Goal: Communication & Community: Answer question/provide support

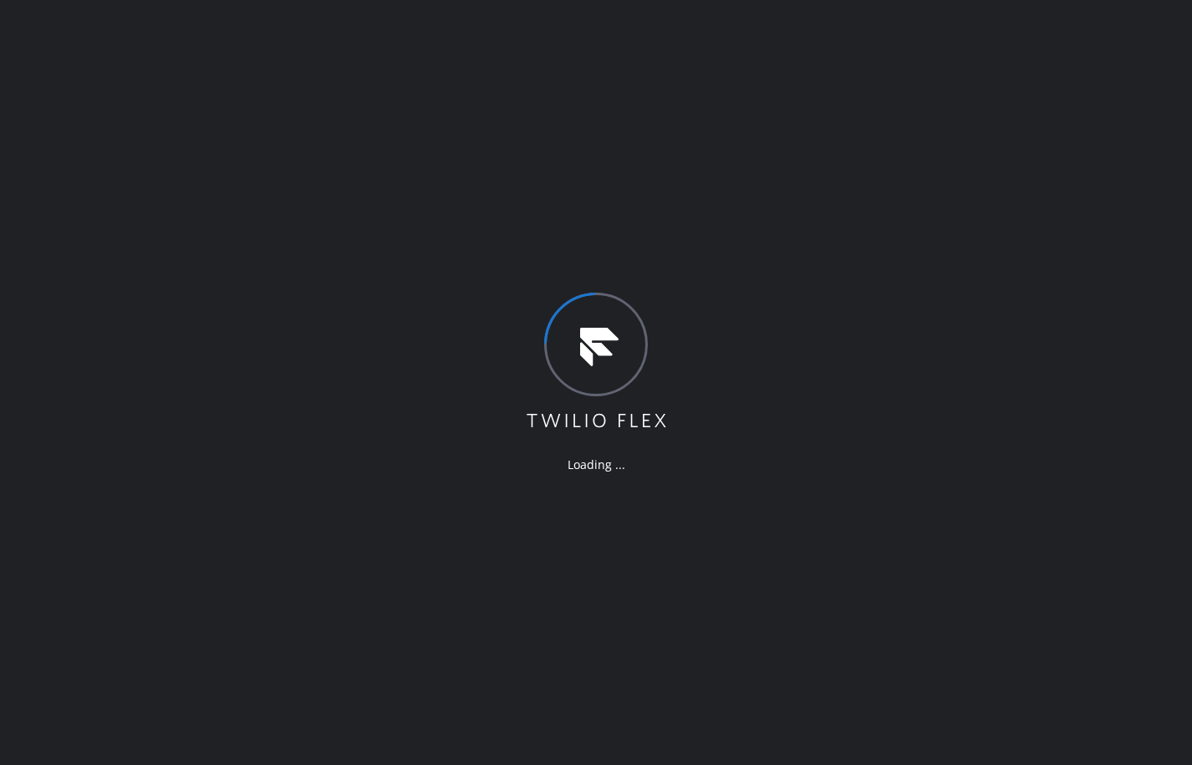
click at [146, 298] on div "Loading ..." at bounding box center [596, 382] width 1192 height 765
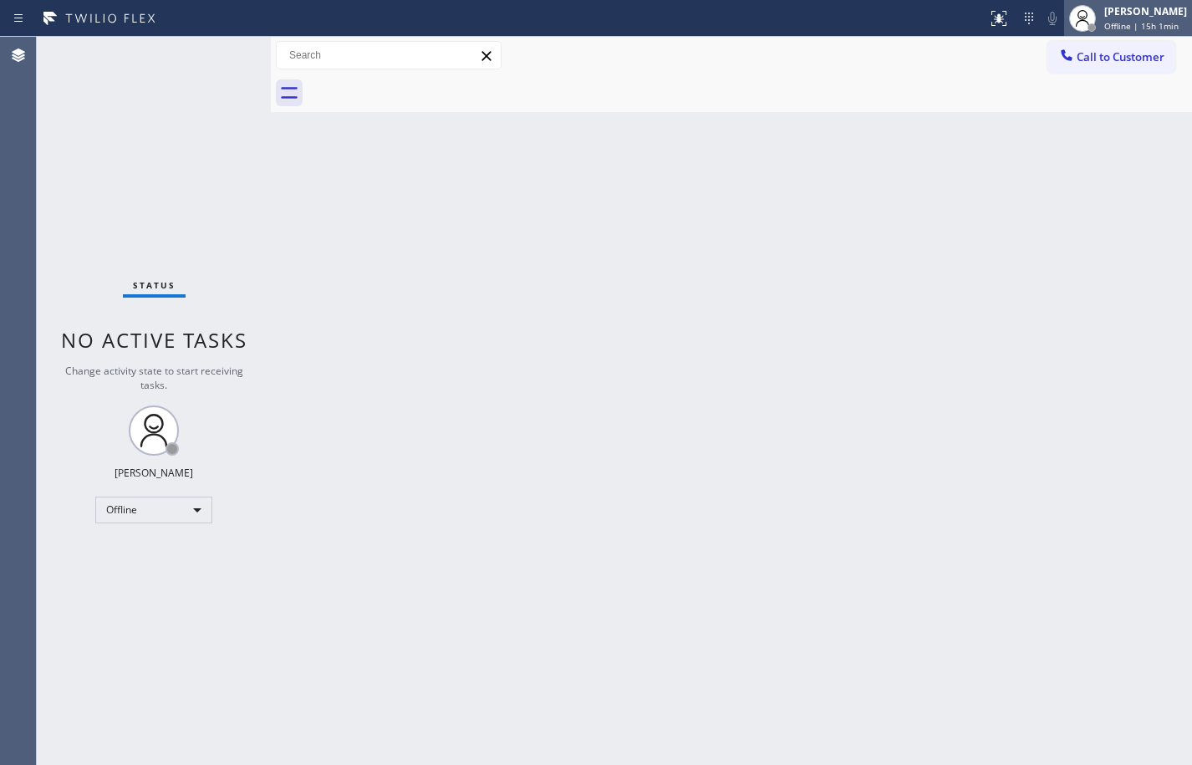
click at [1130, 23] on span "Offline | 15h 1min" at bounding box center [1141, 26] width 74 height 12
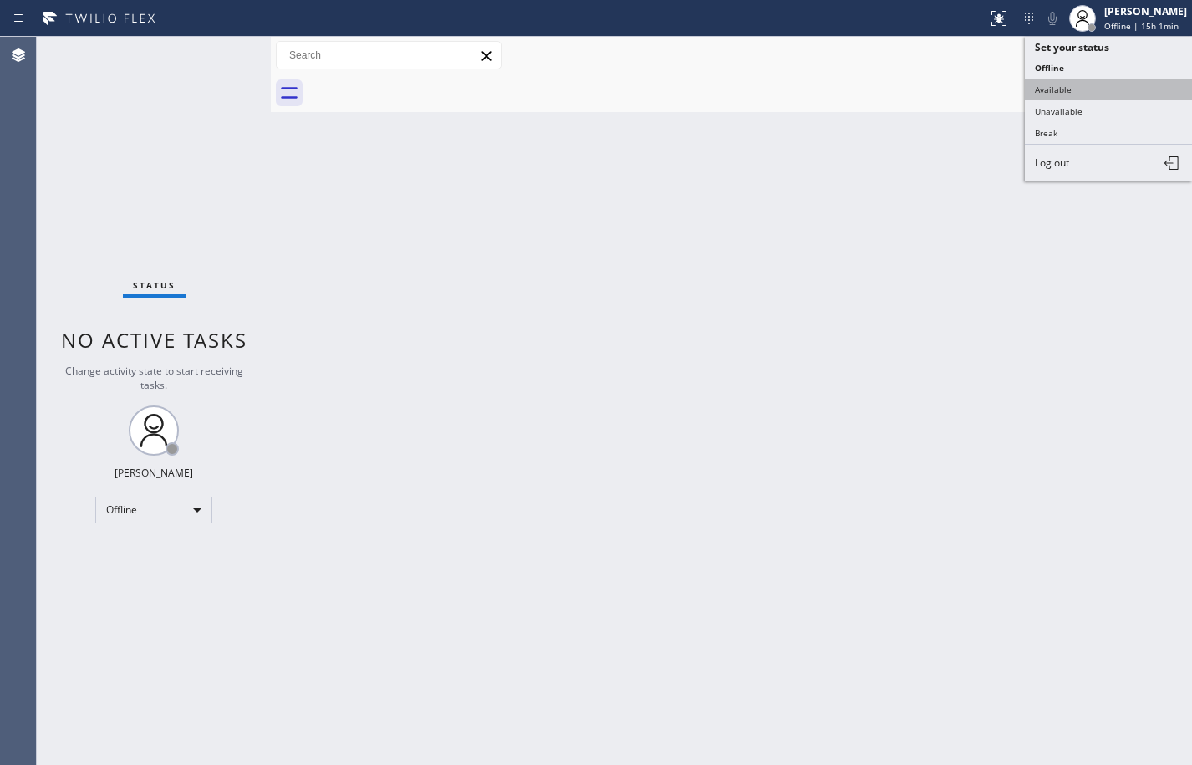
click at [1096, 93] on button "Available" at bounding box center [1108, 90] width 167 height 22
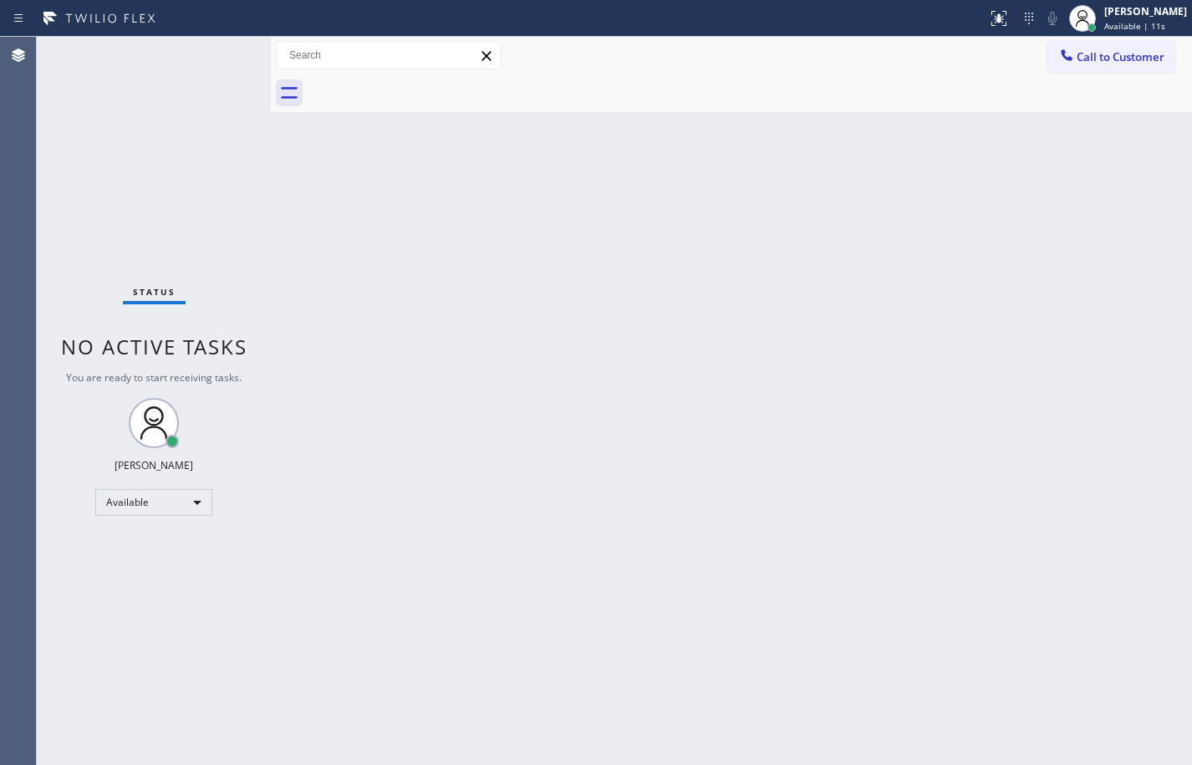
drag, startPoint x: 1125, startPoint y: 464, endPoint x: 1136, endPoint y: 386, distance: 78.5
click at [1125, 464] on div "Back to Dashboard Change Sender ID Customers Technicians Select a contact Outbo…" at bounding box center [731, 401] width 921 height 728
click at [1139, 28] on span "Available | 12s" at bounding box center [1134, 26] width 61 height 12
drag, startPoint x: 772, startPoint y: 213, endPoint x: 786, endPoint y: 216, distance: 14.6
click at [771, 216] on div "Back to Dashboard Change Sender ID Customers Technicians Select a contact Outbo…" at bounding box center [731, 401] width 921 height 728
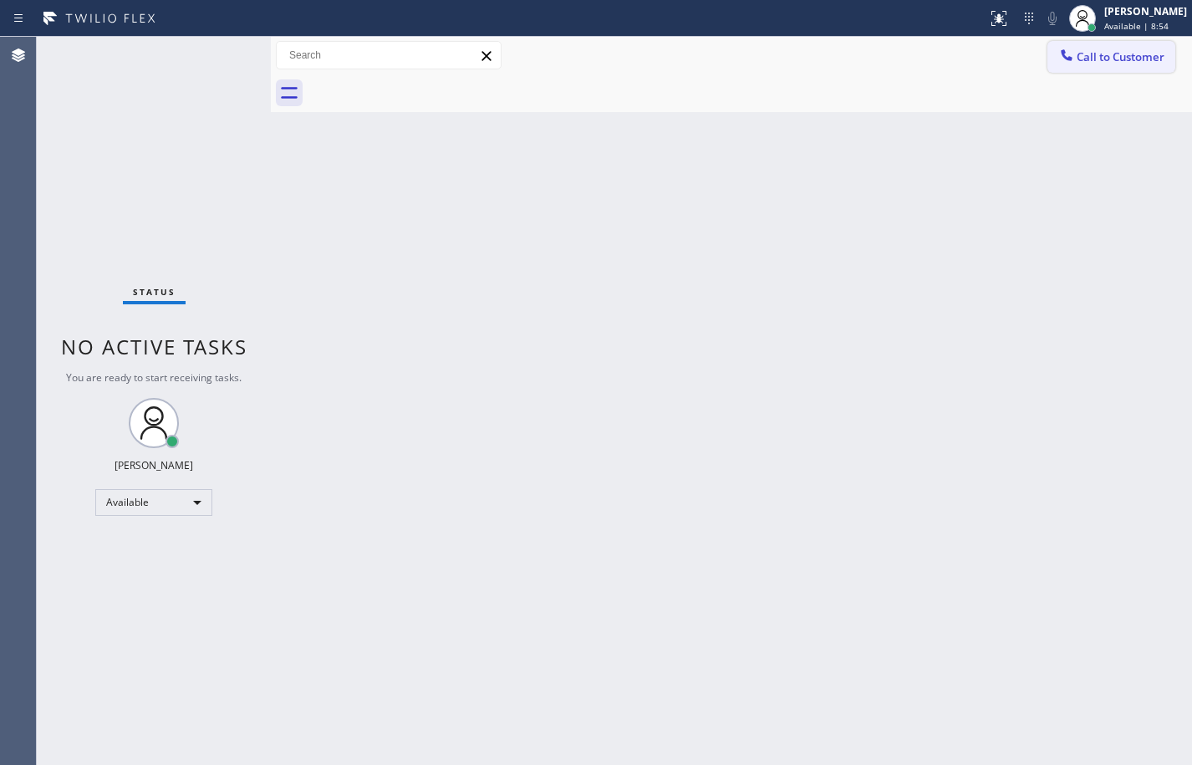
click at [1130, 50] on span "Call to Customer" at bounding box center [1120, 56] width 88 height 15
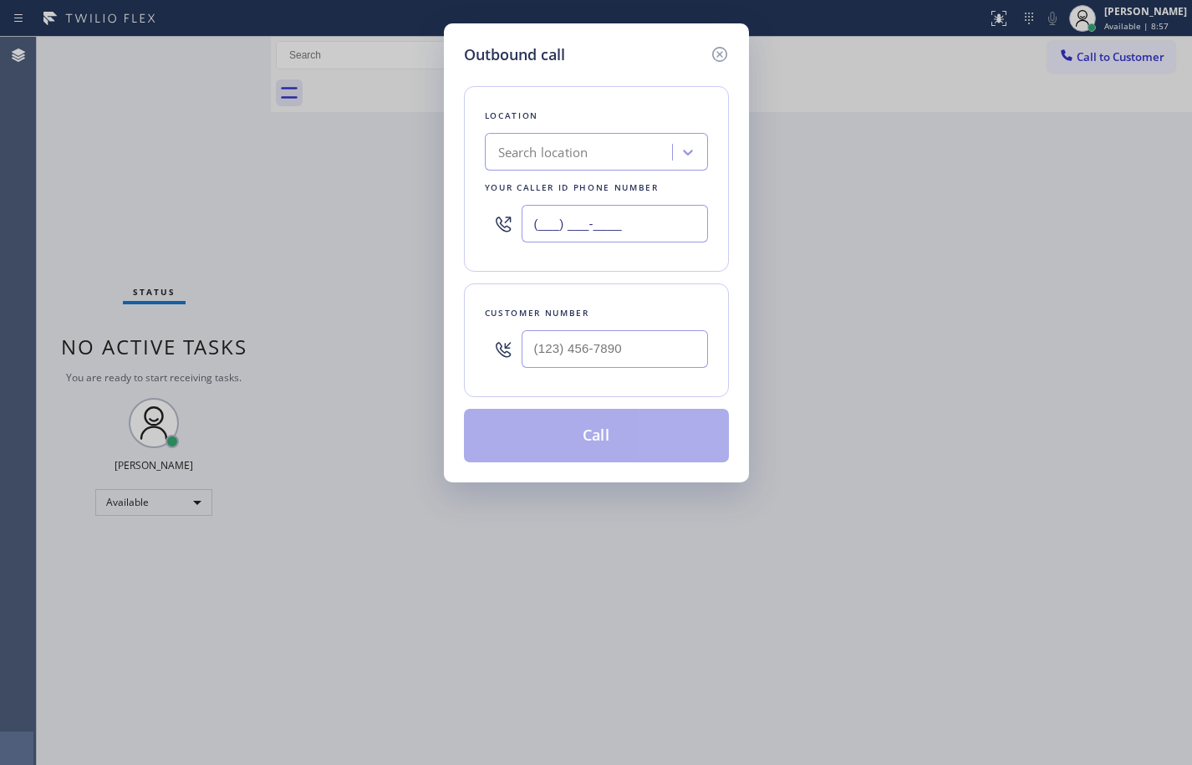
click at [644, 226] on input "(___) ___-____" at bounding box center [614, 224] width 186 height 38
paste input "408) 762-3109"
type input "[PHONE_NUMBER]"
click at [673, 294] on div "Customer number" at bounding box center [596, 340] width 265 height 114
click at [624, 348] on input "(___) ___-____" at bounding box center [614, 349] width 186 height 38
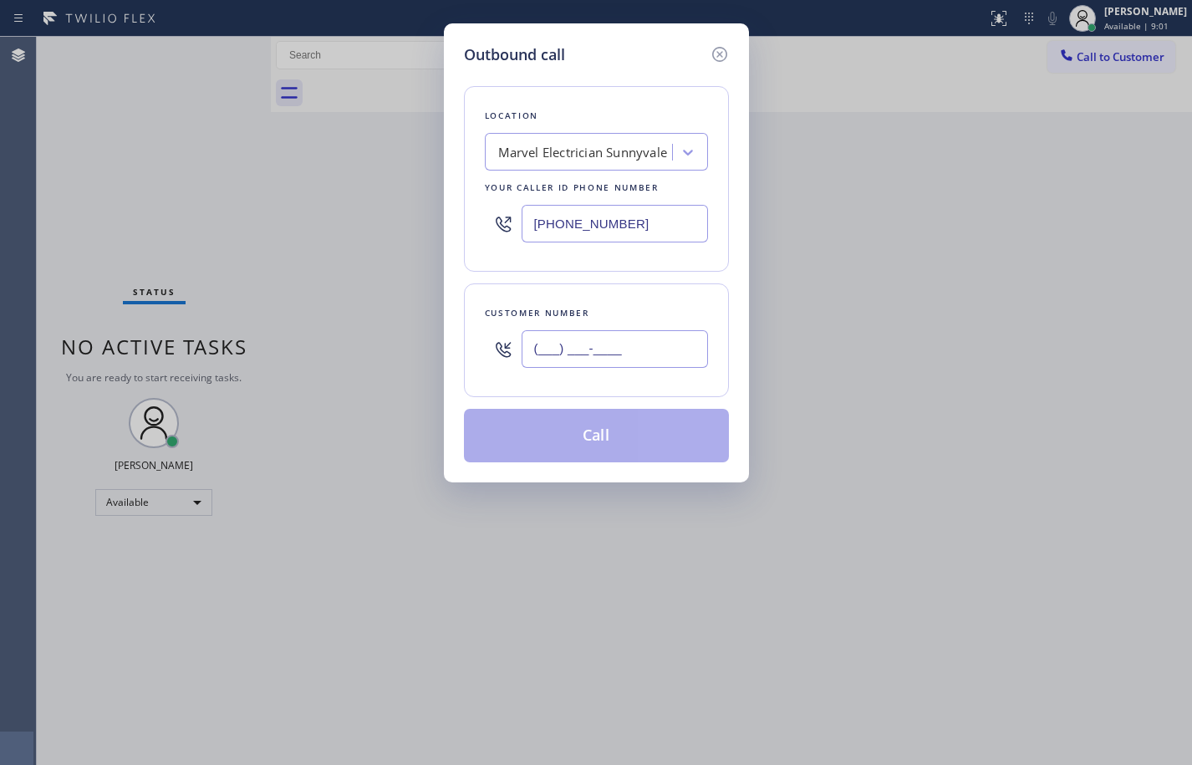
paste input "310) 809-0649"
type input "[PHONE_NUMBER]"
click at [664, 281] on div "Location Marvel Electrician [GEOGRAPHIC_DATA] Your caller id phone number [PHON…" at bounding box center [596, 264] width 265 height 396
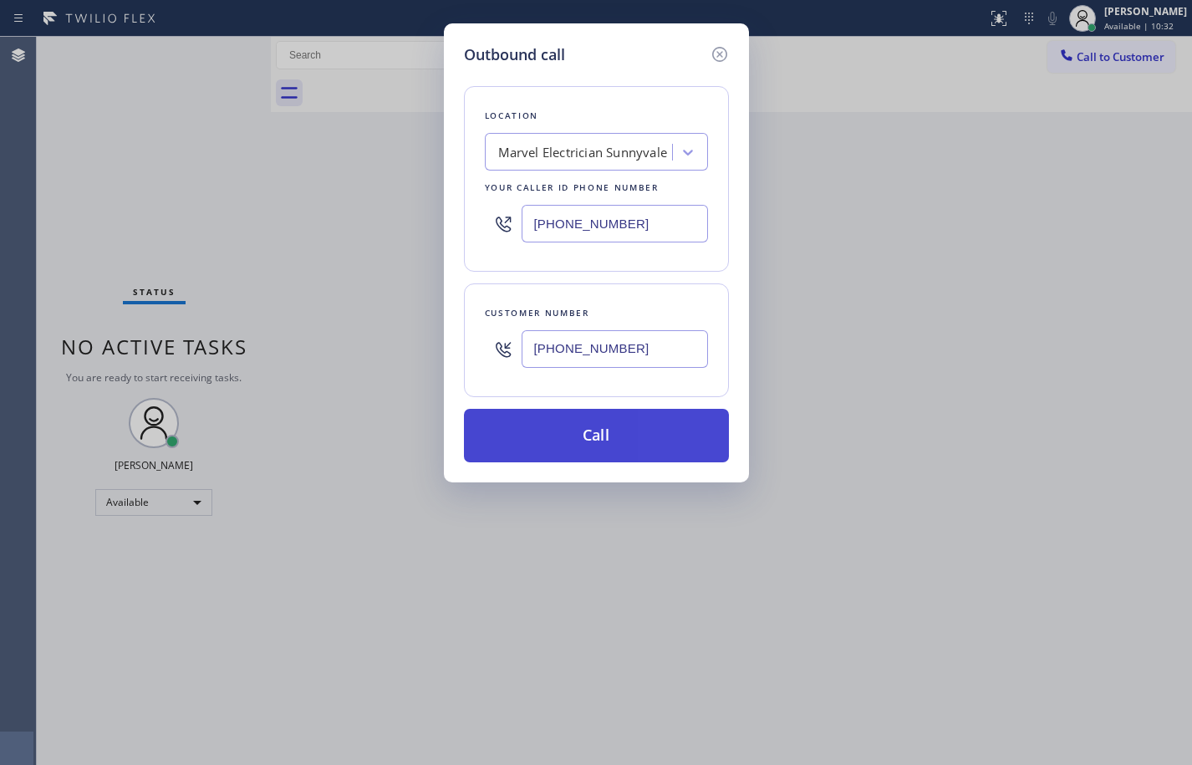
click at [623, 426] on button "Call" at bounding box center [596, 435] width 265 height 53
click at [698, 447] on button "Call" at bounding box center [596, 435] width 265 height 53
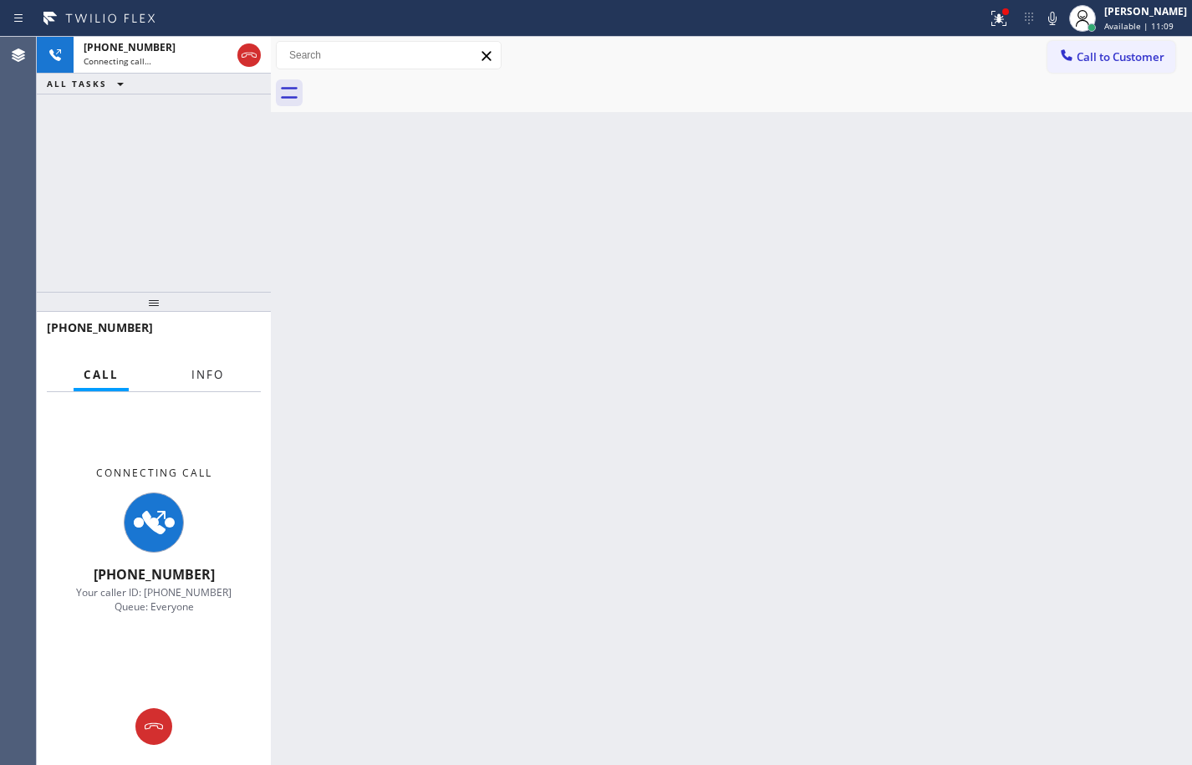
click at [194, 374] on span "Info" at bounding box center [207, 374] width 33 height 15
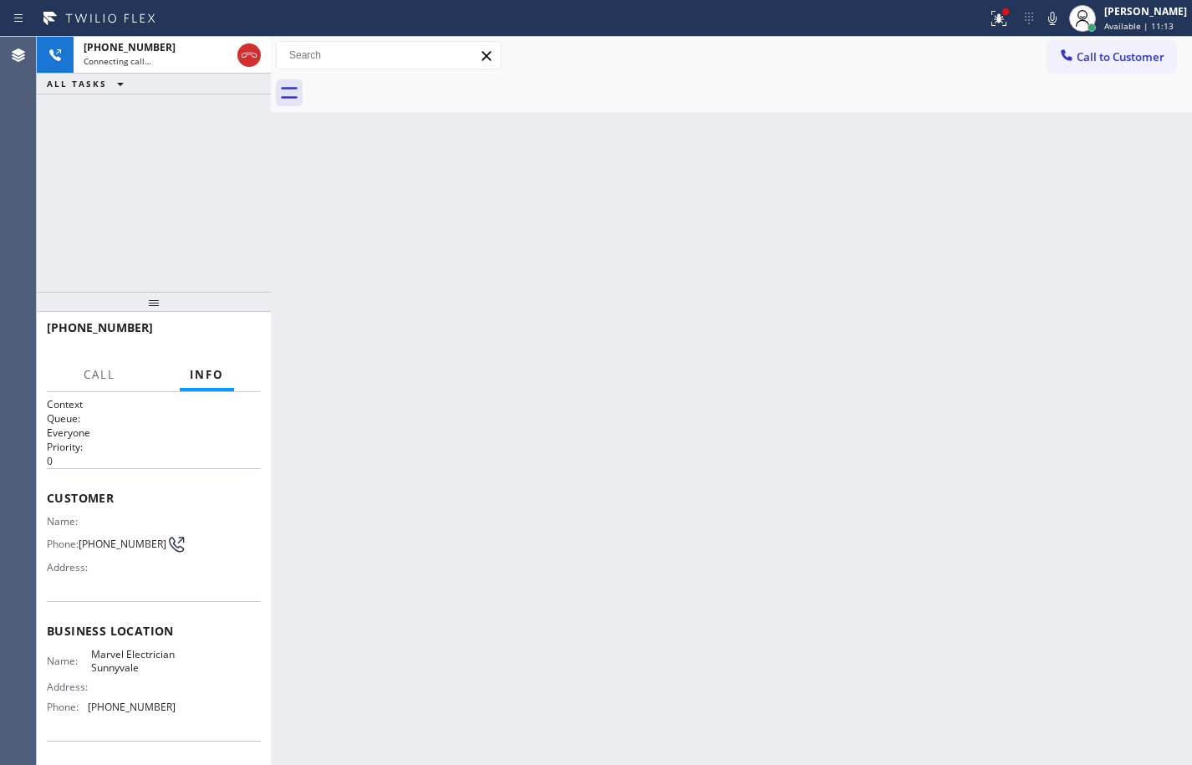
click at [117, 669] on span "Marvel Electrician Sunnyvale" at bounding box center [133, 661] width 84 height 26
copy span "Marvel Electrician Sunnyvale"
click at [129, 210] on div "[PHONE_NUMBER] Connecting call… ALL TASKS ALL TASKS ACTIVE TASKS TASKS IN WRAP …" at bounding box center [154, 164] width 234 height 255
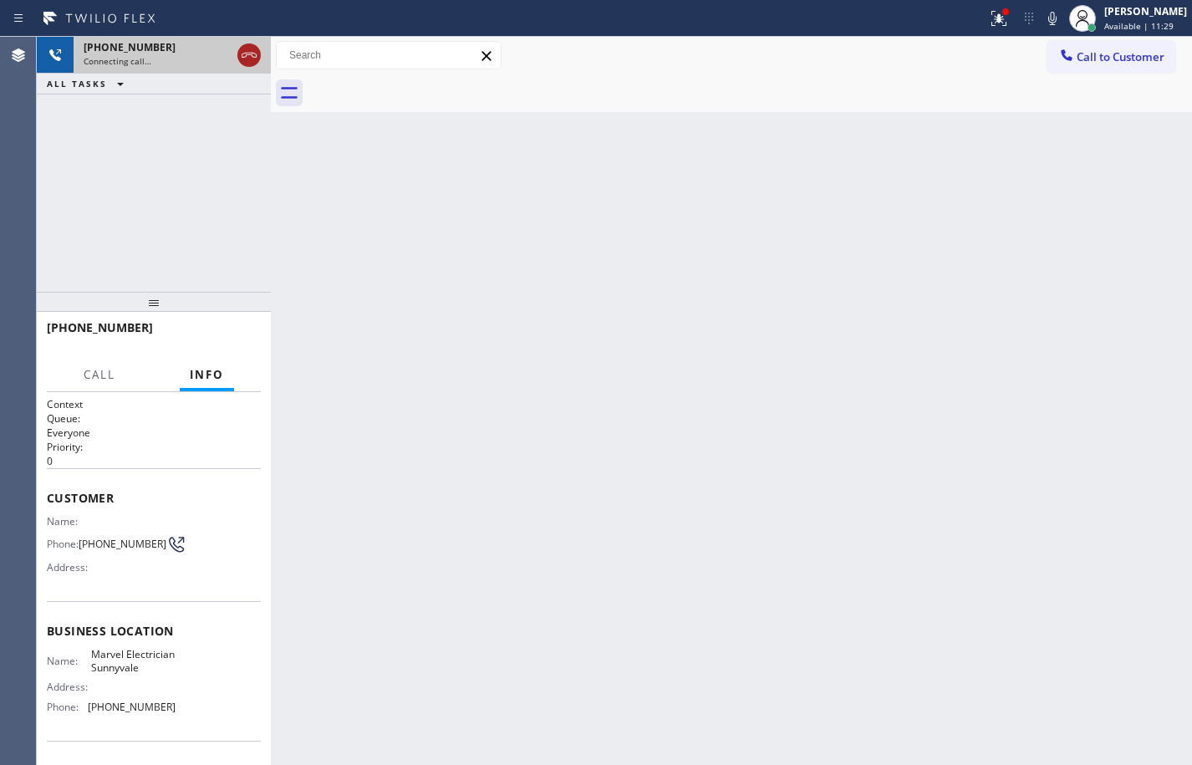
click at [255, 57] on icon at bounding box center [249, 55] width 15 height 5
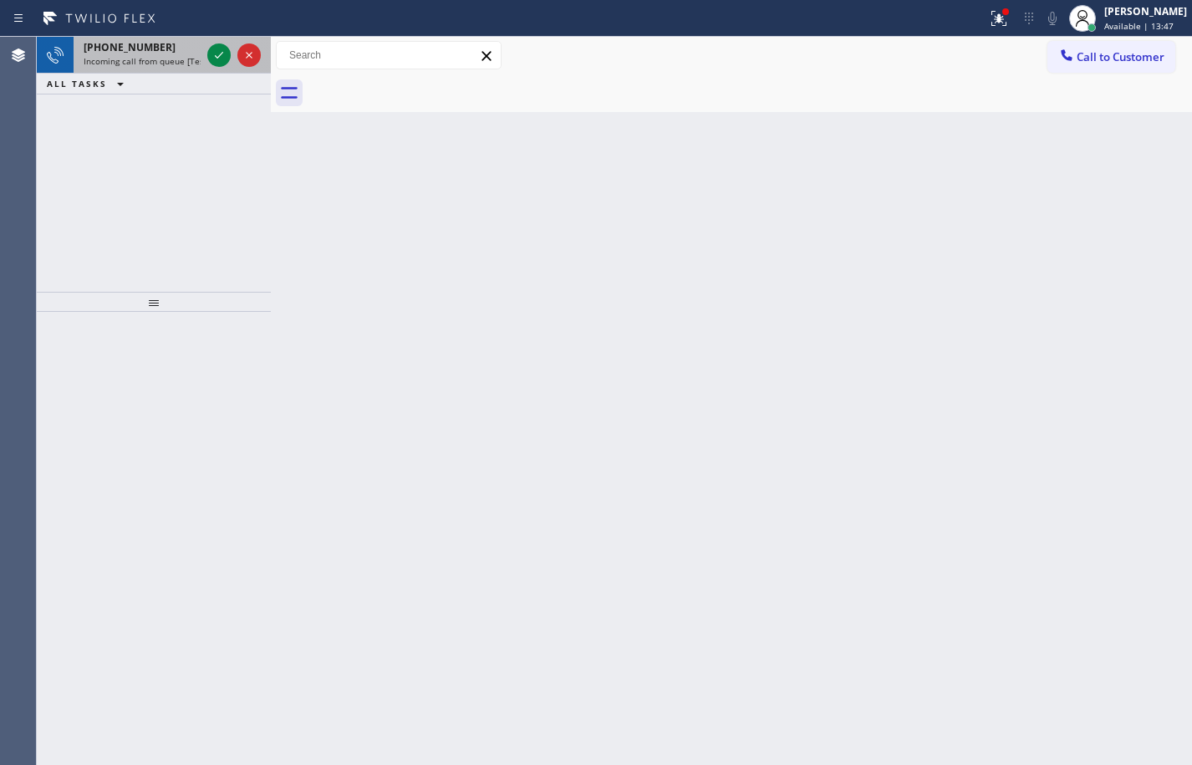
click at [139, 64] on span "Incoming call from queue [Test] All" at bounding box center [153, 61] width 139 height 12
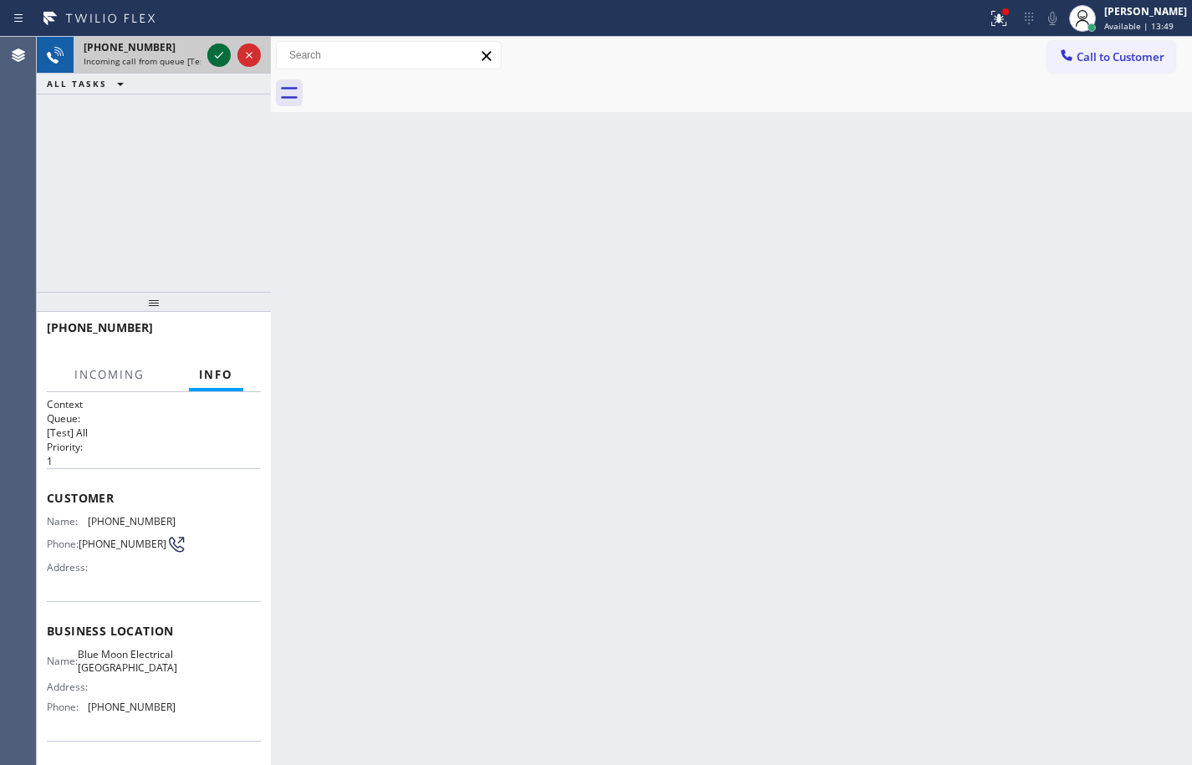
click at [219, 48] on icon at bounding box center [219, 55] width 20 height 20
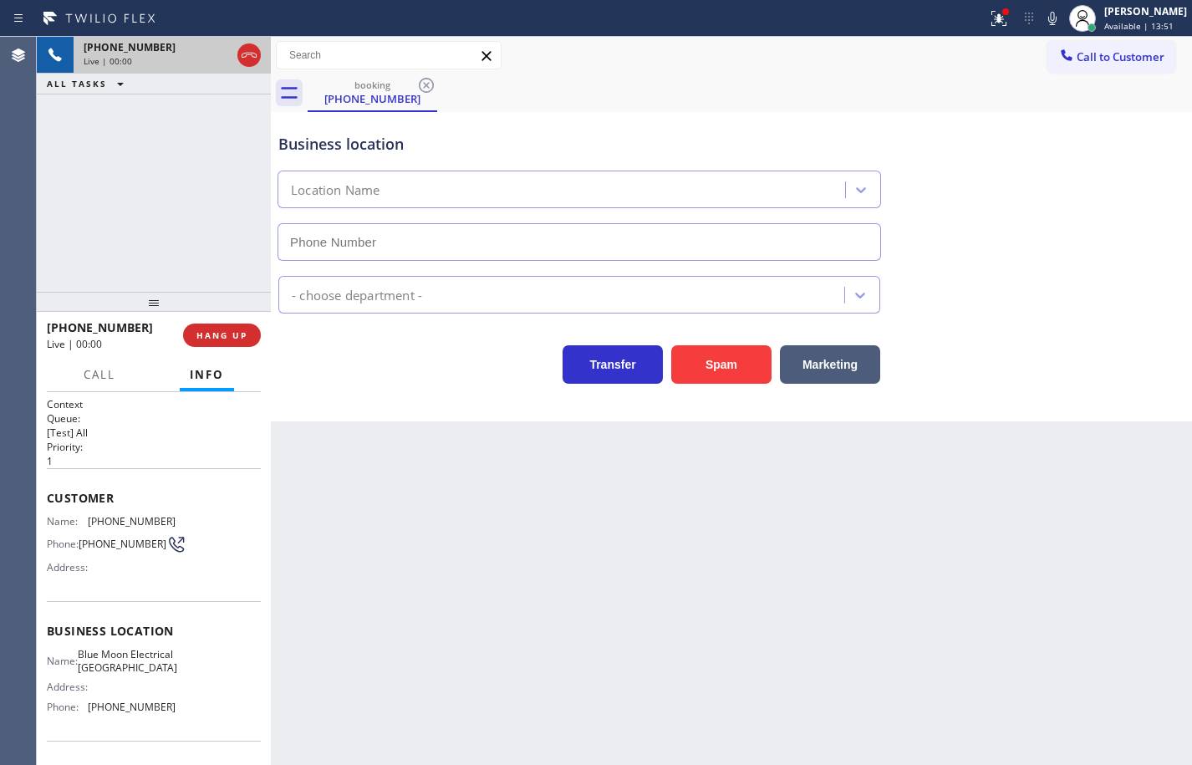
type input "[PHONE_NUMBER]"
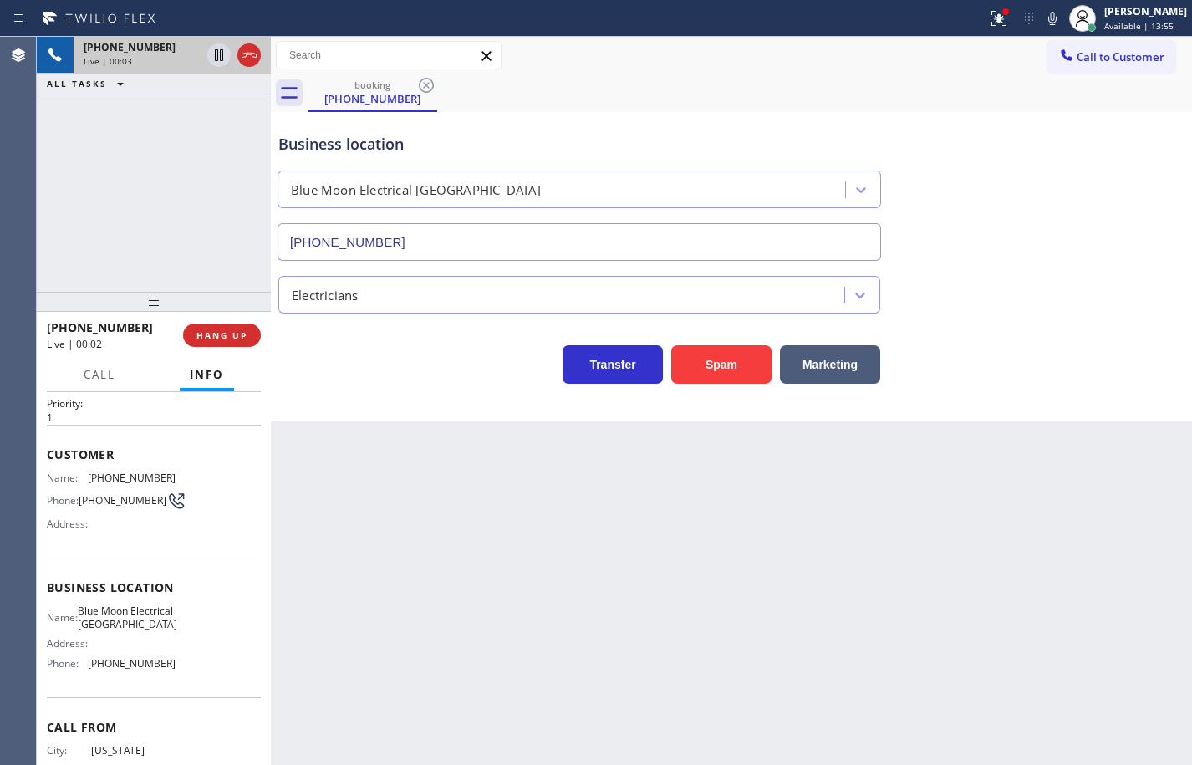
scroll to position [43, 0]
click at [175, 677] on div "Name: Blue Moon Electrical Cathedral City Address: Phone: [PHONE_NUMBER]" at bounding box center [154, 641] width 214 height 72
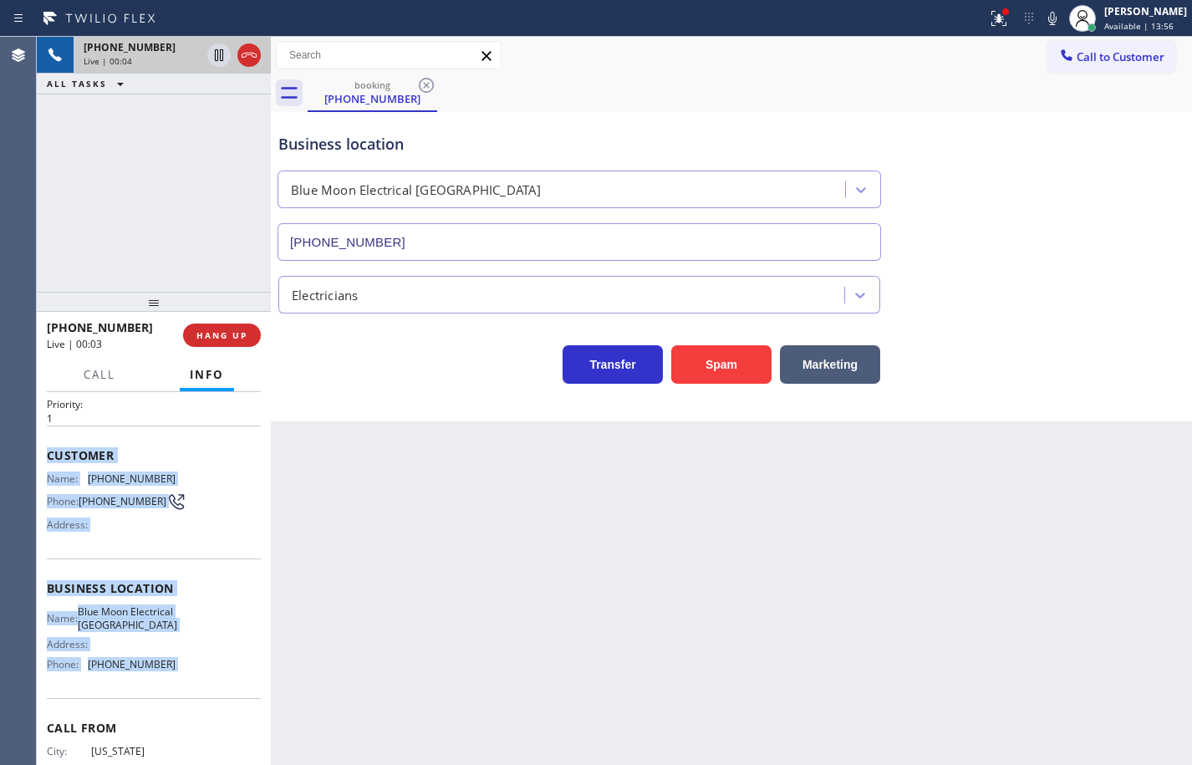
drag, startPoint x: 175, startPoint y: 684, endPoint x: 58, endPoint y: 462, distance: 250.5
click at [58, 462] on div "Context Queue: [Test] All Priority: 1 Customer Name: [PHONE_NUMBER] Phone: [PHO…" at bounding box center [154, 589] width 214 height 471
copy div "Customer Name: [PHONE_NUMBER] Phone: [PHONE_NUMBER] Address: Business location …"
click at [1048, 24] on icon at bounding box center [1052, 18] width 8 height 13
click at [221, 59] on icon at bounding box center [219, 55] width 8 height 12
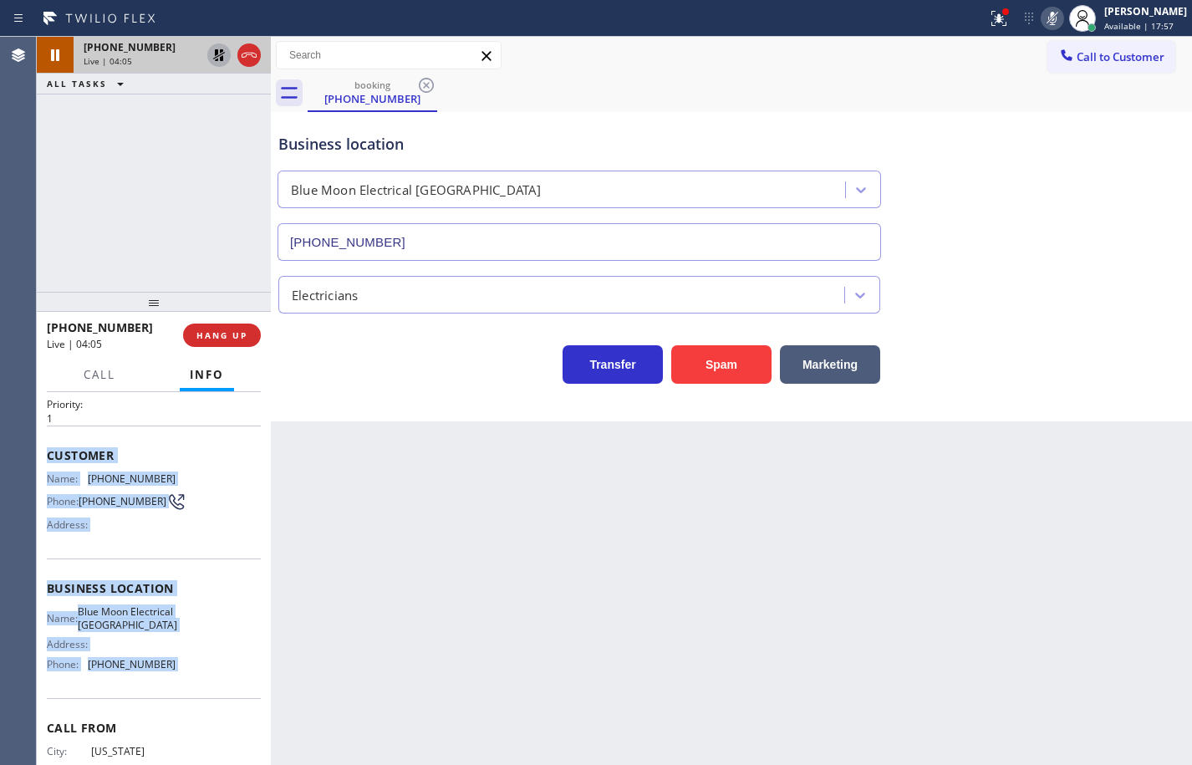
click at [218, 52] on icon at bounding box center [219, 55] width 12 height 12
click at [1042, 18] on icon at bounding box center [1052, 18] width 20 height 20
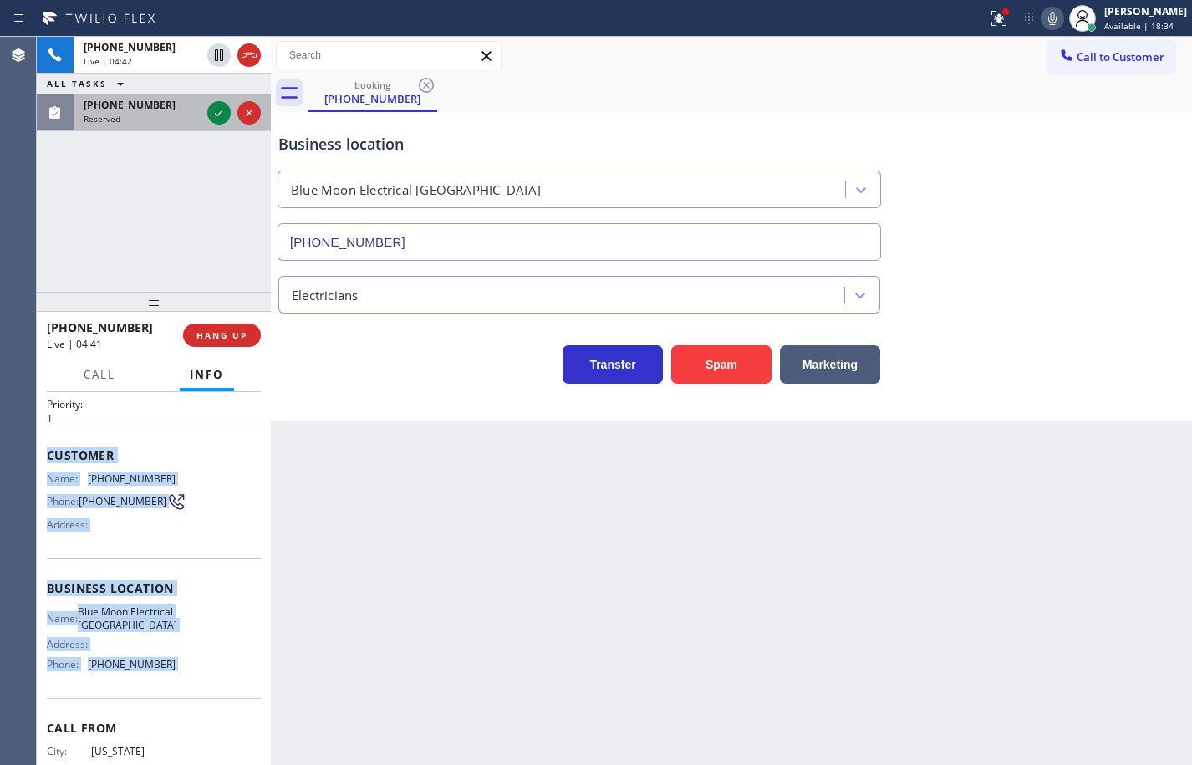
click at [136, 125] on div "[PHONE_NUMBER] Reserved" at bounding box center [139, 112] width 130 height 37
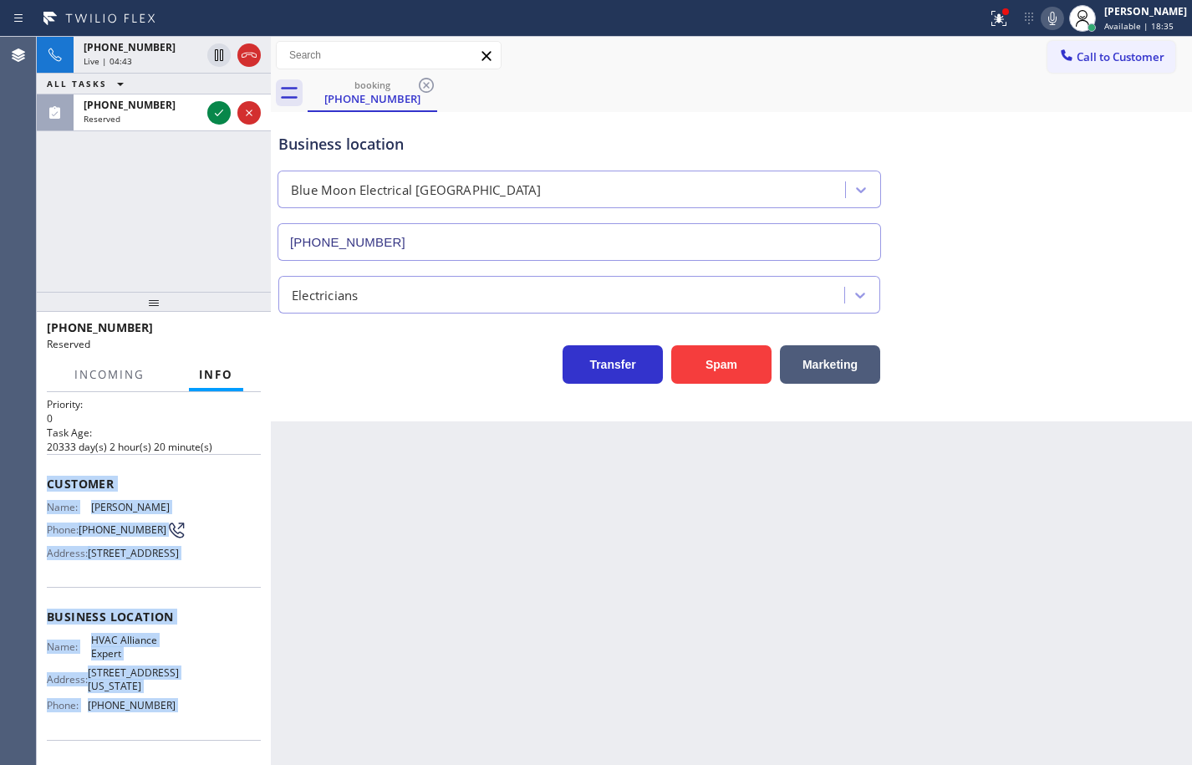
click at [170, 563] on div "Name: [PERSON_NAME] Phone: [PHONE_NUMBER] Address: [STREET_ADDRESS]" at bounding box center [154, 534] width 214 height 66
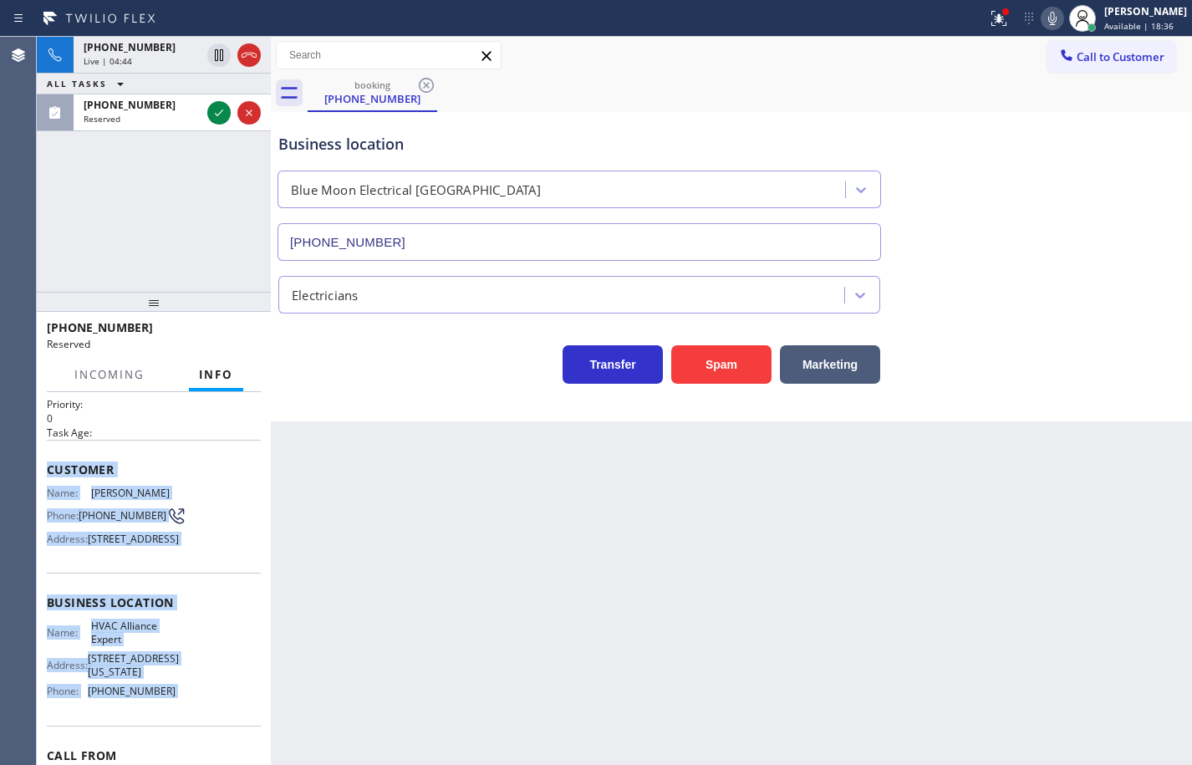
click at [243, 610] on span "Business location" at bounding box center [154, 602] width 214 height 16
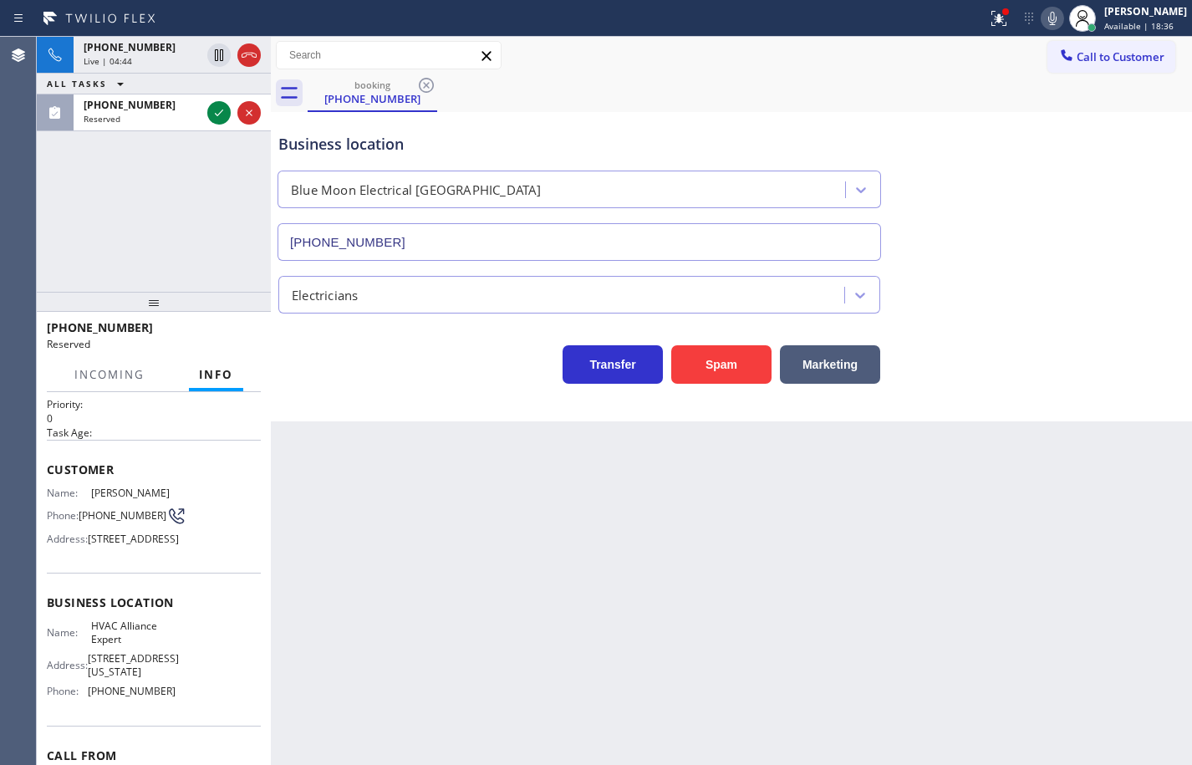
click at [214, 704] on div "Name: HVAC Alliance Expert Address: [STREET_ADDRESS][US_STATE] Phone: [PHONE_NU…" at bounding box center [154, 661] width 214 height 84
click at [186, 704] on div "Name: HVAC Alliance Expert Address: [STREET_ADDRESS][US_STATE] Phone: [PHONE_NU…" at bounding box center [154, 661] width 214 height 84
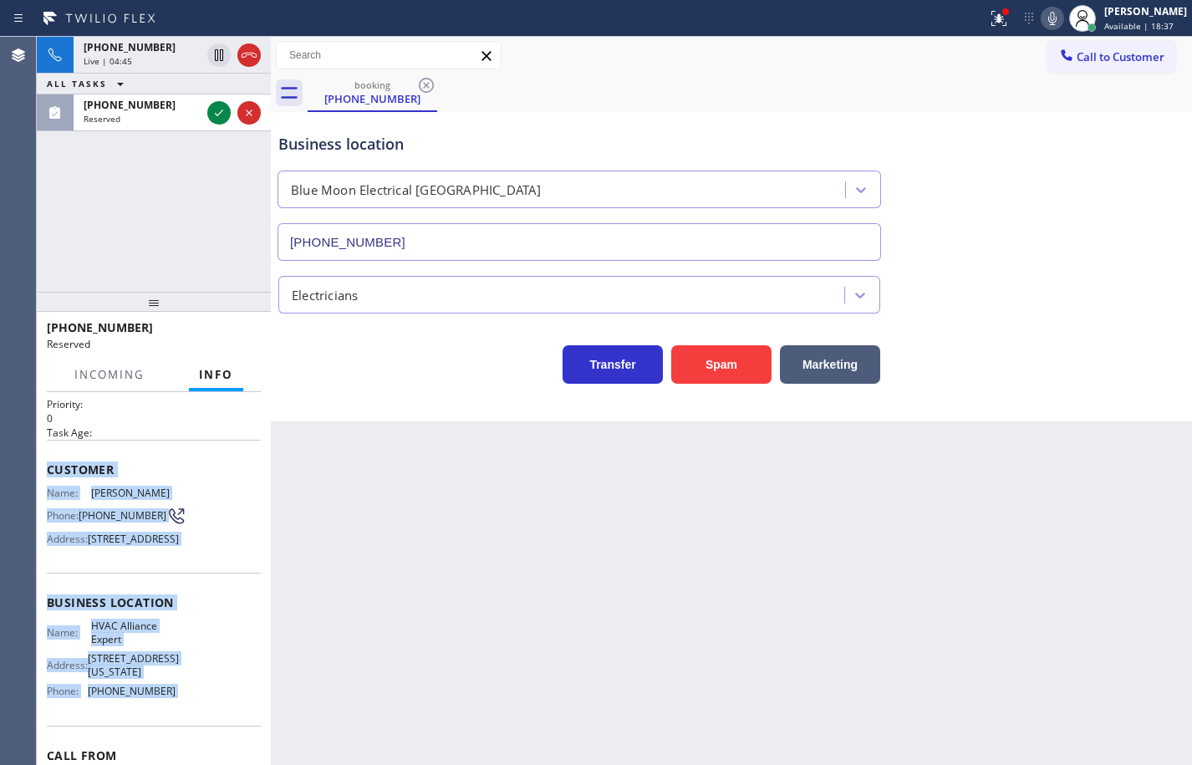
drag, startPoint x: 186, startPoint y: 725, endPoint x: 51, endPoint y: 451, distance: 305.7
click at [51, 451] on div "Context Queue: HVAC Priority: 0 Task Age: Customer Name: [PERSON_NAME] Phone: […" at bounding box center [154, 603] width 214 height 498
copy div "Customer Name: [PERSON_NAME] Phone: [PHONE_NUMBER] Address: [STREET_ADDRESS] Bu…"
click at [225, 113] on icon at bounding box center [219, 113] width 20 height 20
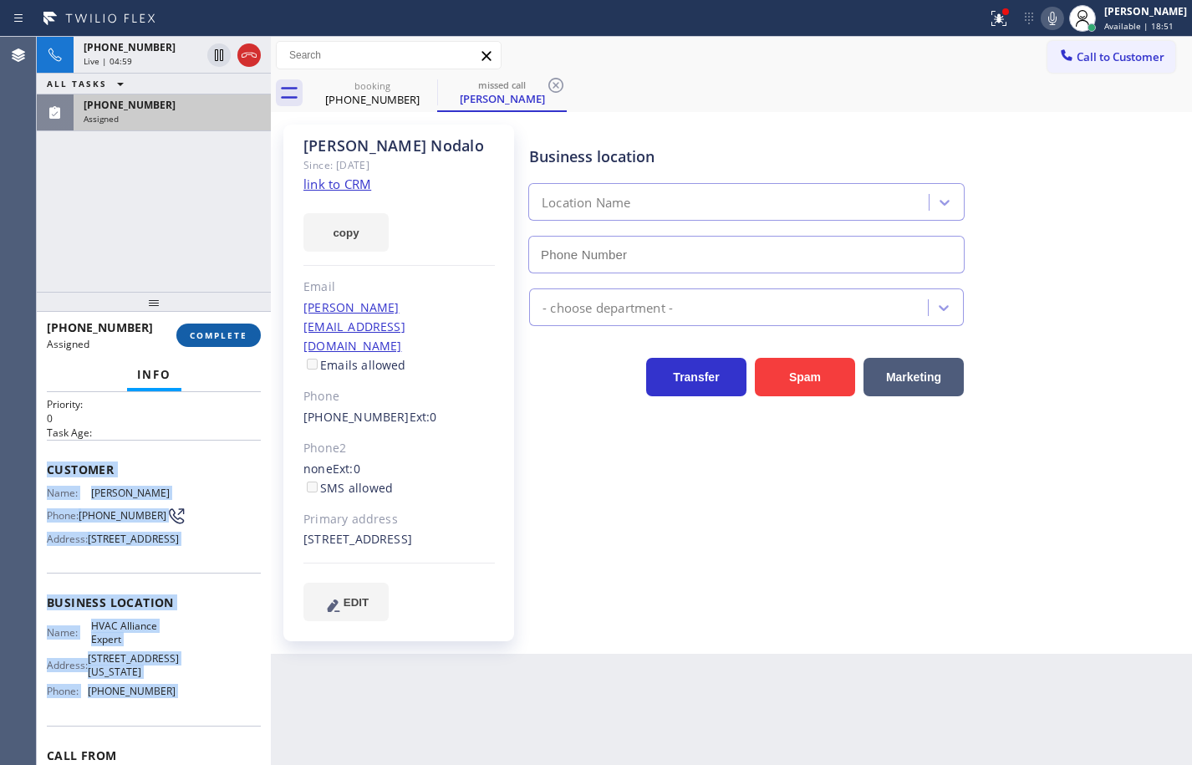
type input "[PHONE_NUMBER]"
click at [242, 338] on span "COMPLETE" at bounding box center [219, 335] width 58 height 12
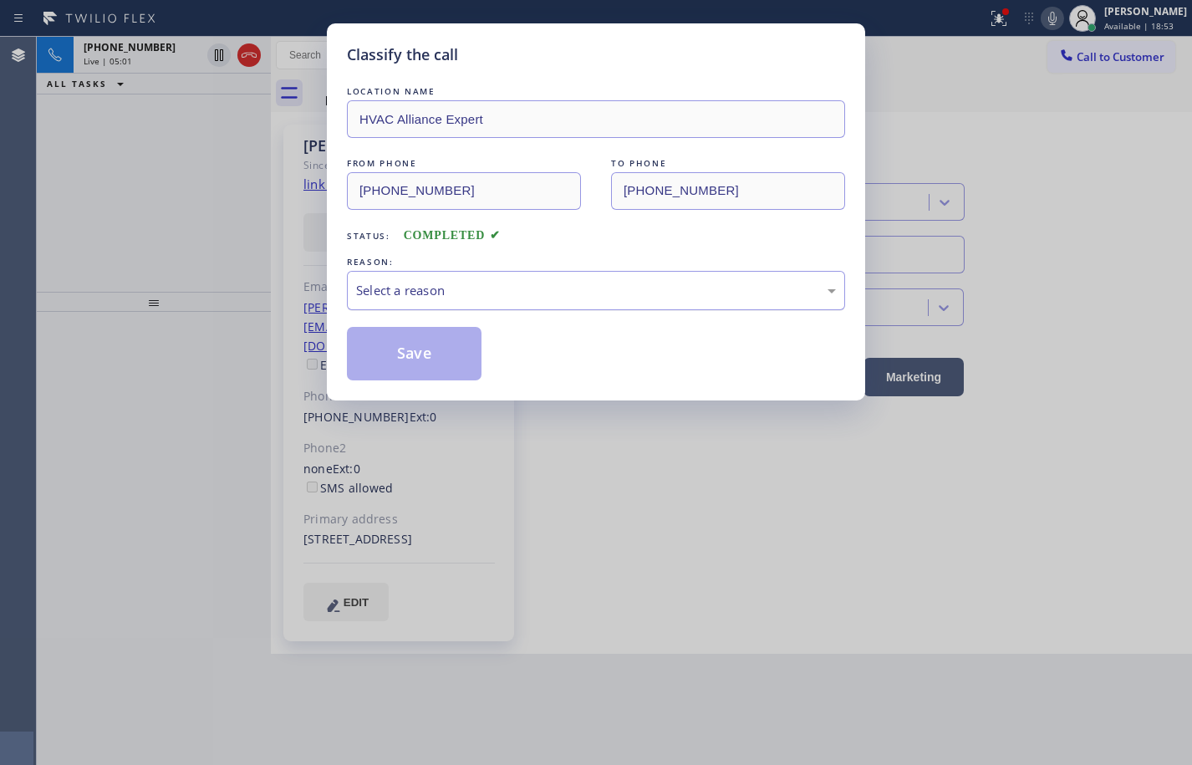
click at [436, 306] on div "Select a reason" at bounding box center [596, 290] width 498 height 39
click at [450, 348] on button "Save" at bounding box center [414, 353] width 135 height 53
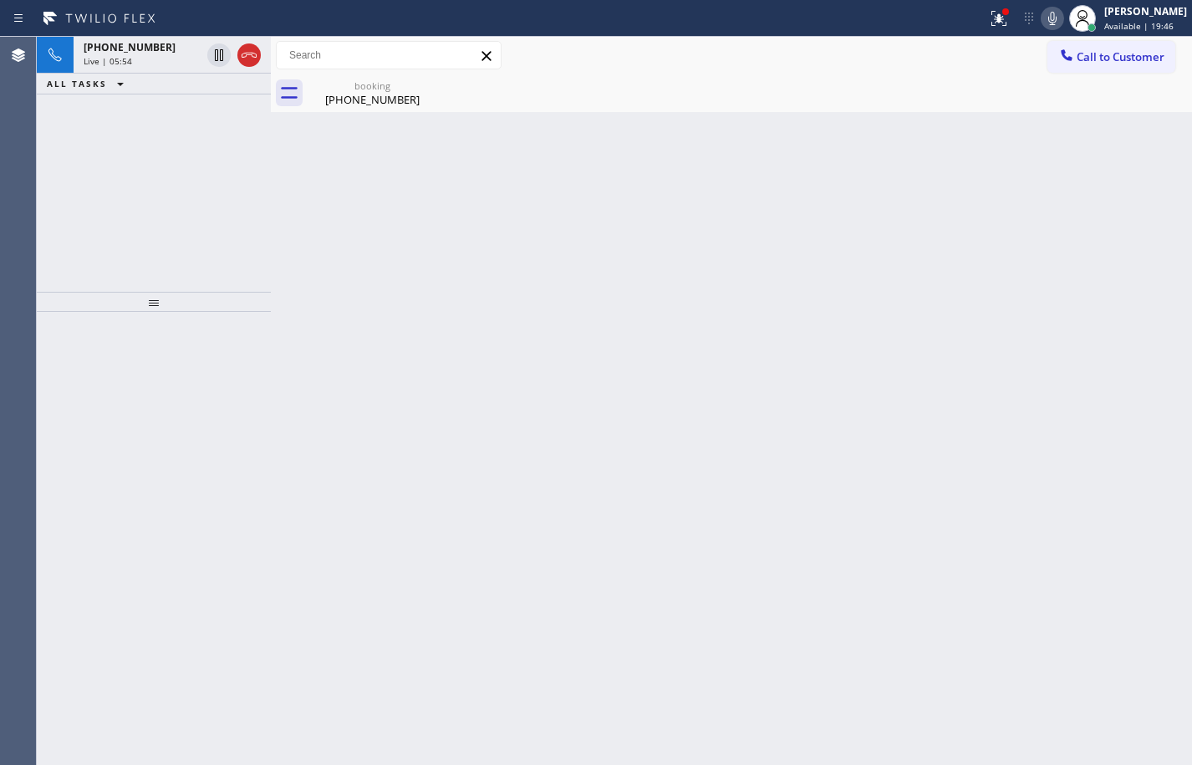
click at [1044, 19] on icon at bounding box center [1052, 18] width 20 height 20
click at [165, 120] on div "Reserved" at bounding box center [142, 119] width 117 height 12
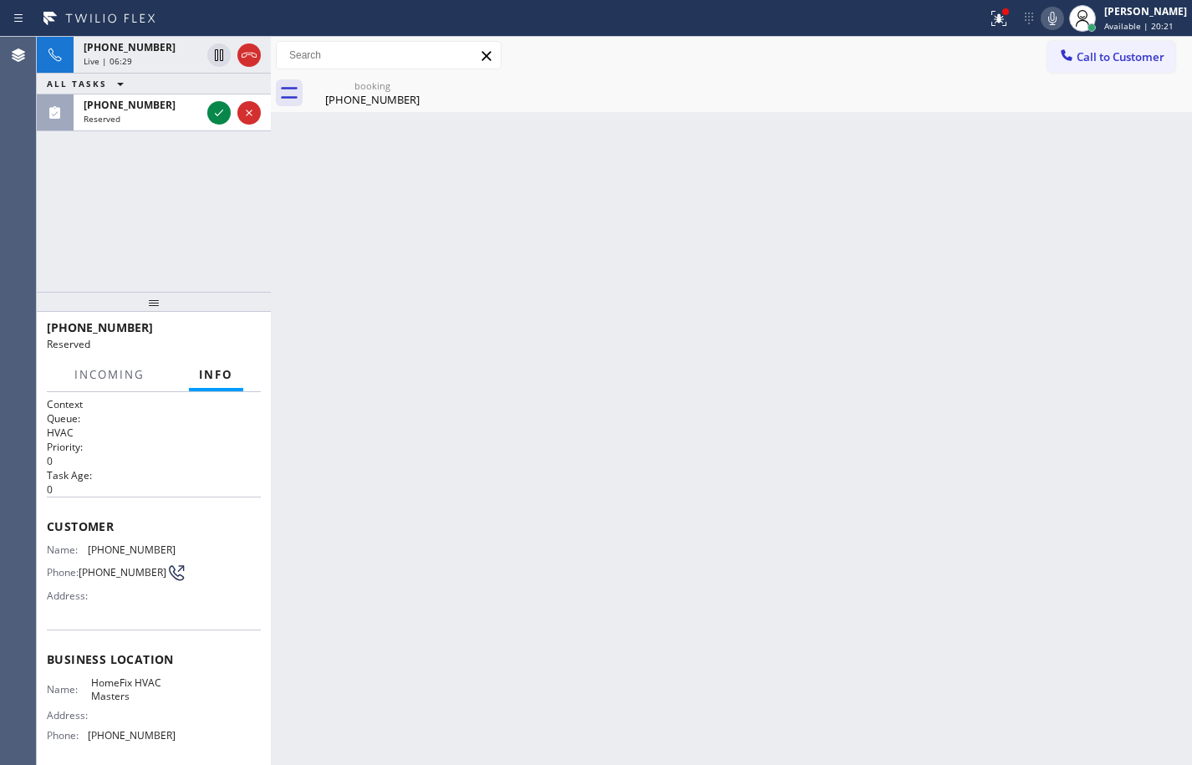
click at [176, 738] on div "Name: HomeFix HVAC Masters Address: Phone: [PHONE_NUMBER]" at bounding box center [154, 712] width 214 height 72
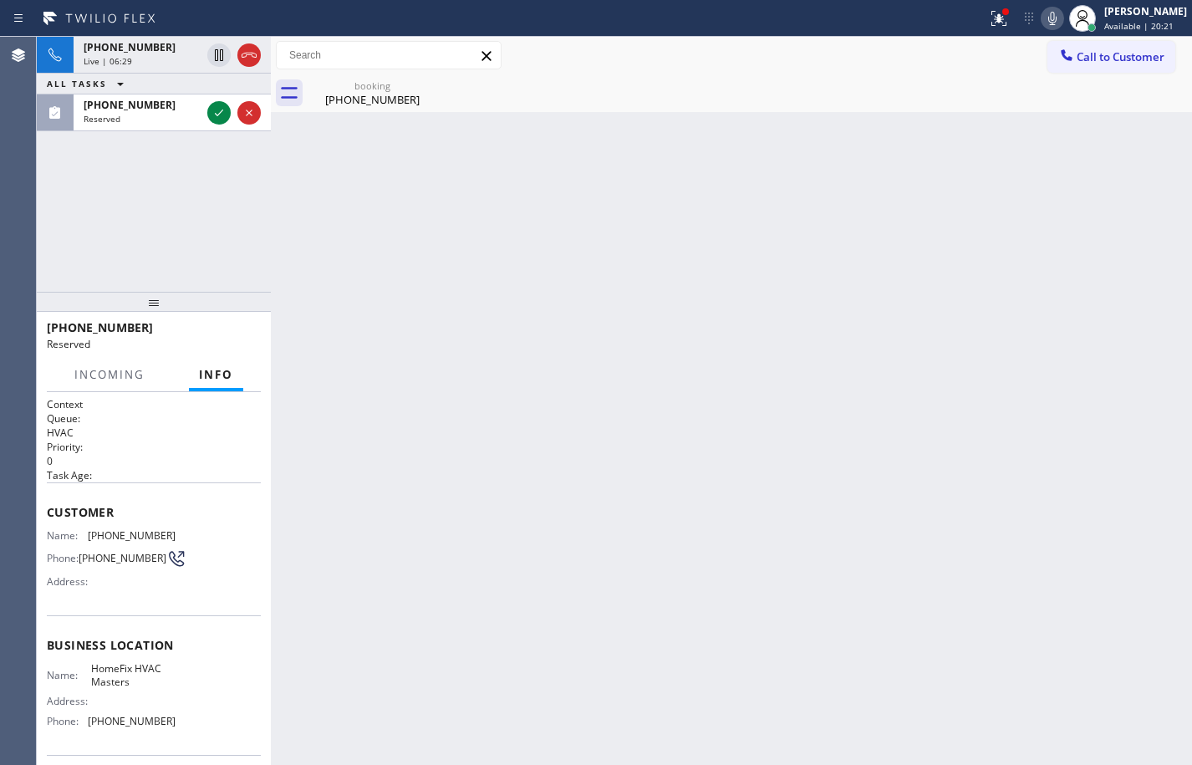
click at [178, 744] on div "Business location Name: HomeFix HVAC Masters Address: Phone: [PHONE_NUMBER]" at bounding box center [154, 685] width 214 height 140
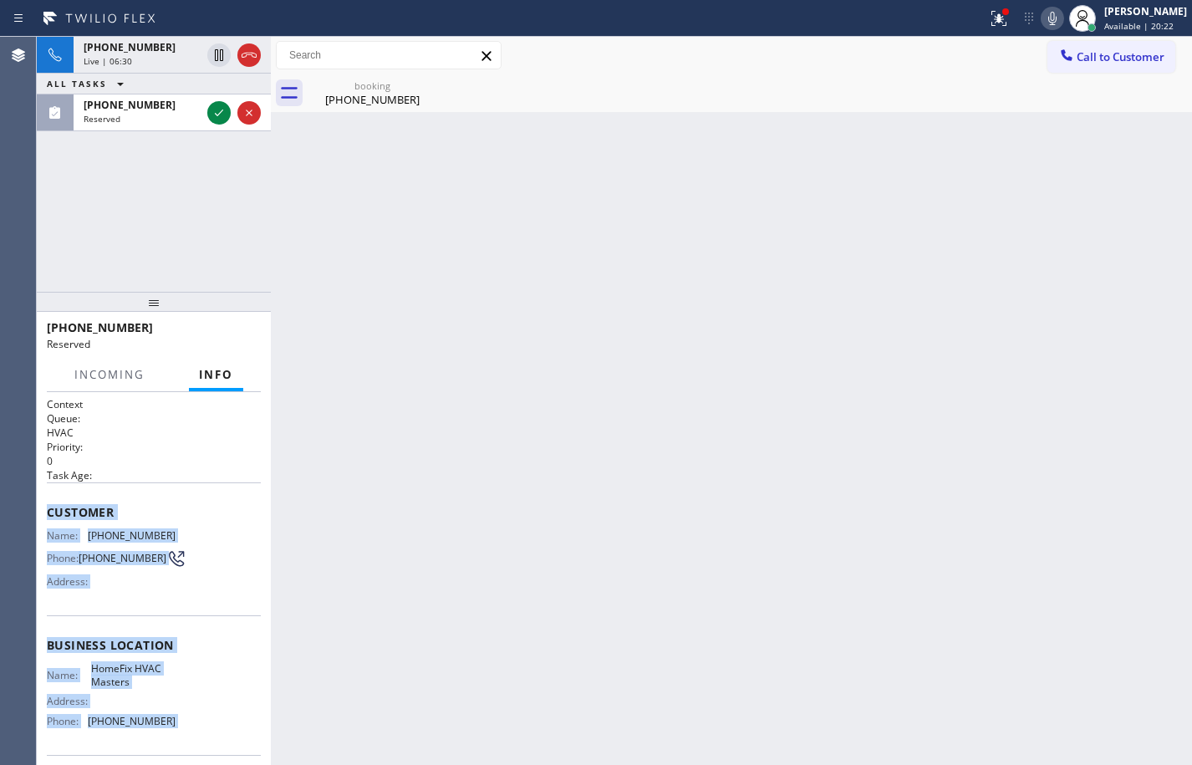
drag, startPoint x: 177, startPoint y: 722, endPoint x: 57, endPoint y: 509, distance: 244.7
click at [57, 509] on div "Context Queue: HVAC Priority: 0 Task Age: Customer Name: [PHONE_NUMBER] Phone: …" at bounding box center [154, 639] width 214 height 485
copy div "Customer Name: [PHONE_NUMBER] Phone: [PHONE_NUMBER] Address: Business location …"
click at [215, 118] on icon at bounding box center [219, 113] width 20 height 20
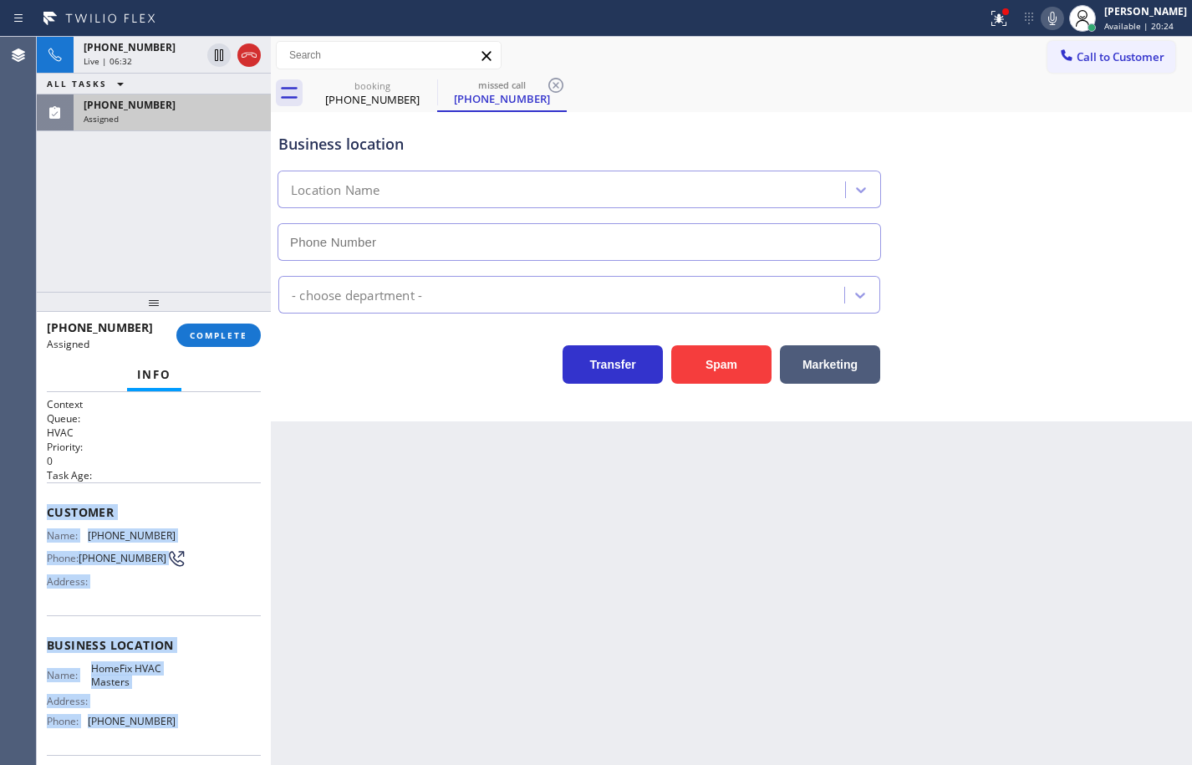
type input "[PHONE_NUMBER]"
click at [224, 337] on span "COMPLETE" at bounding box center [219, 335] width 58 height 12
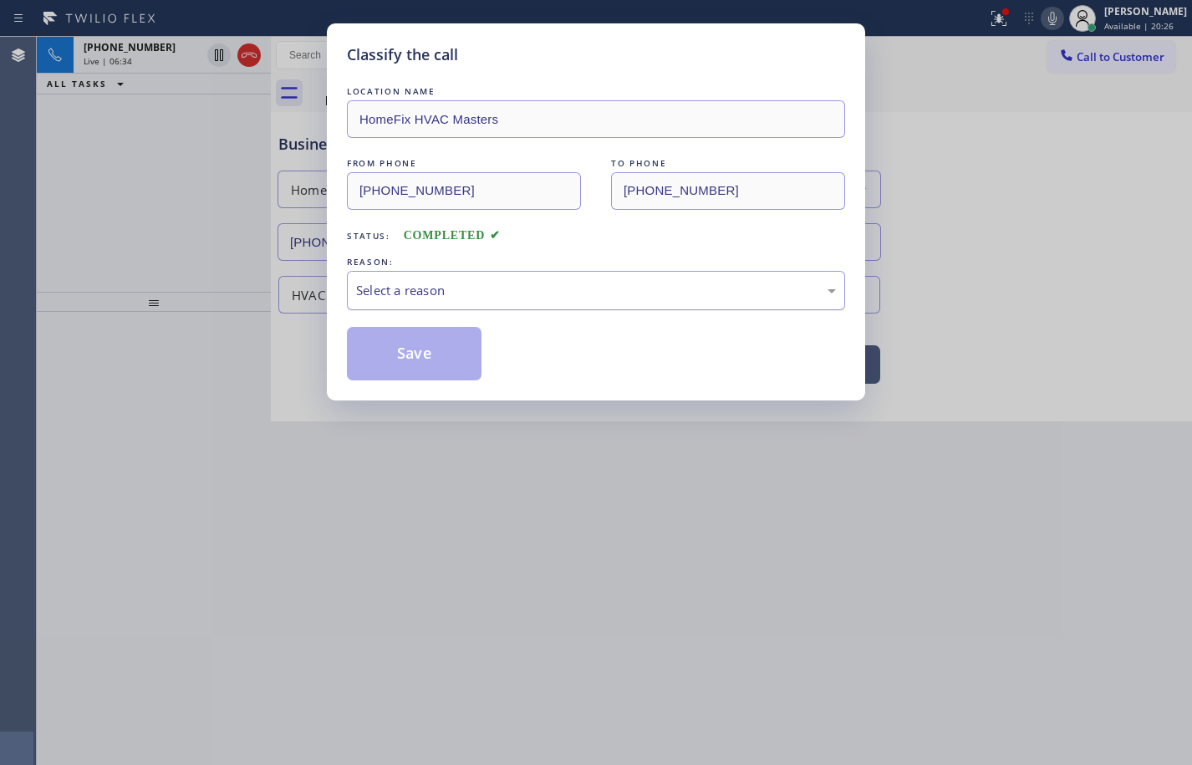
click at [485, 302] on div "Select a reason" at bounding box center [596, 290] width 498 height 39
click at [448, 364] on button "Save" at bounding box center [414, 353] width 135 height 53
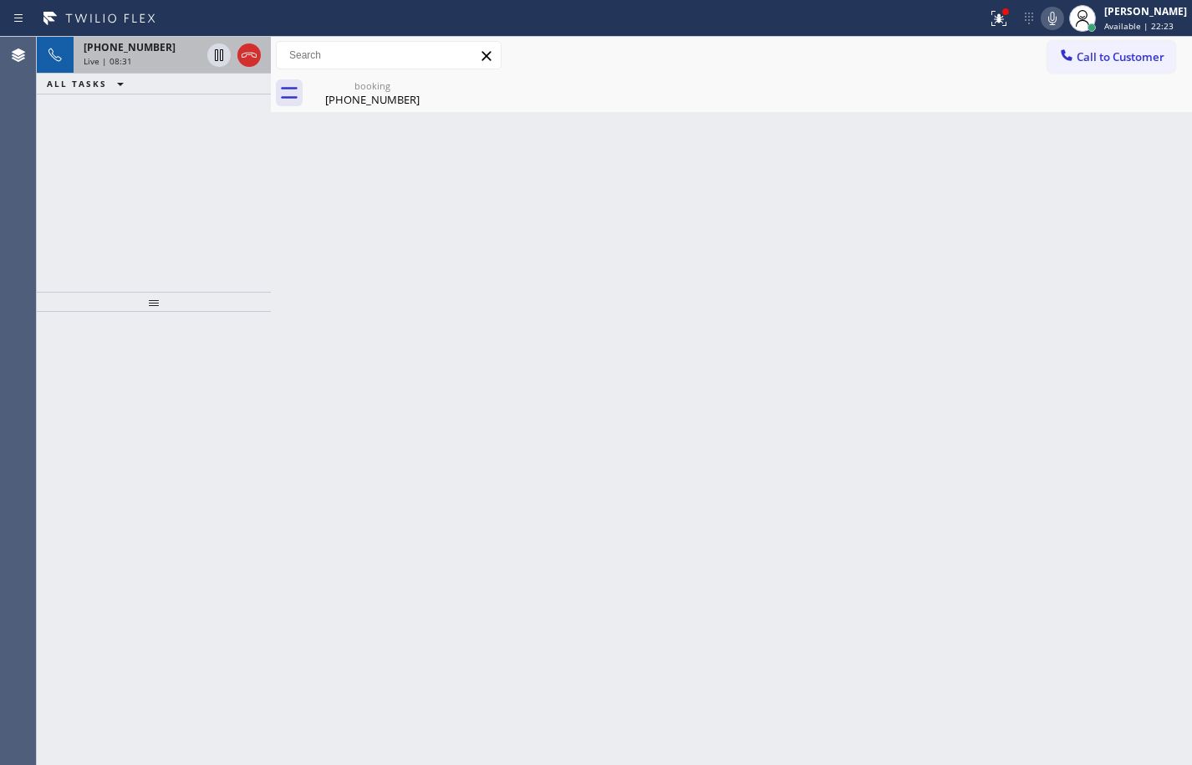
click at [156, 69] on div "[PHONE_NUMBER] Live | 08:31" at bounding box center [139, 55] width 130 height 37
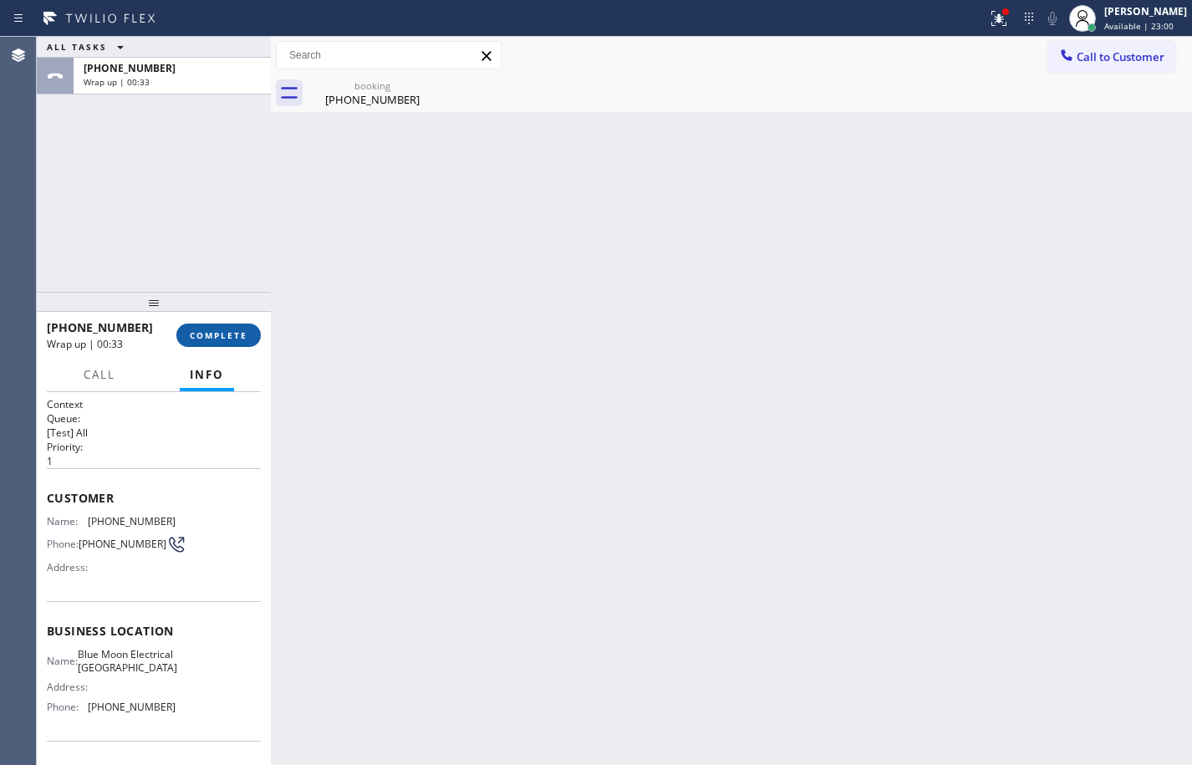
click at [228, 333] on span "COMPLETE" at bounding box center [219, 335] width 58 height 12
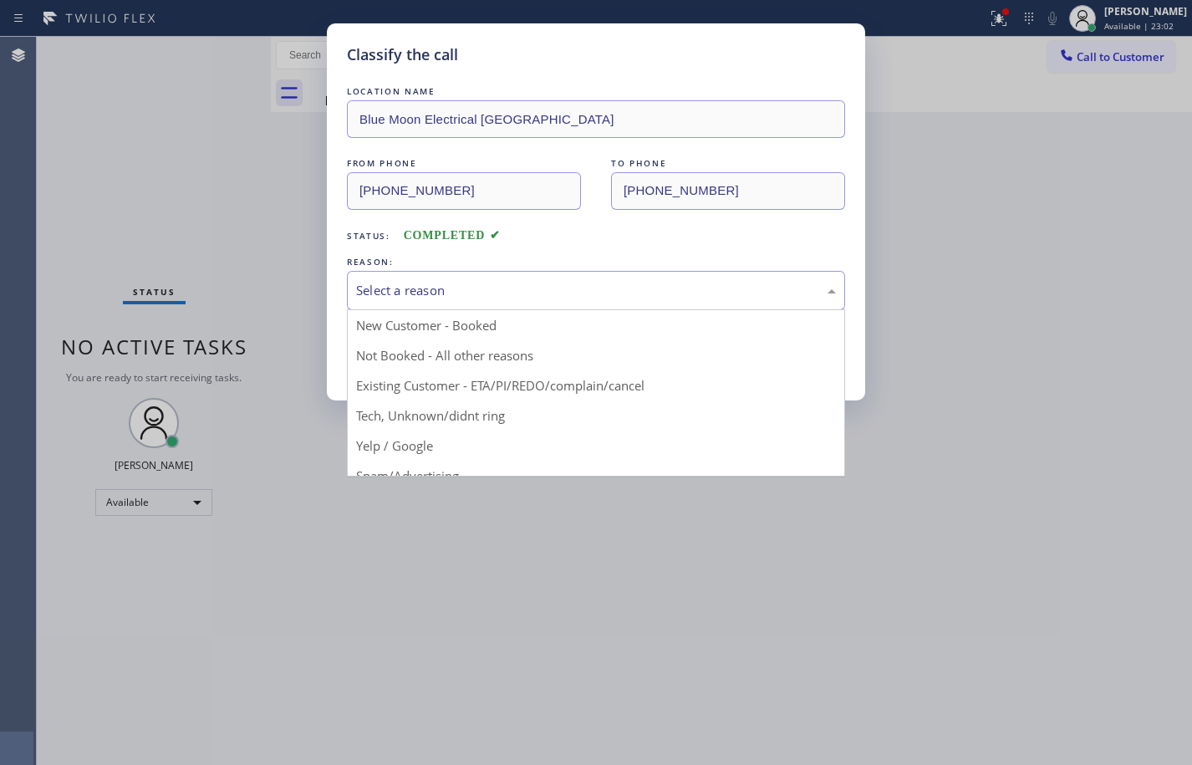
click at [417, 294] on div "Select a reason" at bounding box center [596, 290] width 480 height 19
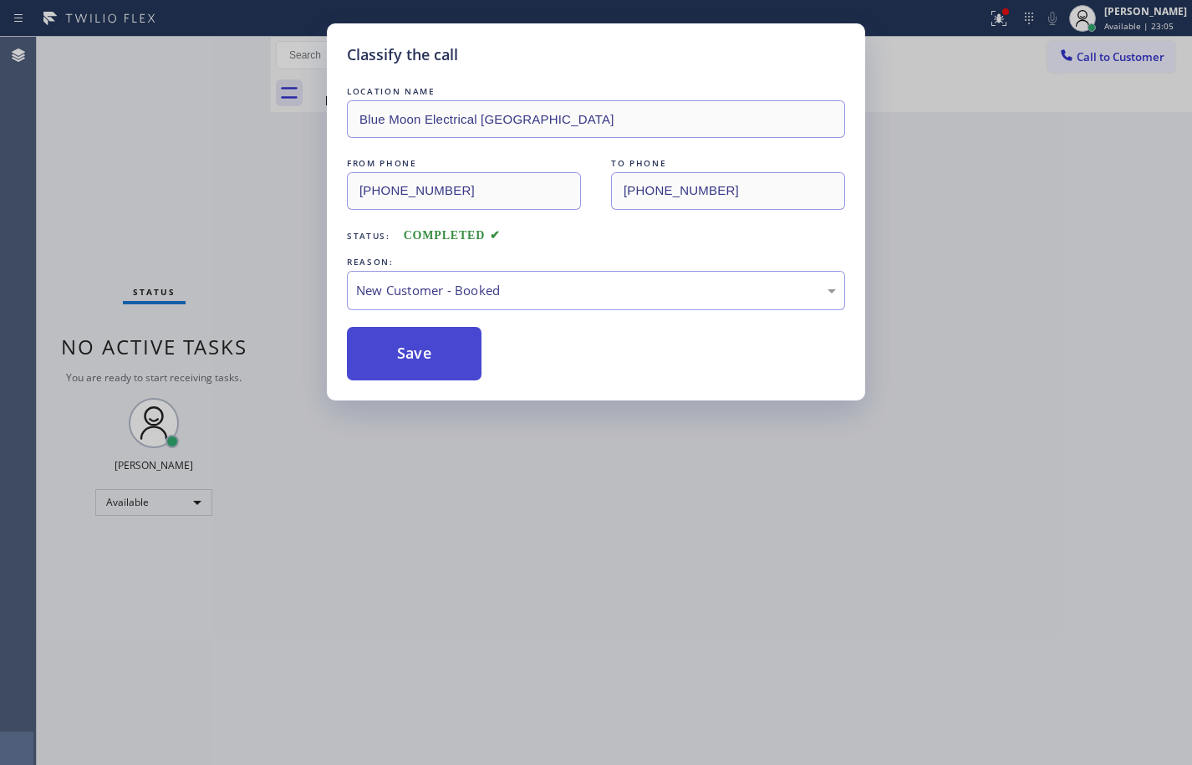
click at [430, 359] on button "Save" at bounding box center [414, 353] width 135 height 53
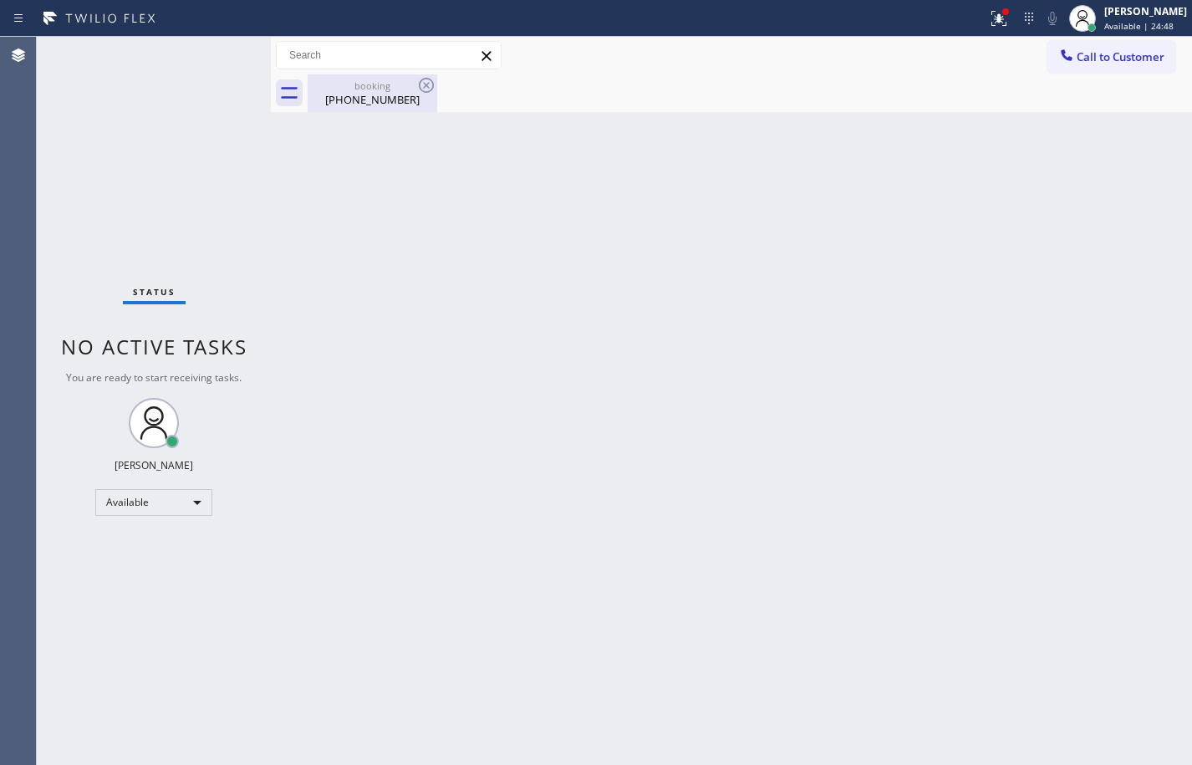
click at [385, 97] on div "[PHONE_NUMBER]" at bounding box center [372, 99] width 126 height 15
click at [1138, 370] on div "Back to Dashboard Change Sender ID Customers Technicians Select a contact Outbo…" at bounding box center [731, 401] width 921 height 728
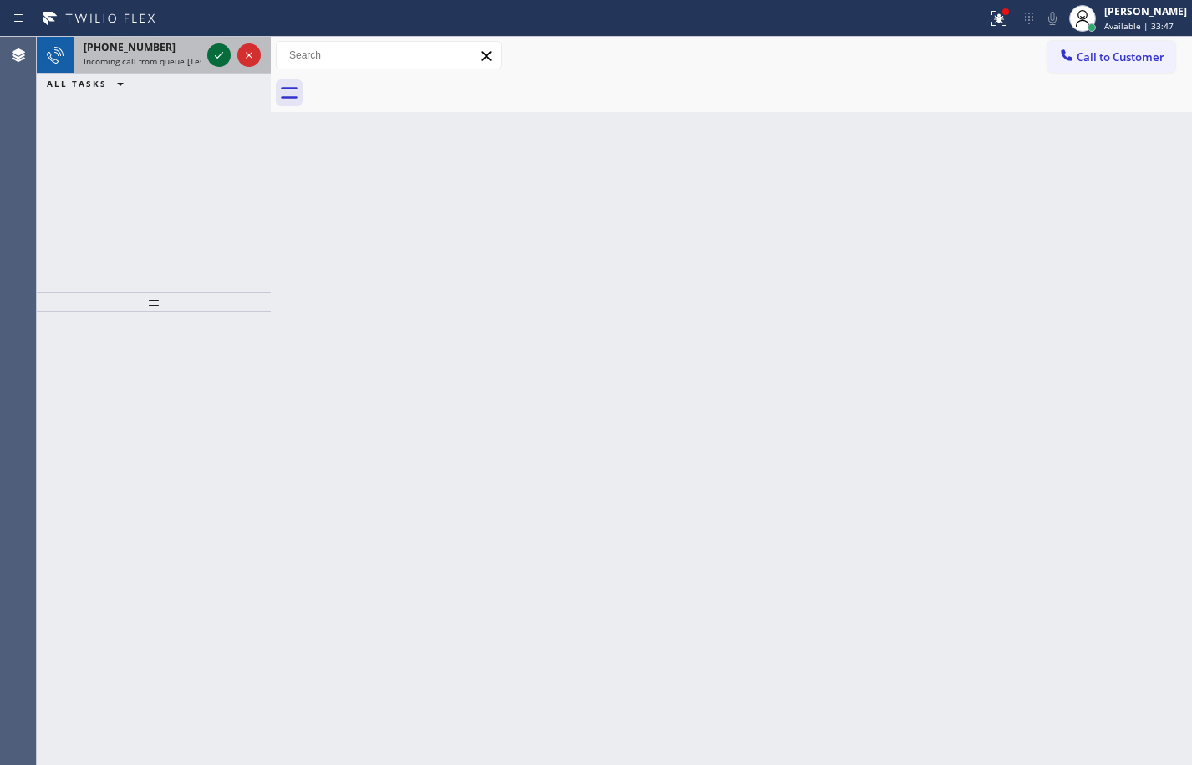
click at [135, 59] on span "Incoming call from queue [Test] All" at bounding box center [153, 61] width 139 height 12
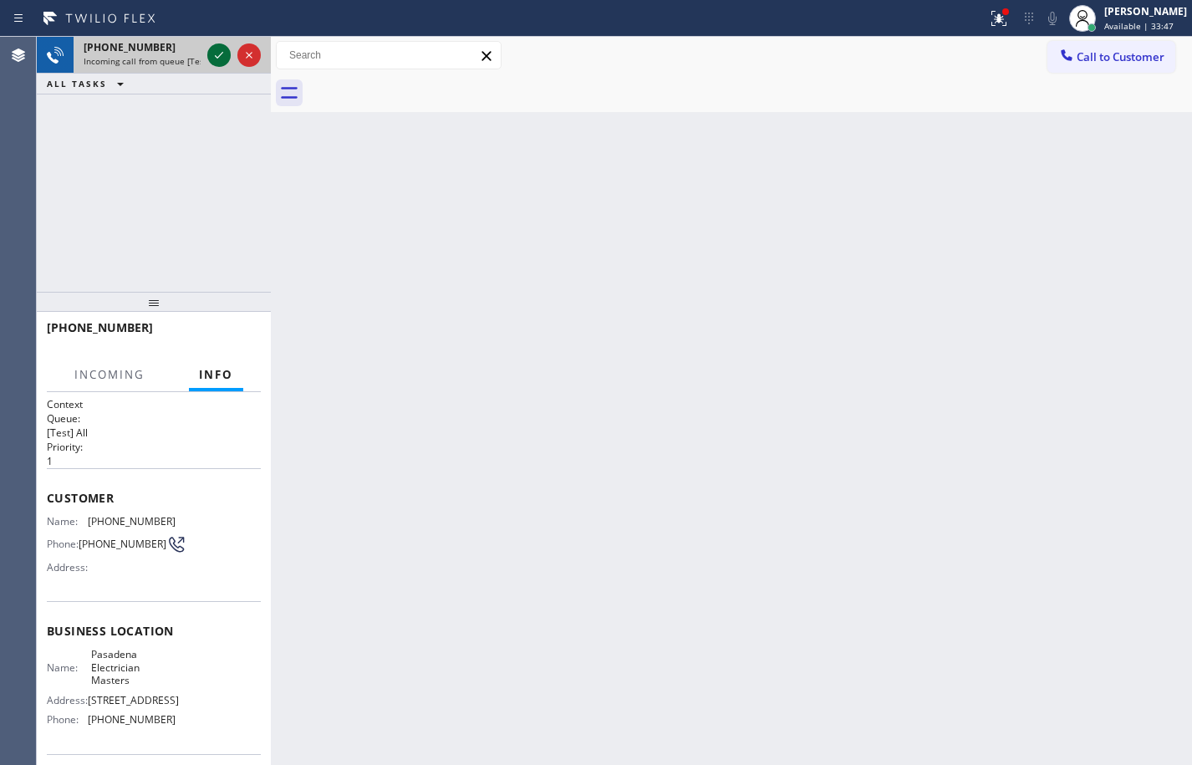
click at [219, 59] on icon at bounding box center [219, 55] width 20 height 20
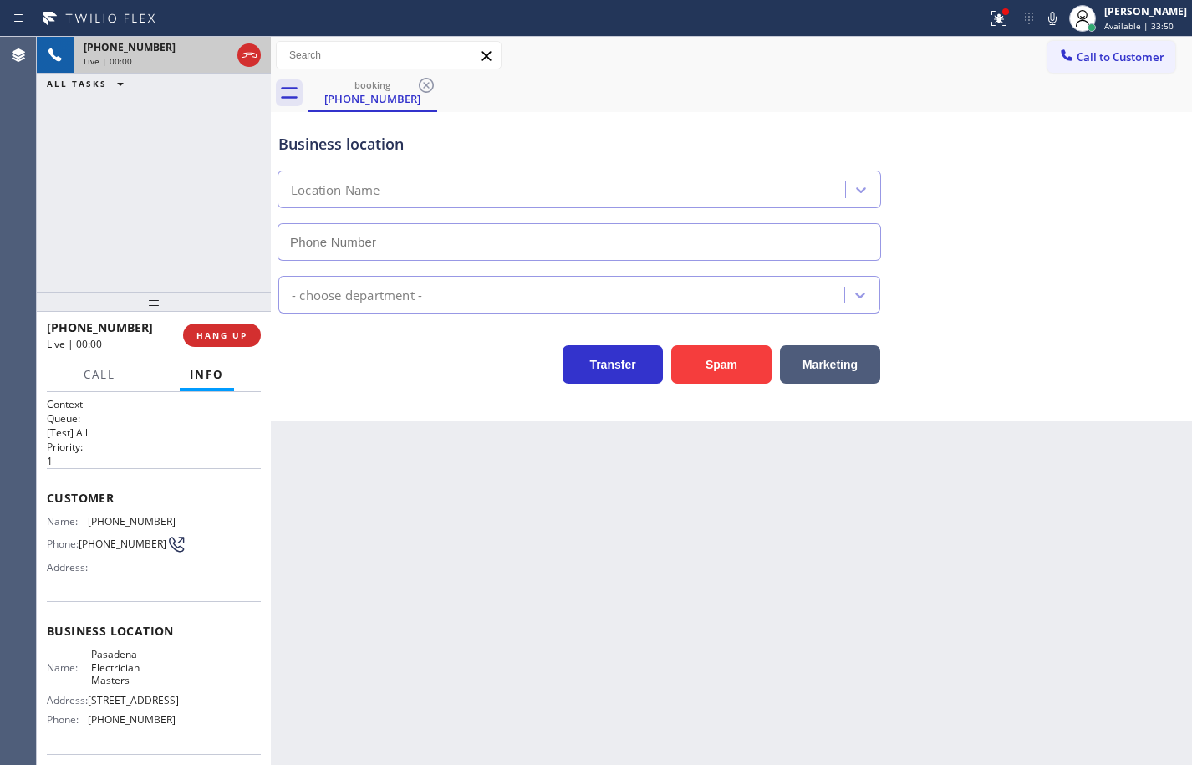
type input "[PHONE_NUMBER]"
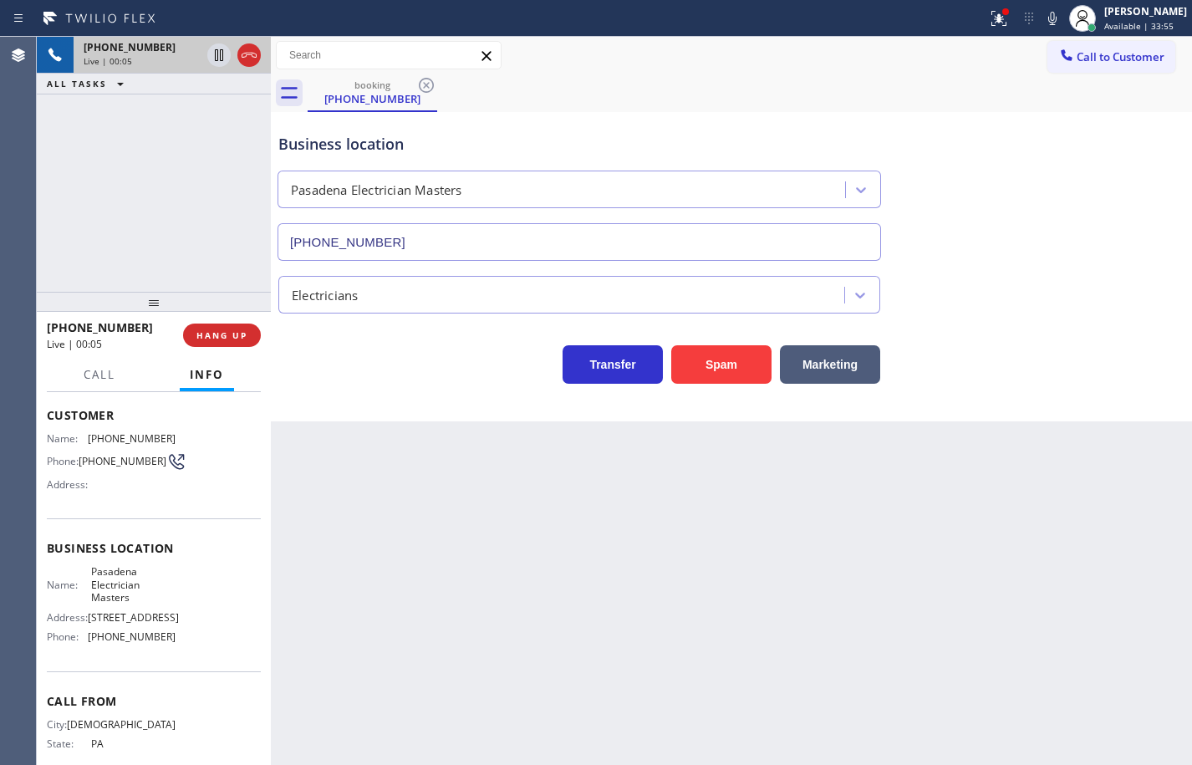
scroll to position [84, 0]
click at [183, 649] on div "Name: Pasadena Electrician Masters Address: [STREET_ADDRESS] Phone: [PHONE_NUMB…" at bounding box center [154, 606] width 214 height 84
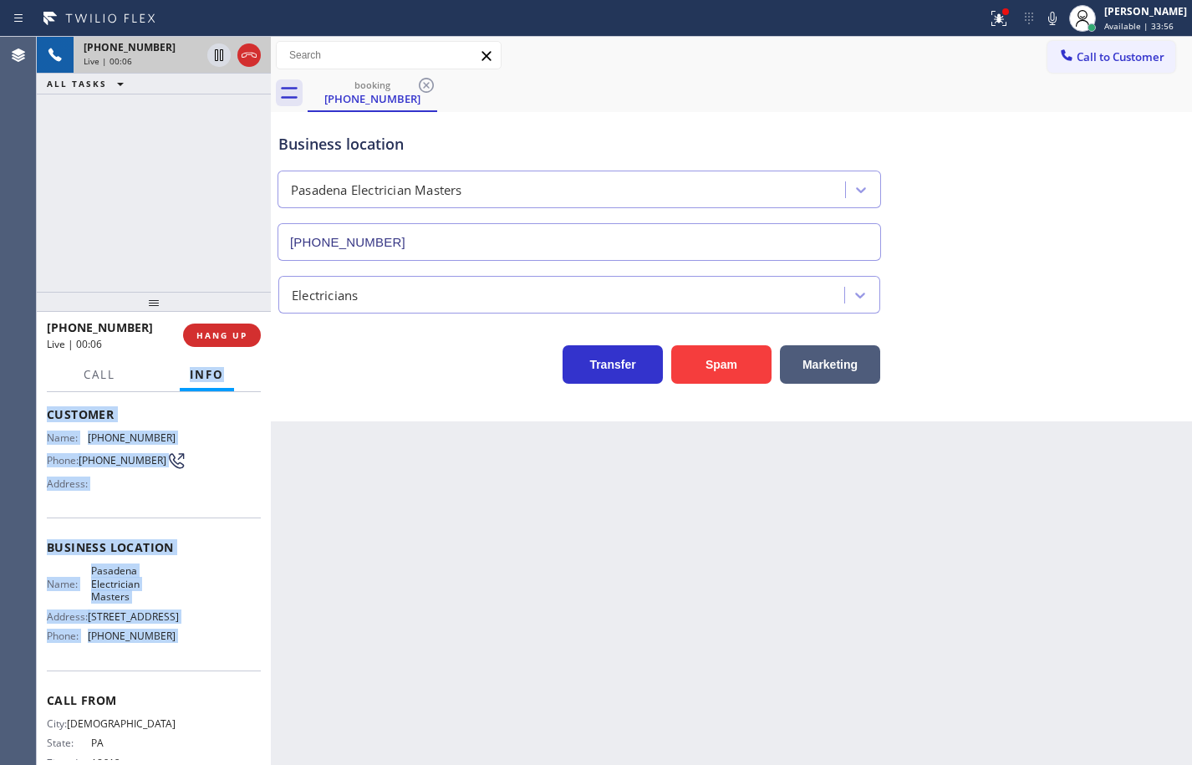
scroll to position [0, 0]
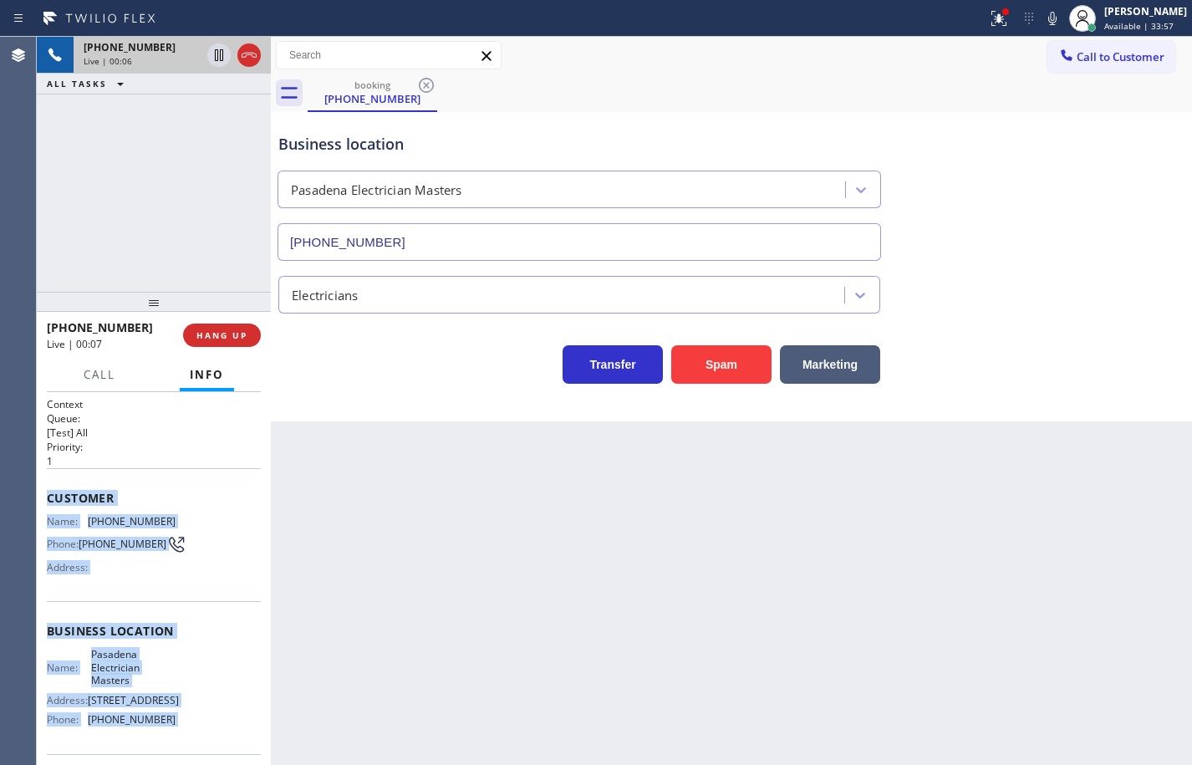
drag, startPoint x: 183, startPoint y: 666, endPoint x: 79, endPoint y: 485, distance: 208.9
click at [79, 485] on div "Context Queue: [Test] All Priority: 1 Customer Name: [PHONE_NUMBER] Phone: [PHO…" at bounding box center [154, 639] width 214 height 484
copy div "Customer Name: [PHONE_NUMBER] Phone: [PHONE_NUMBER] Address: Business location …"
click at [1048, 24] on icon at bounding box center [1052, 18] width 8 height 13
click at [1048, 22] on icon at bounding box center [1052, 18] width 8 height 13
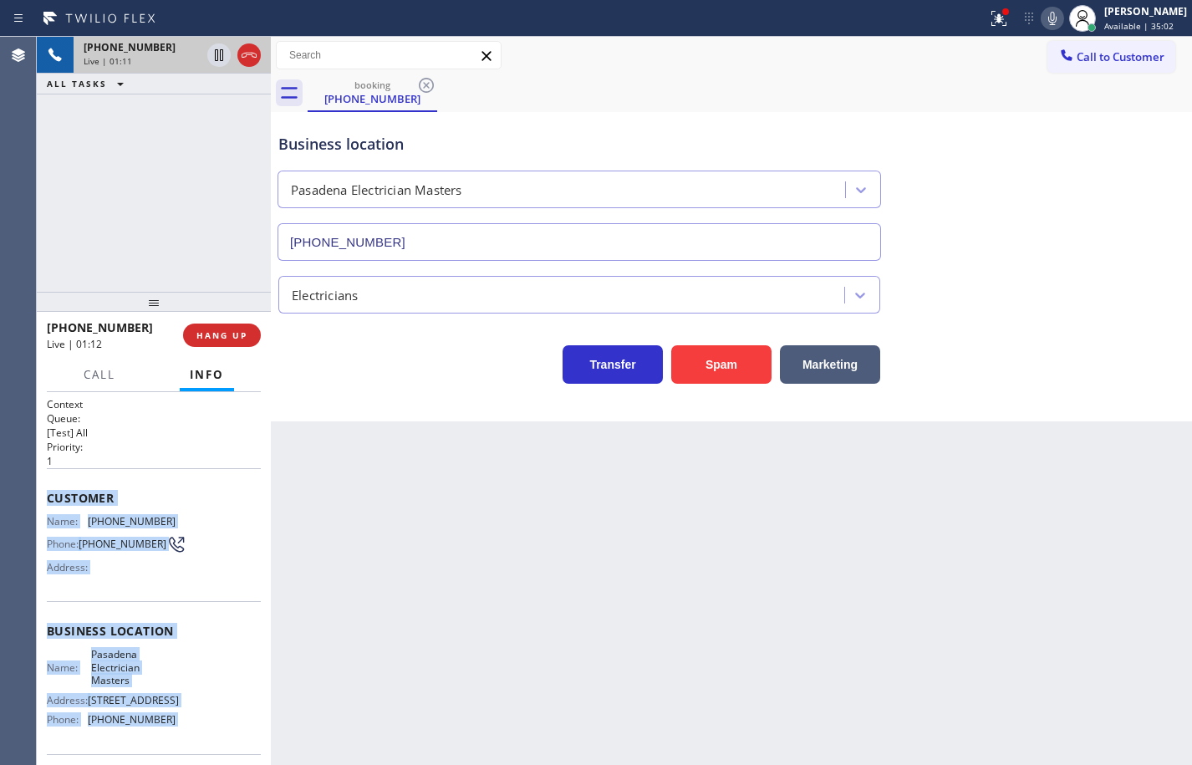
click at [1048, 22] on icon at bounding box center [1052, 18] width 8 height 13
click at [1046, 20] on rect at bounding box center [1052, 17] width 12 height 12
click at [1042, 16] on icon at bounding box center [1052, 18] width 20 height 20
click at [216, 57] on icon at bounding box center [219, 55] width 8 height 12
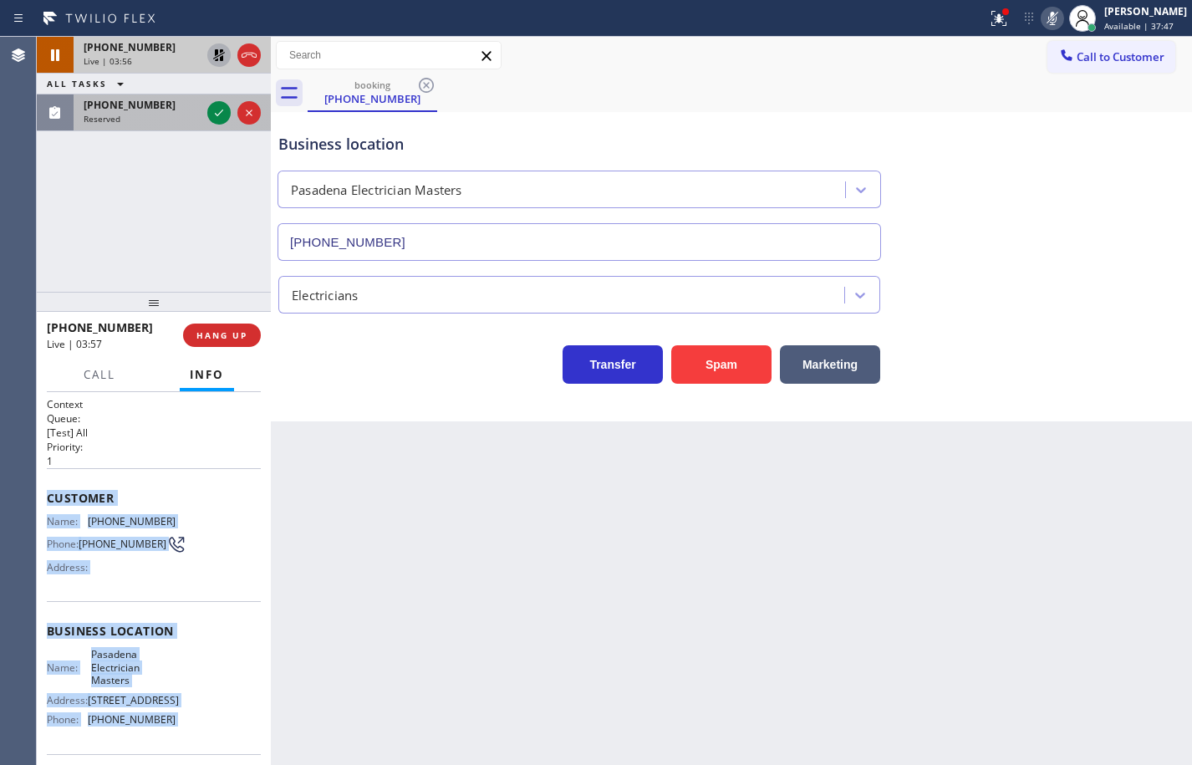
drag, startPoint x: 176, startPoint y: 114, endPoint x: 201, endPoint y: 114, distance: 25.1
click at [176, 114] on div "Reserved" at bounding box center [142, 119] width 117 height 12
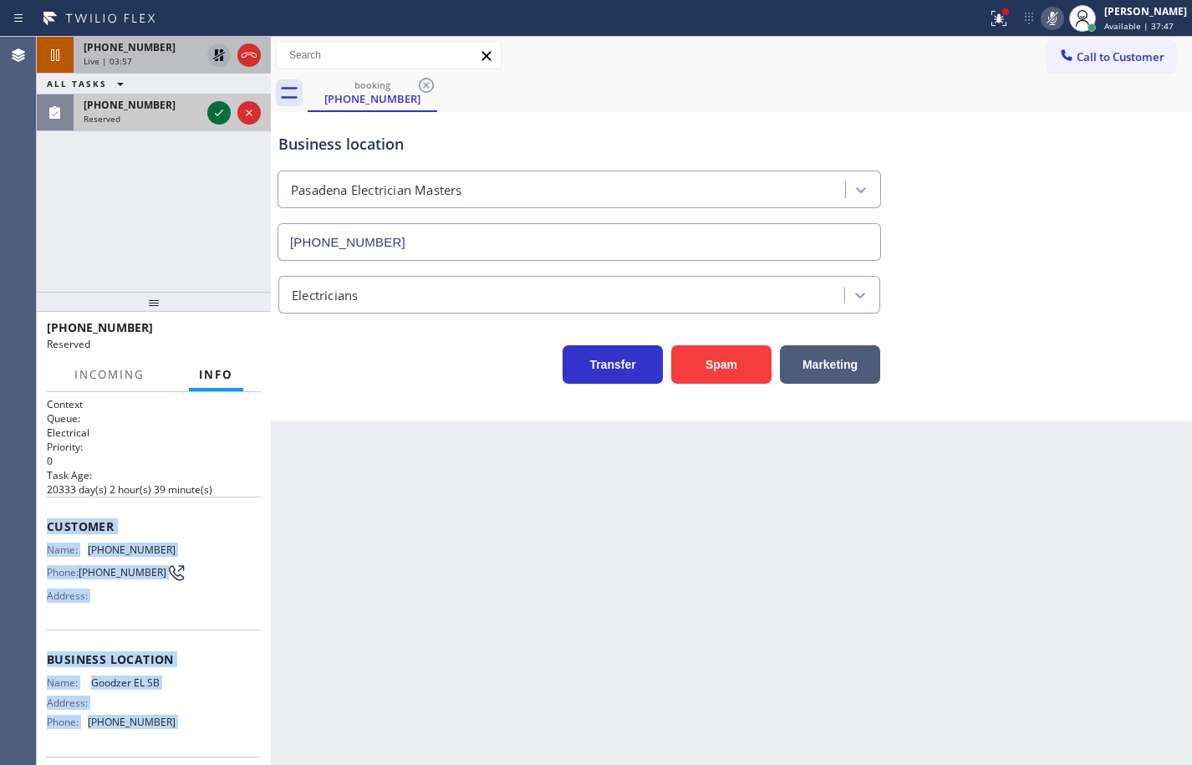
click at [219, 109] on icon at bounding box center [219, 113] width 20 height 20
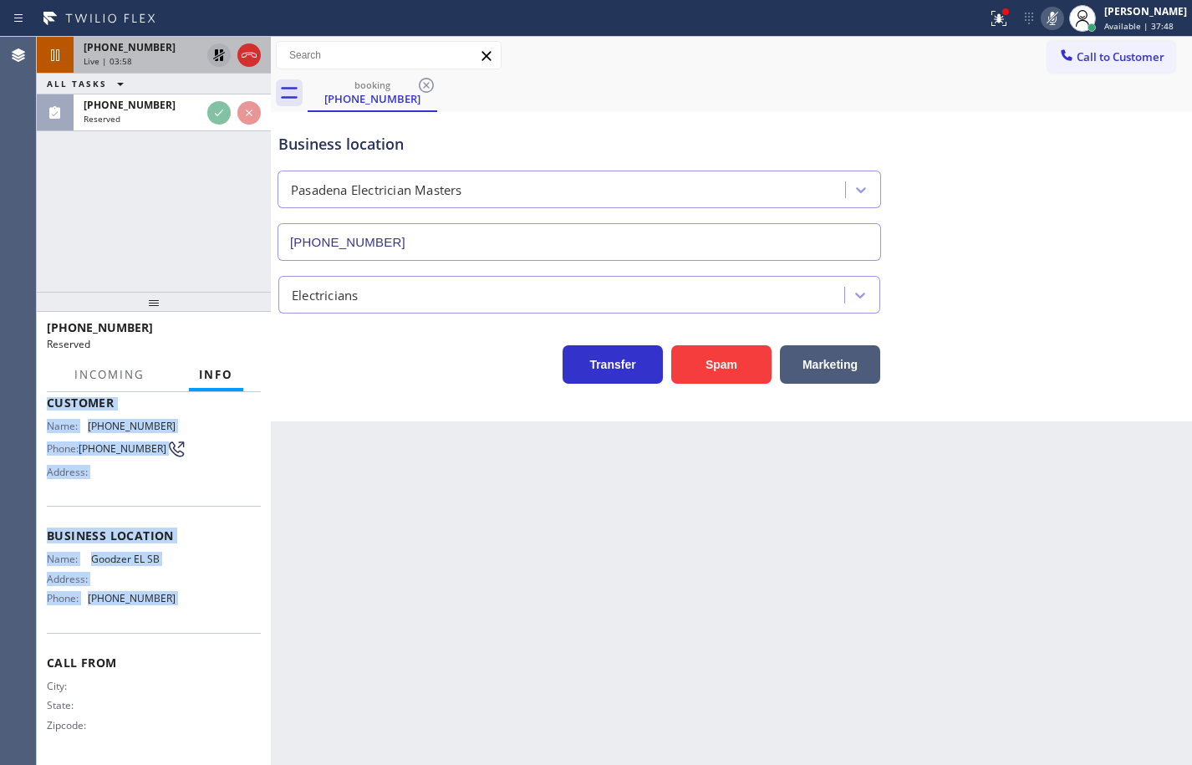
scroll to position [129, 0]
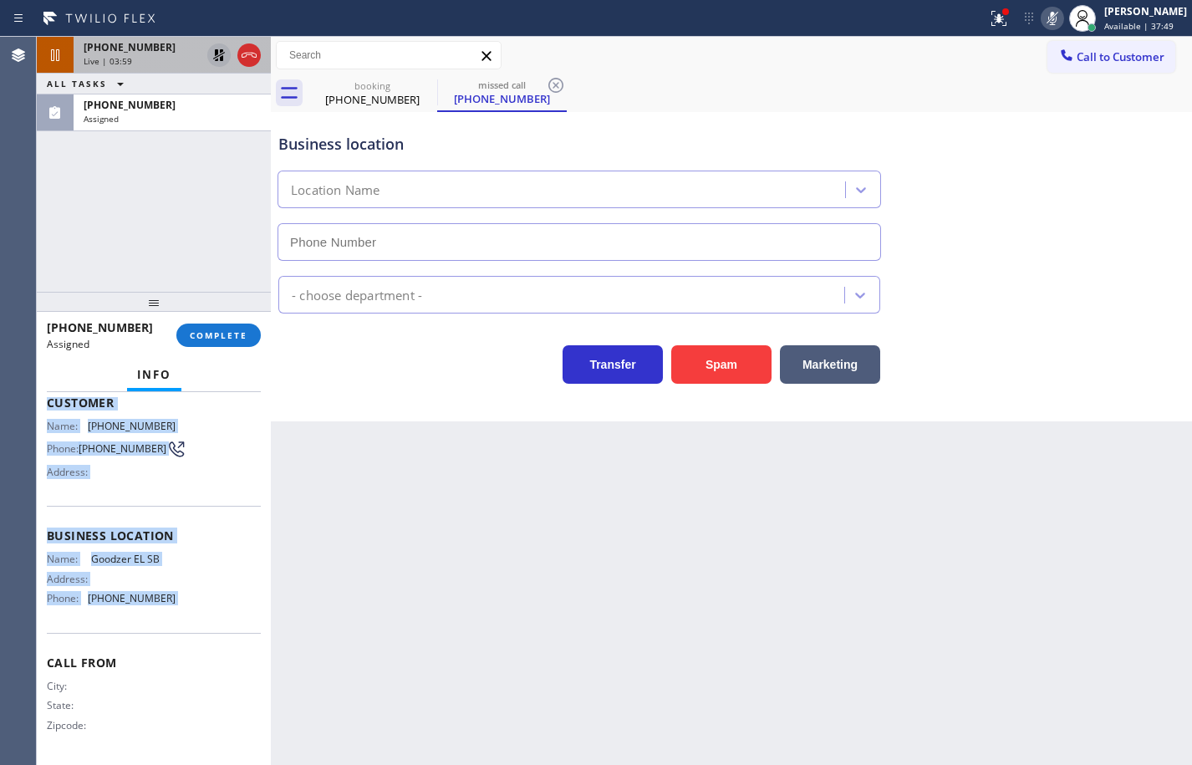
click at [184, 587] on div "Name: Goodzer EL SB Address: Phone: [PHONE_NUMBER]" at bounding box center [154, 581] width 214 height 59
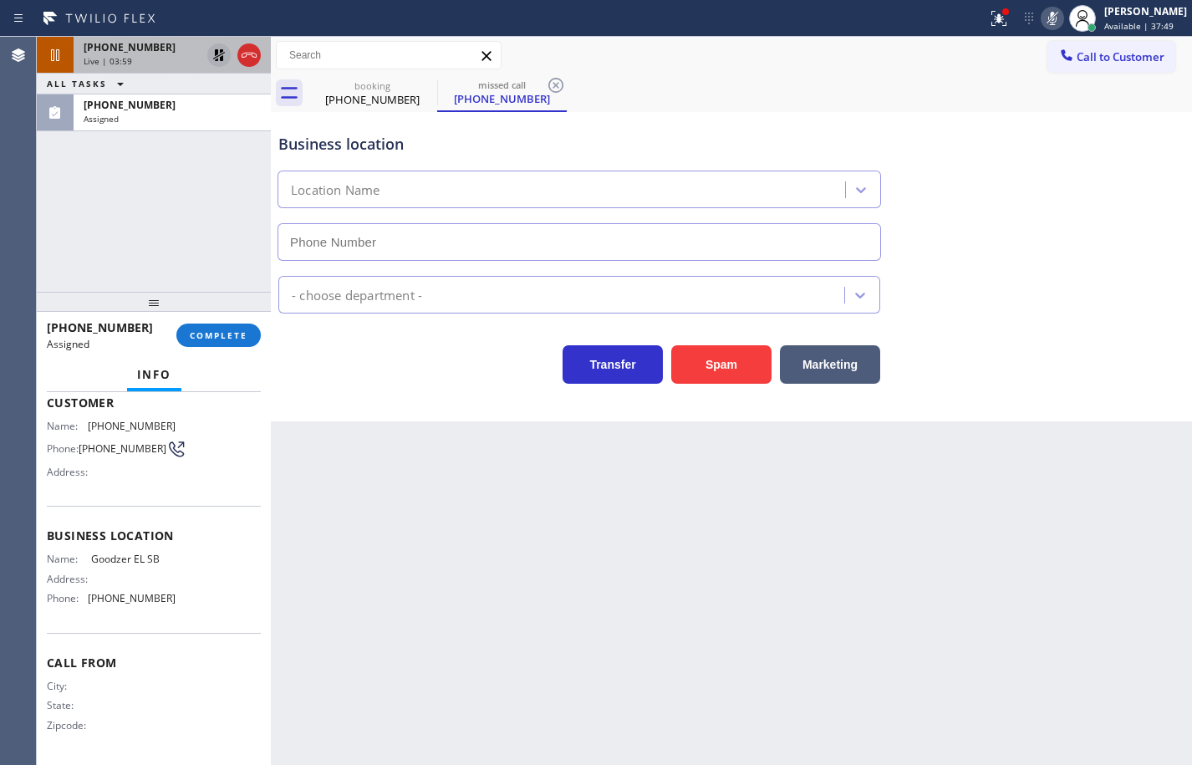
type input "[PHONE_NUMBER]"
click at [211, 331] on span "COMPLETE" at bounding box center [219, 335] width 58 height 12
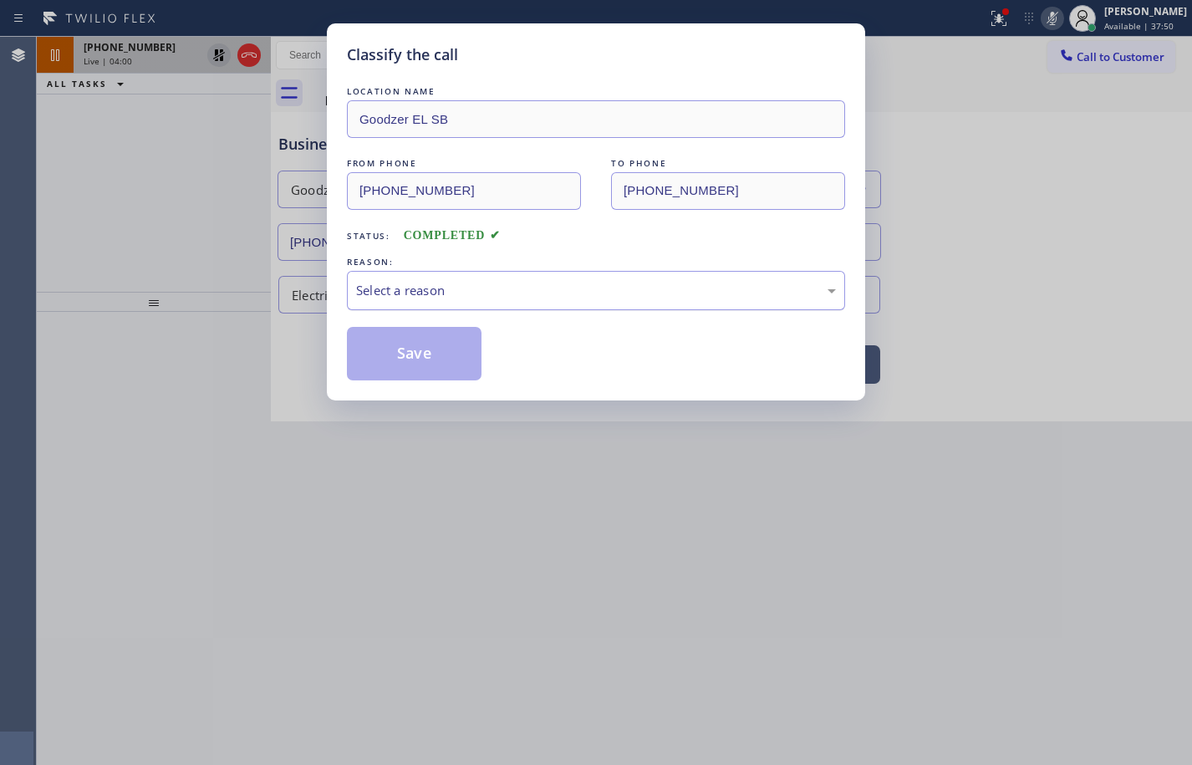
drag, startPoint x: 369, startPoint y: 289, endPoint x: 379, endPoint y: 299, distance: 14.8
click at [369, 288] on div "Select a reason" at bounding box center [596, 290] width 480 height 19
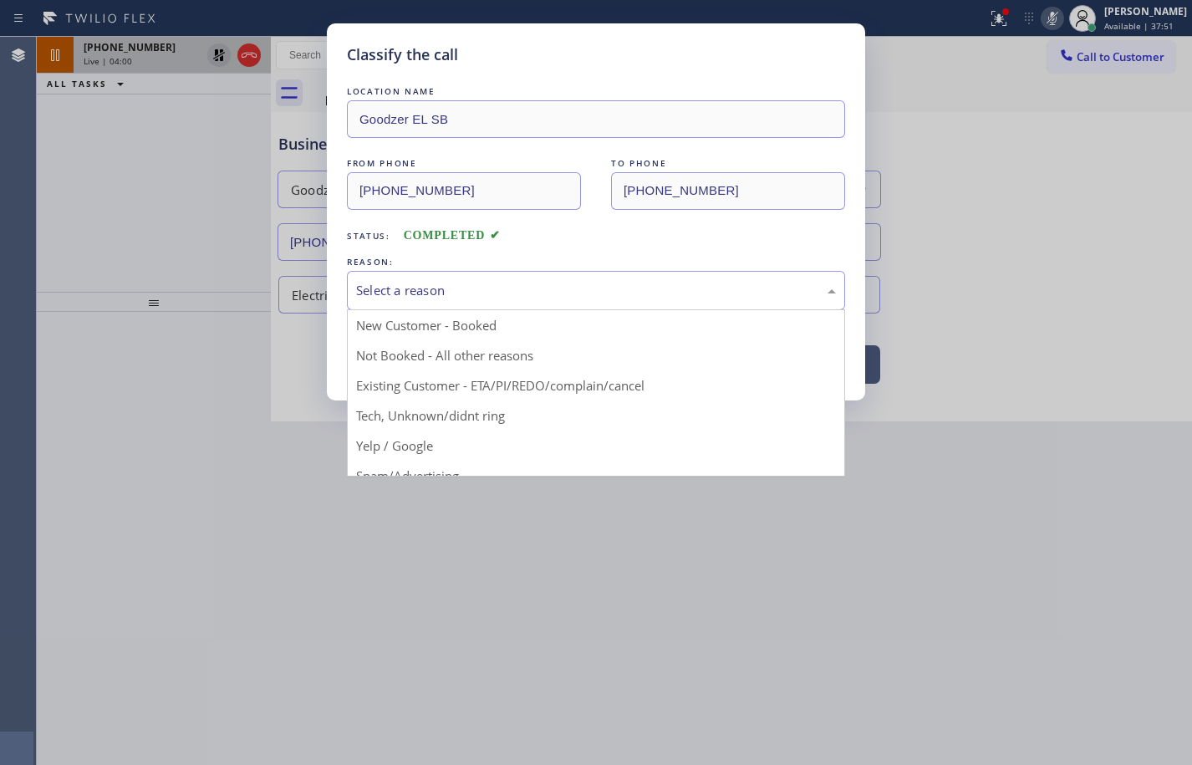
drag, startPoint x: 441, startPoint y: 404, endPoint x: 442, endPoint y: 354, distance: 50.2
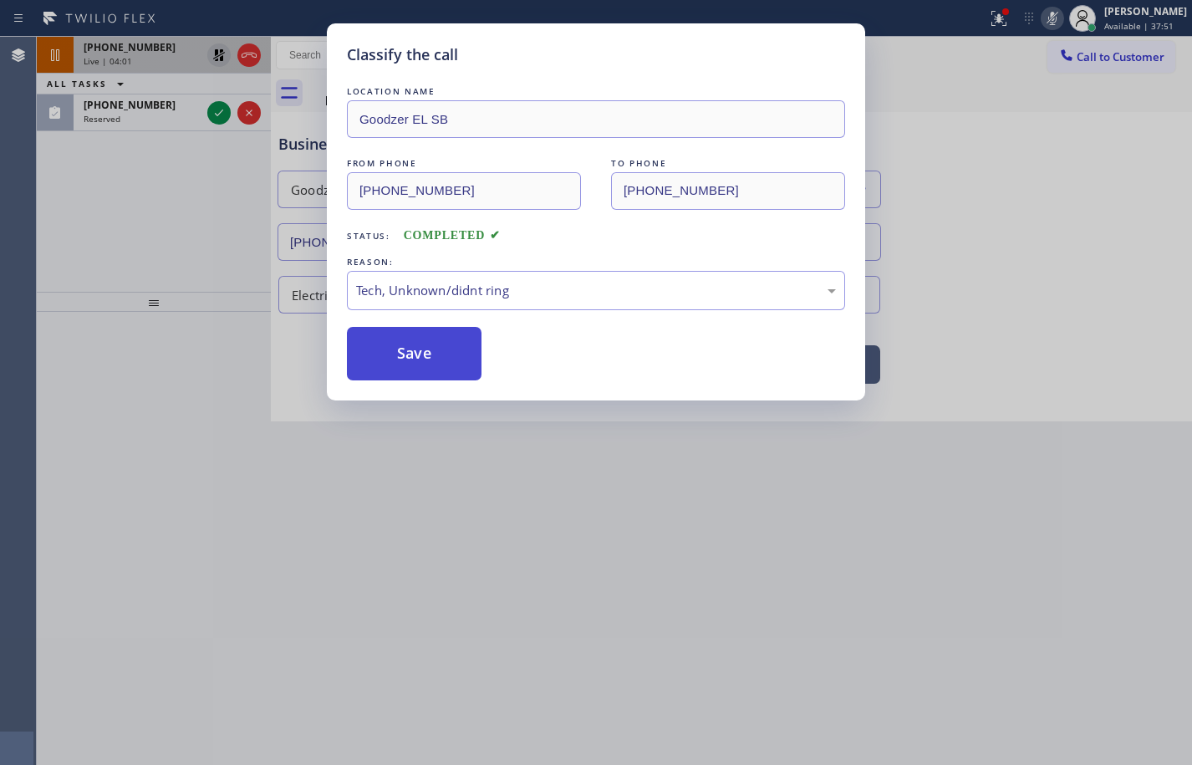
click at [438, 344] on button "Save" at bounding box center [414, 353] width 135 height 53
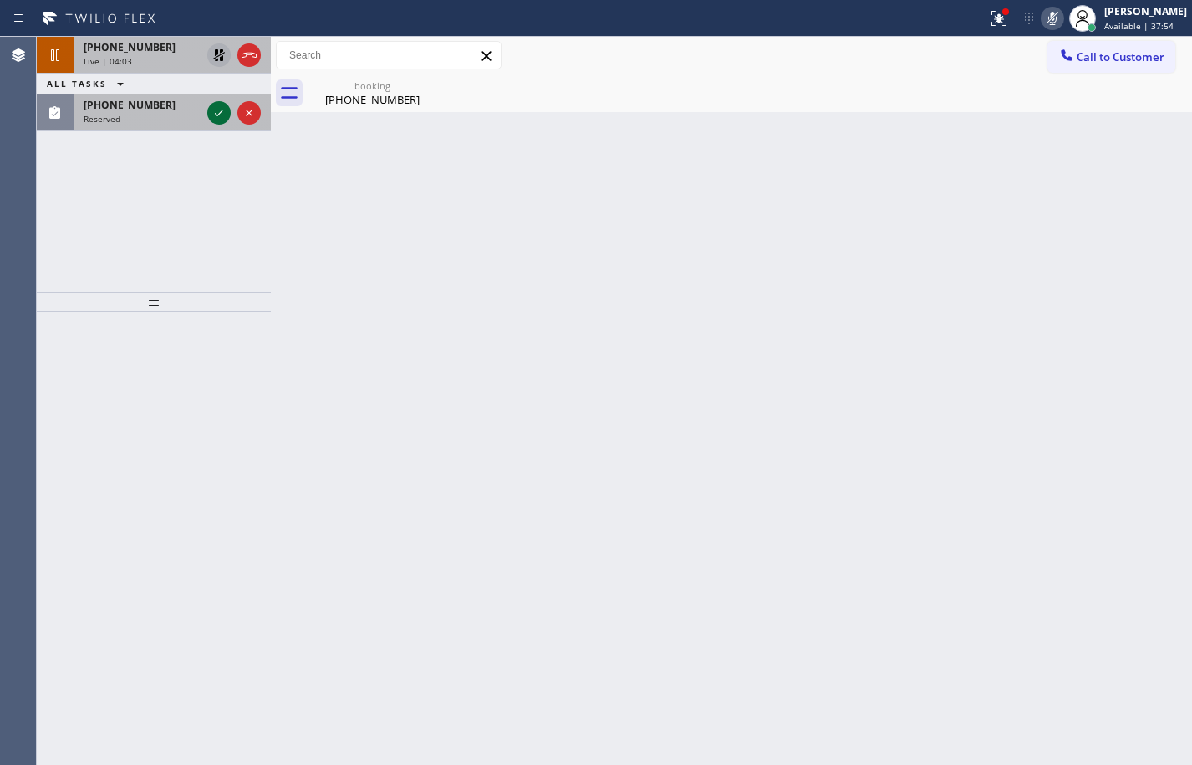
click at [224, 119] on icon at bounding box center [219, 113] width 20 height 20
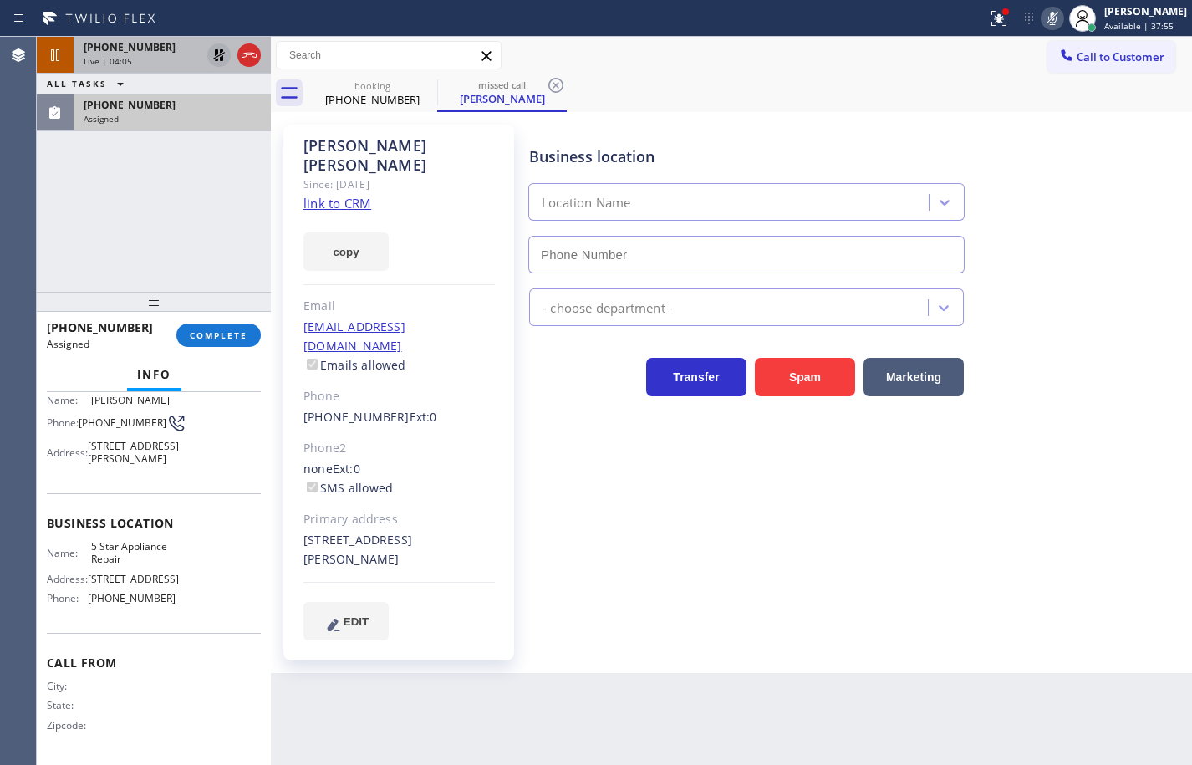
type input "[PHONE_NUMBER]"
click at [180, 612] on div "Name: 5 Star Appliance Repair Address: [STREET_ADDRESS] Phone: [PHONE_NUMBER]" at bounding box center [154, 576] width 214 height 72
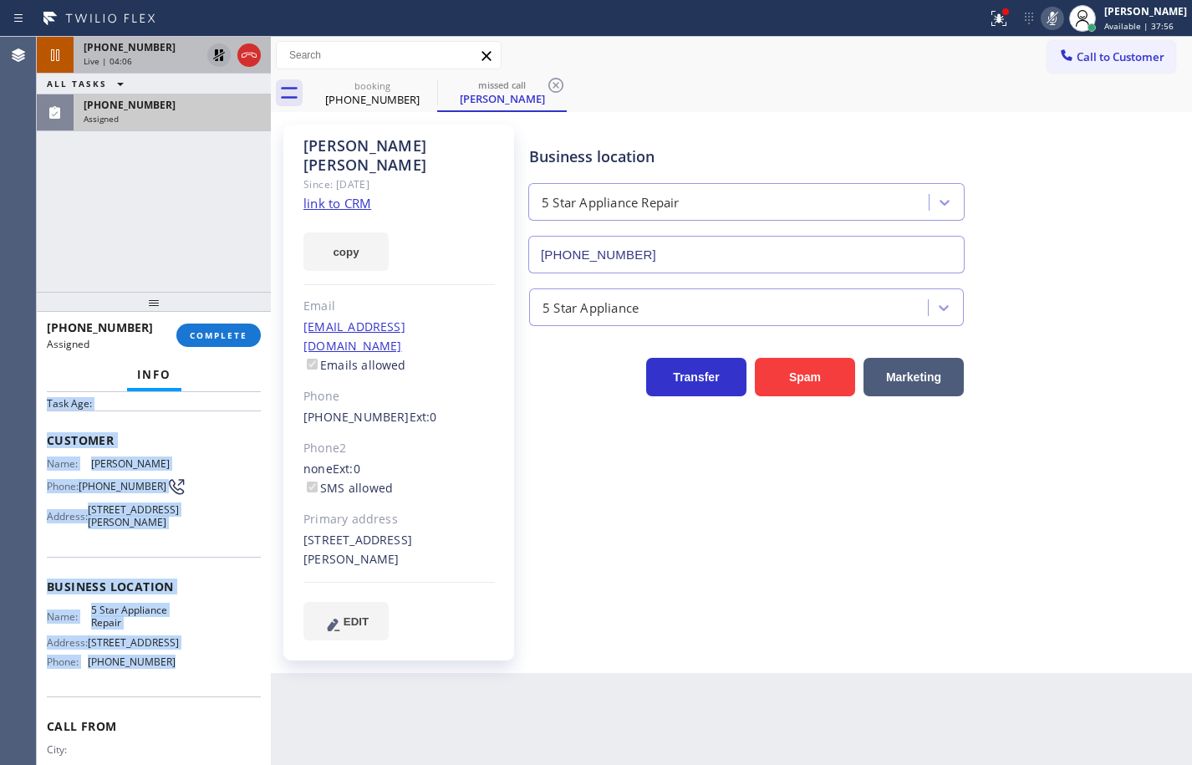
scroll to position [41, 0]
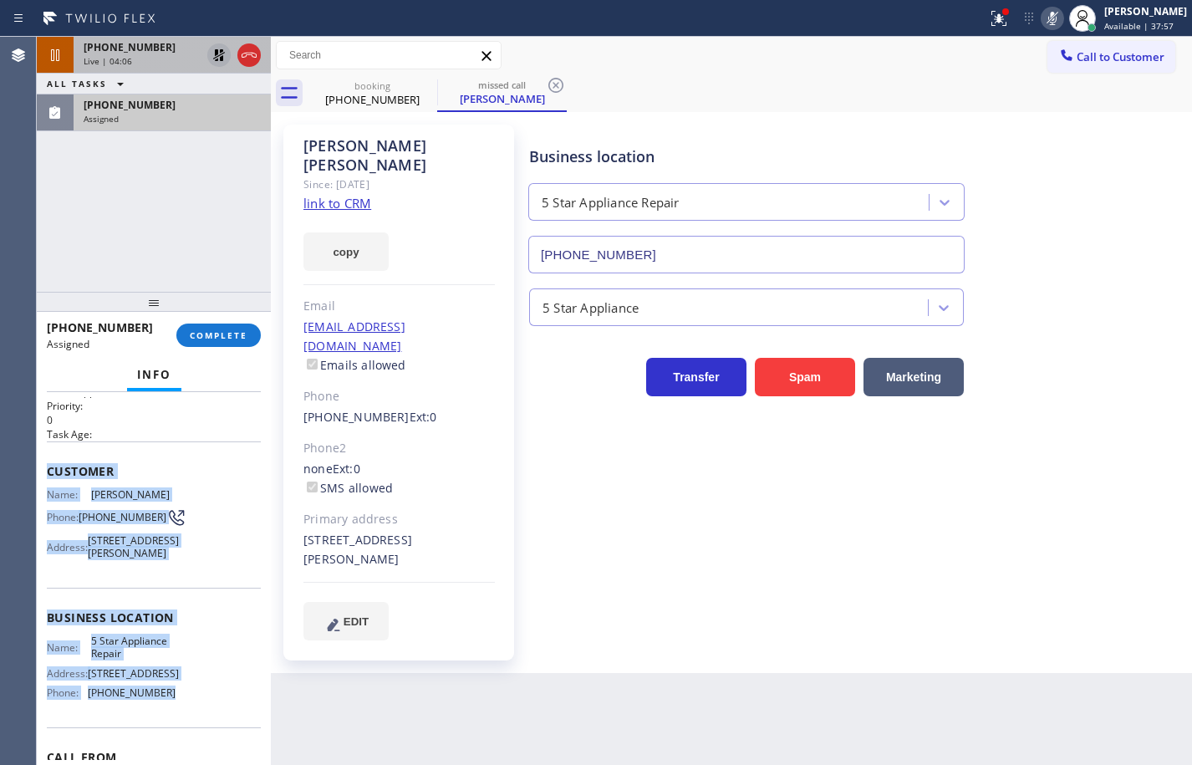
drag, startPoint x: 179, startPoint y: 607, endPoint x: 49, endPoint y: 458, distance: 197.3
click at [49, 458] on div "Context Queue: 5 Star Appliance Priority: 0 Task Age: Customer Name: [PERSON_NA…" at bounding box center [154, 605] width 214 height 498
copy div "Customer Name: [PERSON_NAME] Phone: [PHONE_NUMBER] Address: [STREET_ADDRESS][PE…"
click at [368, 232] on button "copy" at bounding box center [345, 251] width 85 height 38
click at [250, 327] on button "COMPLETE" at bounding box center [218, 334] width 84 height 23
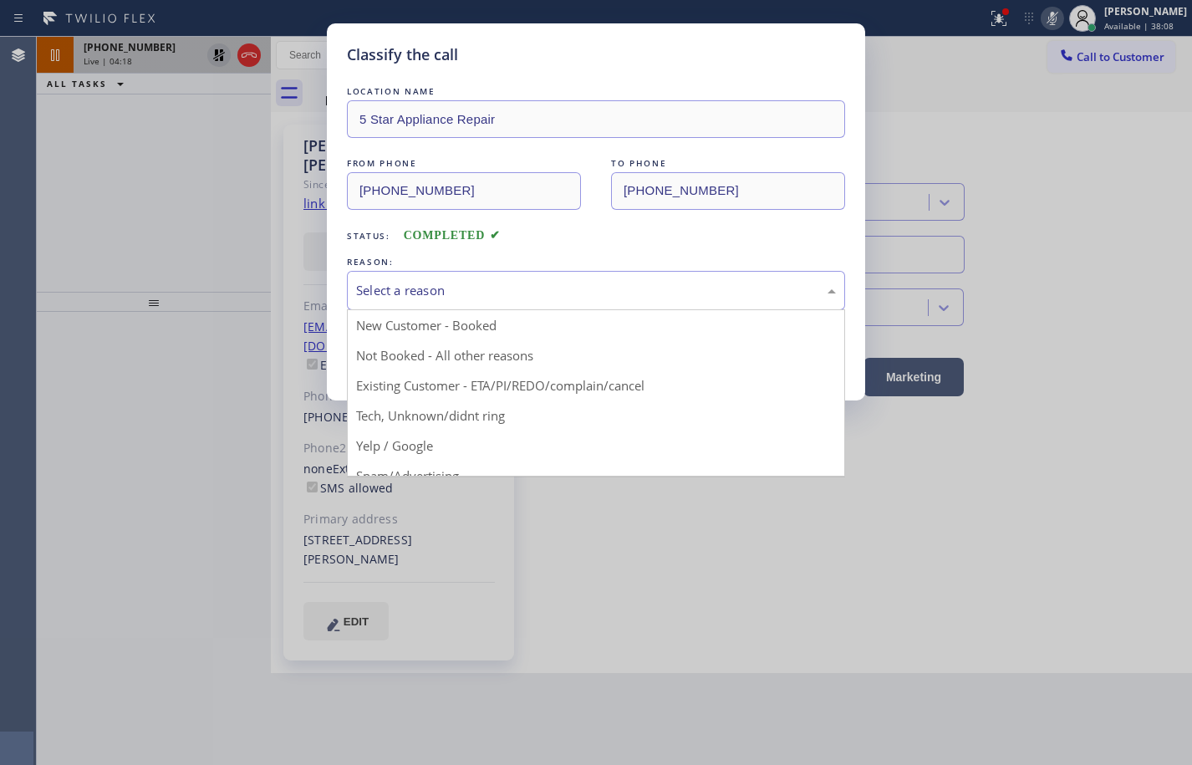
click at [481, 283] on div "Select a reason" at bounding box center [596, 290] width 480 height 19
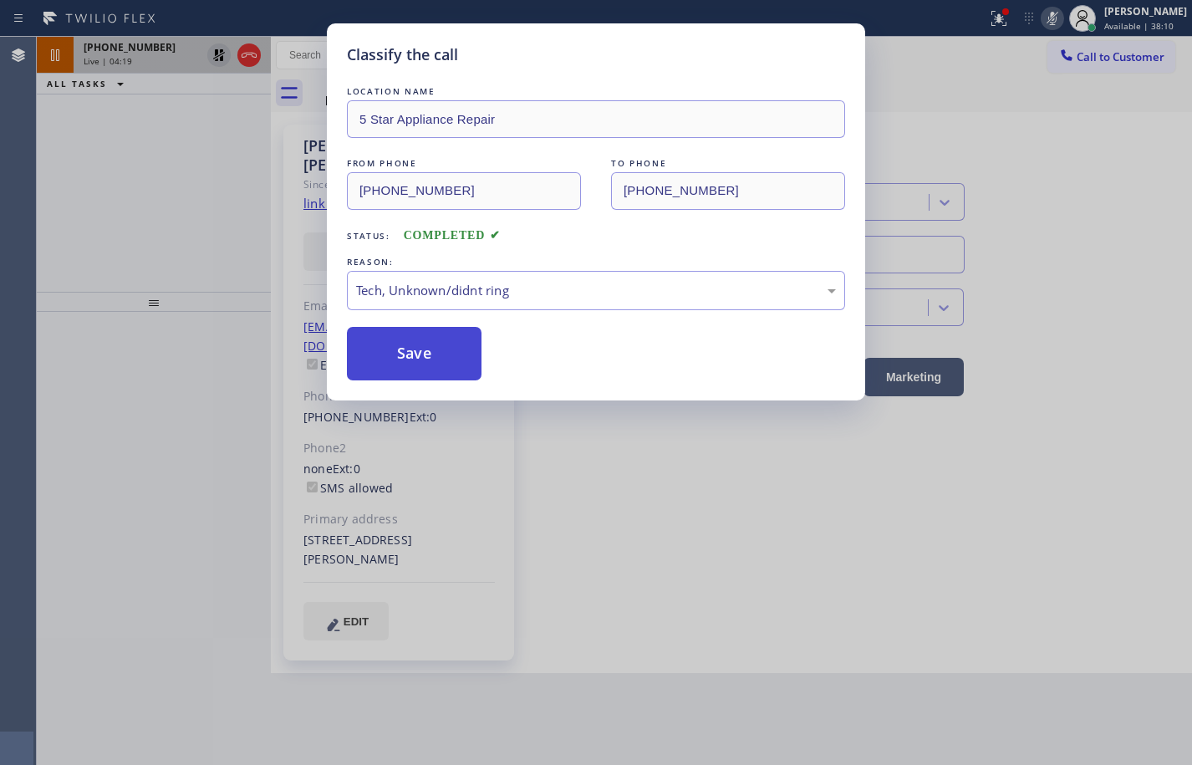
click at [446, 354] on button "Save" at bounding box center [414, 353] width 135 height 53
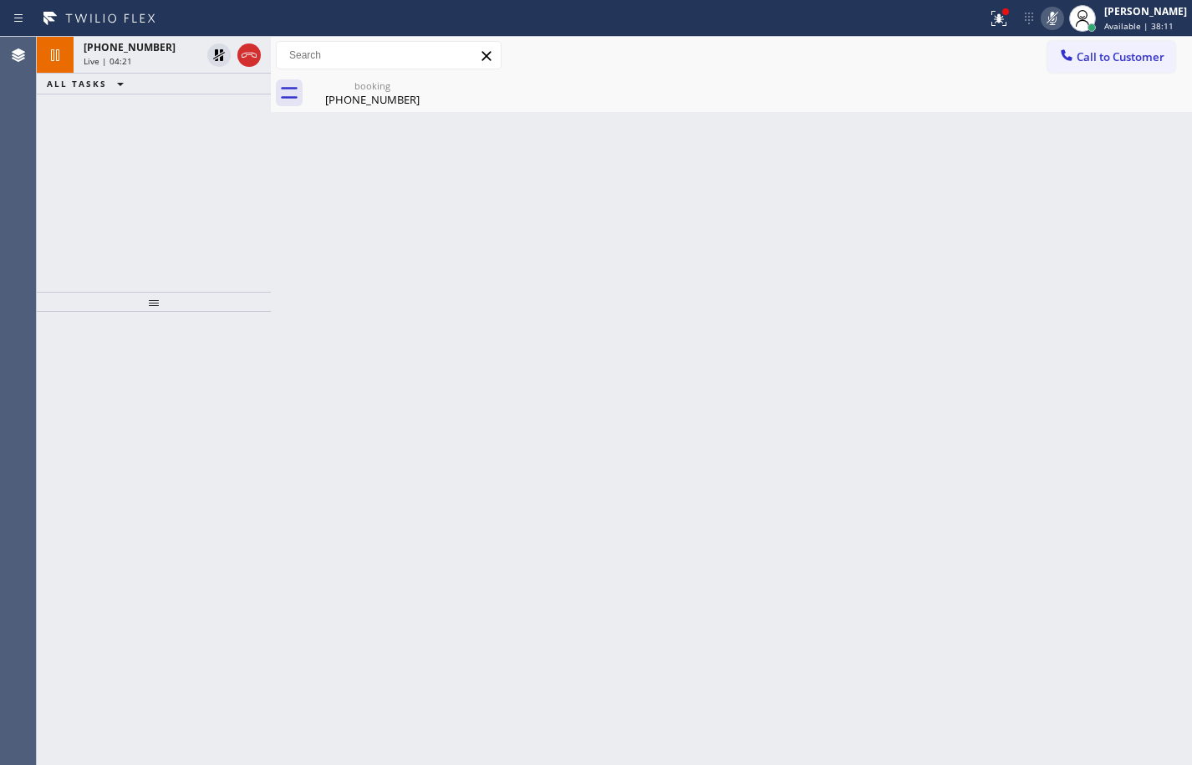
drag, startPoint x: 217, startPoint y: 59, endPoint x: 272, endPoint y: 63, distance: 55.3
click at [217, 59] on icon at bounding box center [219, 55] width 12 height 12
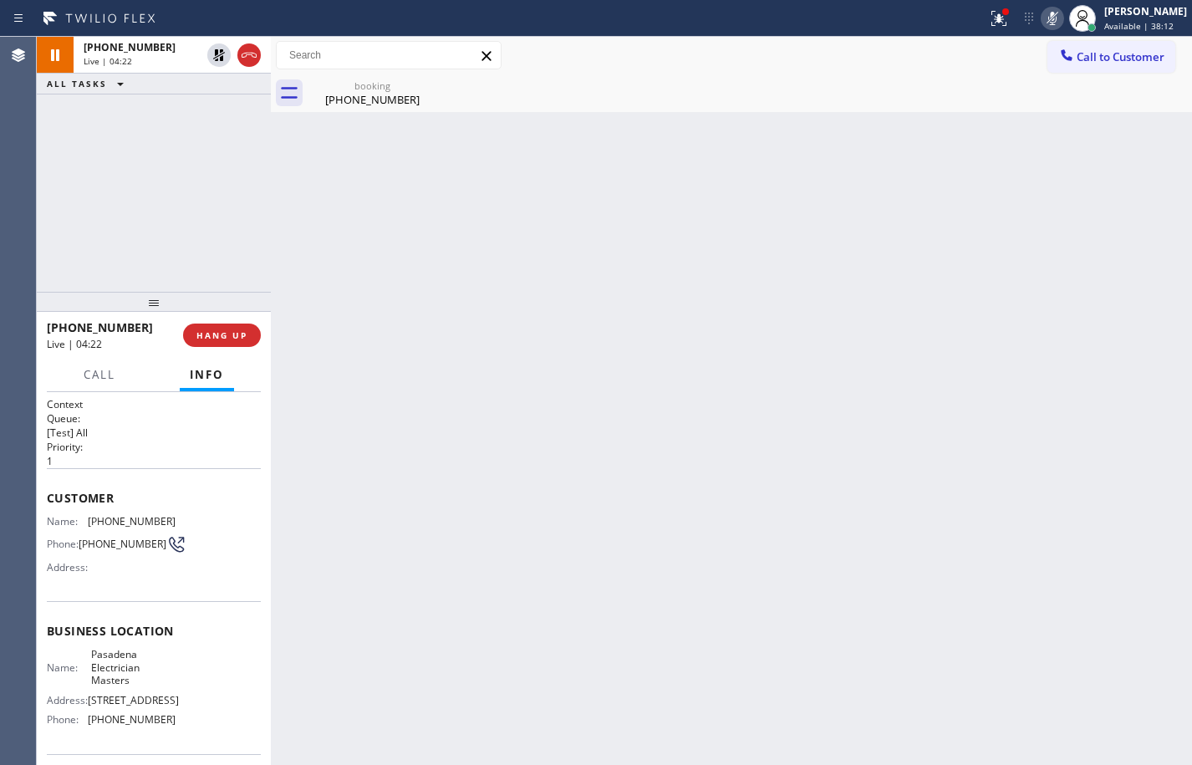
click at [1048, 22] on icon at bounding box center [1052, 18] width 20 height 20
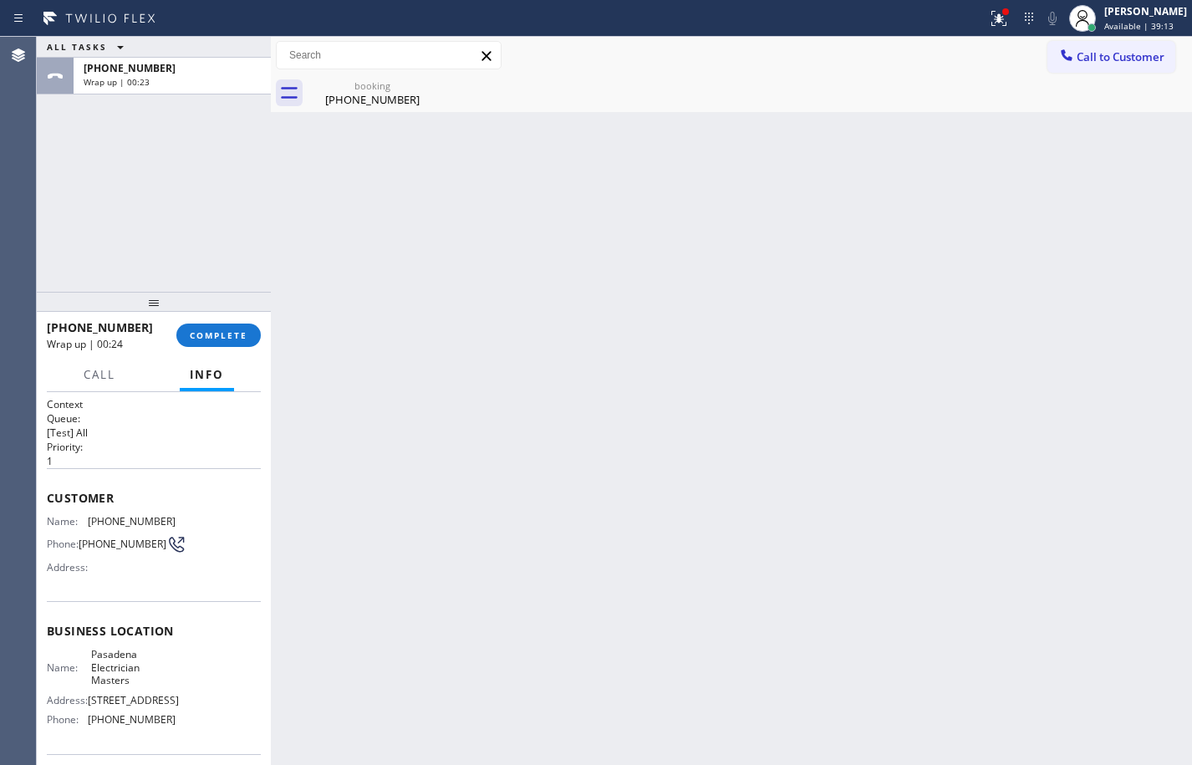
click at [206, 261] on div "ALL TASKS ALL TASKS ACTIVE TASKS TASKS IN WRAP UP [PHONE_NUMBER] Wrap up | 00:23" at bounding box center [154, 164] width 234 height 255
click at [203, 336] on span "COMPLETE" at bounding box center [219, 335] width 58 height 12
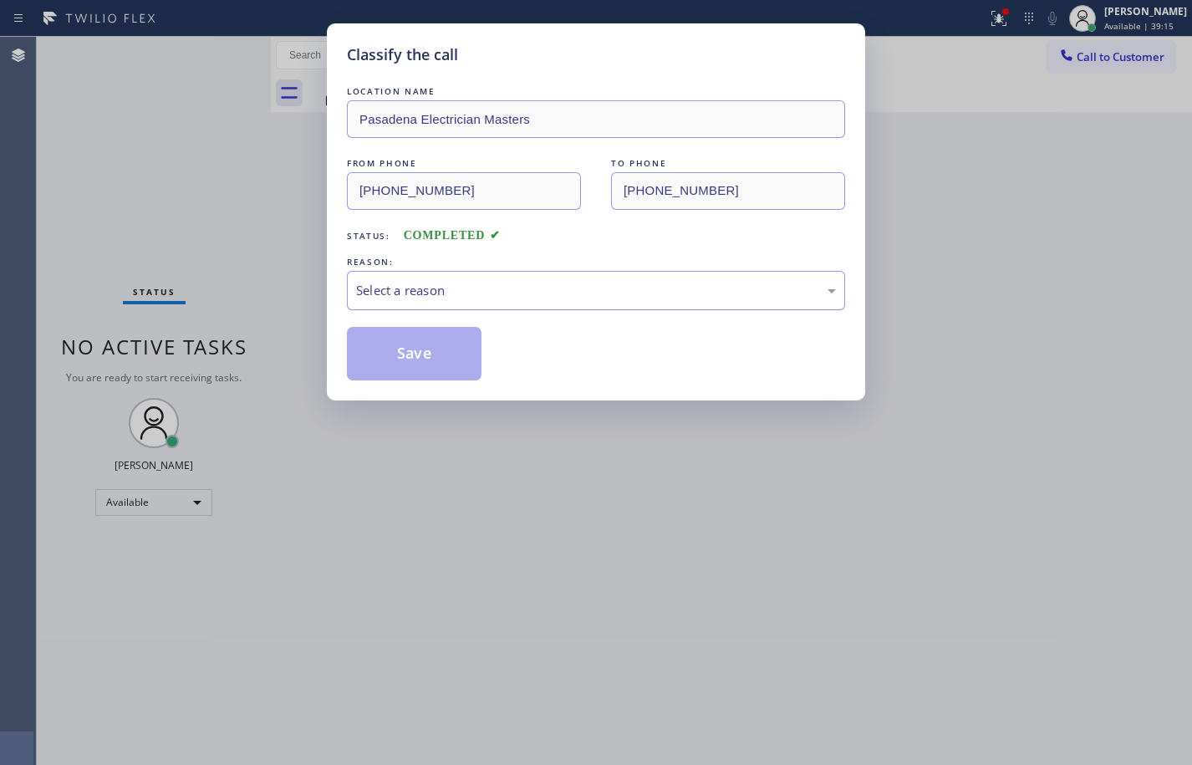
click at [428, 279] on div "Select a reason" at bounding box center [596, 290] width 498 height 39
click at [434, 348] on button "Save" at bounding box center [414, 353] width 135 height 53
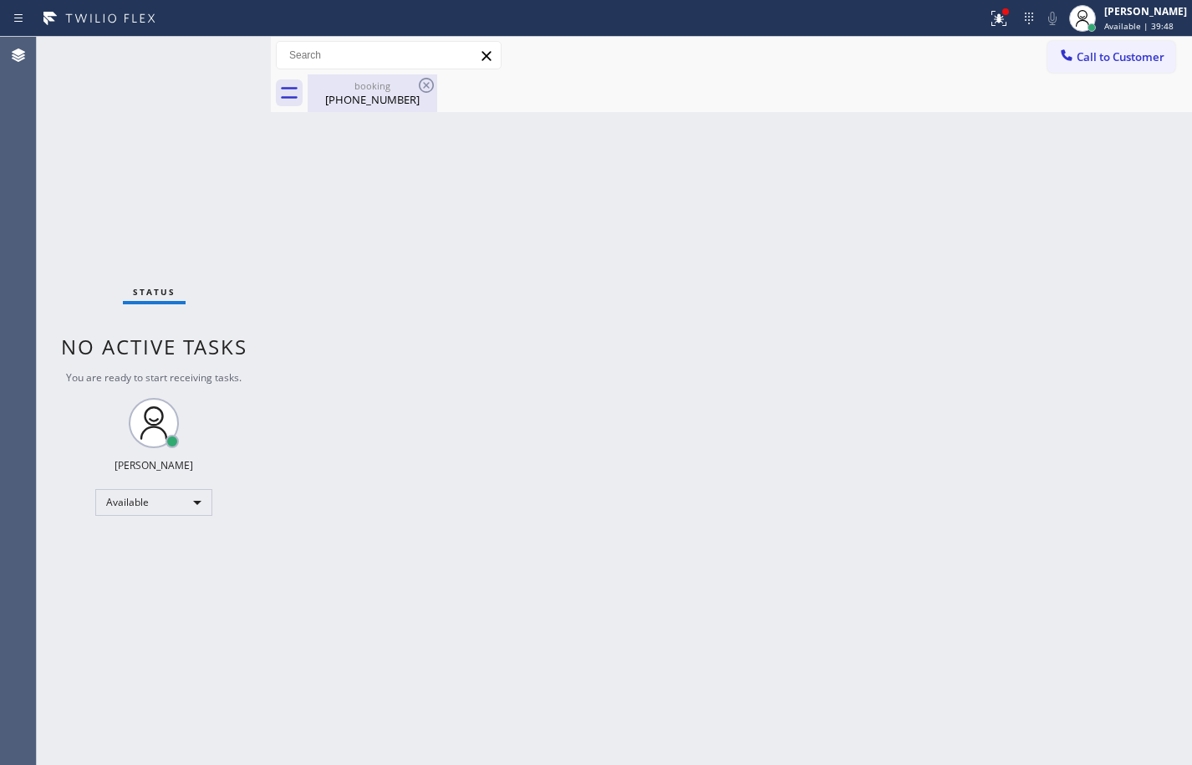
click at [363, 95] on div "[PHONE_NUMBER]" at bounding box center [372, 99] width 126 height 15
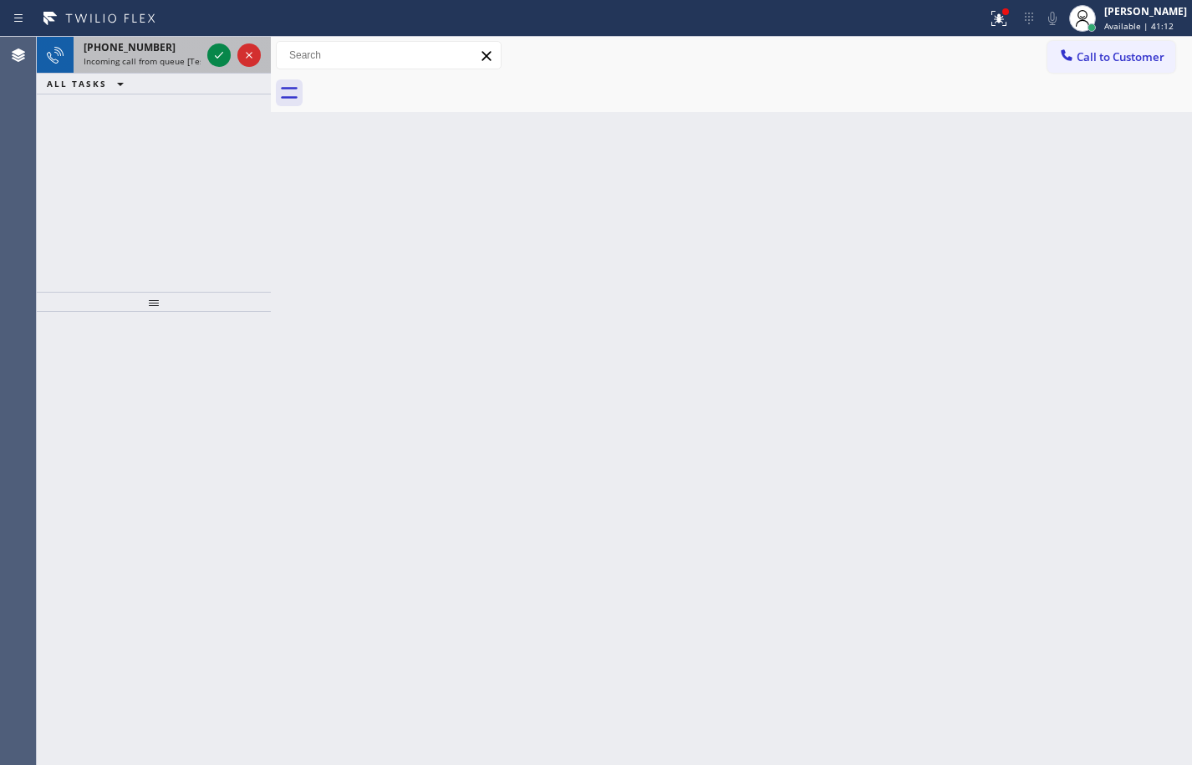
click at [142, 53] on span "[PHONE_NUMBER]" at bounding box center [130, 47] width 92 height 14
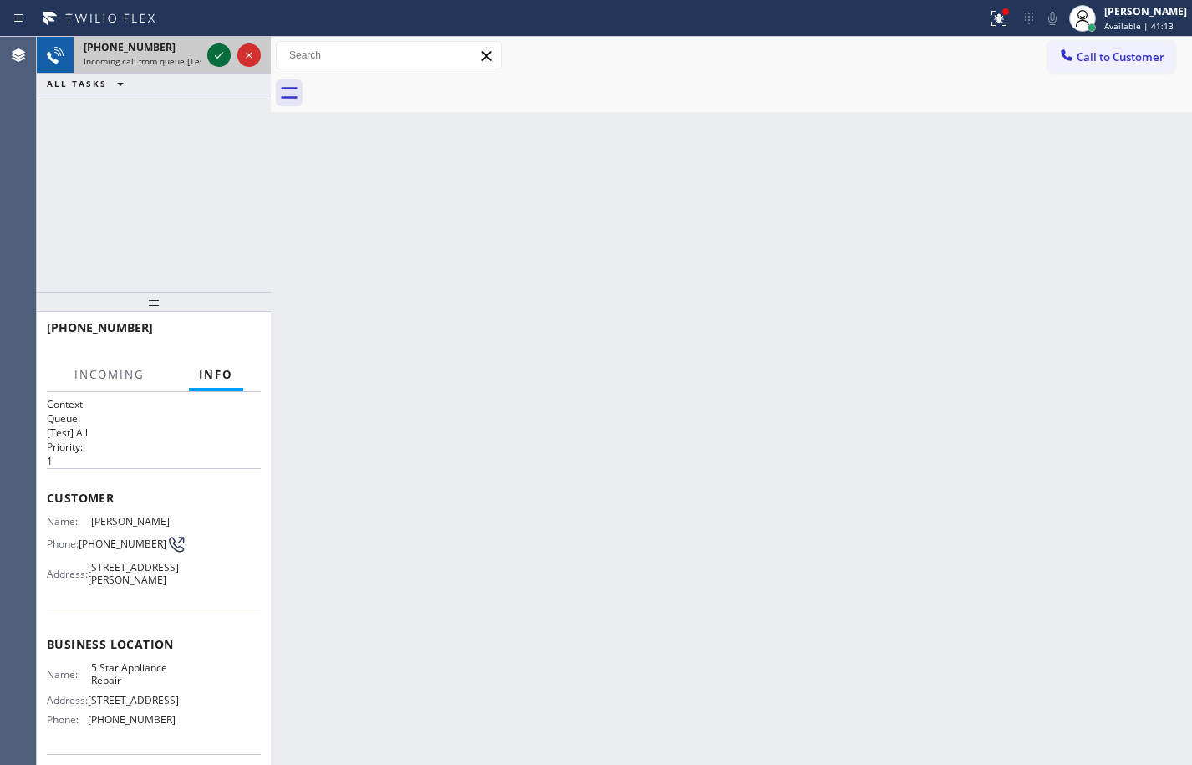
click at [216, 51] on icon at bounding box center [219, 55] width 20 height 20
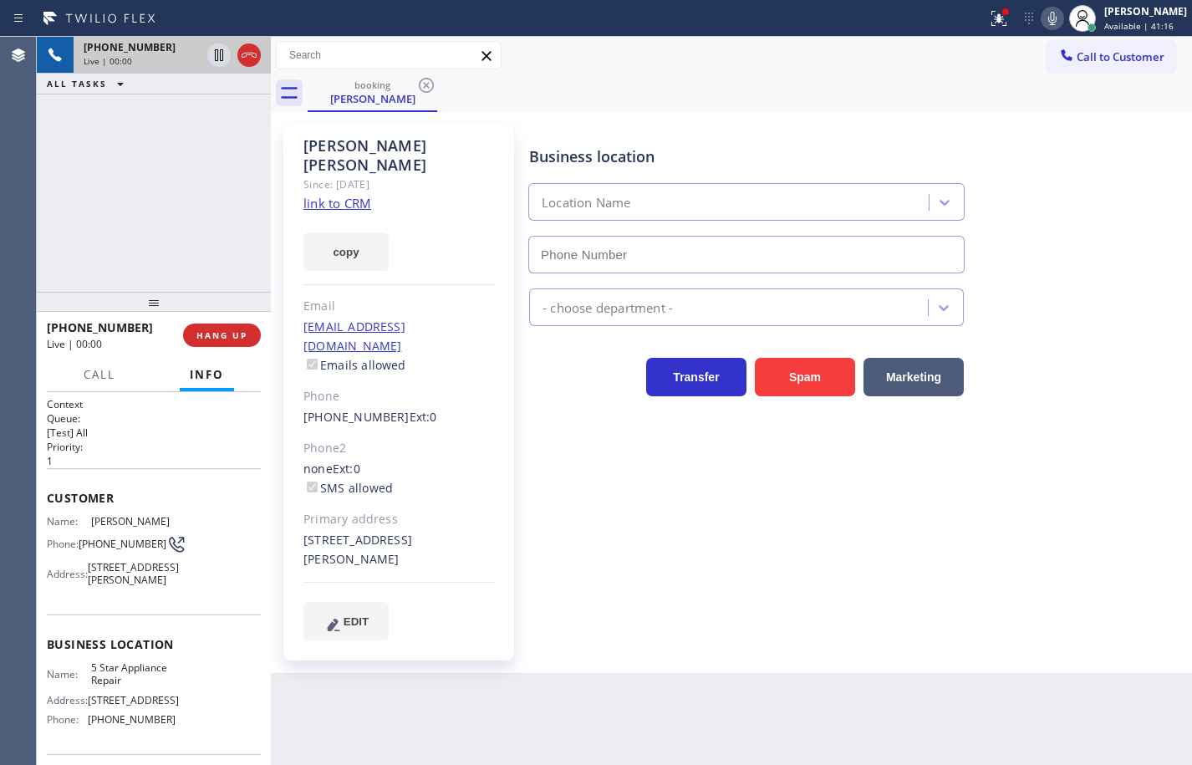
type input "[PHONE_NUMBER]"
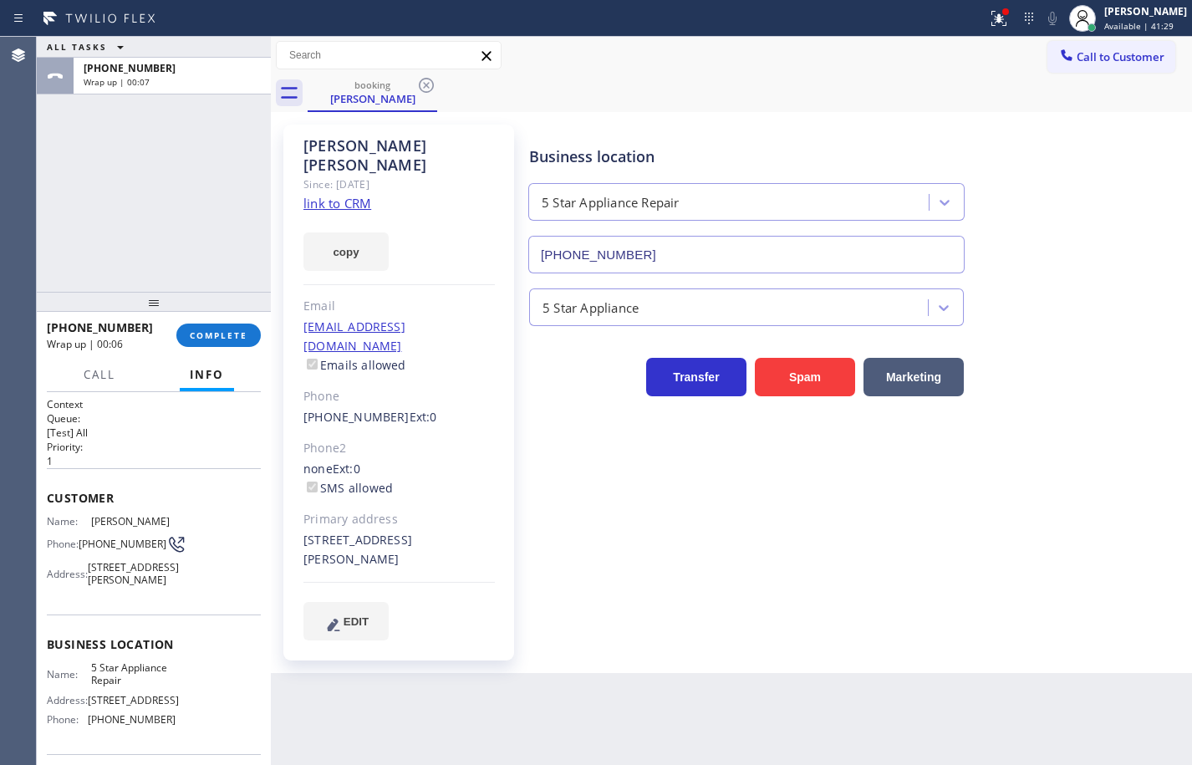
click at [359, 195] on link "link to CRM" at bounding box center [337, 203] width 68 height 17
click at [210, 343] on button "COMPLETE" at bounding box center [218, 334] width 84 height 23
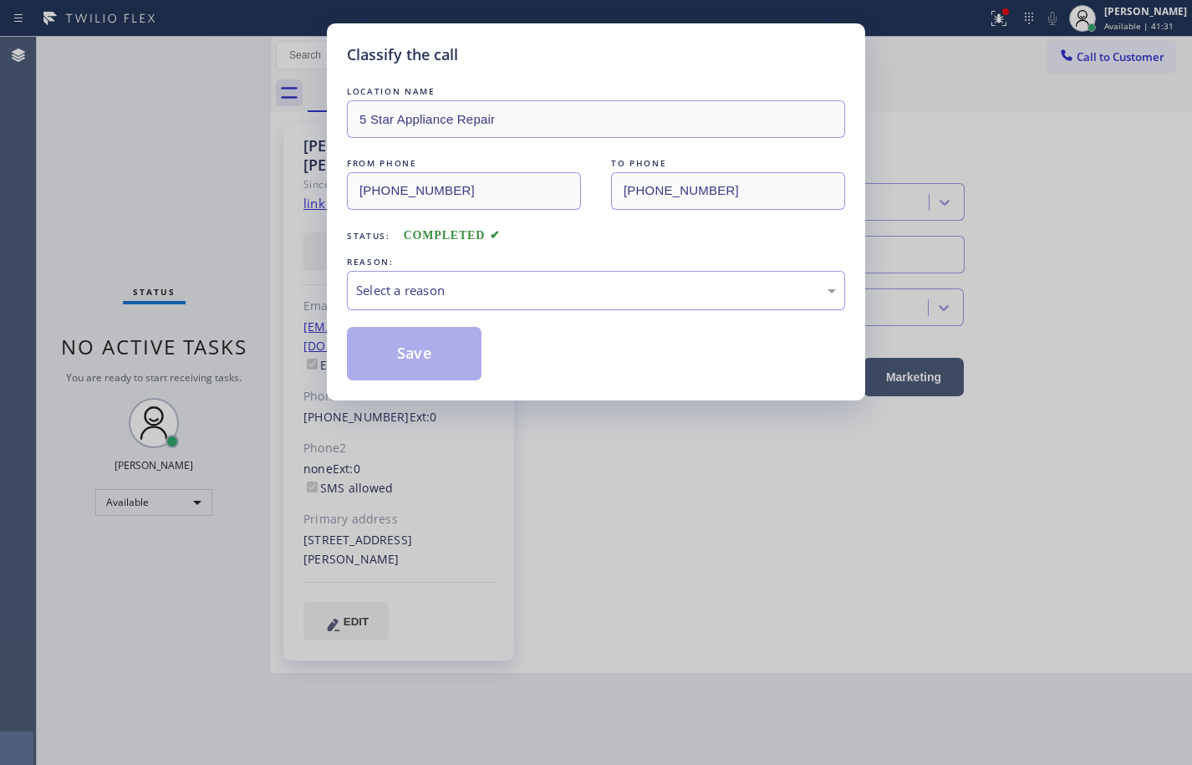
click at [511, 281] on div "Select a reason" at bounding box center [596, 290] width 480 height 19
click at [454, 358] on button "Save" at bounding box center [414, 353] width 135 height 53
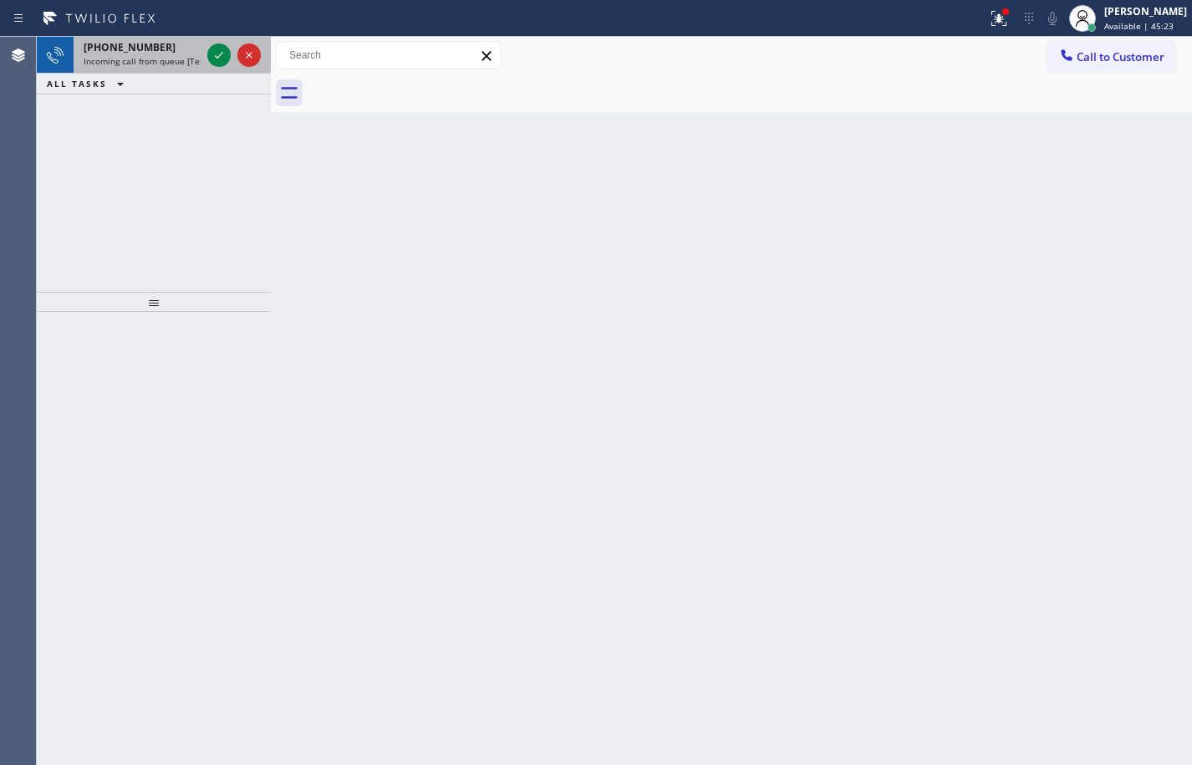
drag, startPoint x: 136, startPoint y: 52, endPoint x: 201, endPoint y: 69, distance: 66.5
click at [136, 52] on span "[PHONE_NUMBER]" at bounding box center [130, 47] width 92 height 14
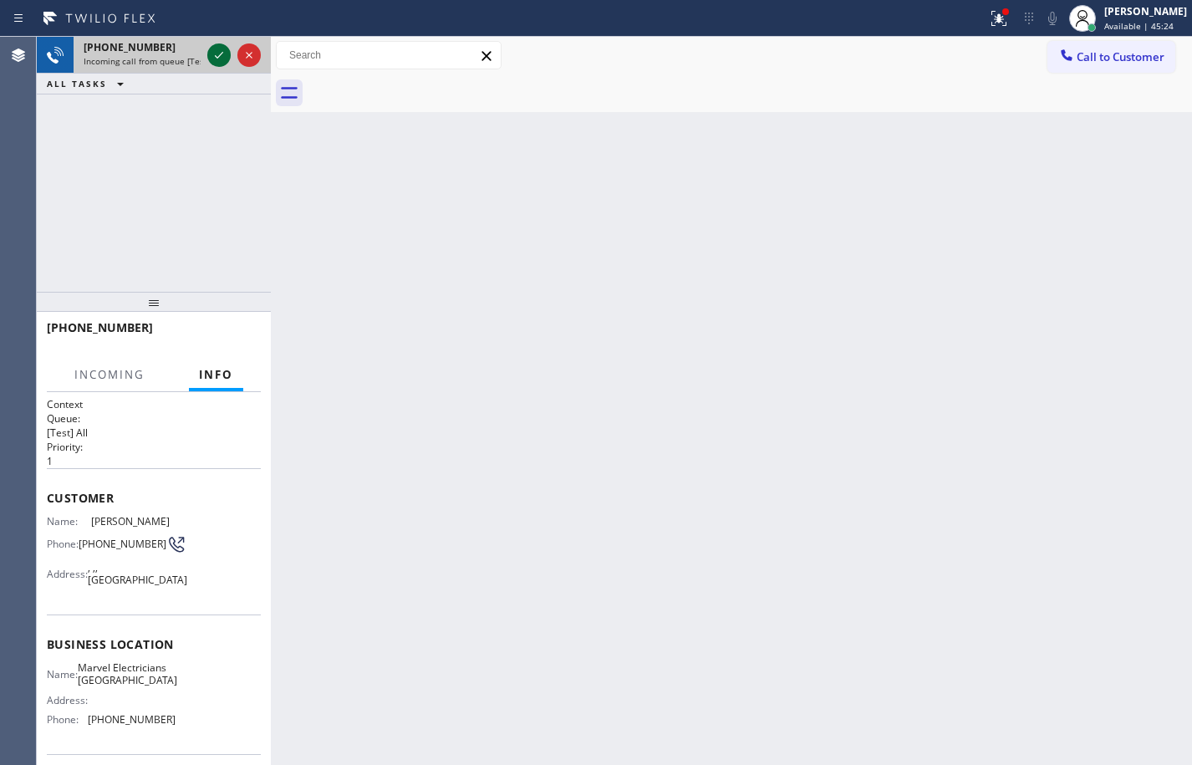
click at [213, 62] on icon at bounding box center [219, 55] width 20 height 20
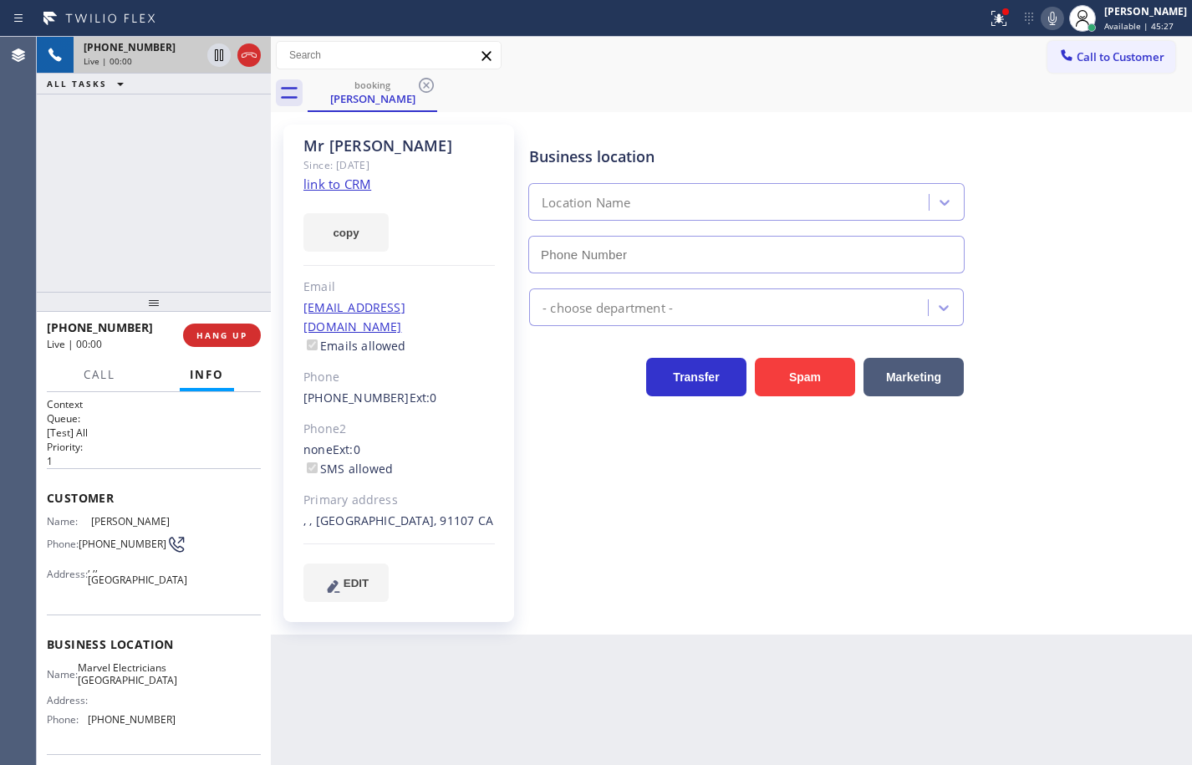
type input "[PHONE_NUMBER]"
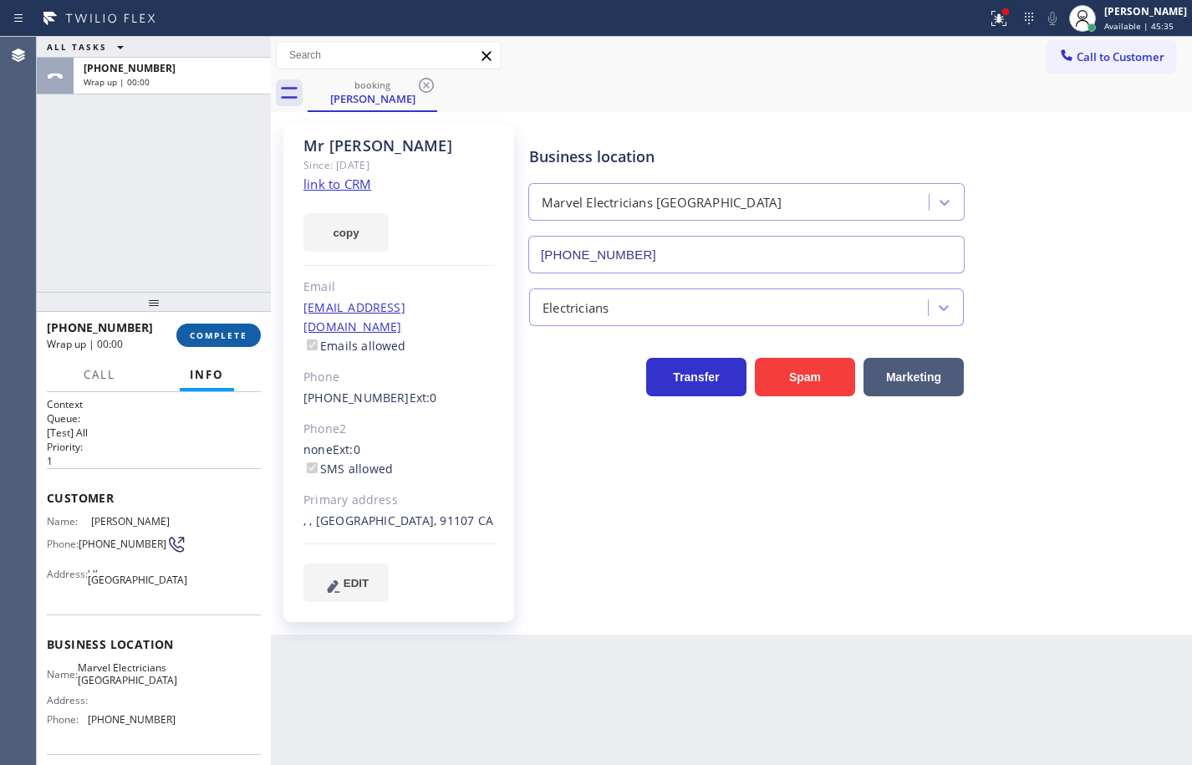
click at [239, 331] on span "COMPLETE" at bounding box center [219, 335] width 58 height 12
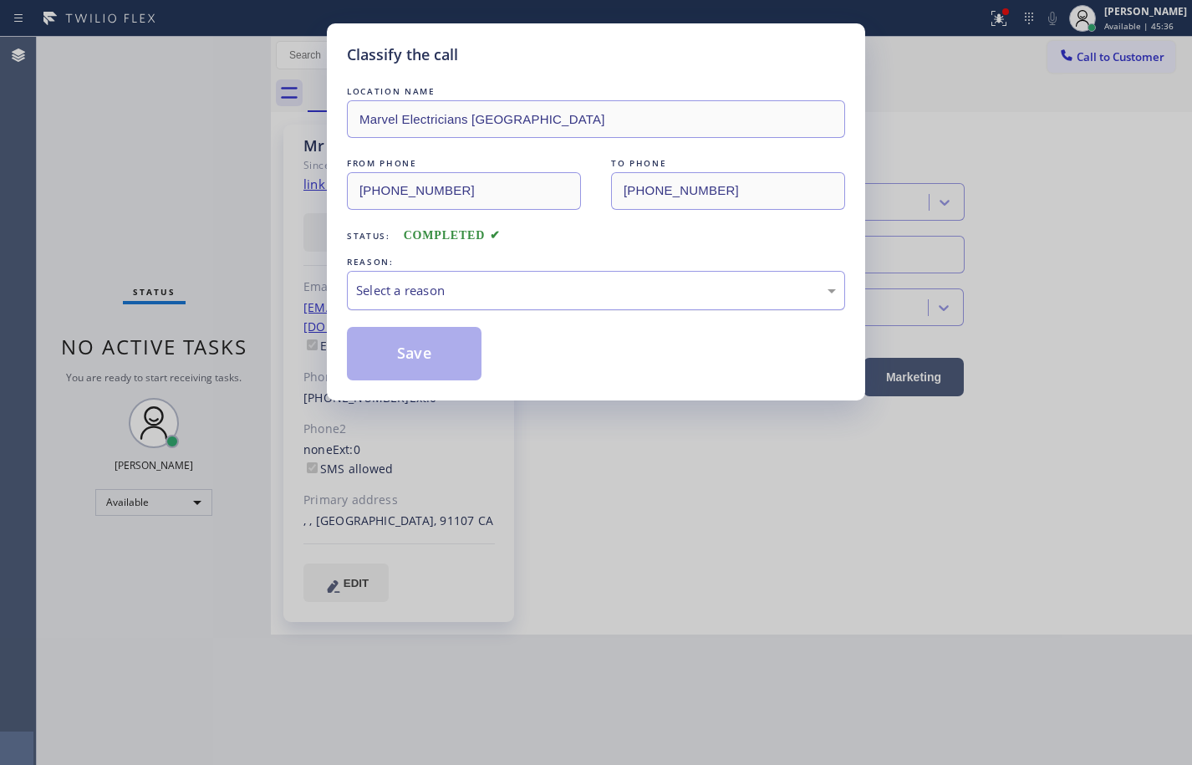
click at [535, 281] on div "Select a reason" at bounding box center [596, 290] width 480 height 19
click at [449, 360] on button "Save" at bounding box center [414, 353] width 135 height 53
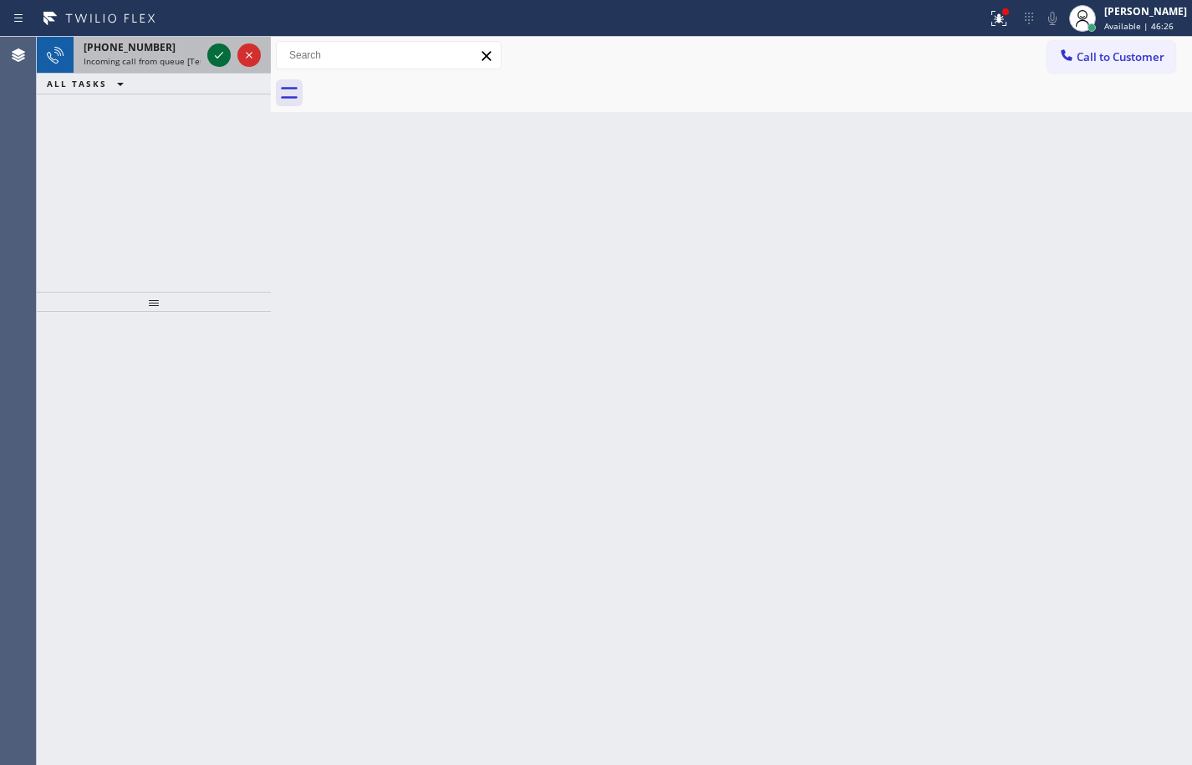
click at [215, 56] on icon at bounding box center [219, 55] width 20 height 20
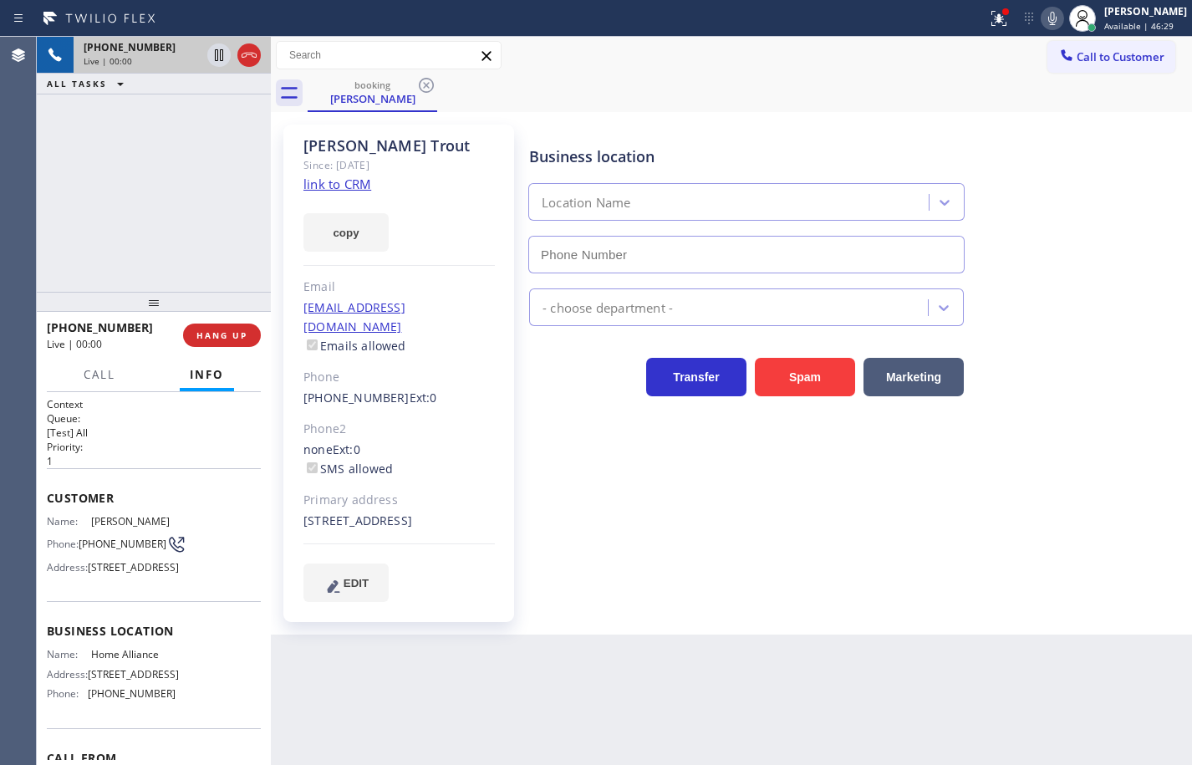
type input "[PHONE_NUMBER]"
click at [329, 183] on link "link to CRM" at bounding box center [337, 184] width 68 height 17
click at [363, 235] on button "copy" at bounding box center [345, 232] width 85 height 38
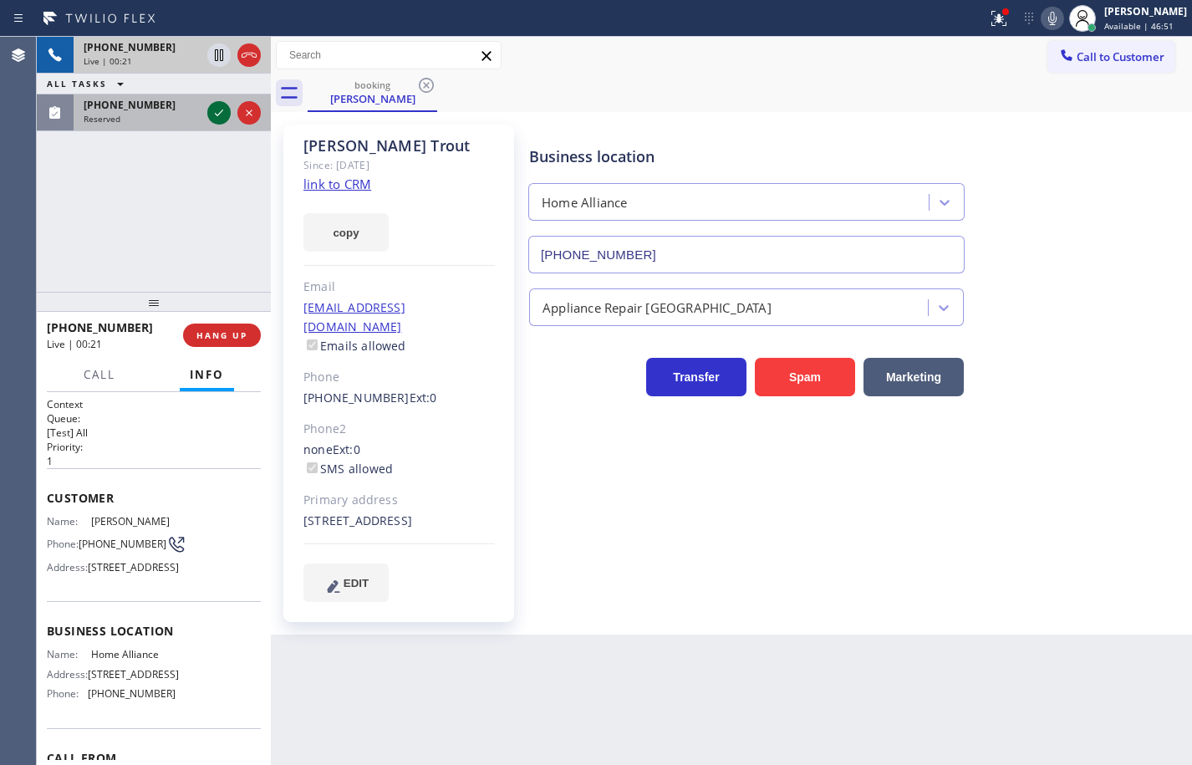
click at [217, 113] on icon at bounding box center [219, 113] width 20 height 20
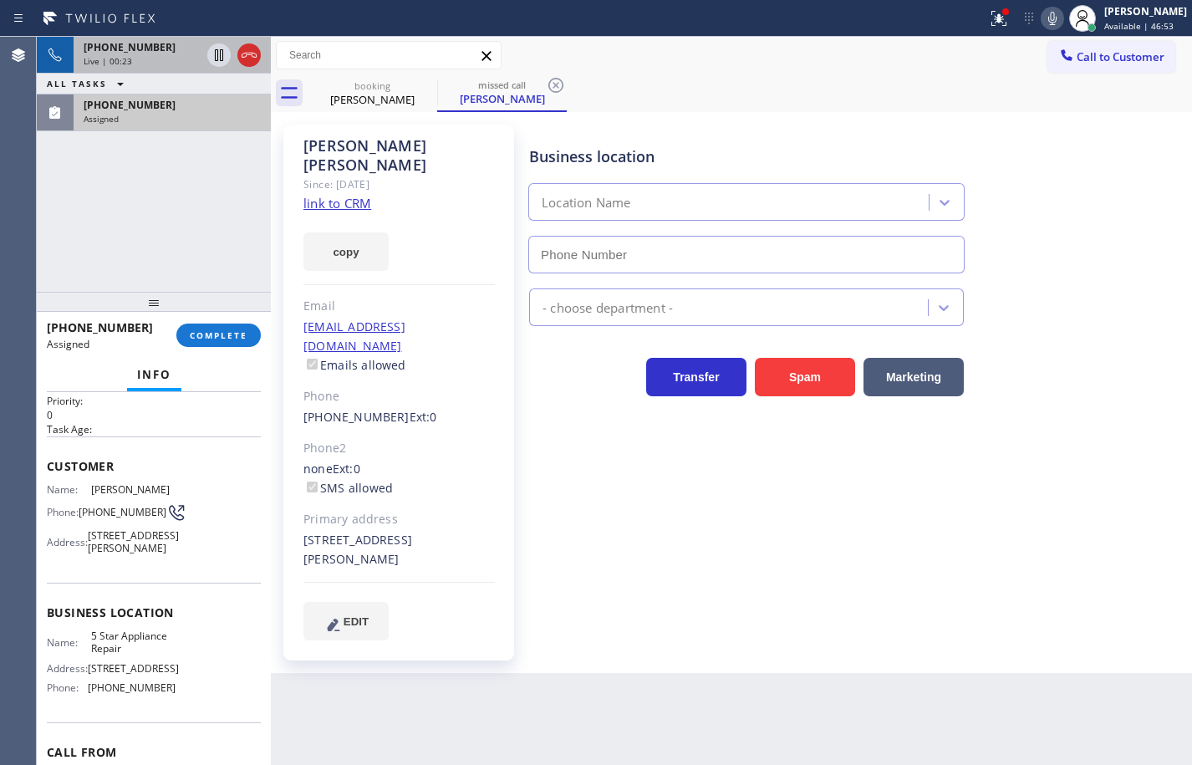
type input "[PHONE_NUMBER]"
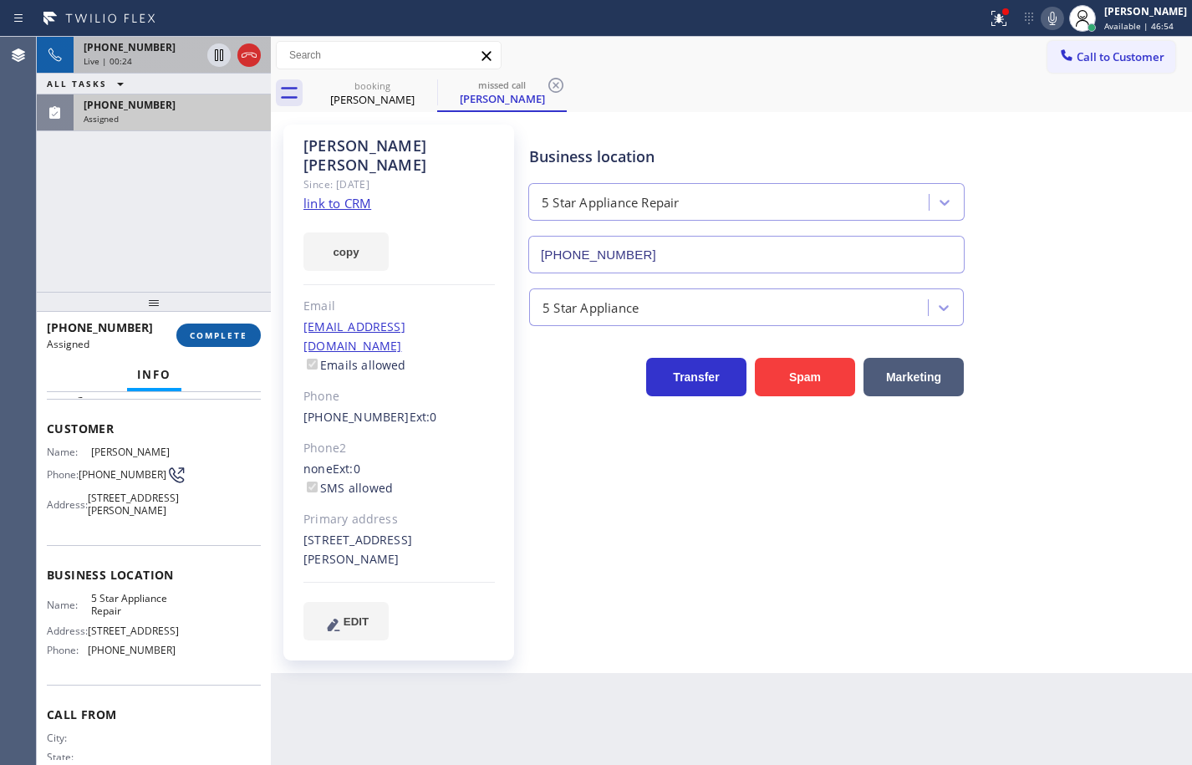
click at [252, 341] on button "COMPLETE" at bounding box center [218, 334] width 84 height 23
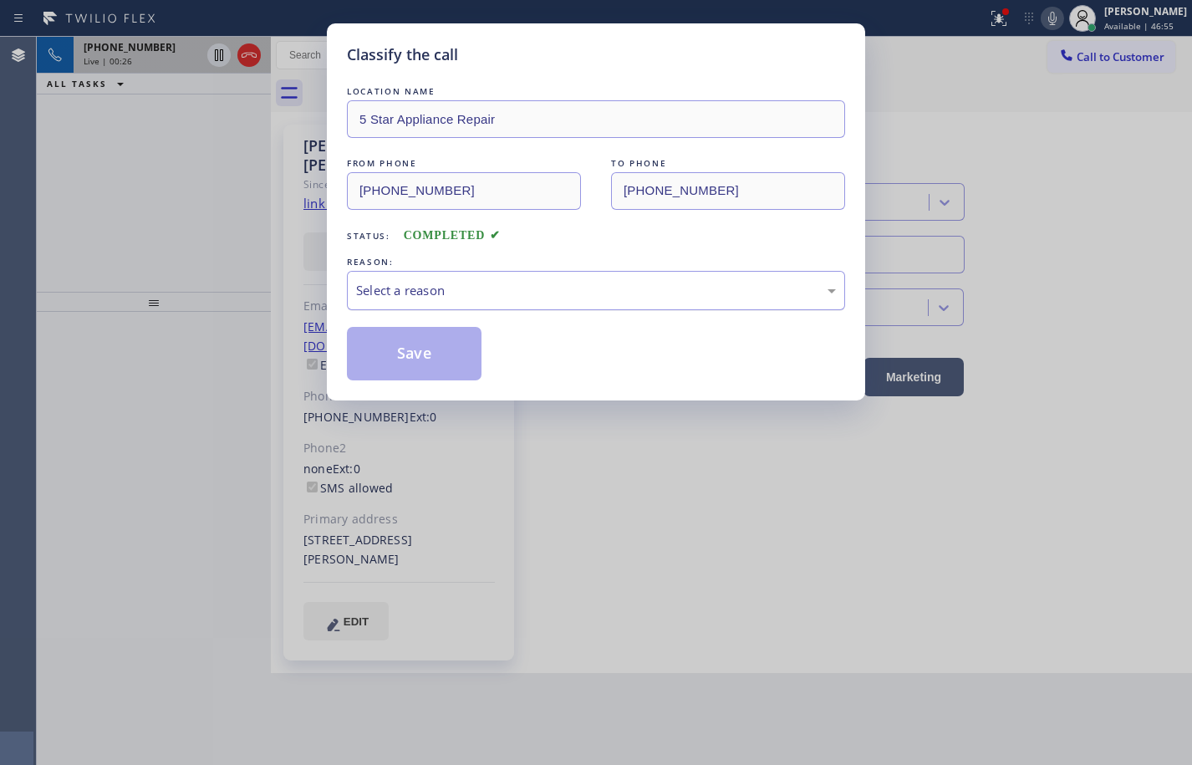
click at [465, 300] on div "Select a reason" at bounding box center [596, 290] width 498 height 39
click at [439, 346] on button "Save" at bounding box center [414, 353] width 135 height 53
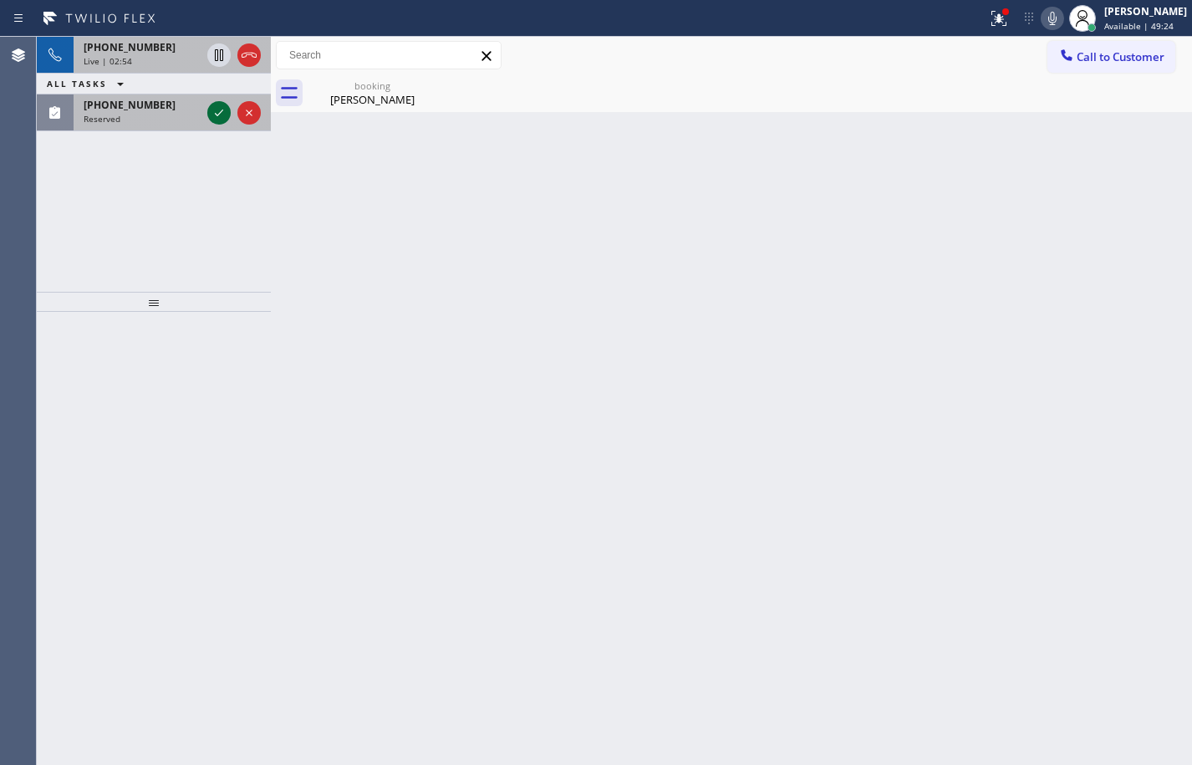
click at [215, 113] on icon at bounding box center [219, 113] width 20 height 20
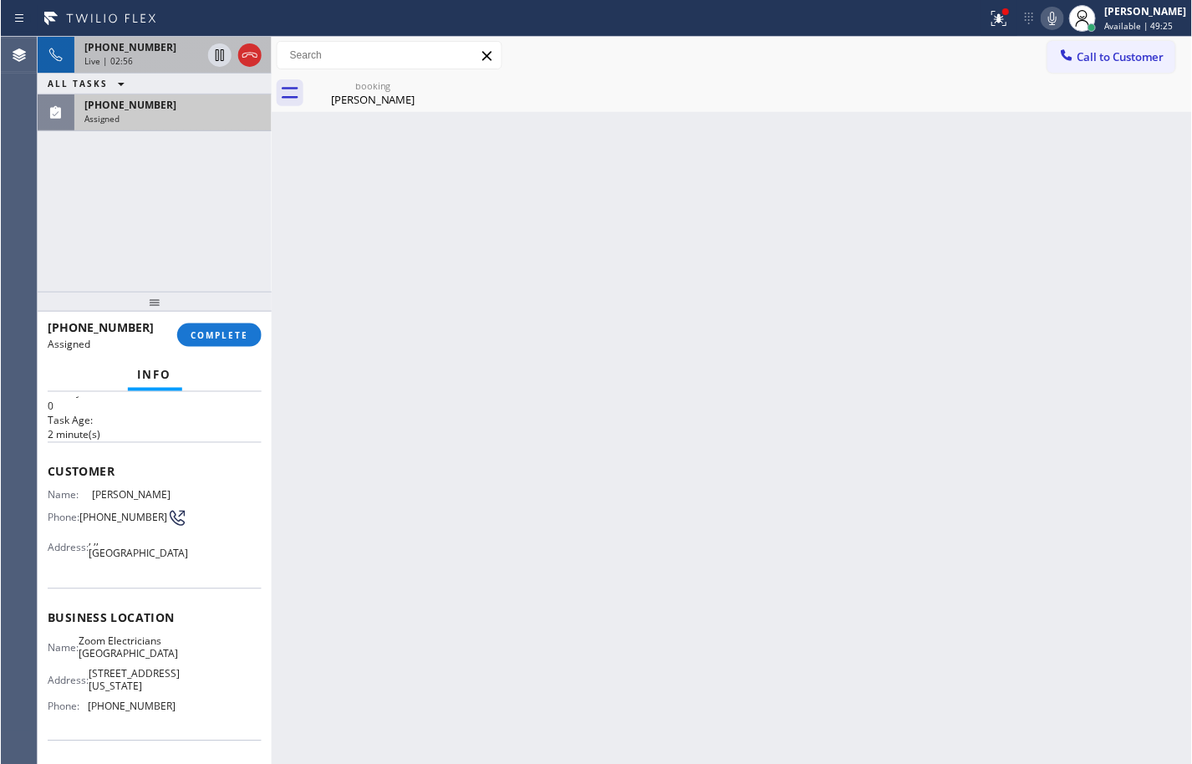
scroll to position [84, 0]
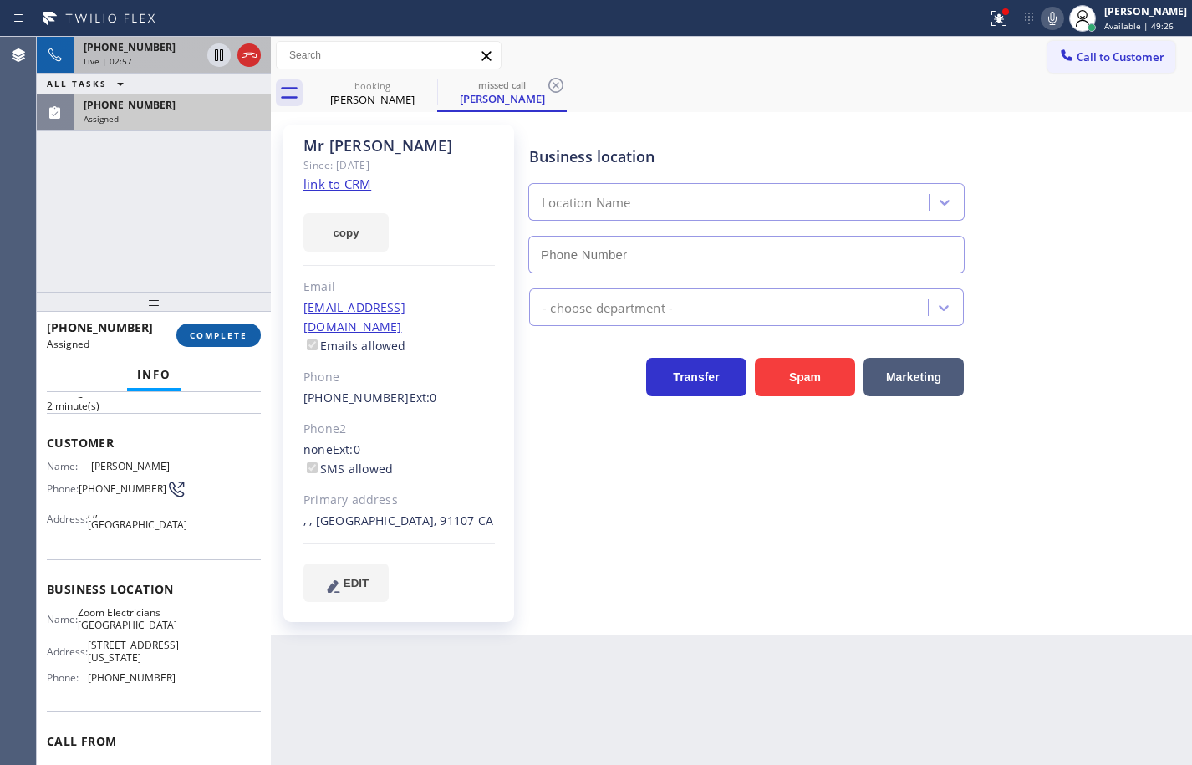
type input "[PHONE_NUMBER]"
click at [237, 337] on span "COMPLETE" at bounding box center [219, 335] width 58 height 12
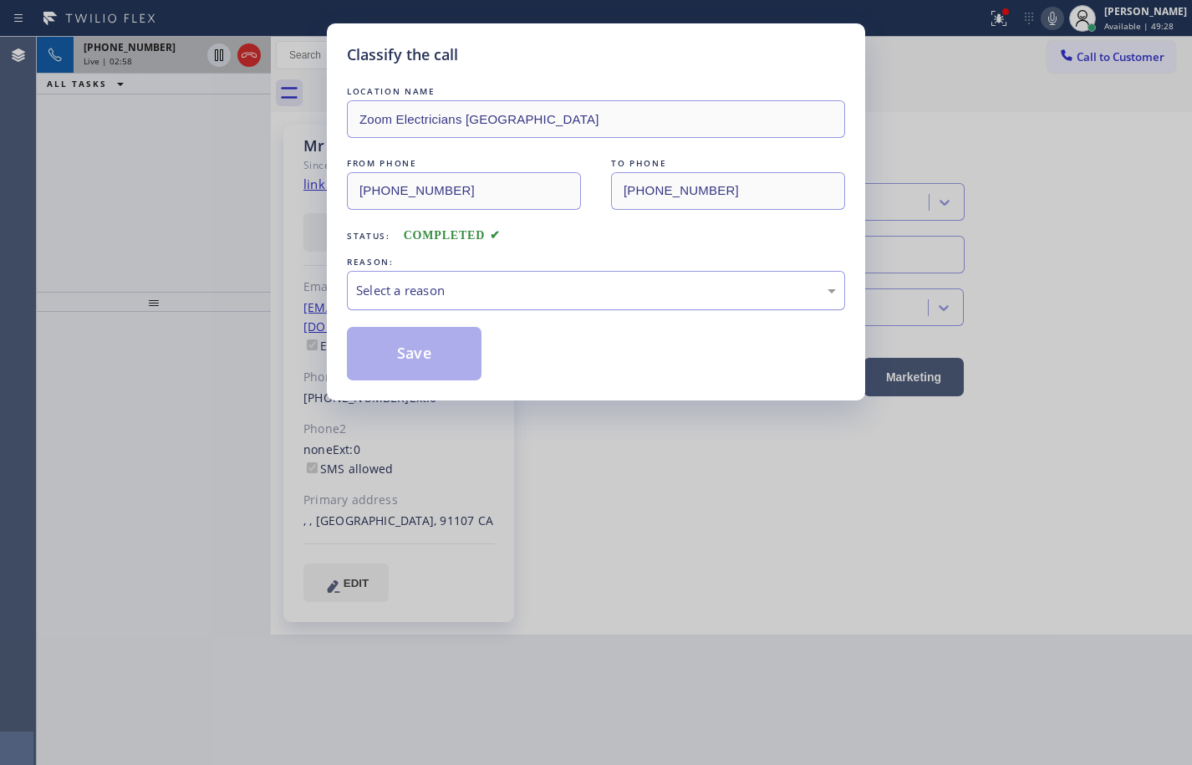
click at [434, 295] on div "Select a reason" at bounding box center [596, 290] width 480 height 19
click at [436, 348] on button "Save" at bounding box center [414, 353] width 135 height 53
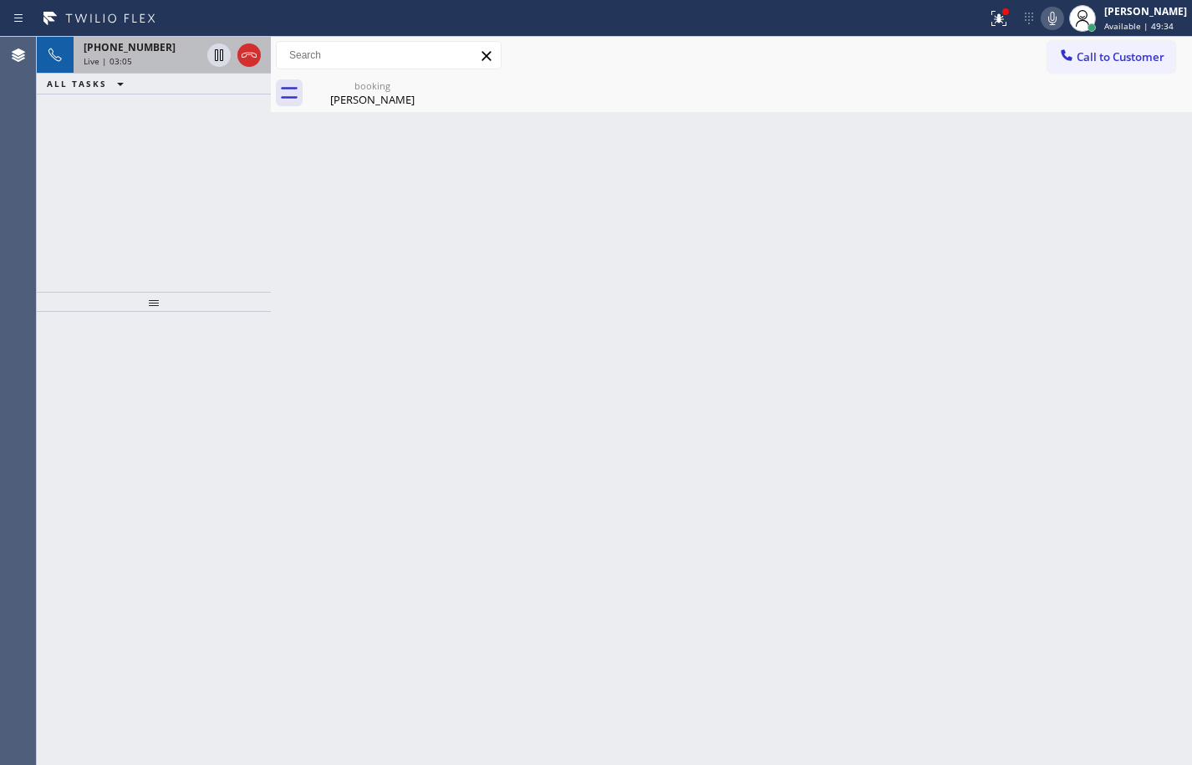
click at [81, 64] on div "[PHONE_NUMBER] Live | 03:05" at bounding box center [139, 55] width 130 height 37
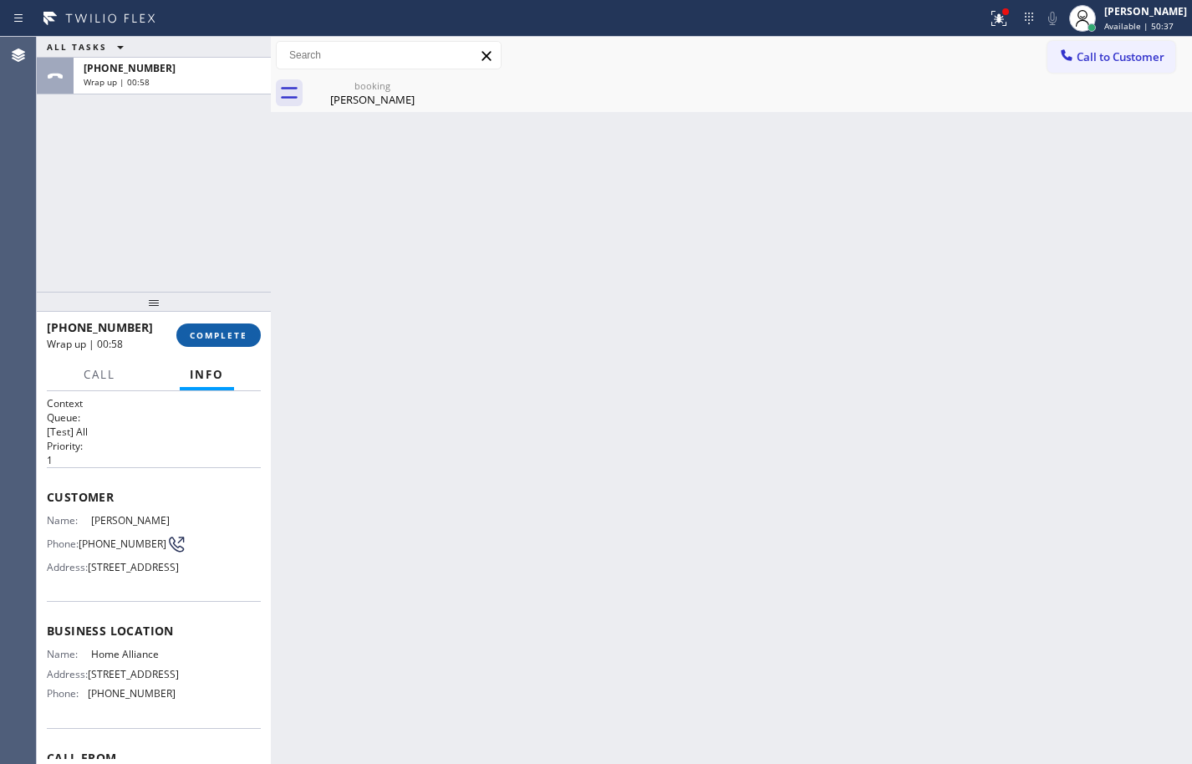
click at [251, 341] on button "COMPLETE" at bounding box center [218, 334] width 84 height 23
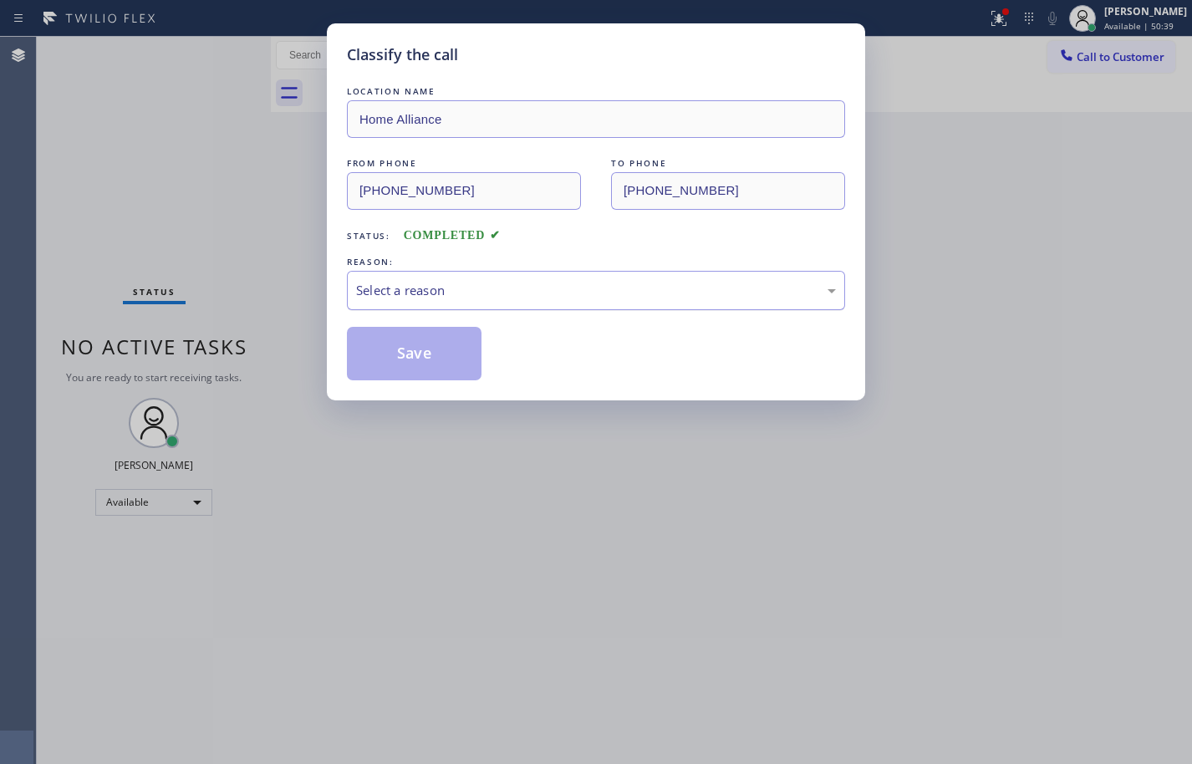
click at [435, 304] on div "Select a reason" at bounding box center [596, 290] width 498 height 39
click at [462, 297] on div "Not Booked - All other reasons" at bounding box center [596, 290] width 480 height 19
click at [445, 354] on button "Save" at bounding box center [414, 353] width 135 height 53
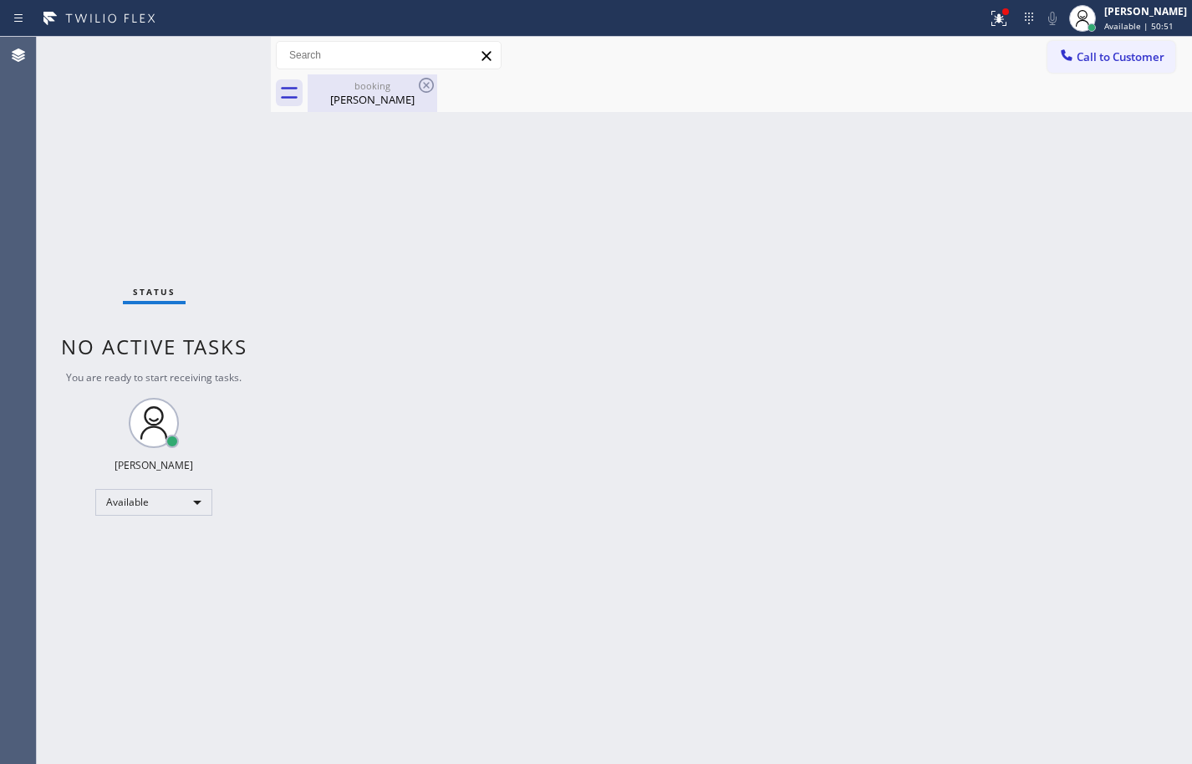
click at [391, 97] on div "[PERSON_NAME]" at bounding box center [372, 99] width 126 height 15
click at [991, 22] on icon at bounding box center [998, 18] width 15 height 15
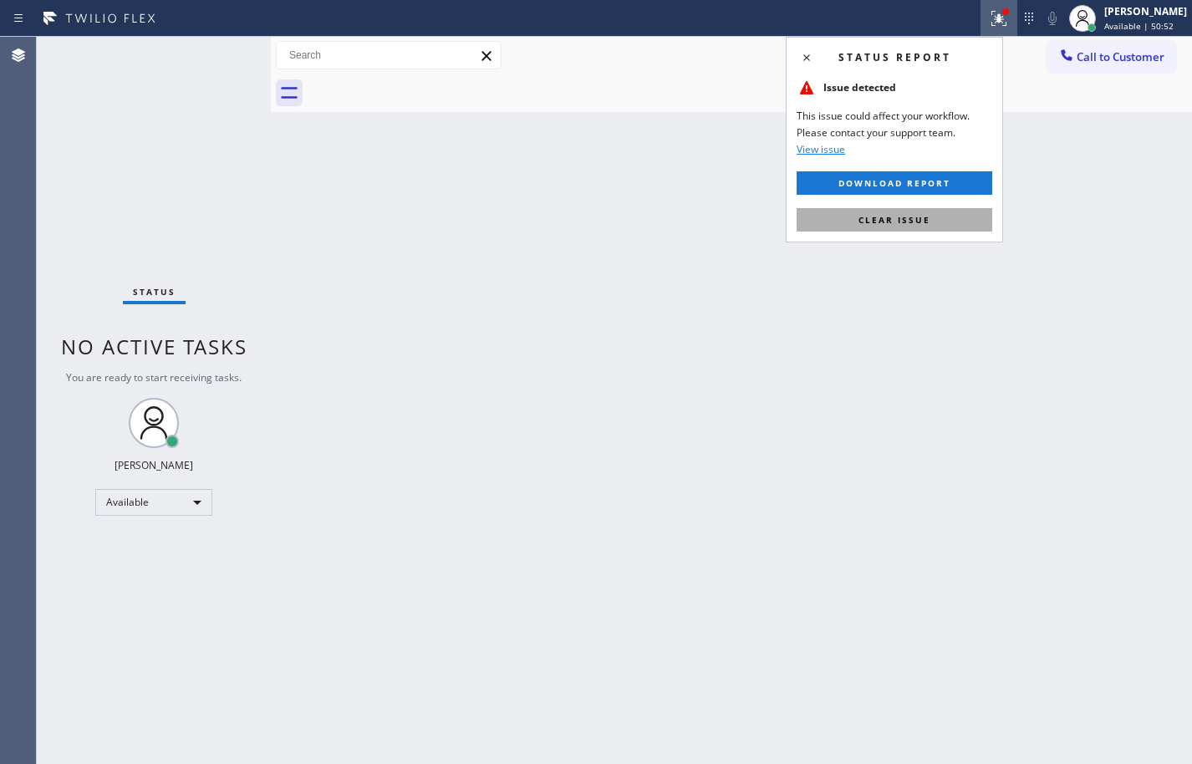
click at [934, 221] on button "Clear issue" at bounding box center [894, 219] width 196 height 23
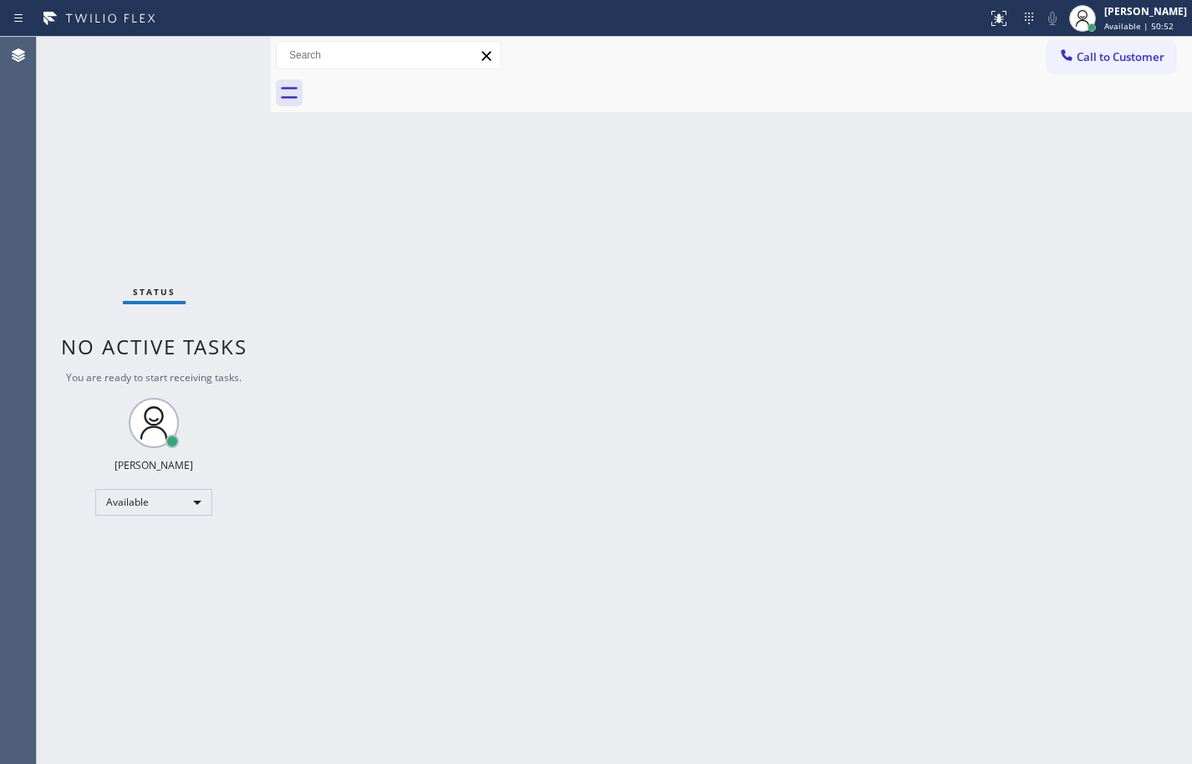
click at [1040, 176] on div "Back to Dashboard Change Sender ID Customers Technicians Select a contact Outbo…" at bounding box center [731, 400] width 921 height 727
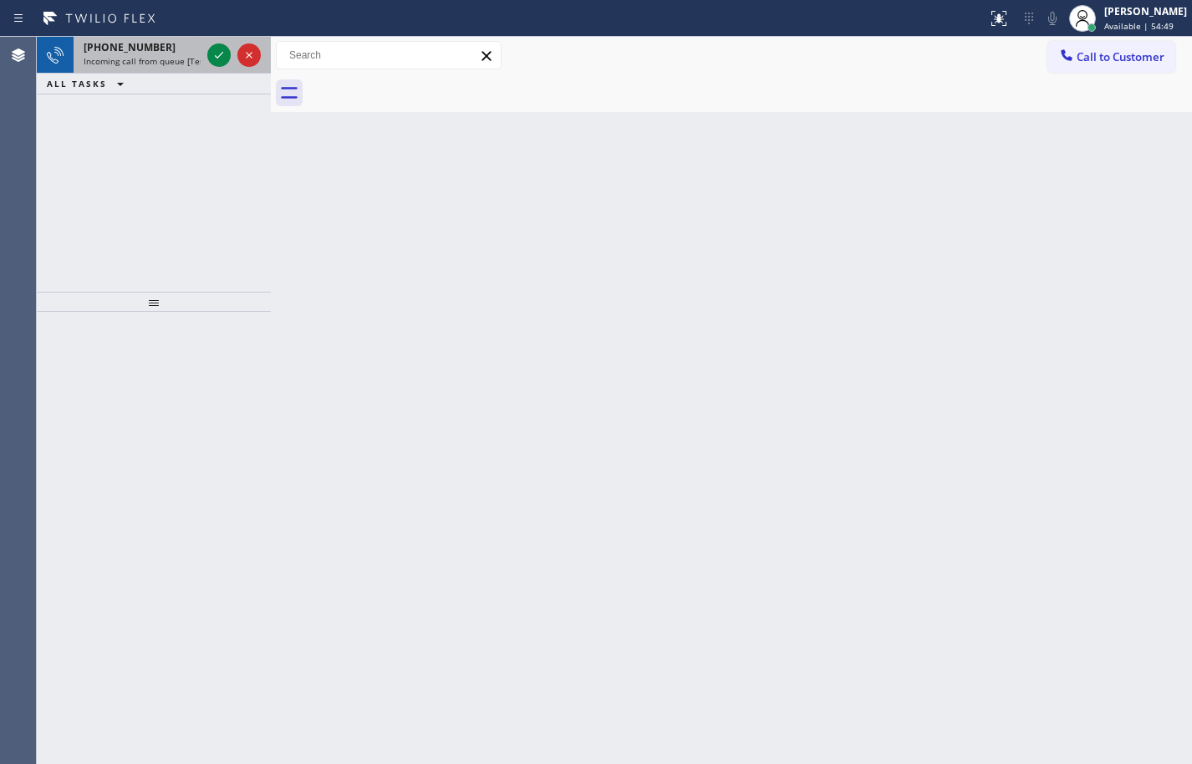
click at [151, 54] on div "[PHONE_NUMBER] Incoming call from queue [Test] All" at bounding box center [139, 55] width 130 height 37
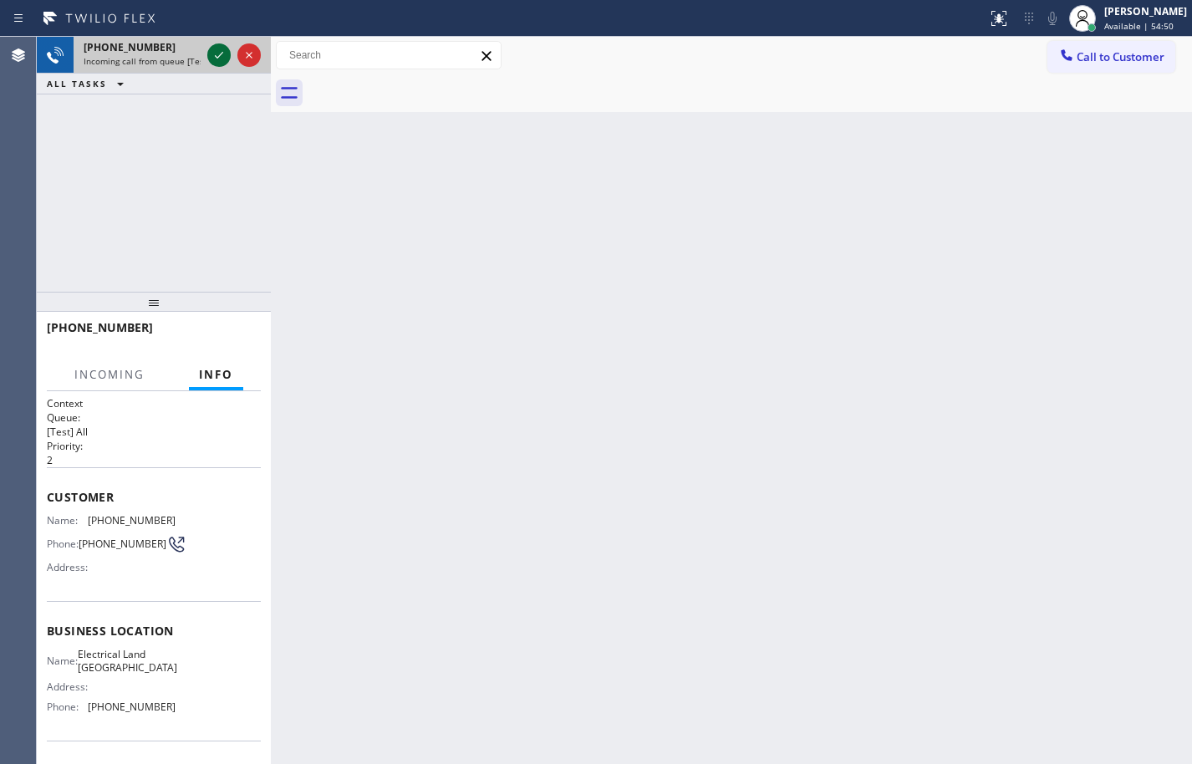
click at [221, 56] on icon at bounding box center [219, 55] width 20 height 20
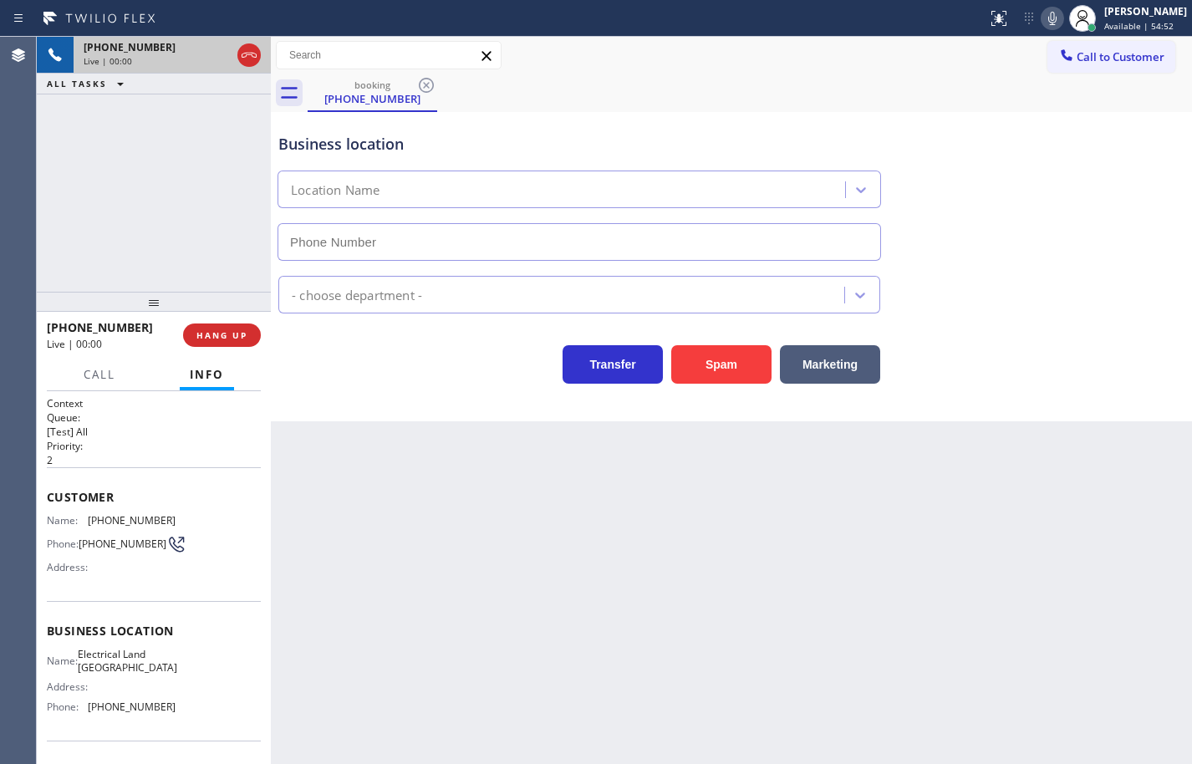
type input "[PHONE_NUMBER]"
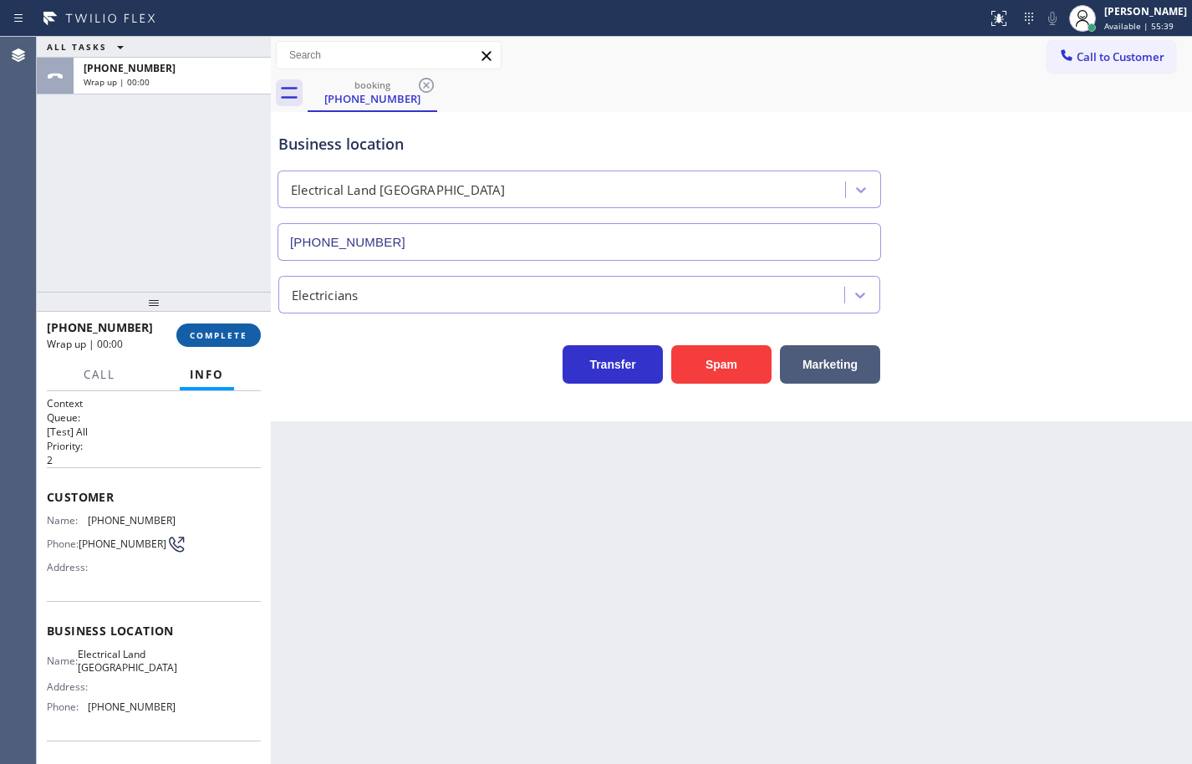
click at [225, 336] on span "COMPLETE" at bounding box center [219, 335] width 58 height 12
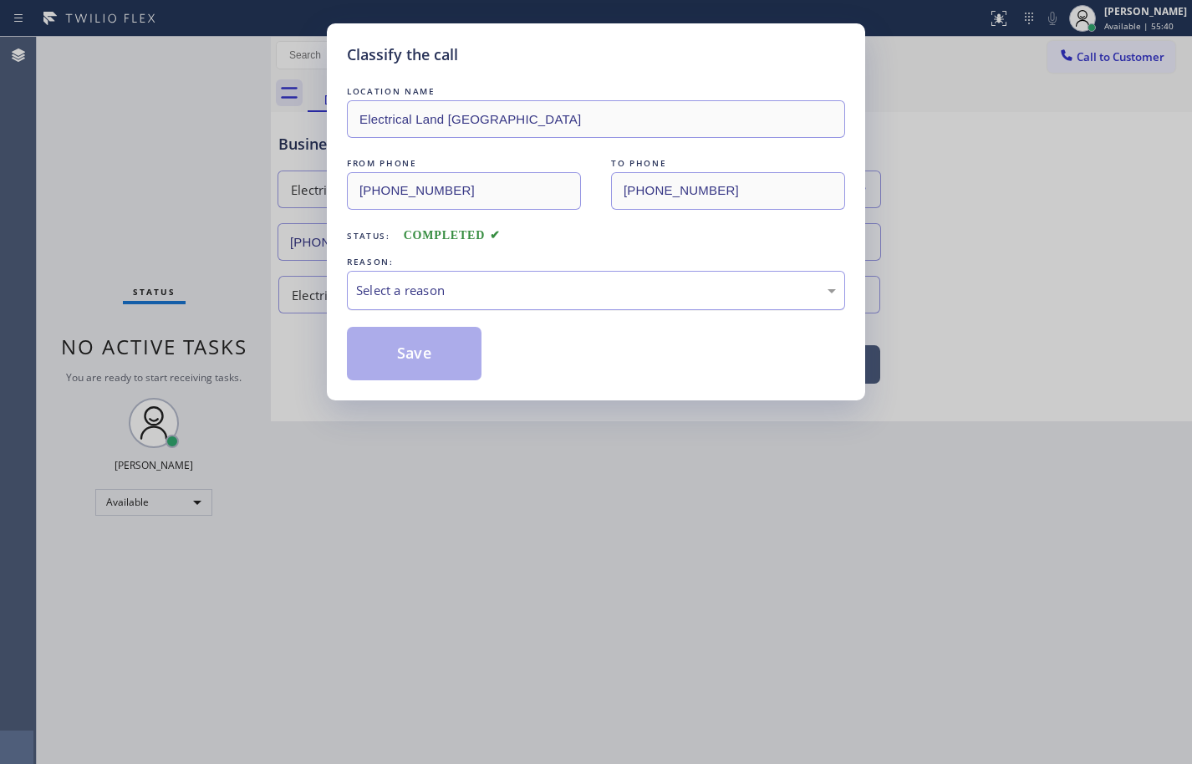
click at [522, 278] on div "Select a reason" at bounding box center [596, 290] width 498 height 39
click at [453, 348] on button "Save" at bounding box center [414, 353] width 135 height 53
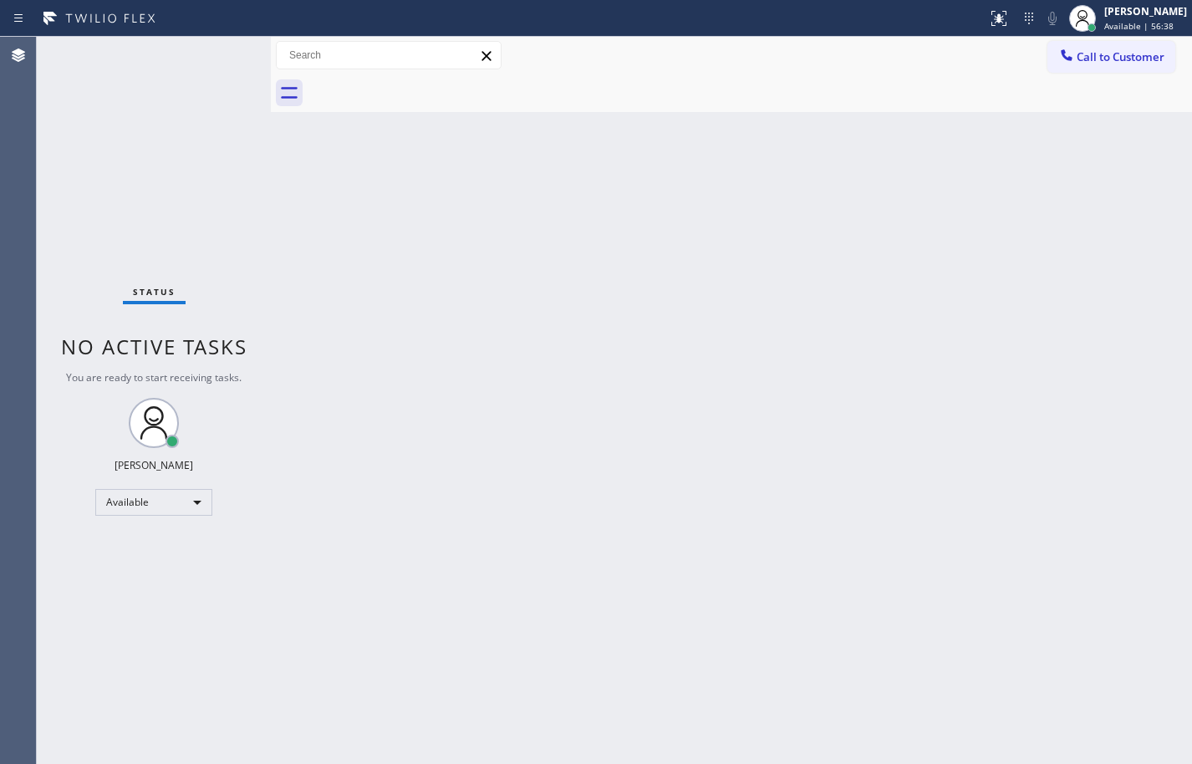
click at [1147, 250] on div "Back to Dashboard Change Sender ID Customers Technicians Select a contact Outbo…" at bounding box center [731, 400] width 921 height 727
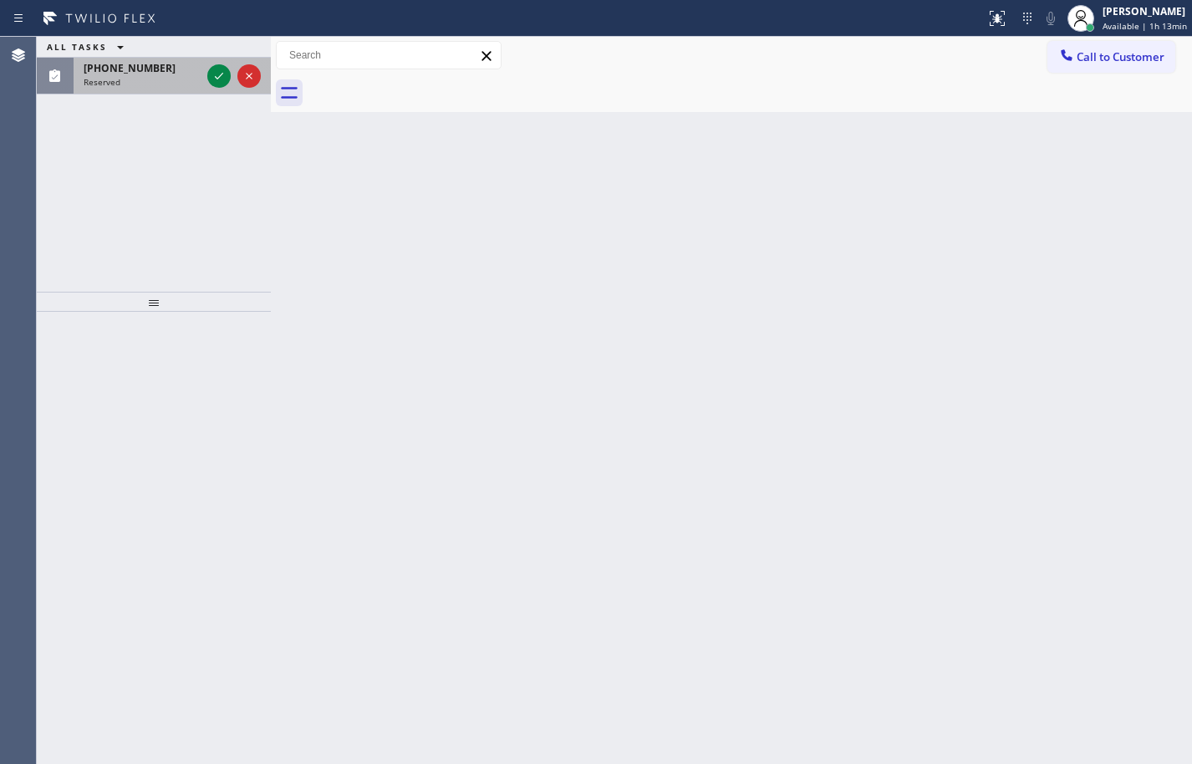
click at [182, 69] on div "[PHONE_NUMBER]" at bounding box center [142, 68] width 117 height 14
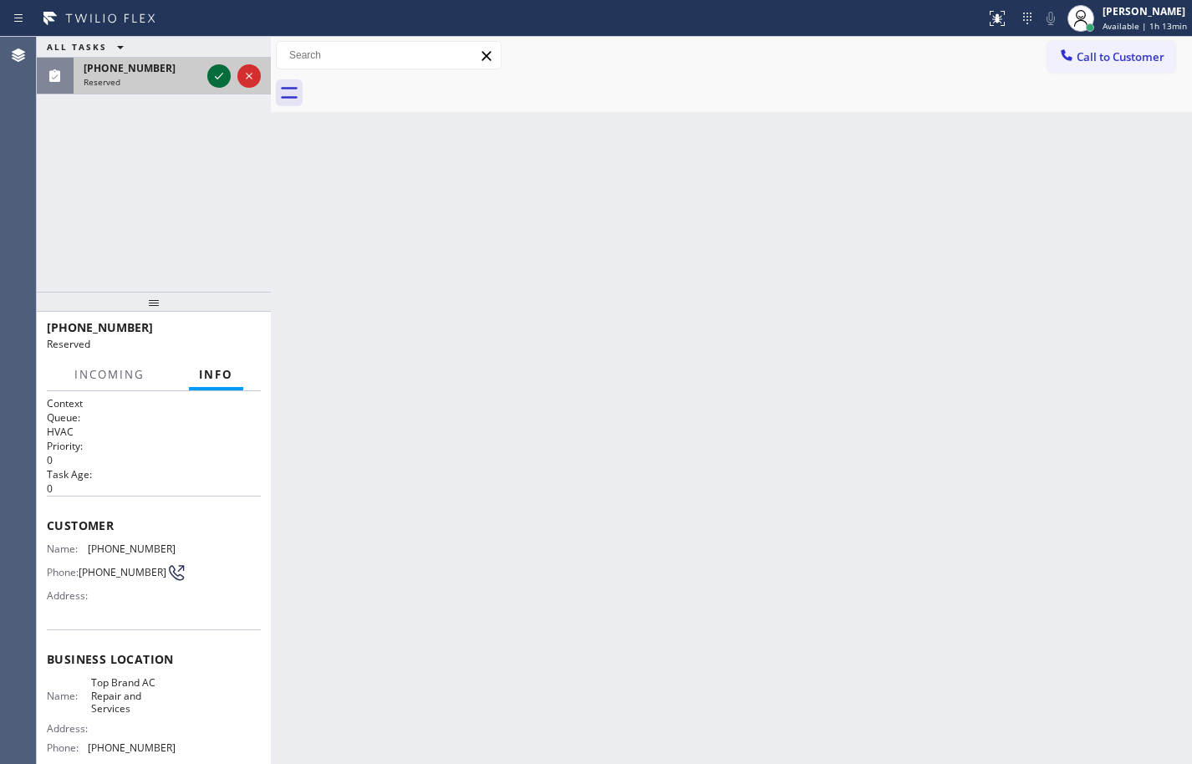
click at [227, 78] on icon at bounding box center [219, 76] width 20 height 20
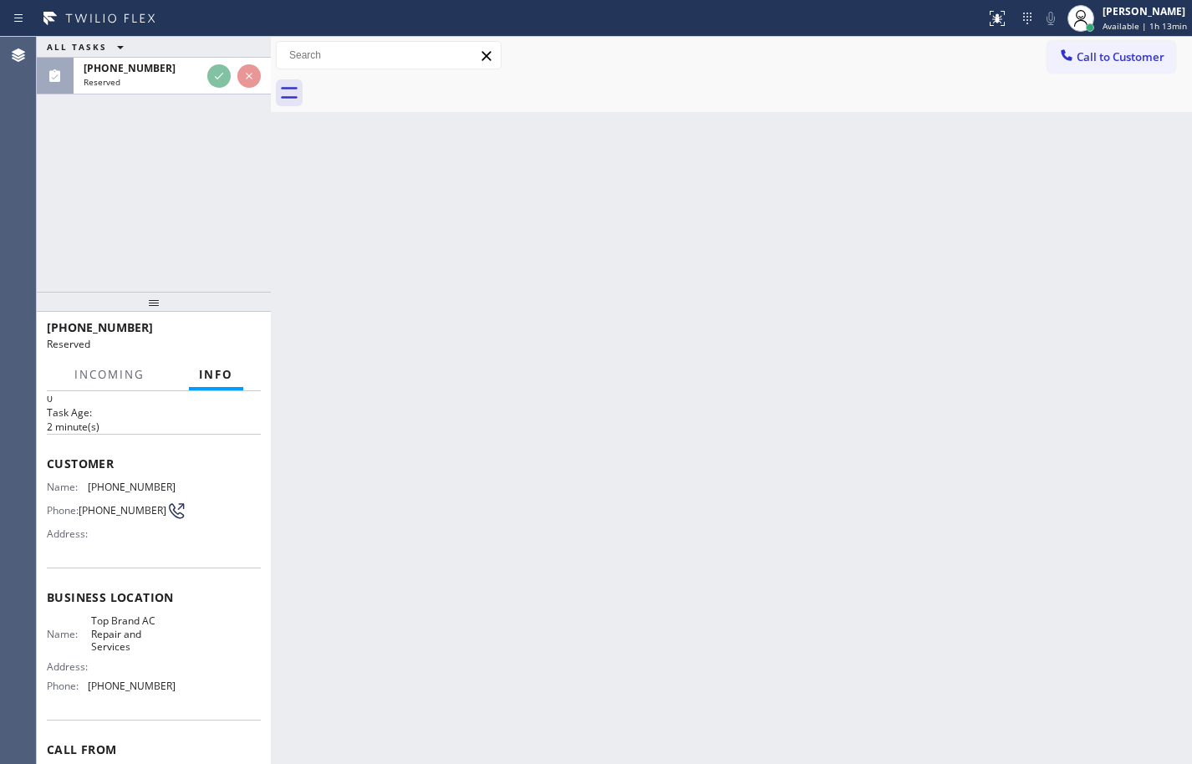
scroll to position [155, 0]
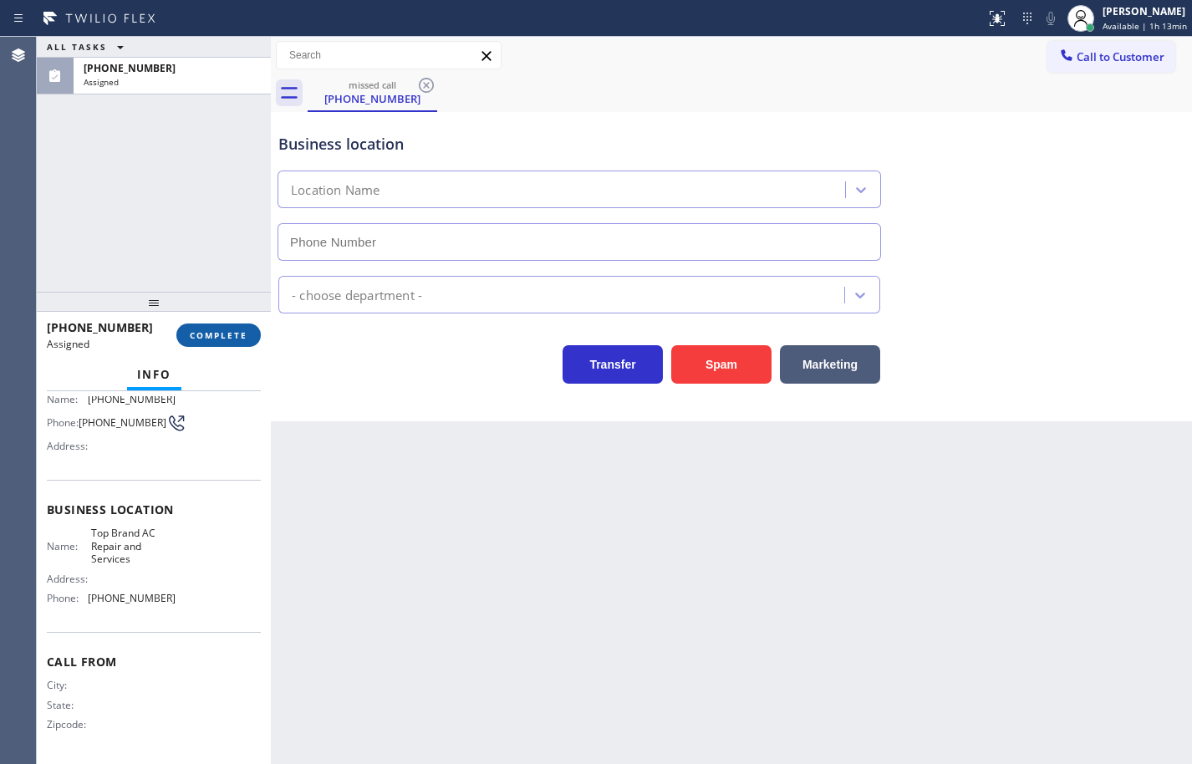
type input "[PHONE_NUMBER]"
click at [251, 334] on button "COMPLETE" at bounding box center [218, 334] width 84 height 23
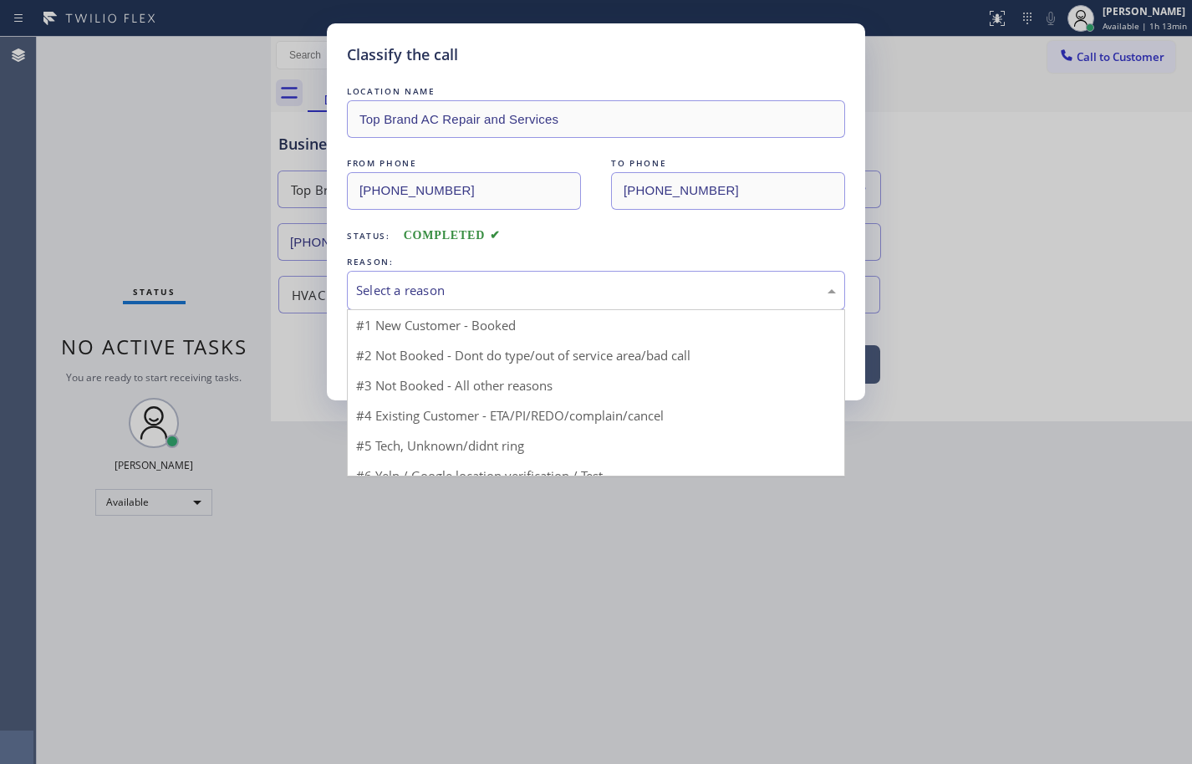
click at [438, 300] on div "Select a reason" at bounding box center [596, 290] width 498 height 39
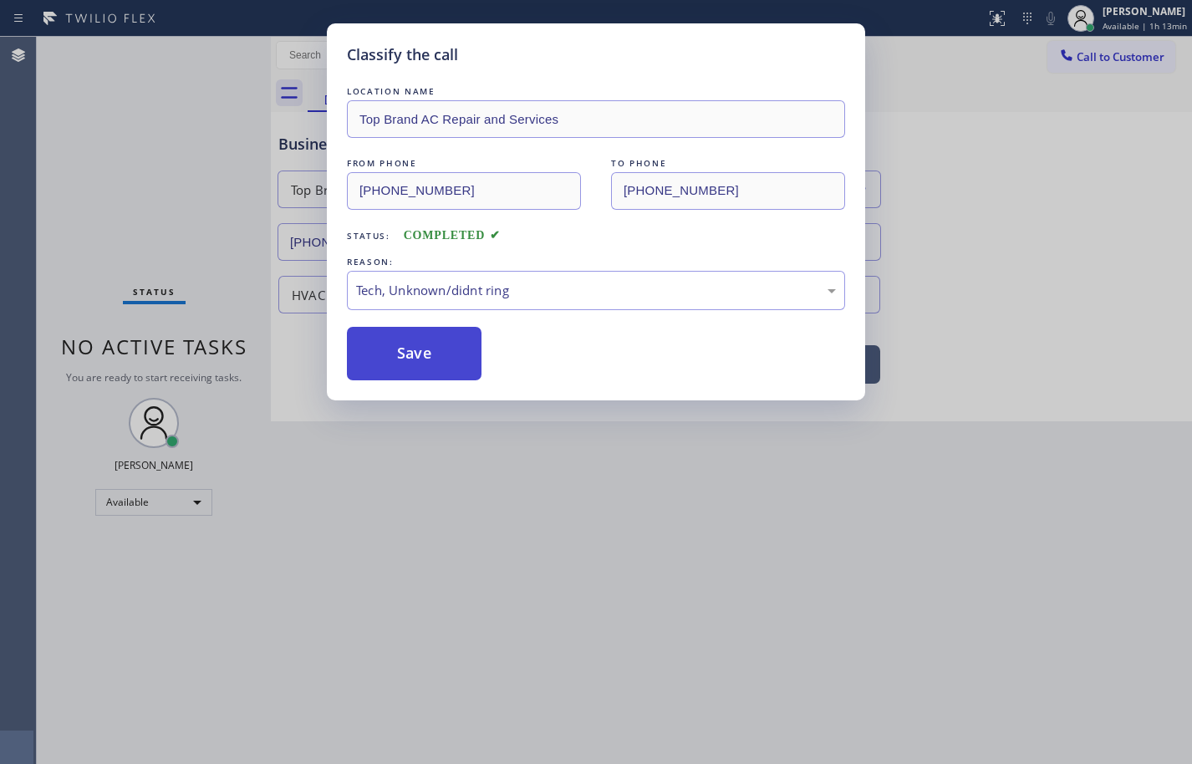
click at [448, 344] on button "Save" at bounding box center [414, 353] width 135 height 53
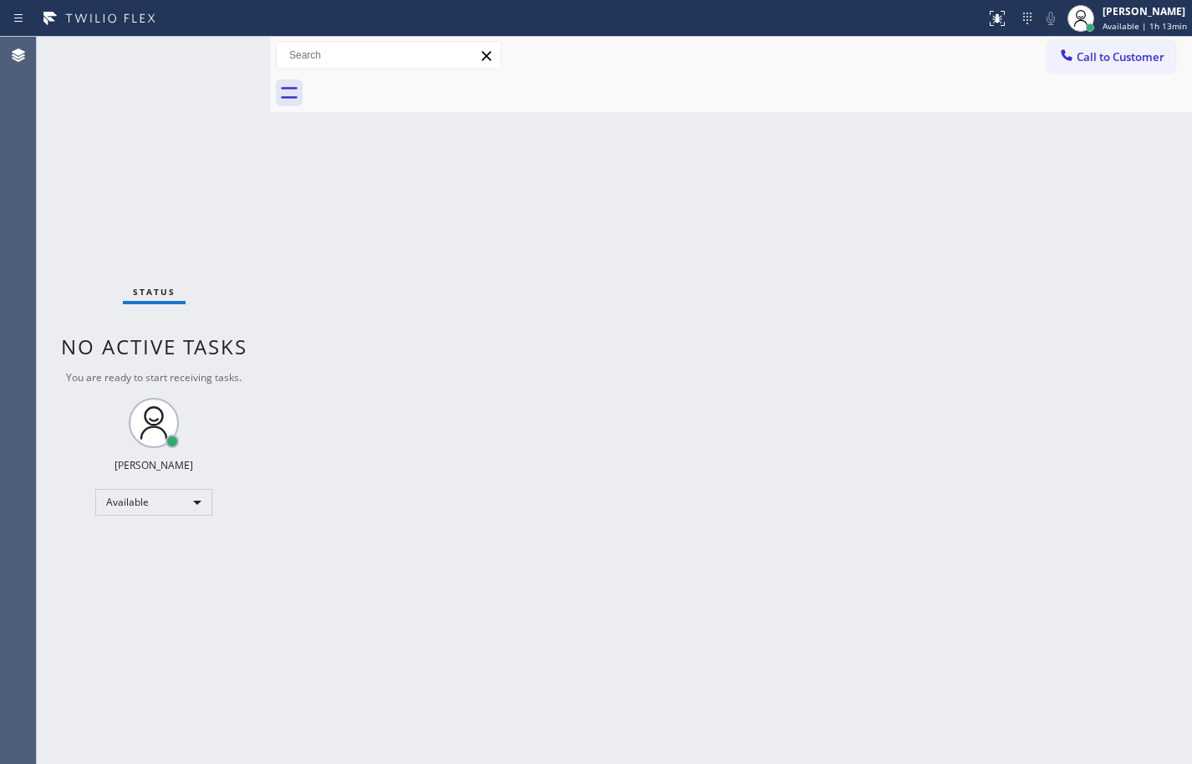
click at [1117, 298] on div "Back to Dashboard Change Sender ID Customers Technicians Select a contact Outbo…" at bounding box center [731, 400] width 921 height 727
click at [1113, 276] on div "Back to Dashboard Change Sender ID Customers Technicians Select a contact Outbo…" at bounding box center [731, 400] width 921 height 727
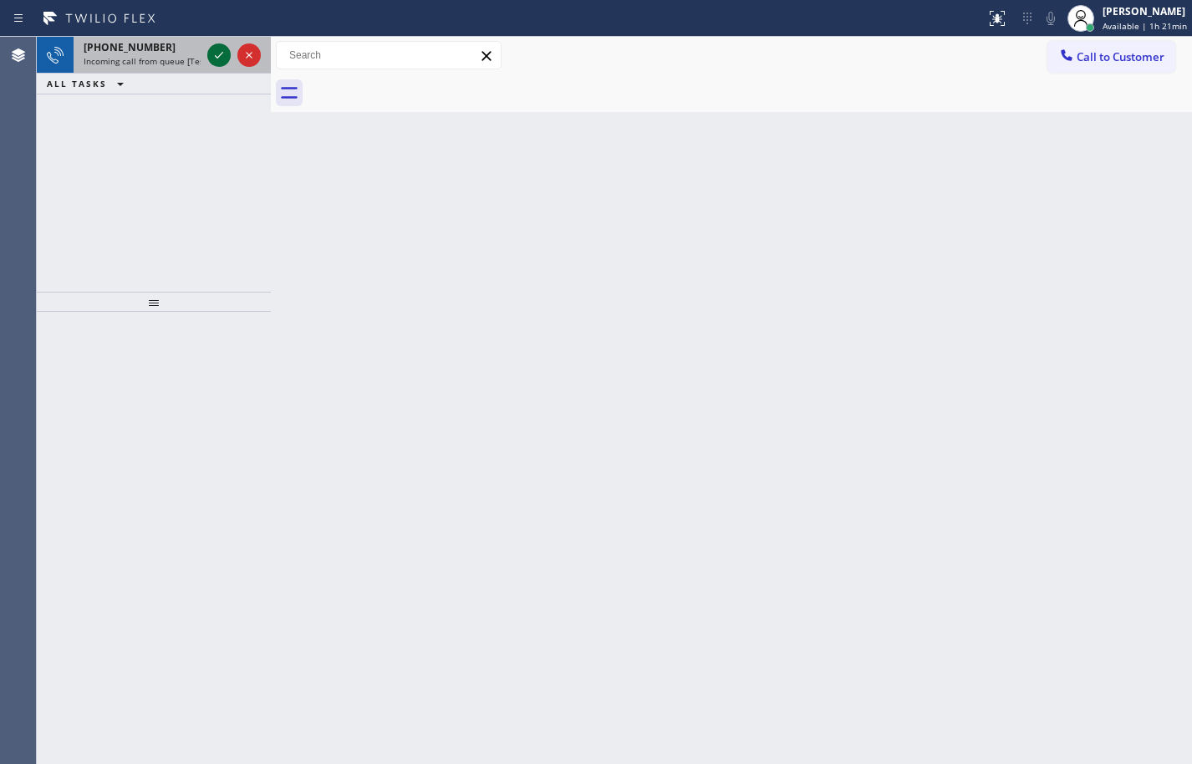
click at [126, 68] on div "[PHONE_NUMBER] Incoming call from queue [Test] All" at bounding box center [139, 55] width 130 height 37
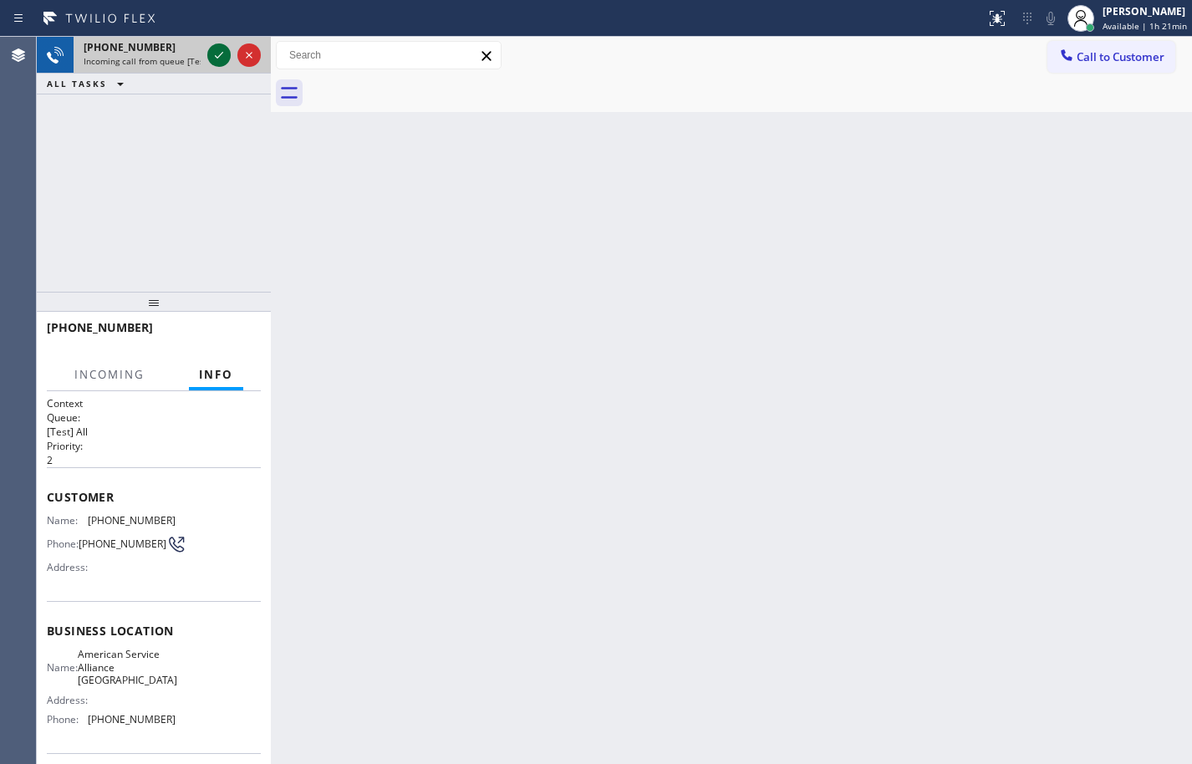
click at [222, 53] on icon at bounding box center [219, 55] width 8 height 7
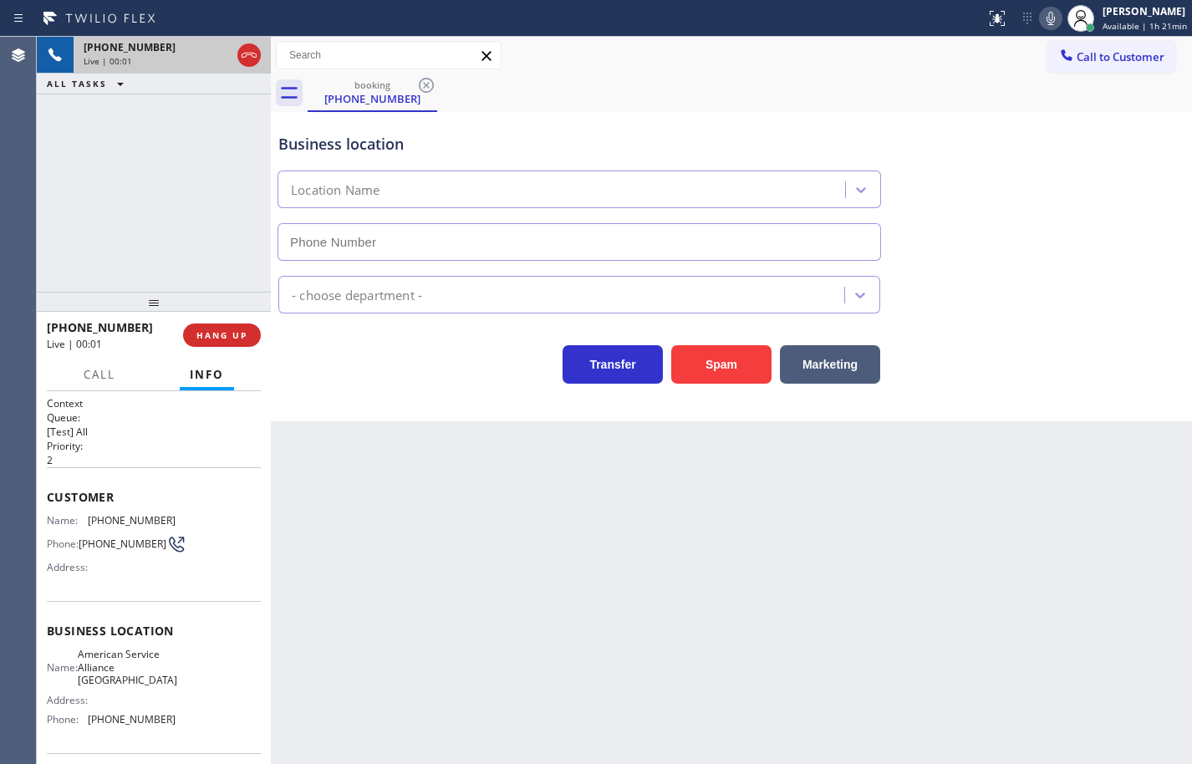
type input "[PHONE_NUMBER]"
click at [118, 669] on span "American Service Alliance [GEOGRAPHIC_DATA]" at bounding box center [127, 667] width 99 height 38
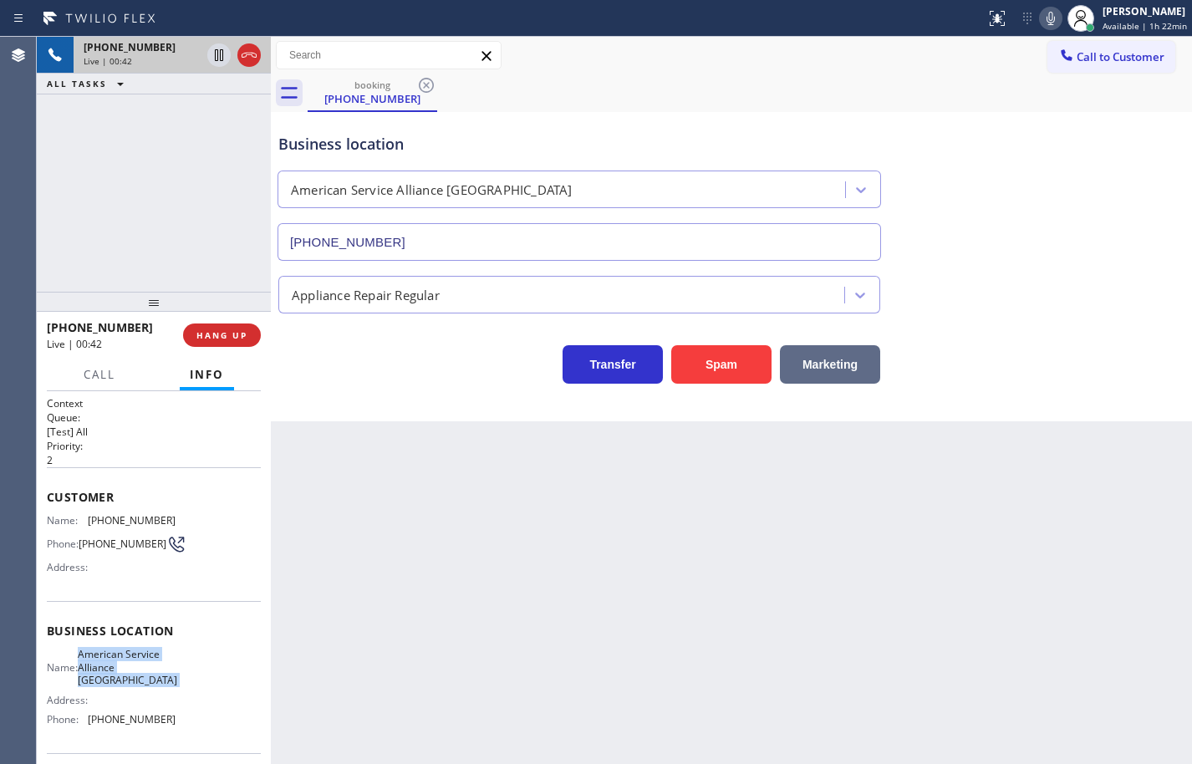
copy span "American Service Alliance [GEOGRAPHIC_DATA]"
click at [145, 722] on span "[PHONE_NUMBER]" at bounding box center [132, 719] width 88 height 13
copy span "[PHONE_NUMBER]"
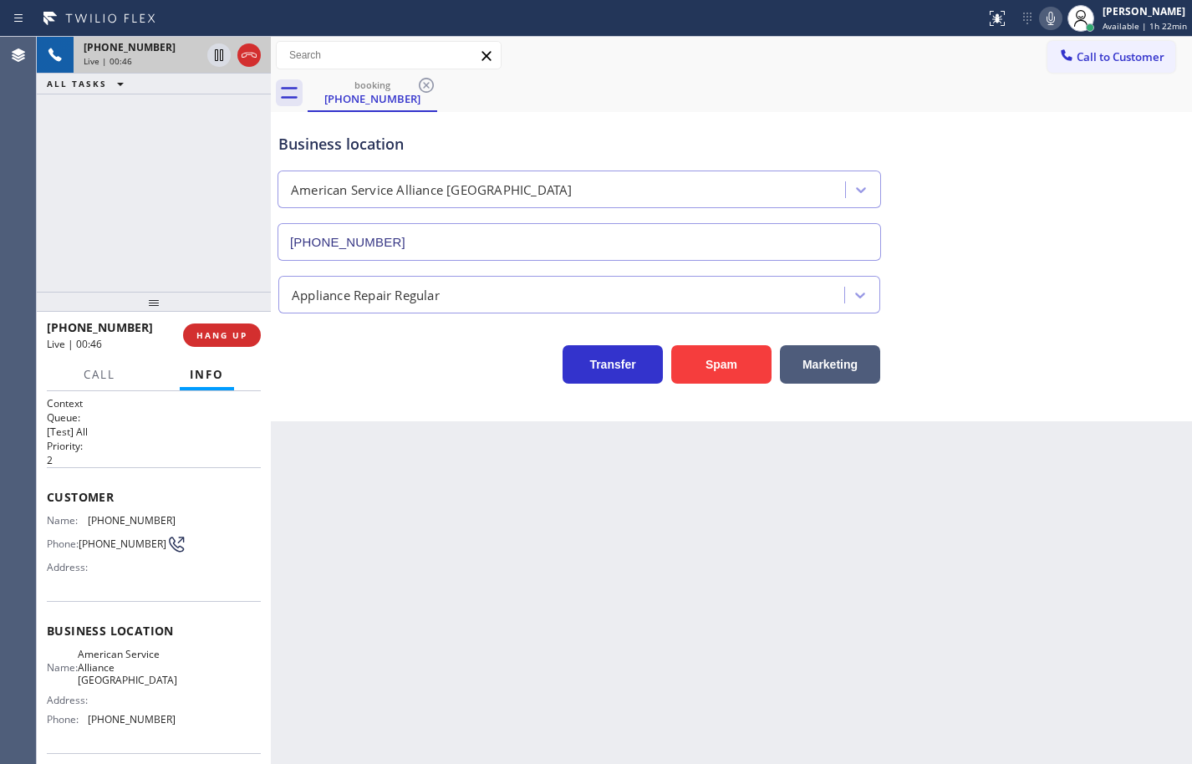
click at [147, 514] on span "[PHONE_NUMBER]" at bounding box center [132, 520] width 88 height 13
copy span "[PHONE_NUMBER]"
click at [1044, 18] on icon at bounding box center [1050, 18] width 20 height 20
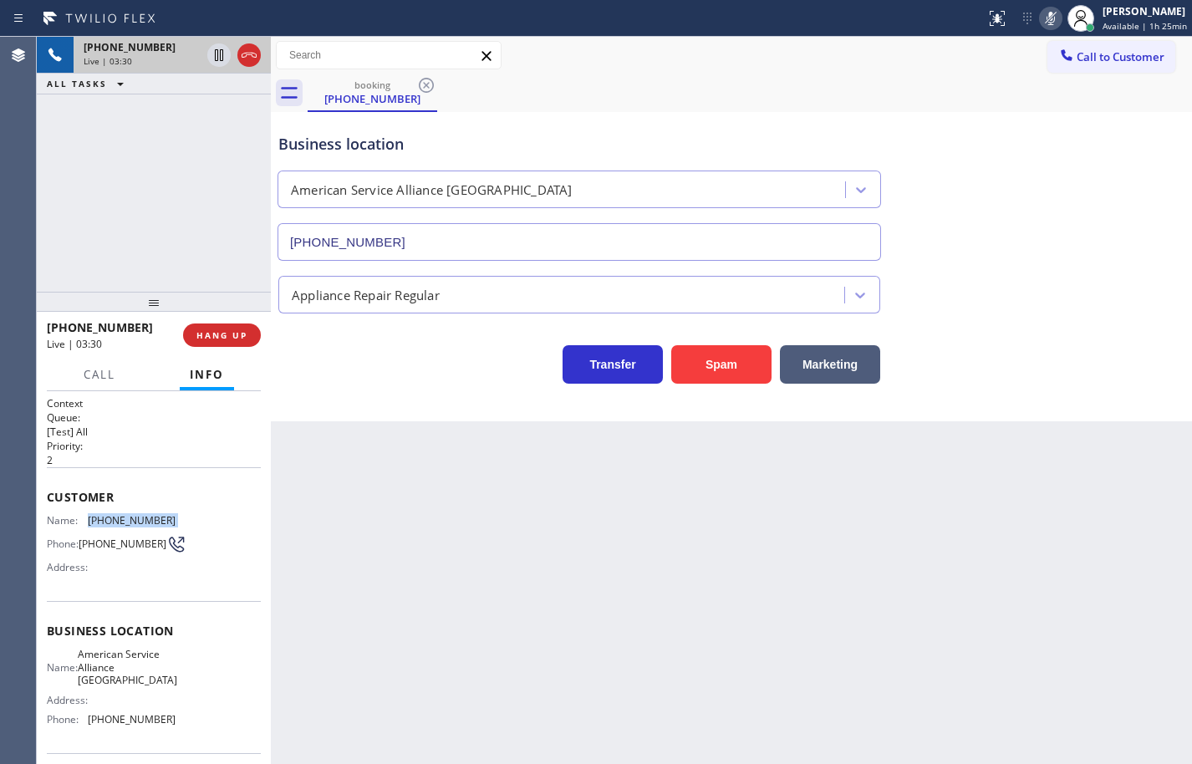
click at [1044, 18] on icon at bounding box center [1050, 18] width 20 height 20
click at [1044, 14] on icon at bounding box center [1050, 18] width 20 height 20
click at [1040, 19] on icon at bounding box center [1050, 18] width 20 height 20
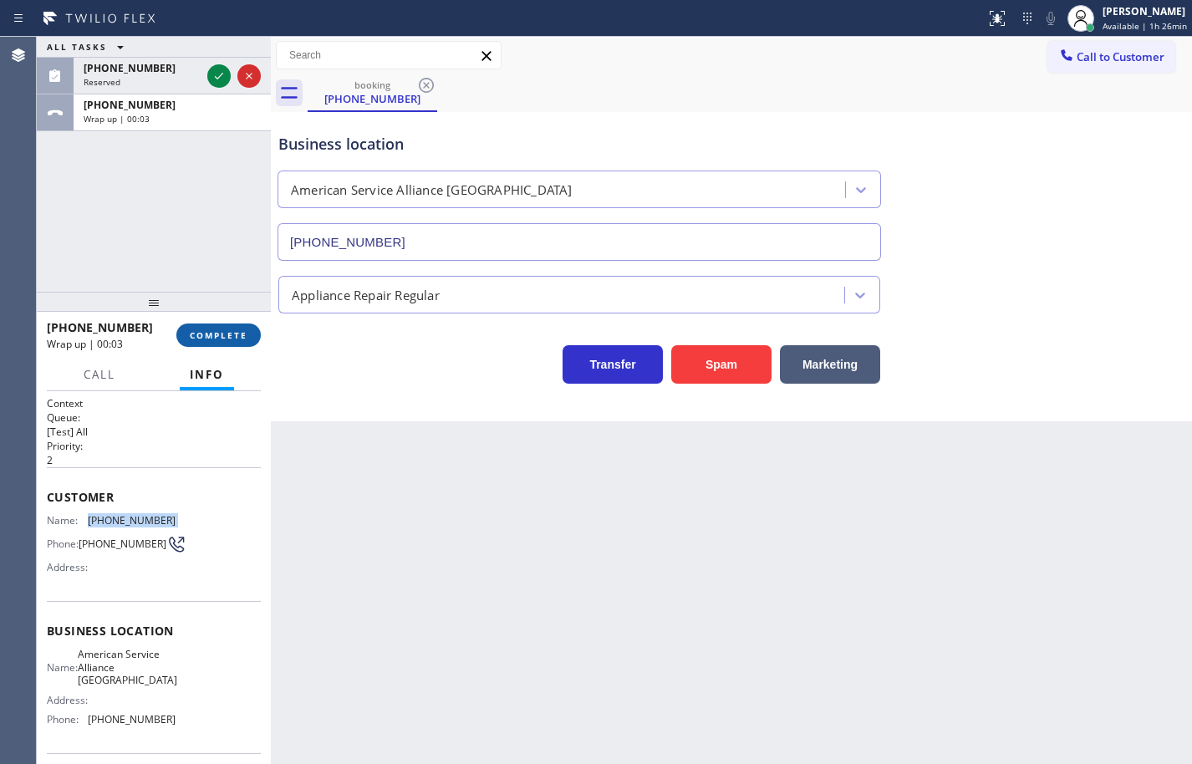
click at [207, 336] on span "COMPLETE" at bounding box center [219, 335] width 58 height 12
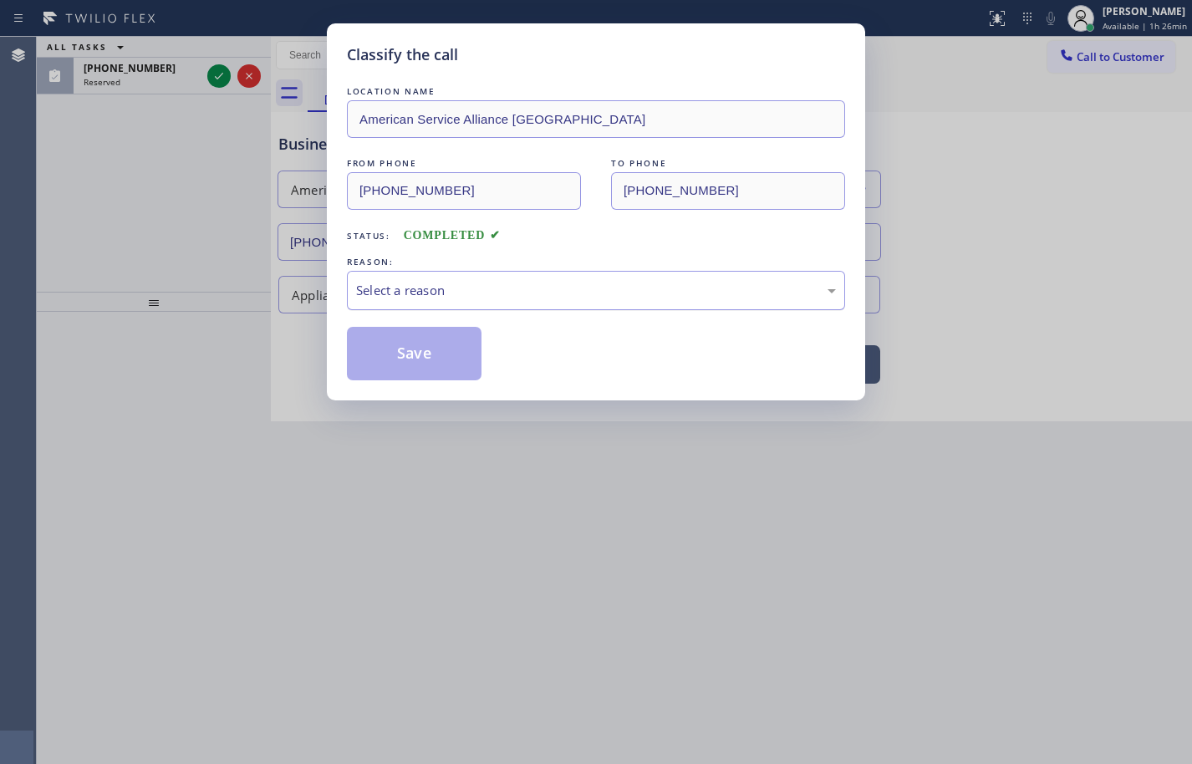
click at [389, 302] on div "Select a reason" at bounding box center [596, 290] width 498 height 39
click at [399, 352] on button "Save" at bounding box center [414, 353] width 135 height 53
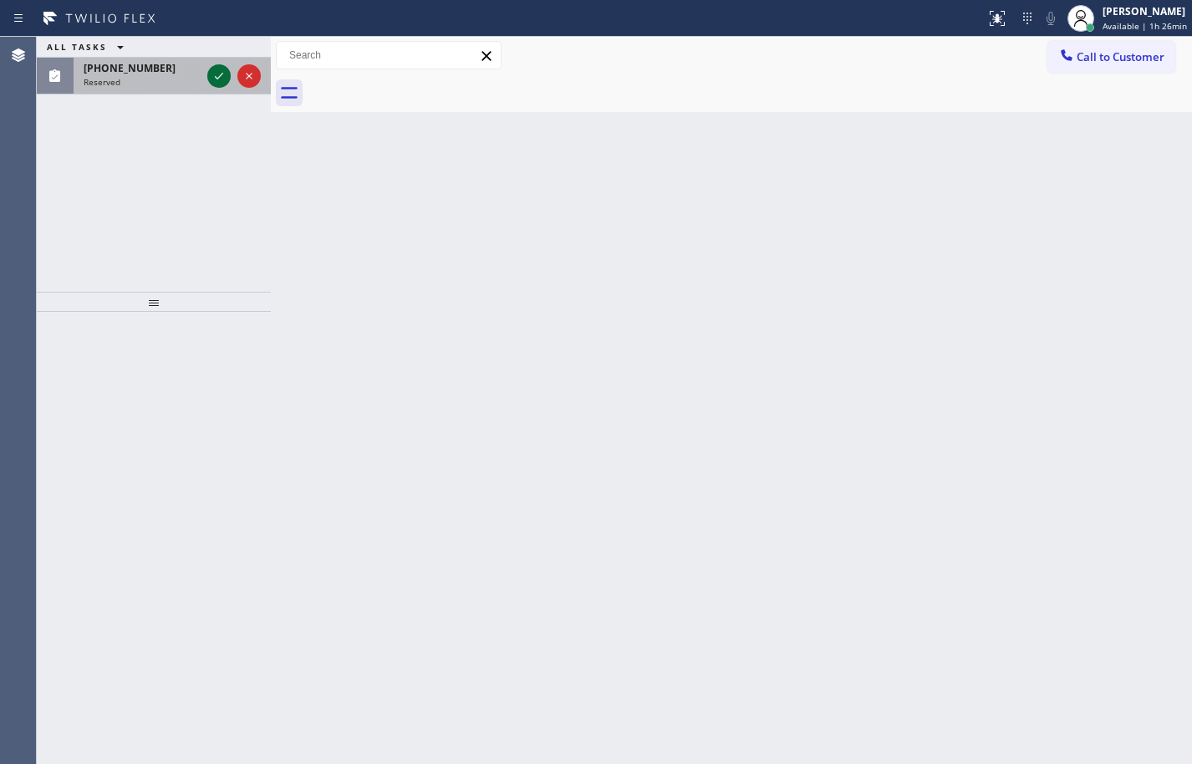
click at [222, 74] on icon at bounding box center [219, 76] width 8 height 7
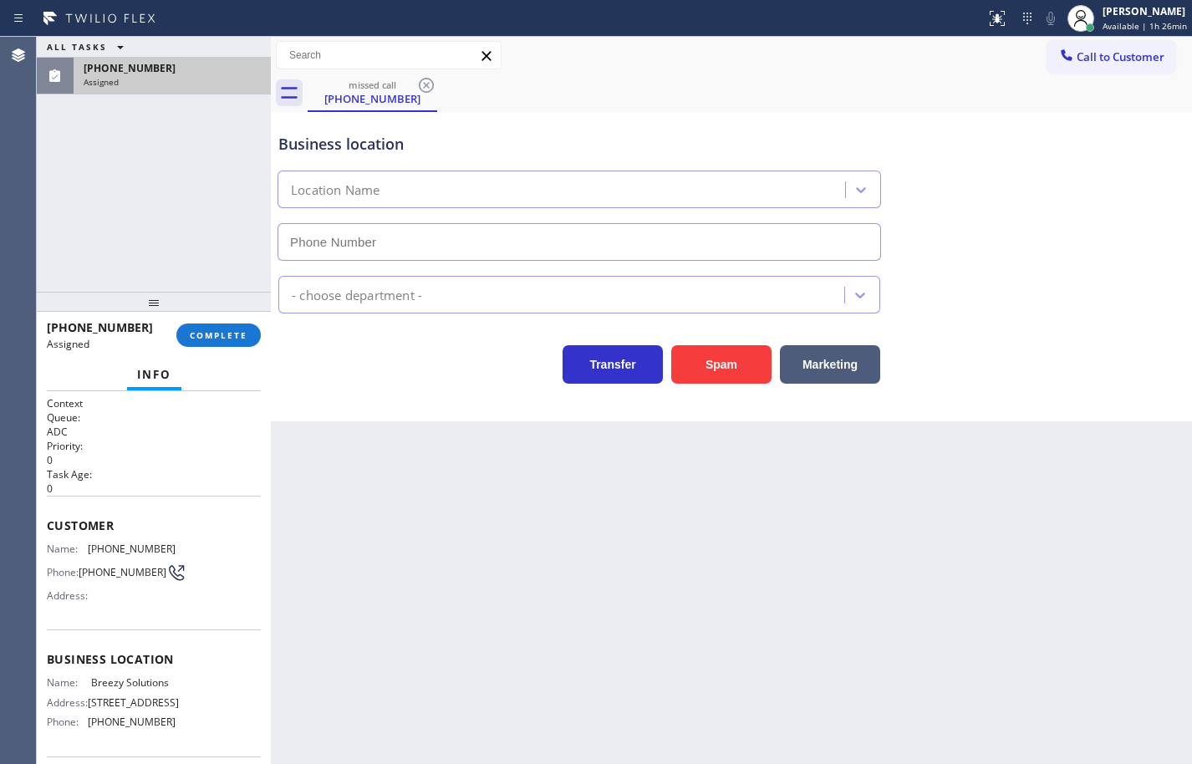
type input "[PHONE_NUMBER]"
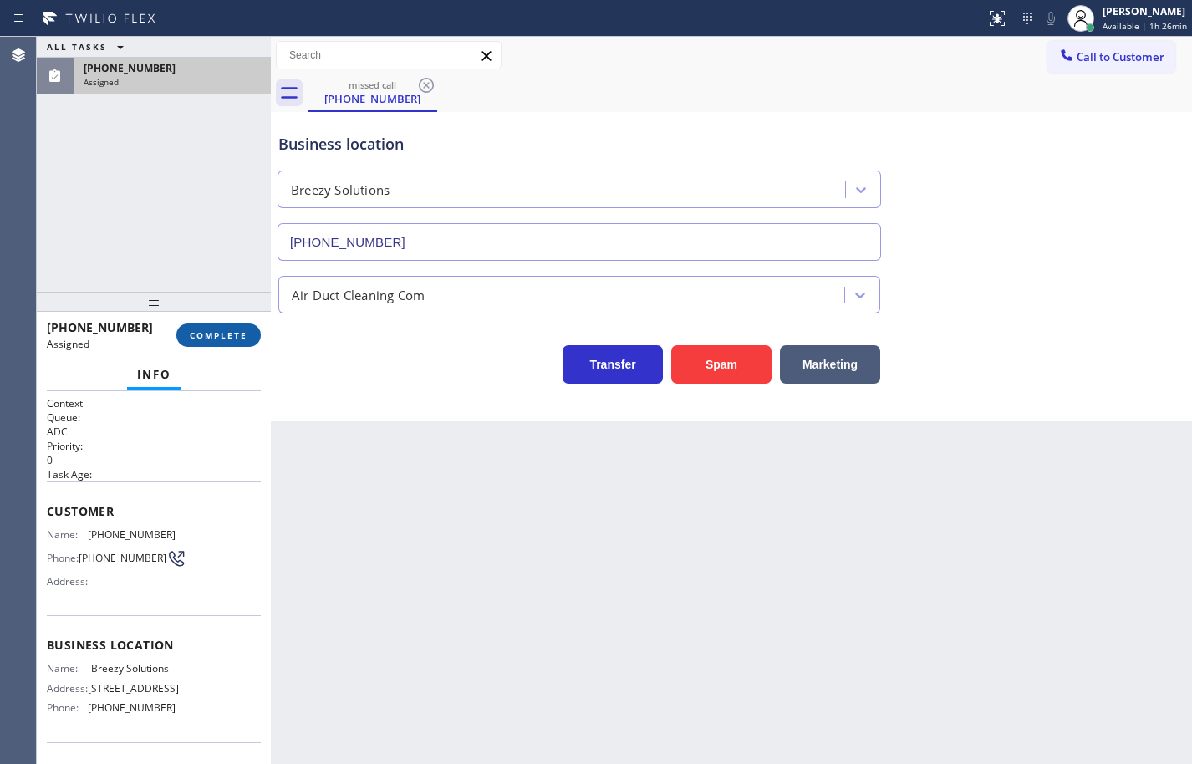
click at [235, 339] on span "COMPLETE" at bounding box center [219, 335] width 58 height 12
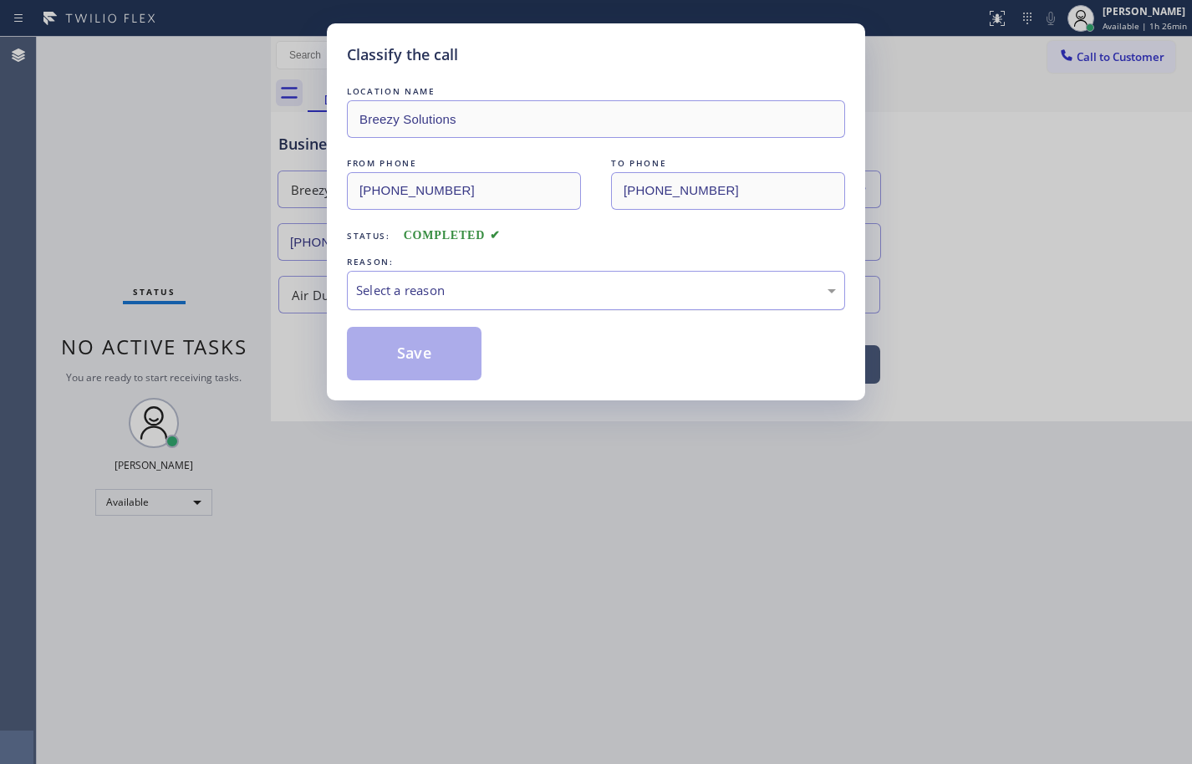
click at [439, 282] on div "Select a reason" at bounding box center [596, 290] width 480 height 19
click at [443, 362] on button "Save" at bounding box center [414, 353] width 135 height 53
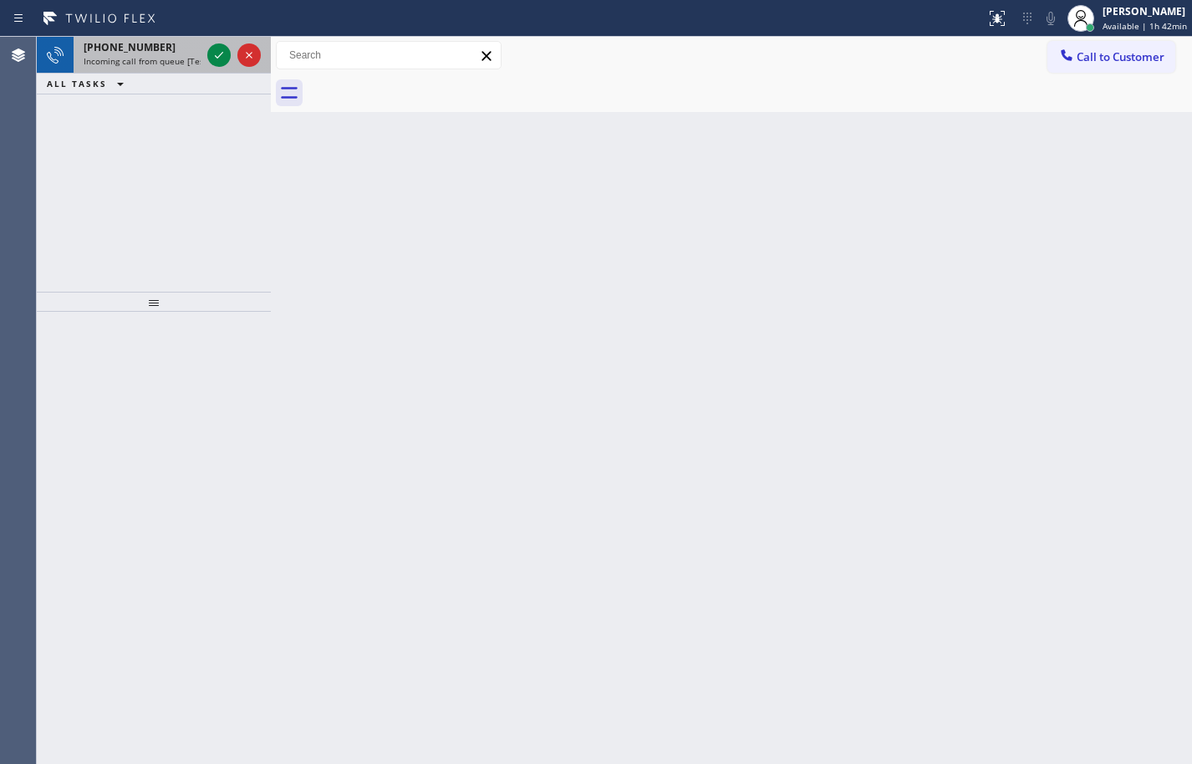
click at [100, 63] on span "Incoming call from queue [Test] All" at bounding box center [153, 61] width 139 height 12
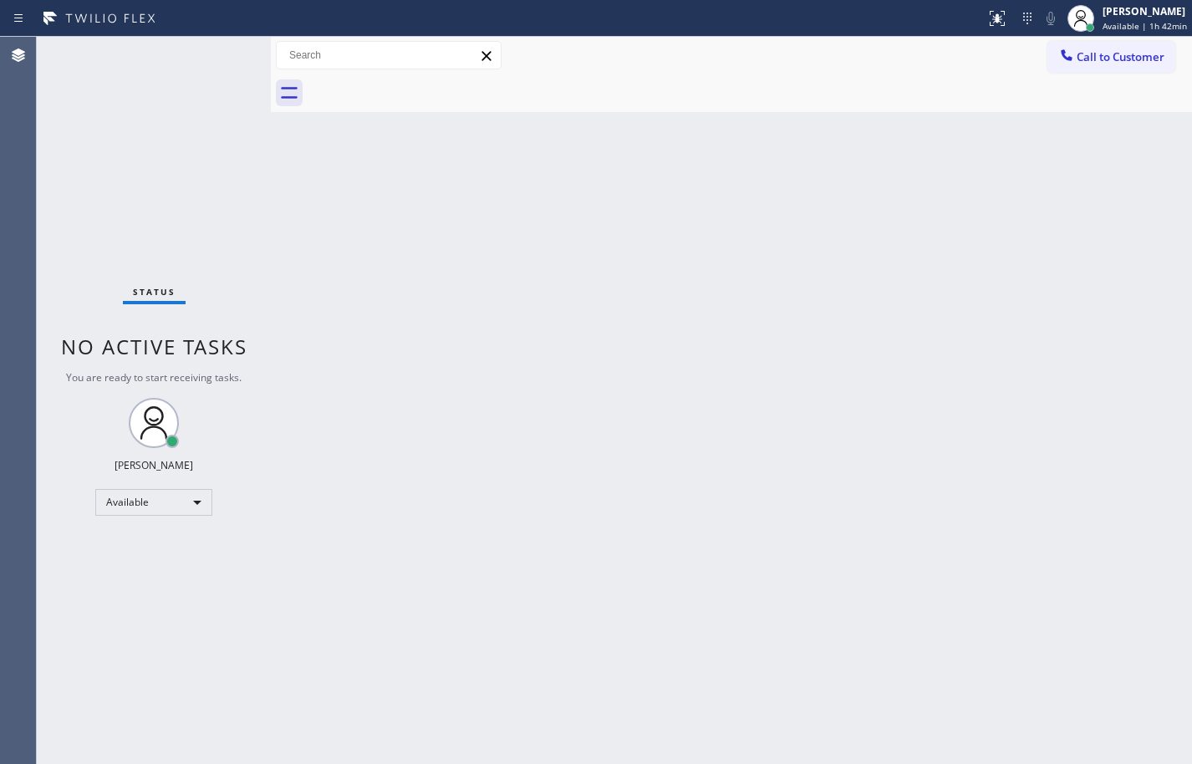
click at [215, 54] on div "Status No active tasks You are ready to start receiving tasks. [PERSON_NAME] Av…" at bounding box center [154, 400] width 234 height 727
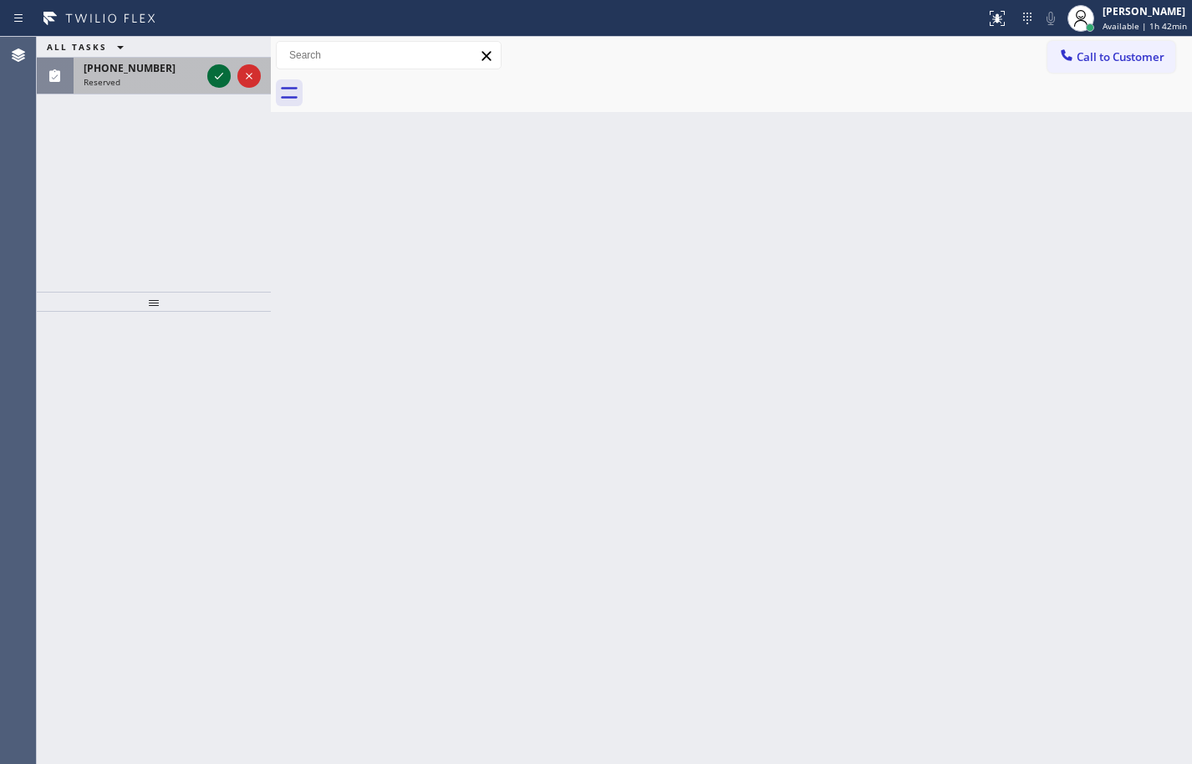
click at [220, 73] on icon at bounding box center [219, 76] width 20 height 20
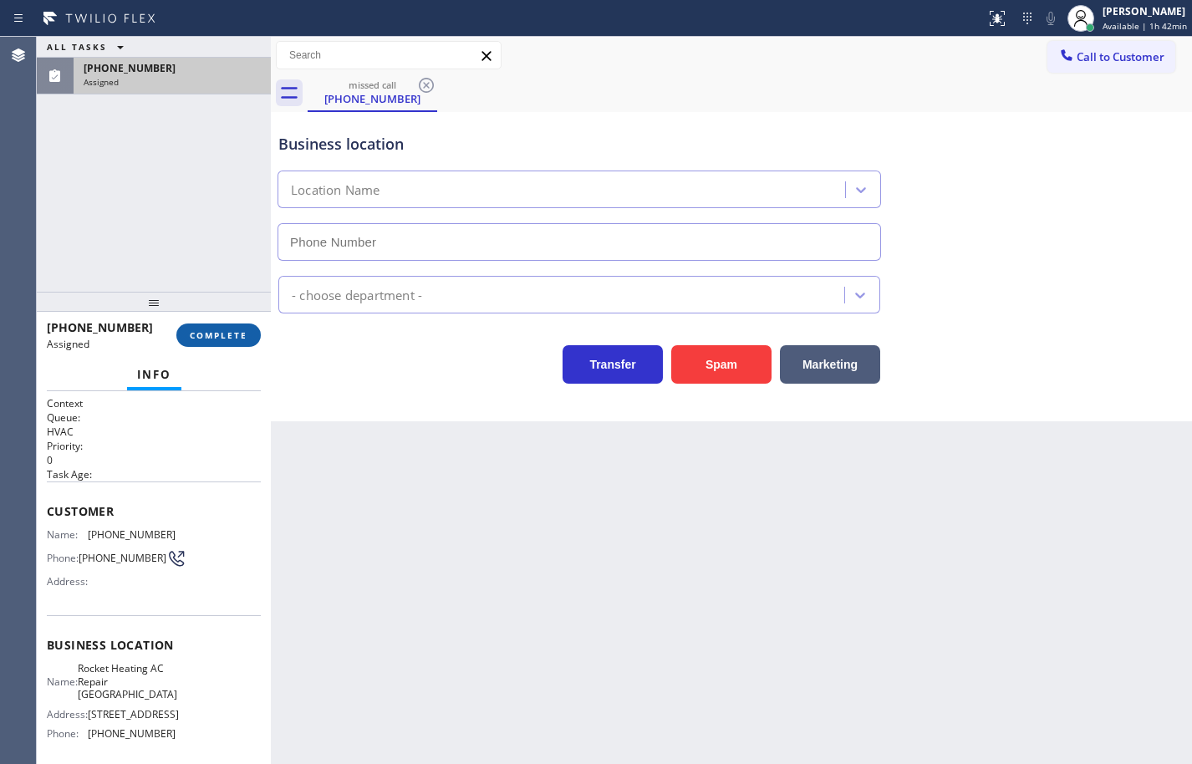
type input "[PHONE_NUMBER]"
click at [241, 343] on button "COMPLETE" at bounding box center [218, 334] width 84 height 23
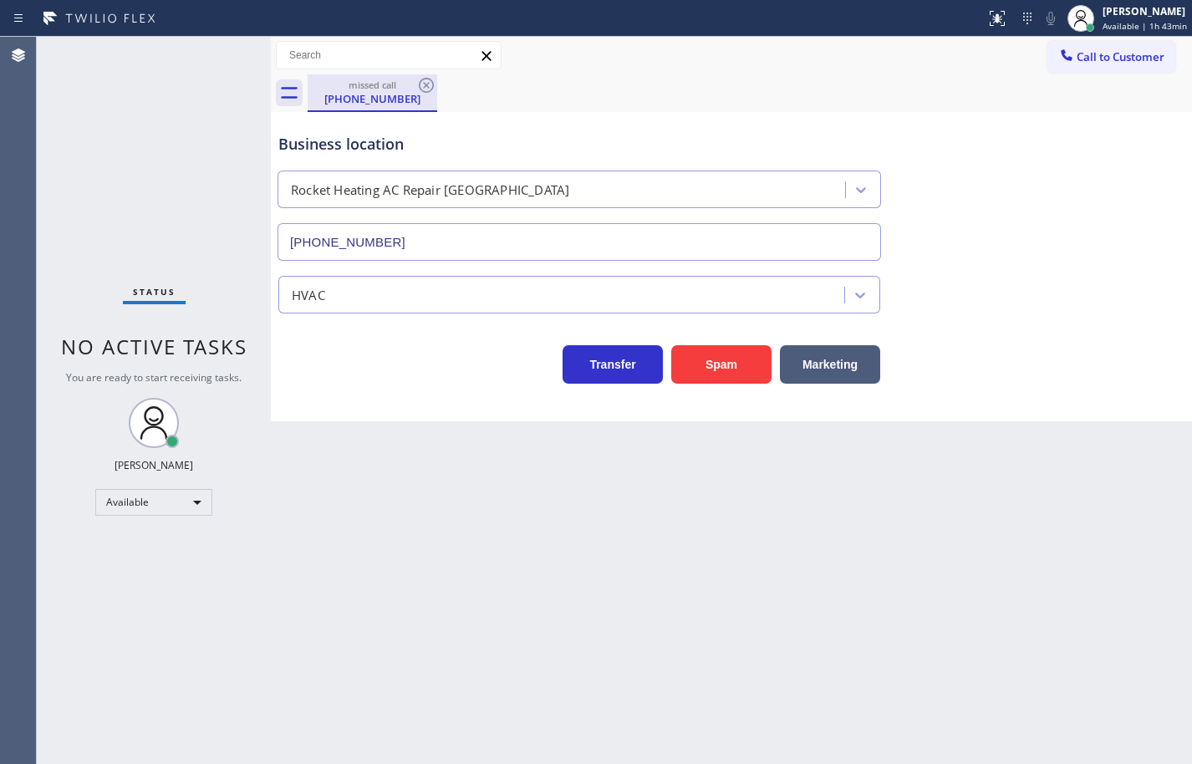
click at [402, 95] on div "[PHONE_NUMBER]" at bounding box center [372, 98] width 126 height 15
click at [423, 84] on icon at bounding box center [426, 85] width 20 height 20
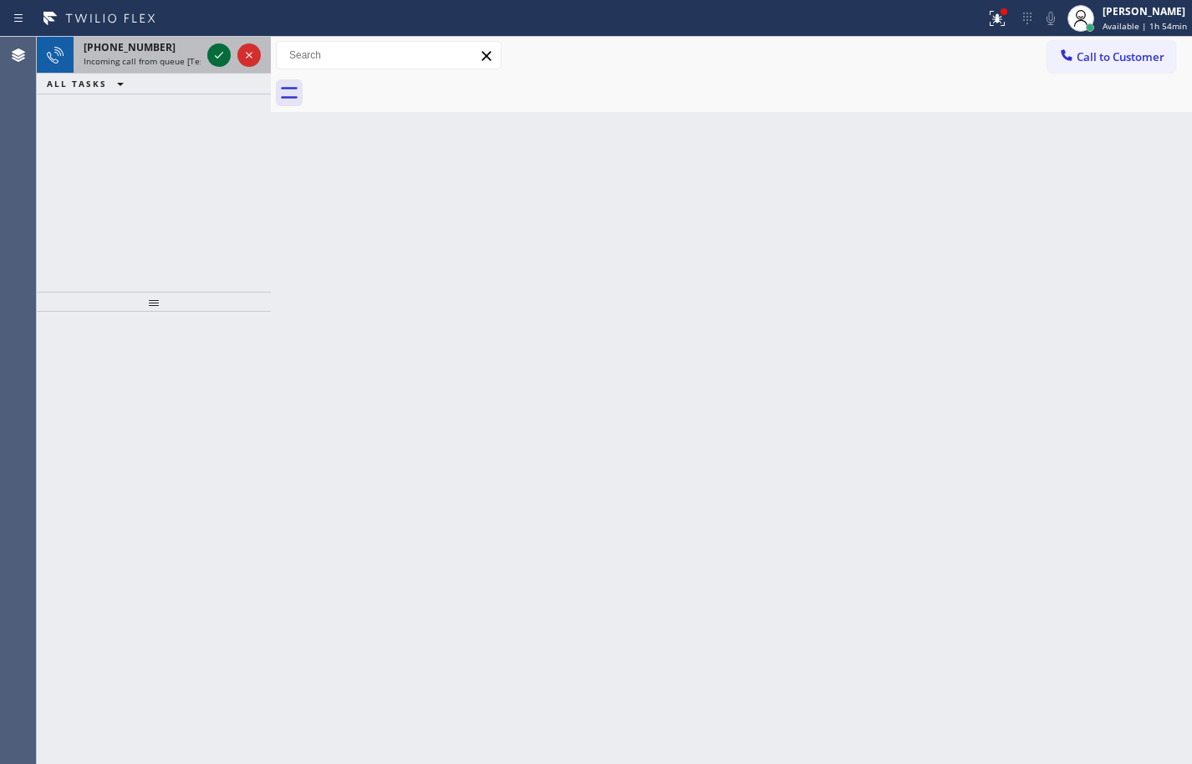
drag, startPoint x: 155, startPoint y: 68, endPoint x: 213, endPoint y: 64, distance: 58.6
click at [155, 68] on div "[PHONE_NUMBER] Incoming call from queue [Test] All" at bounding box center [139, 55] width 130 height 37
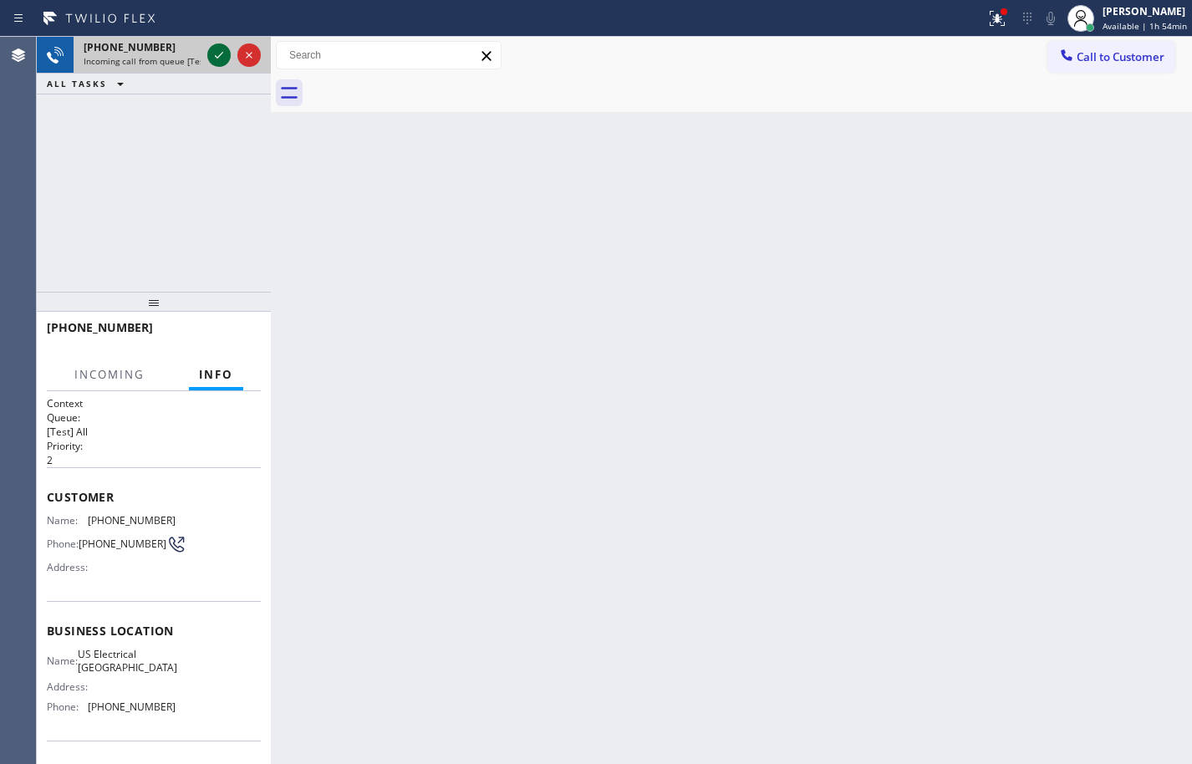
click at [216, 61] on icon at bounding box center [219, 55] width 20 height 20
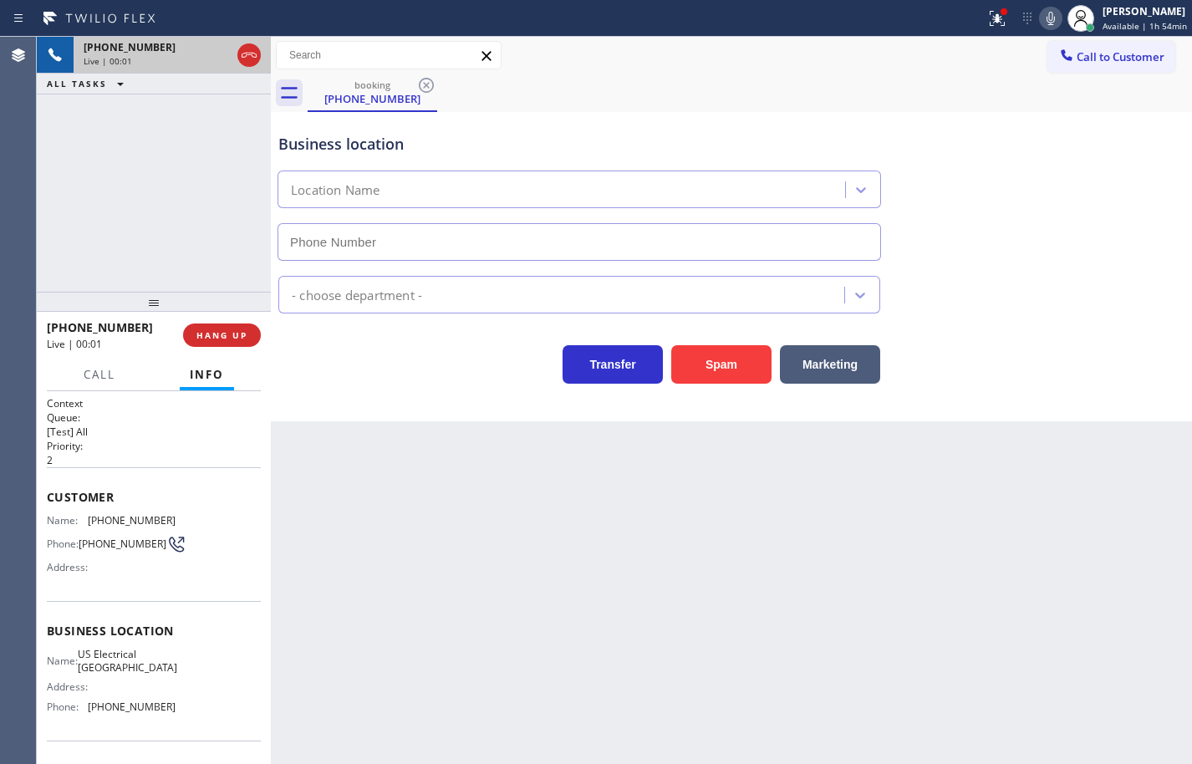
type input "[PHONE_NUMBER]"
click at [198, 720] on div "Name: US Electrical [GEOGRAPHIC_DATA] Address: Phone: [PHONE_NUMBER]" at bounding box center [154, 684] width 214 height 72
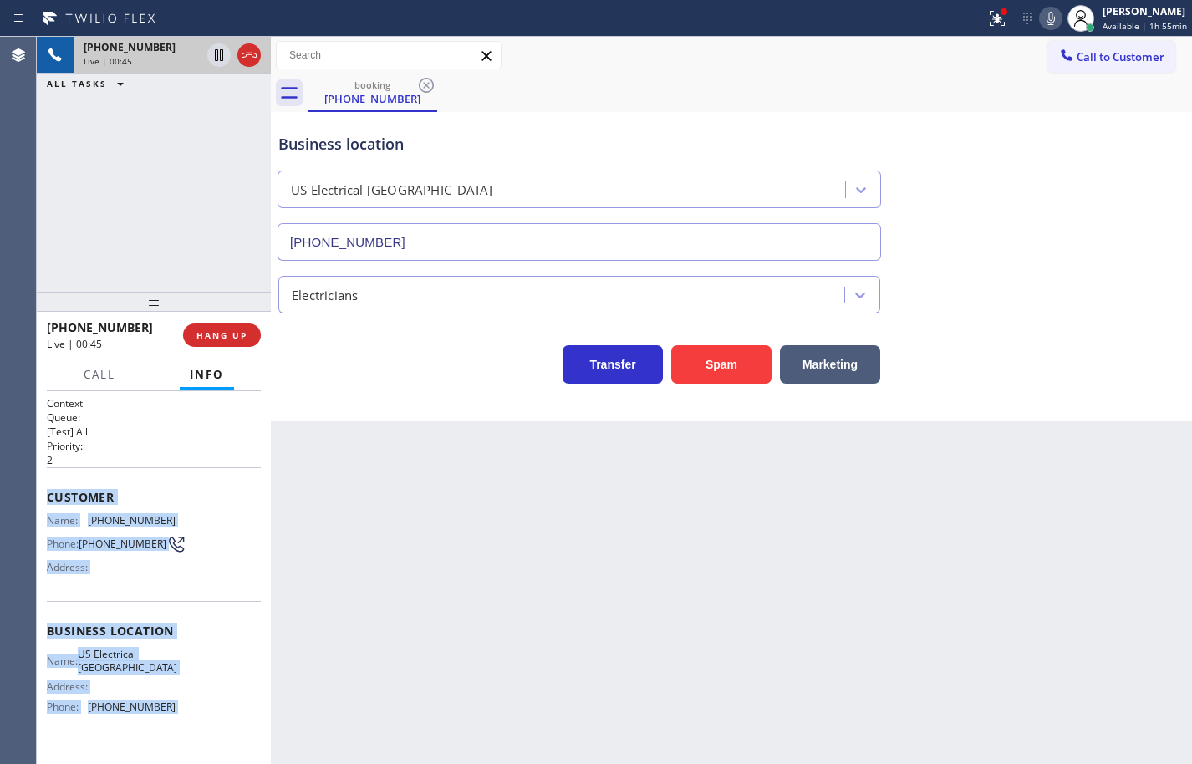
drag, startPoint x: 198, startPoint y: 720, endPoint x: 65, endPoint y: 496, distance: 260.4
click at [65, 496] on div "Context Queue: [Test] All Priority: 2 Customer Name: [PHONE_NUMBER] Phone: [PHO…" at bounding box center [154, 631] width 214 height 471
copy div "Customer Name: [PHONE_NUMBER] Phone: [PHONE_NUMBER] Address: Business location …"
click at [186, 539] on div "Name: [PHONE_NUMBER] Phone: [PHONE_NUMBER] Address:" at bounding box center [154, 547] width 214 height 66
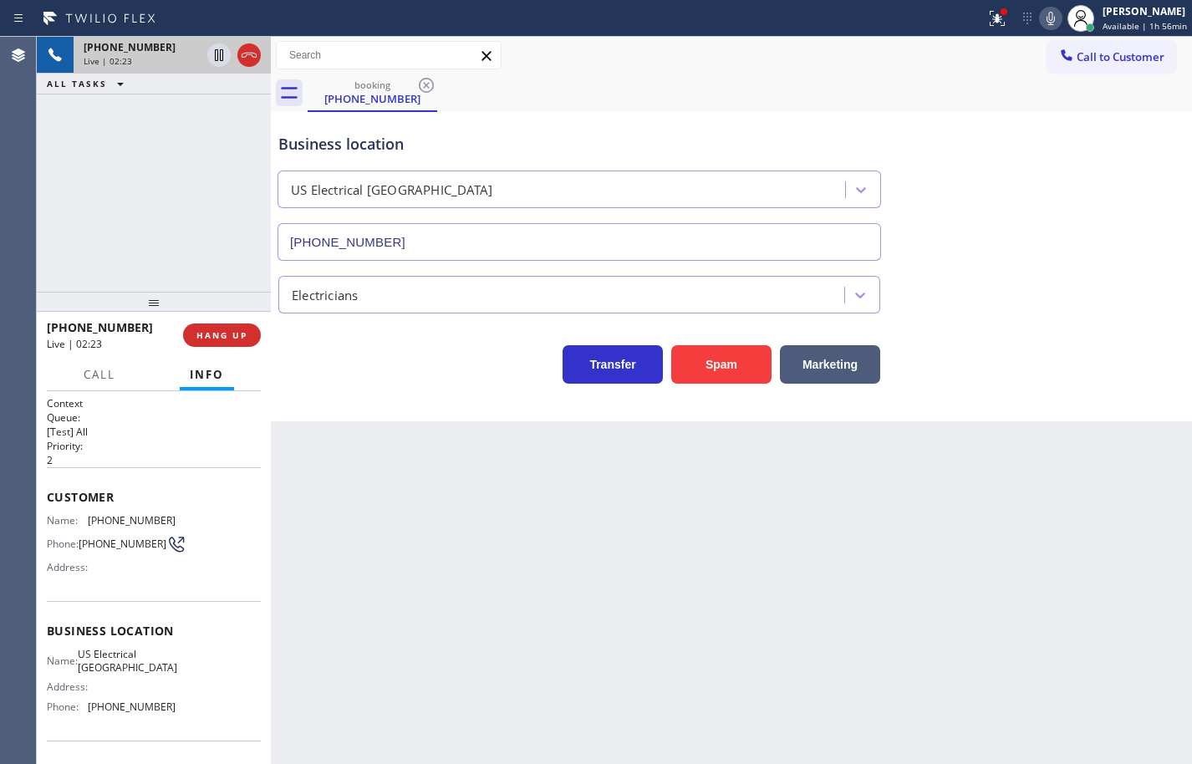
click at [1040, 18] on icon at bounding box center [1050, 18] width 20 height 20
click at [1045, 18] on icon at bounding box center [1050, 18] width 20 height 20
click at [989, 20] on icon at bounding box center [997, 18] width 20 height 20
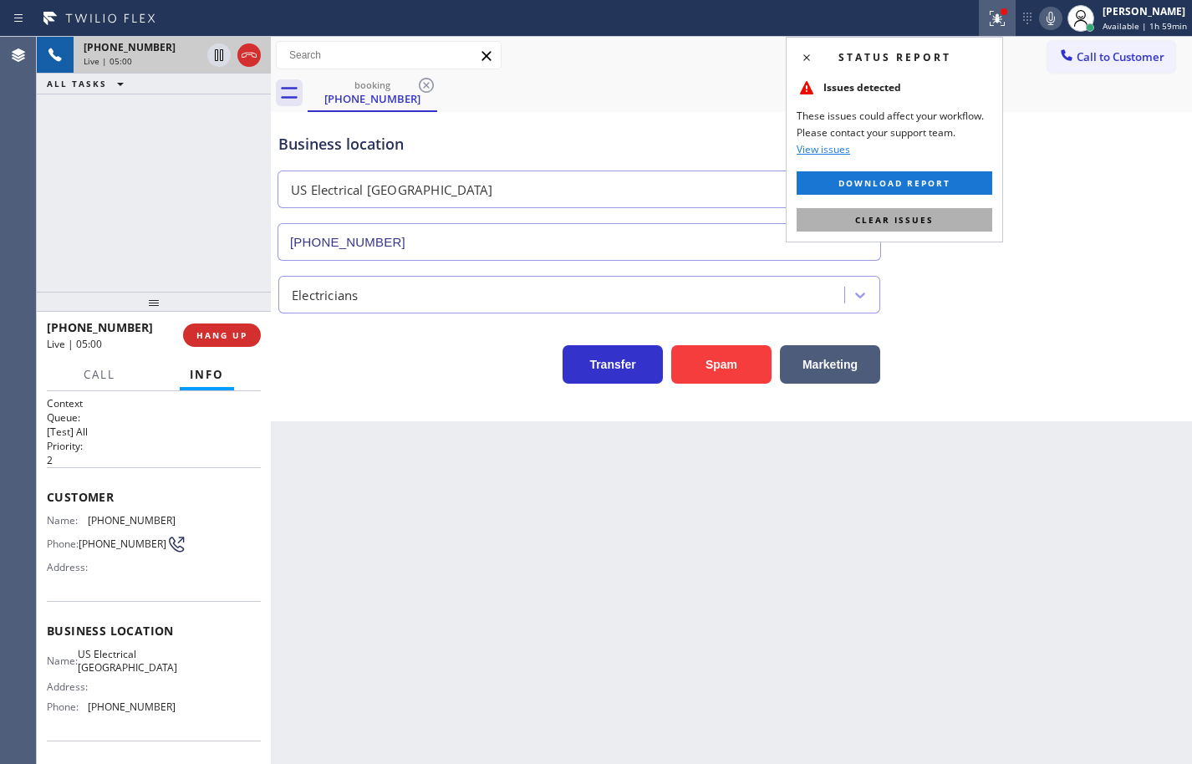
click at [960, 219] on button "Clear issues" at bounding box center [894, 219] width 196 height 23
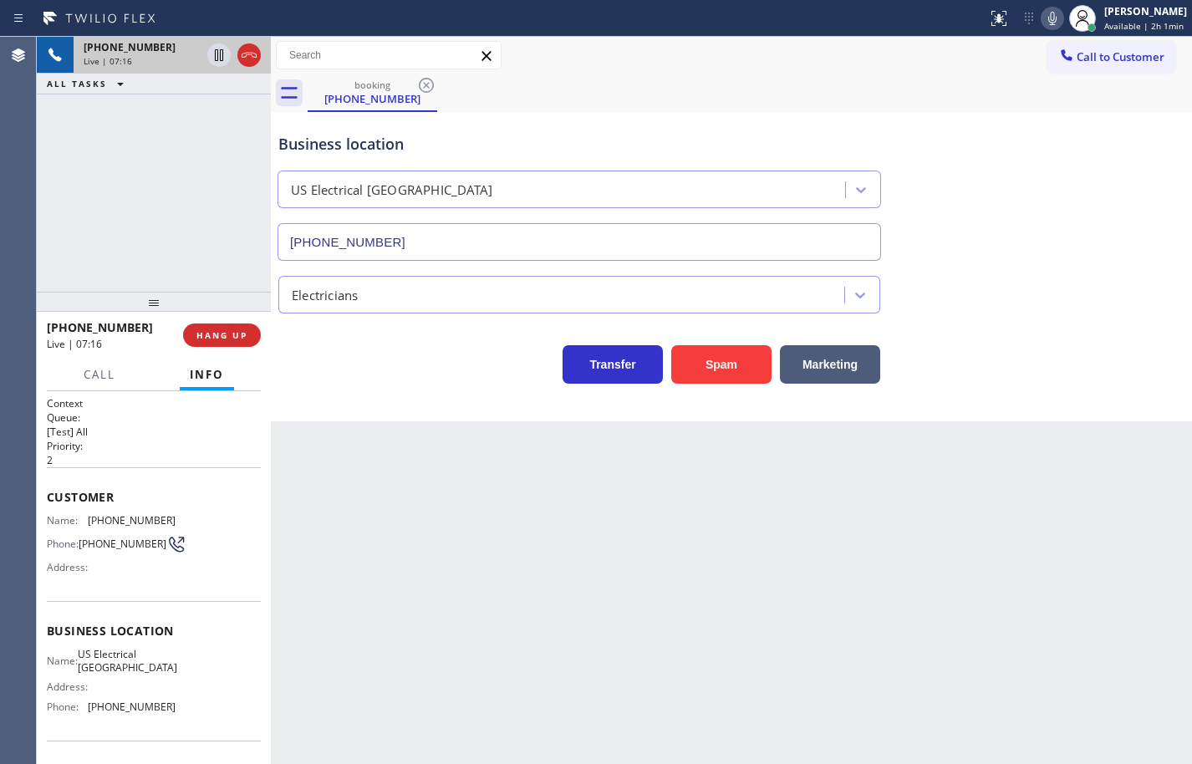
click at [1047, 28] on icon at bounding box center [1052, 18] width 20 height 20
click at [1042, 20] on icon at bounding box center [1052, 18] width 20 height 20
click at [1048, 20] on icon at bounding box center [1052, 18] width 8 height 13
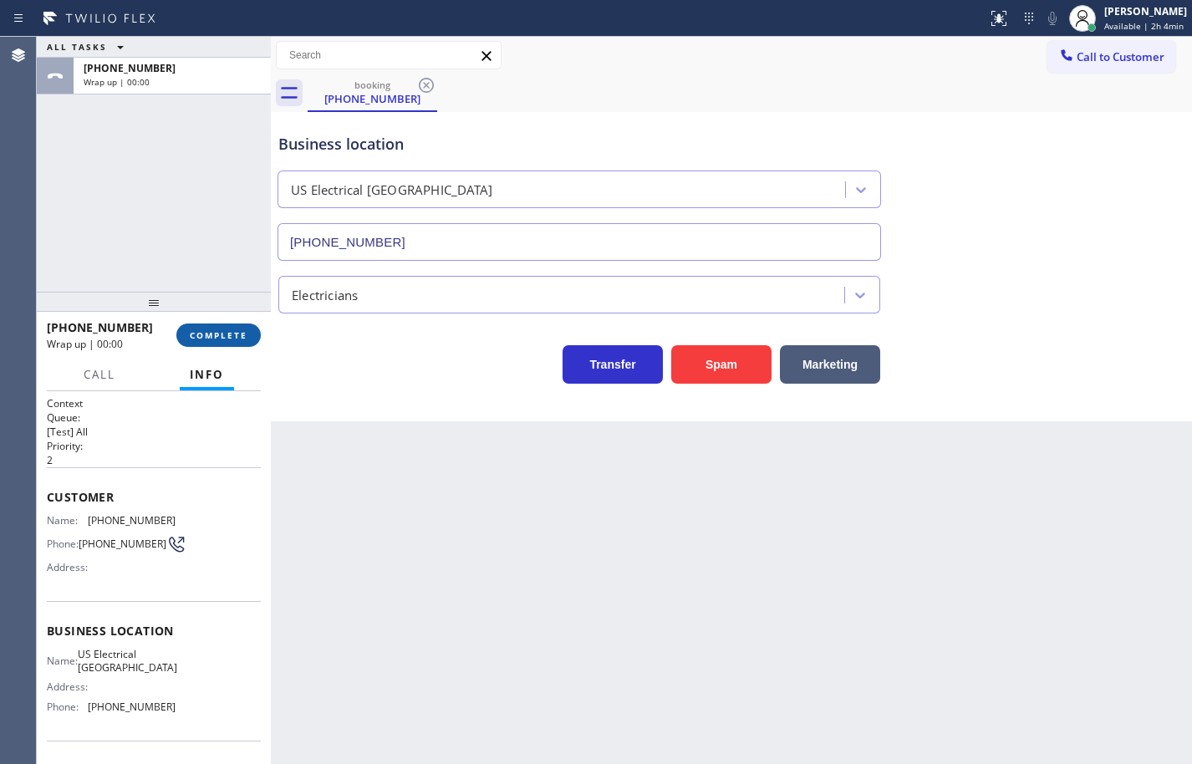
click at [249, 334] on button "COMPLETE" at bounding box center [218, 334] width 84 height 23
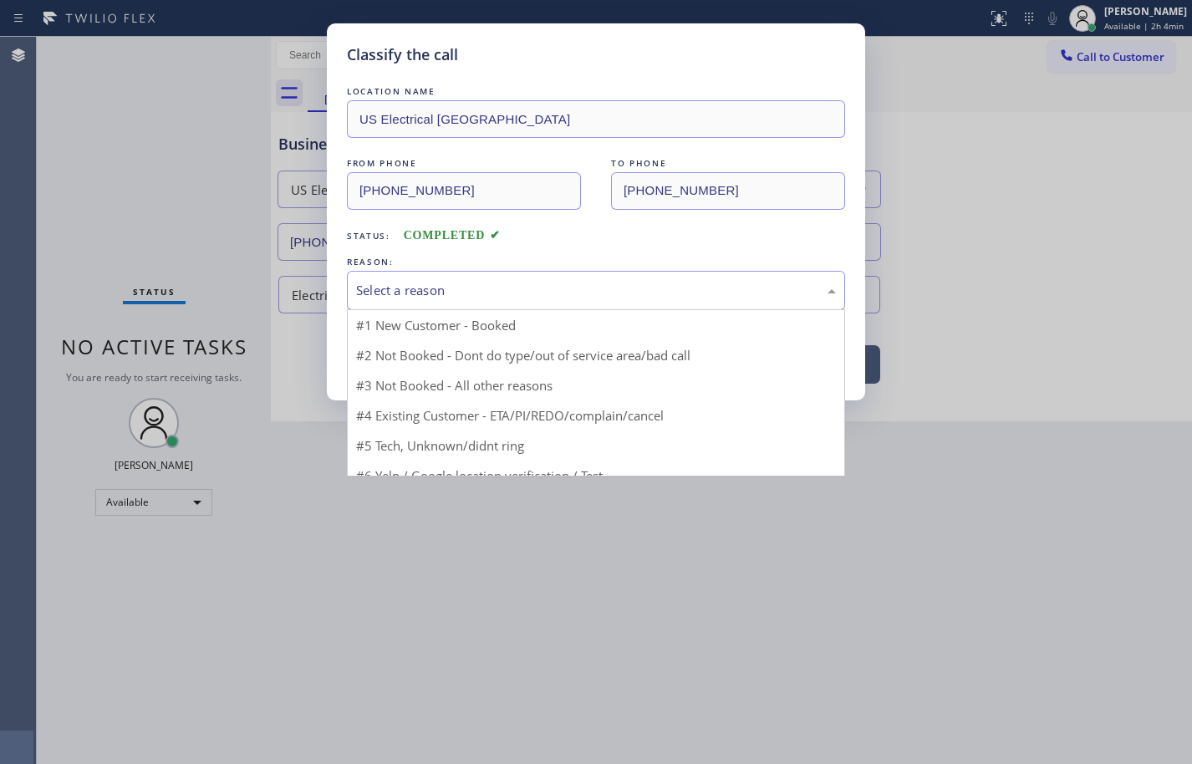
click at [465, 303] on div "Select a reason" at bounding box center [596, 290] width 498 height 39
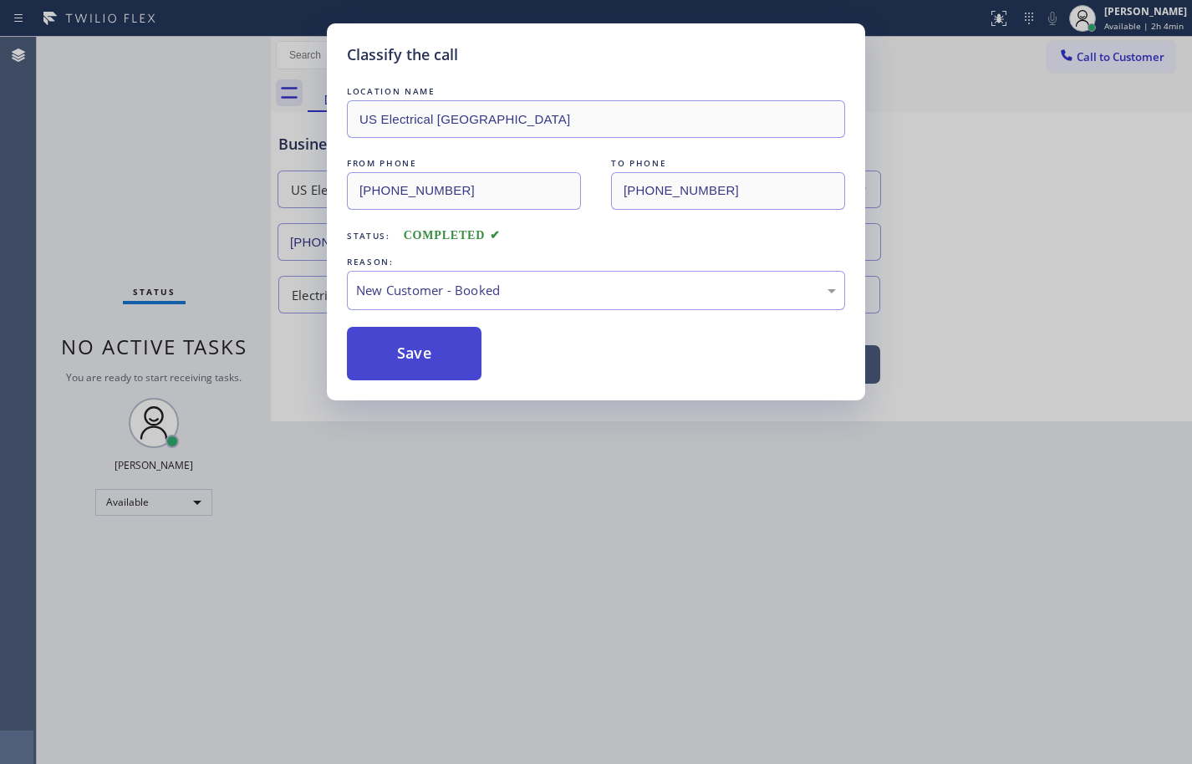
click at [451, 363] on button "Save" at bounding box center [414, 353] width 135 height 53
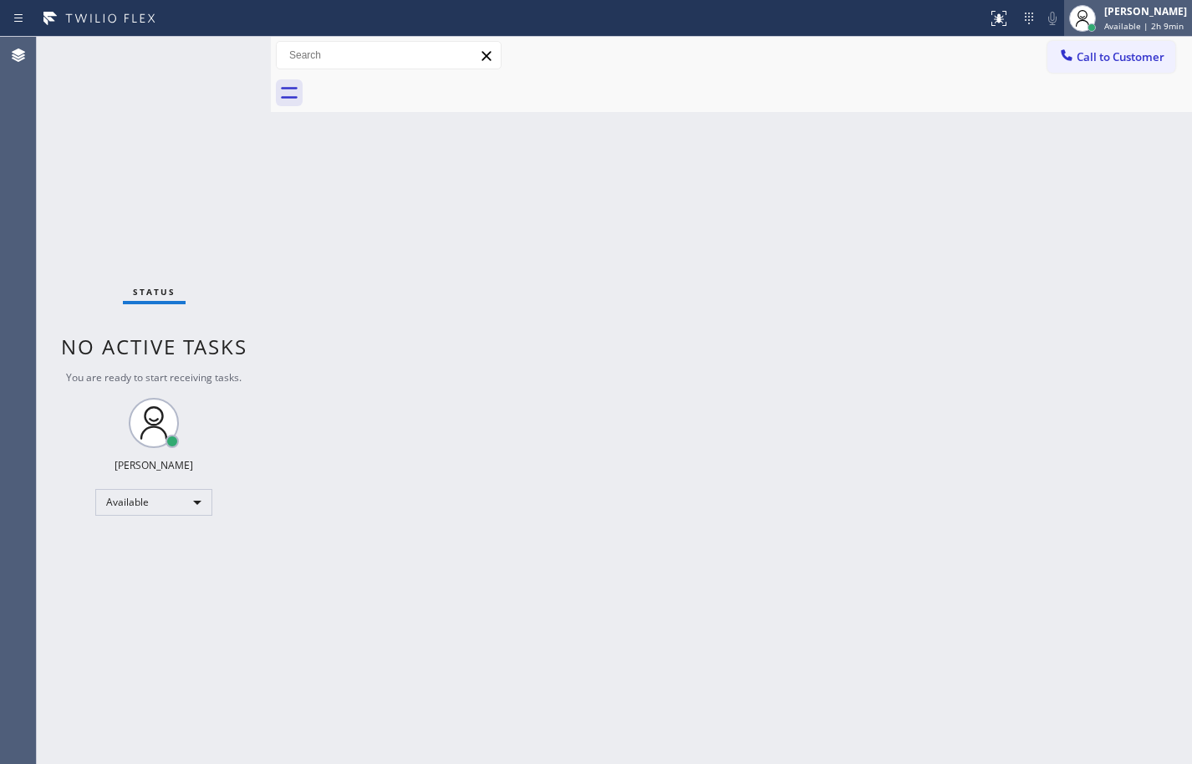
click at [1161, 26] on span "Available | 2h 9min" at bounding box center [1143, 26] width 79 height 12
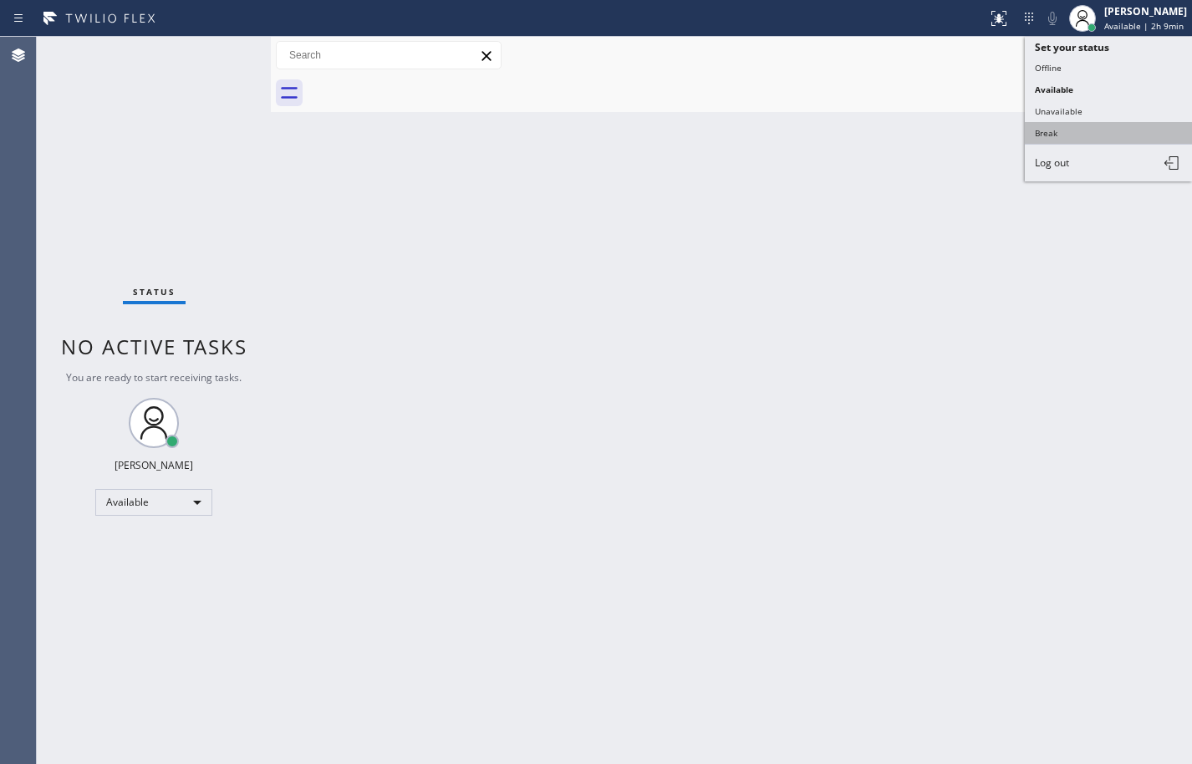
click at [1089, 126] on button "Break" at bounding box center [1108, 133] width 167 height 22
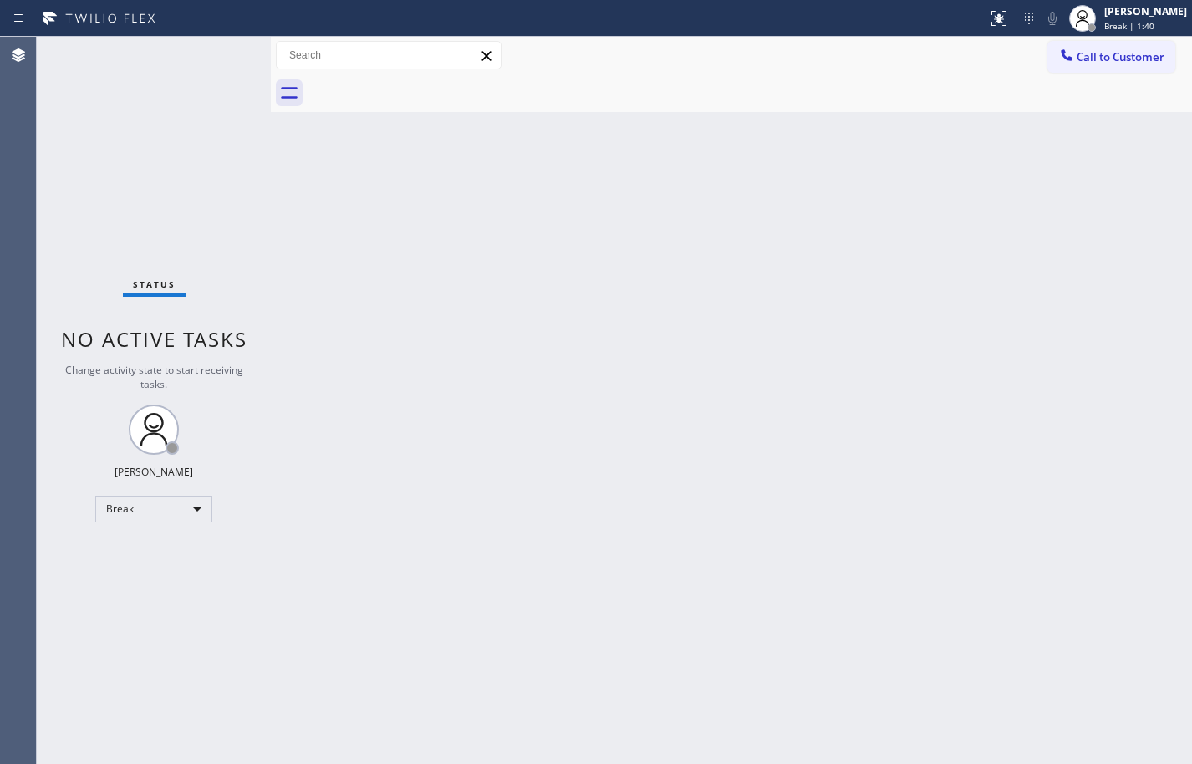
click at [1111, 234] on div "Back to Dashboard Change Sender ID Customers Technicians Select a contact Outbo…" at bounding box center [731, 400] width 921 height 727
click at [1152, 18] on div "[PERSON_NAME]" at bounding box center [1145, 11] width 83 height 14
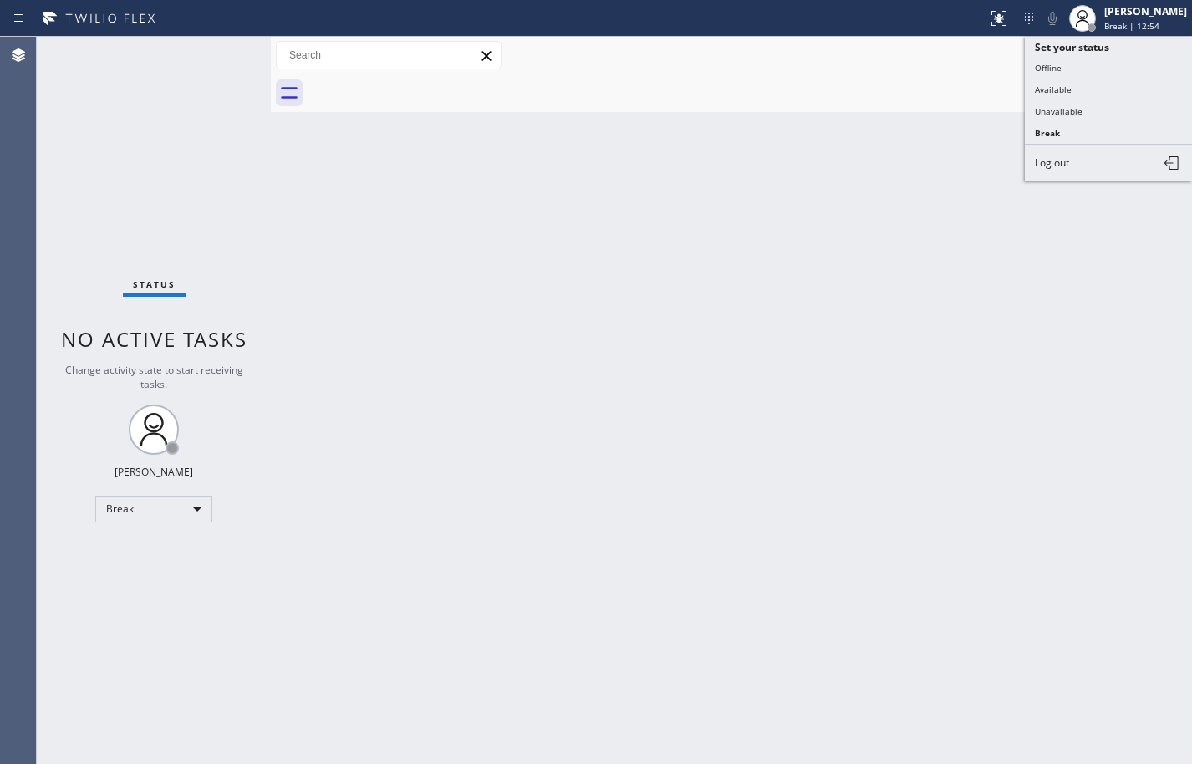
click at [698, 303] on div "Back to Dashboard Change Sender ID Customers Technicians Select a contact Outbo…" at bounding box center [731, 400] width 921 height 727
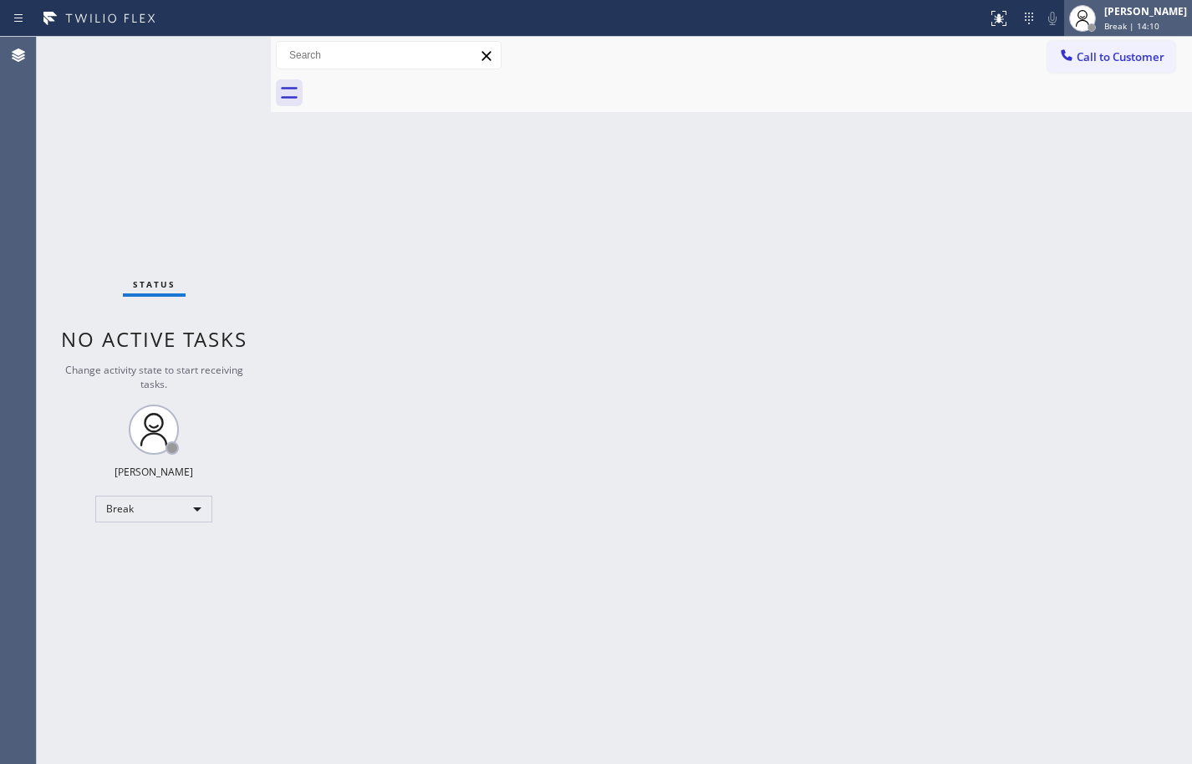
click at [1177, 26] on div "Break | 14:10" at bounding box center [1145, 26] width 83 height 12
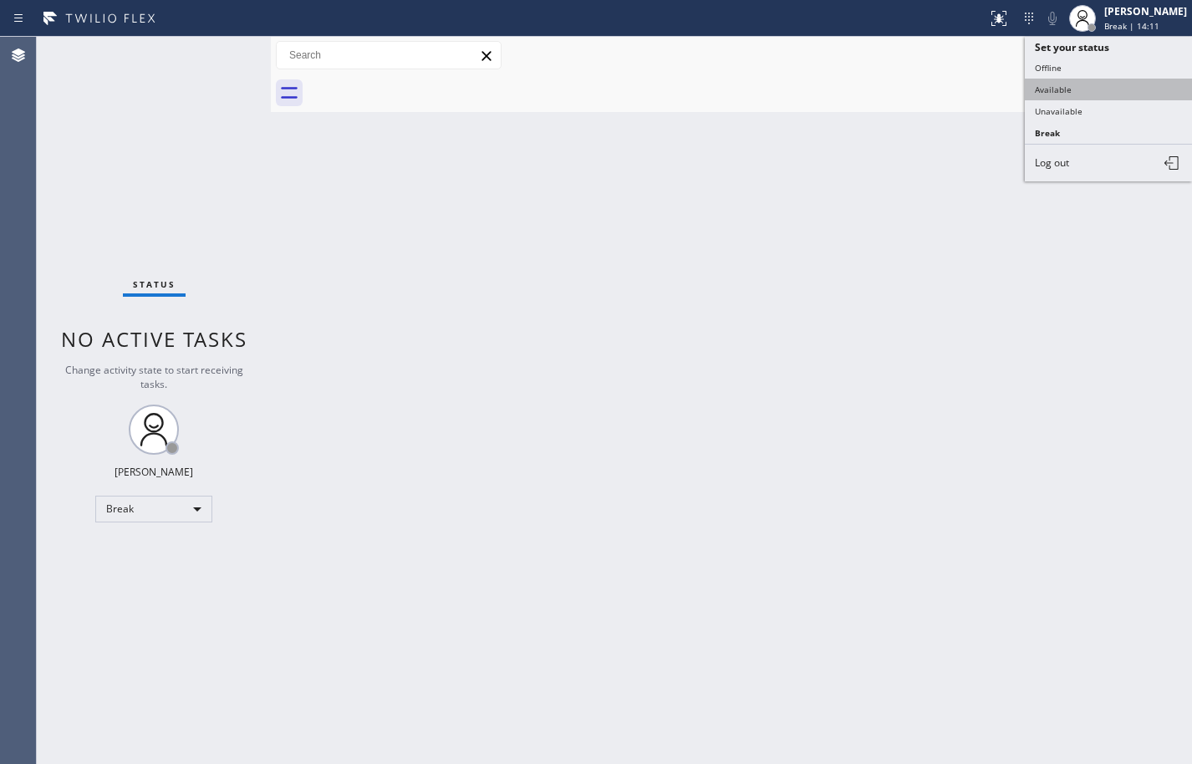
click at [1111, 89] on button "Available" at bounding box center [1108, 90] width 167 height 22
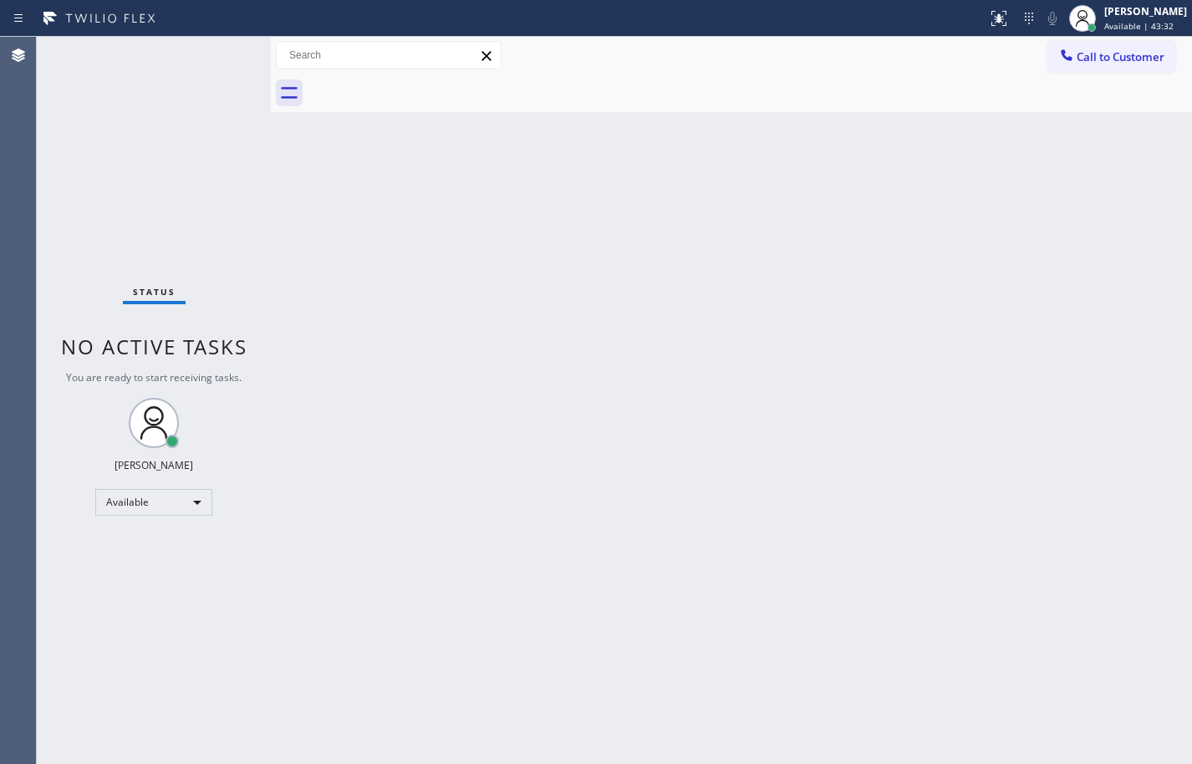
drag, startPoint x: 1157, startPoint y: 464, endPoint x: 1183, endPoint y: 511, distance: 54.2
click at [1157, 464] on div "Back to Dashboard Change Sender ID Customers Technicians Select a contact Outbo…" at bounding box center [731, 400] width 921 height 727
click at [845, 565] on div "Back to Dashboard Change Sender ID Customers Technicians Select a contact Outbo…" at bounding box center [731, 400] width 921 height 727
click at [1127, 262] on div "Back to Dashboard Change Sender ID Customers Technicians Select a contact Outbo…" at bounding box center [731, 400] width 921 height 727
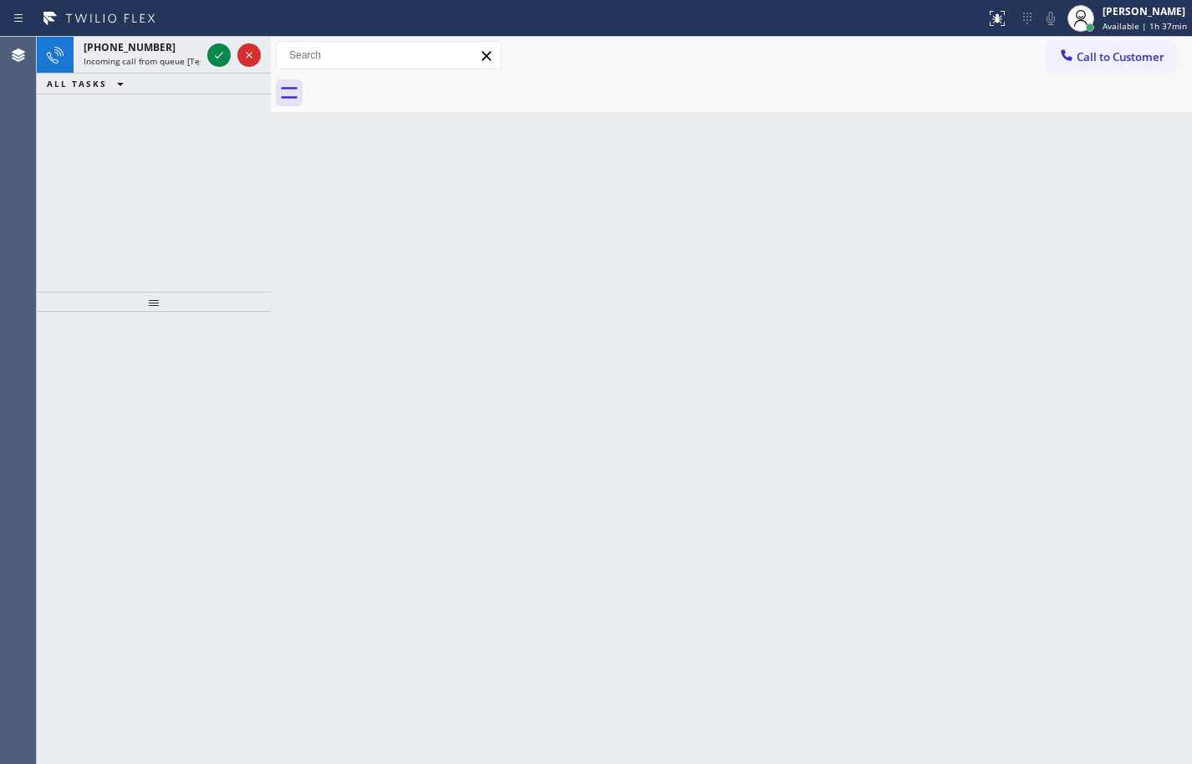
click at [132, 36] on div "Status report No issues detected If you experience an issue, please download th…" at bounding box center [596, 18] width 1192 height 37
click at [135, 47] on span "[PHONE_NUMBER]" at bounding box center [130, 47] width 92 height 14
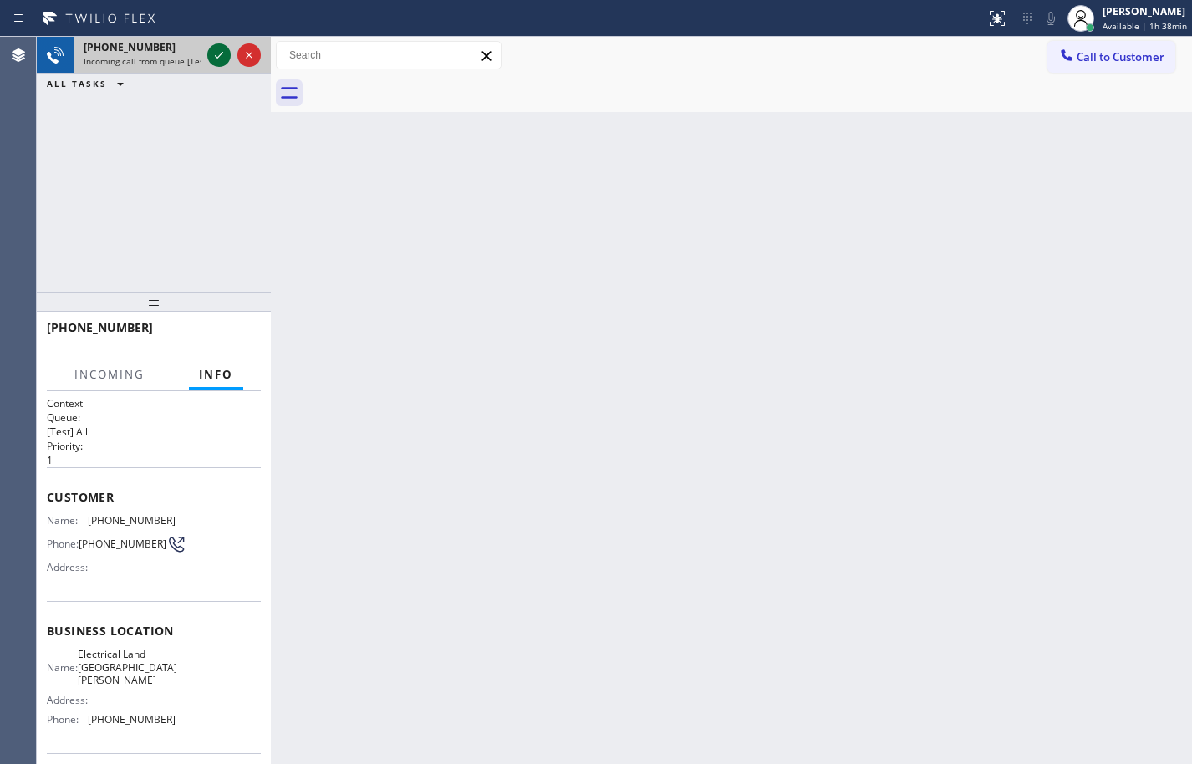
click at [226, 60] on icon at bounding box center [219, 55] width 20 height 20
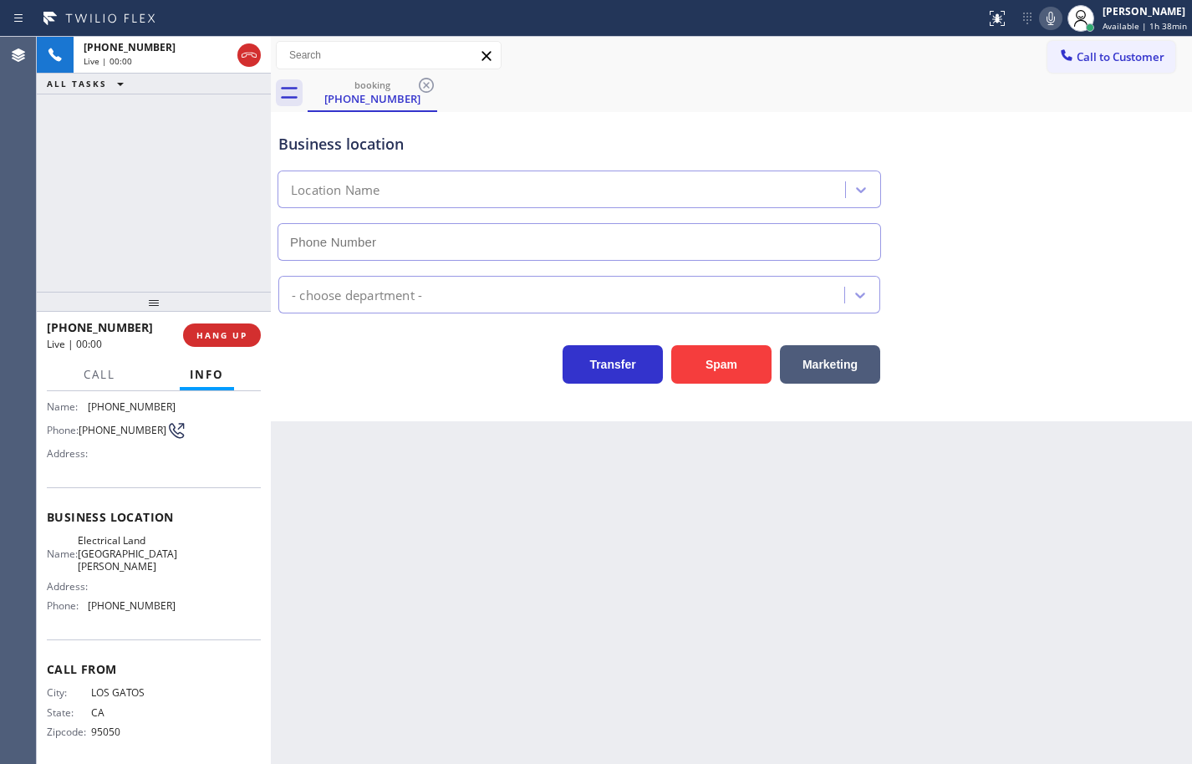
type input "[PHONE_NUMBER]"
click at [150, 558] on span "Electrical Land [GEOGRAPHIC_DATA][PERSON_NAME]" at bounding box center [127, 553] width 99 height 38
click at [141, 599] on span "[PHONE_NUMBER]" at bounding box center [132, 605] width 88 height 13
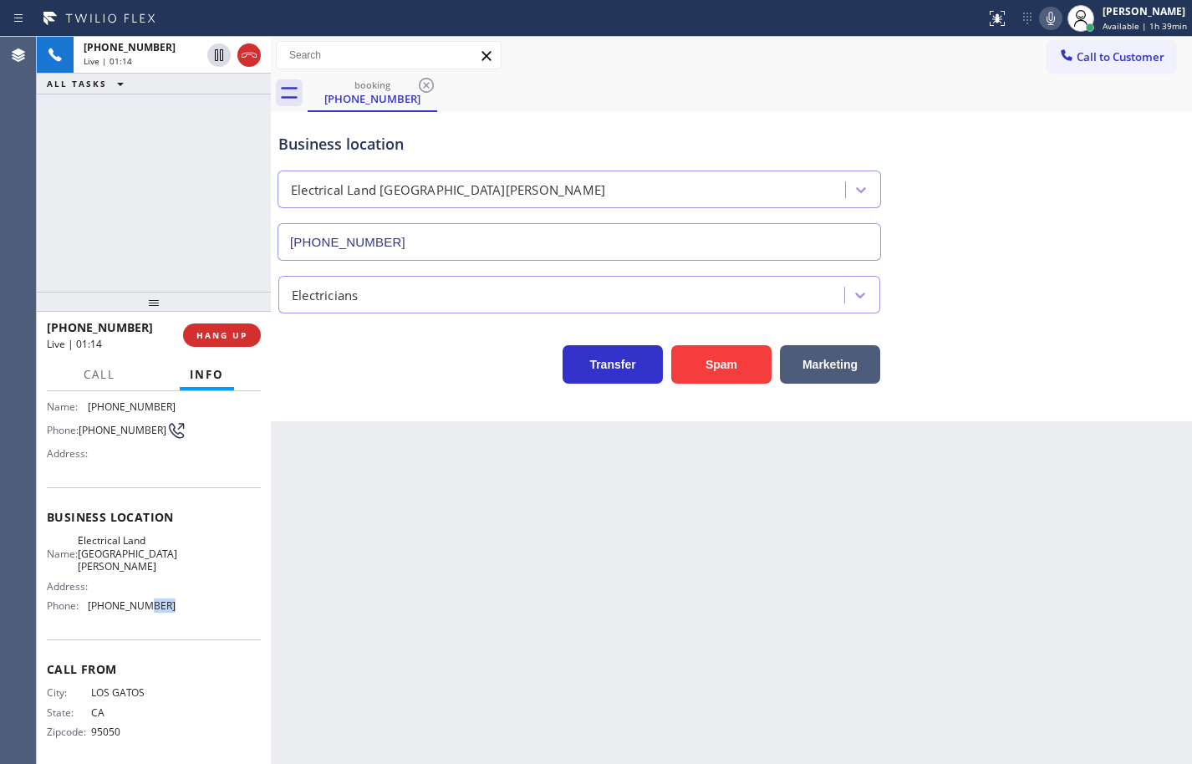
click at [141, 599] on span "[PHONE_NUMBER]" at bounding box center [132, 605] width 88 height 13
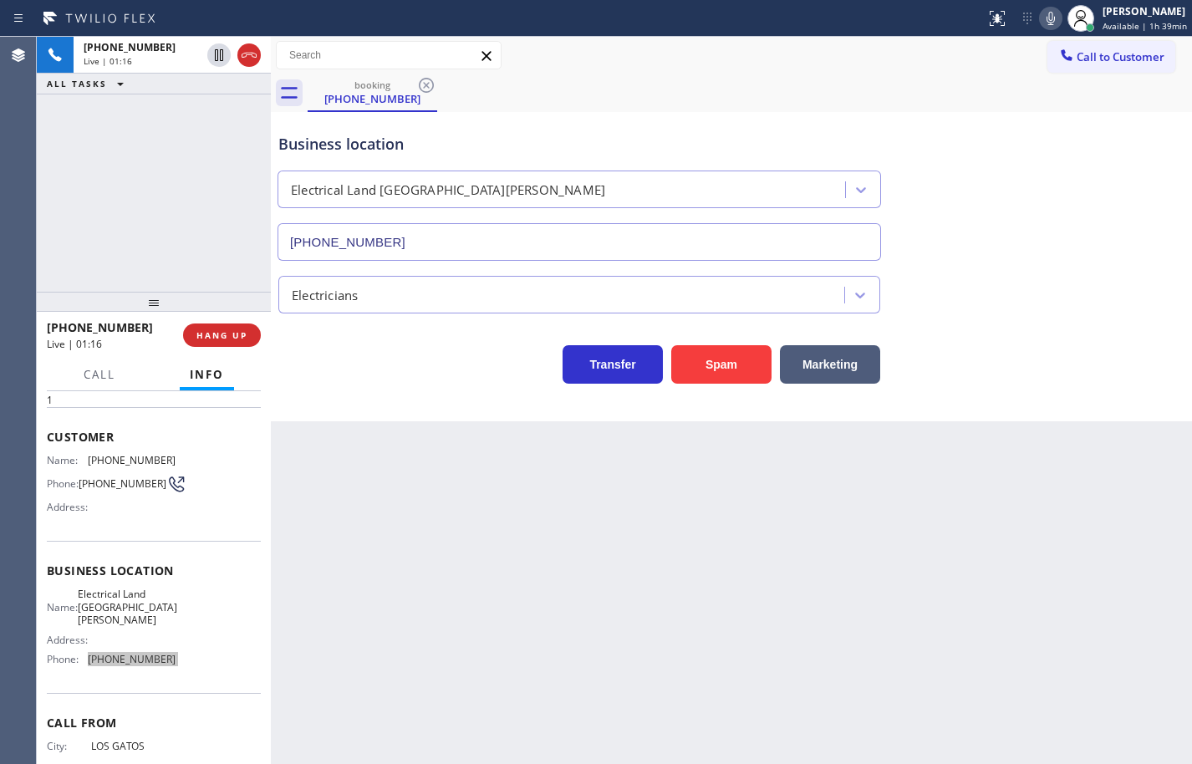
scroll to position [0, 0]
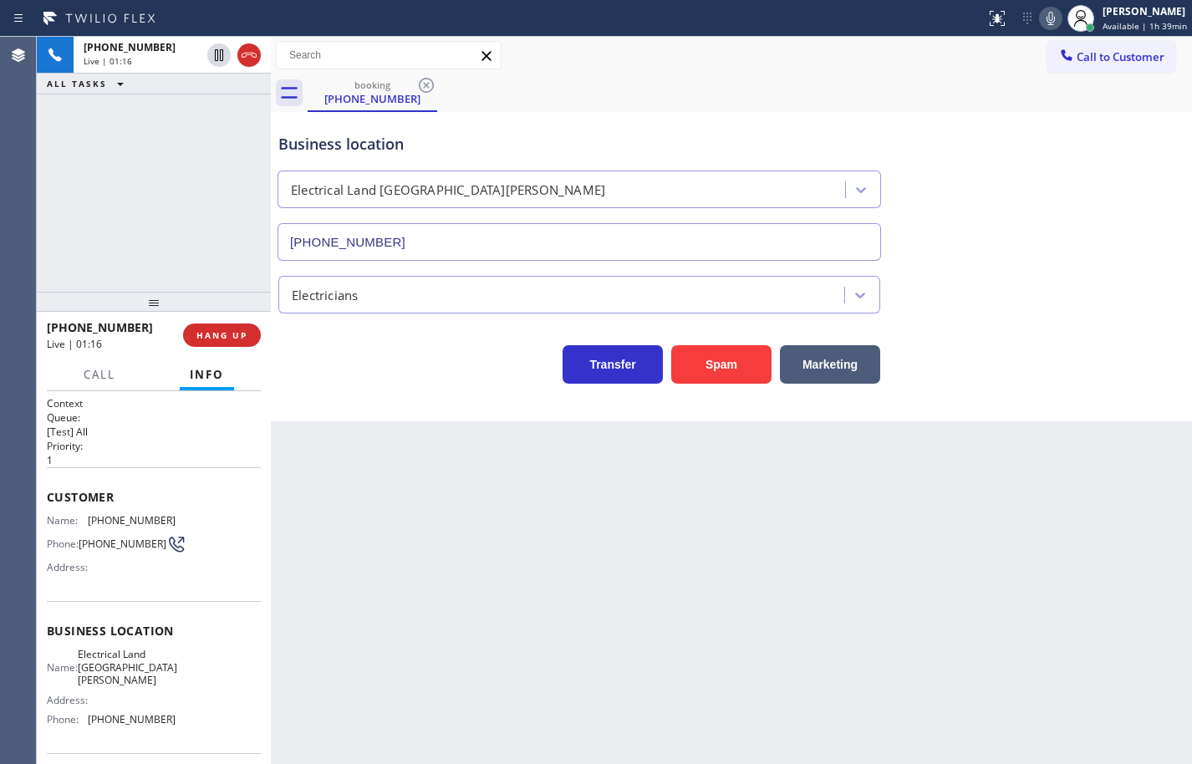
click at [139, 515] on span "[PHONE_NUMBER]" at bounding box center [132, 520] width 88 height 13
click at [245, 60] on icon at bounding box center [249, 55] width 20 height 20
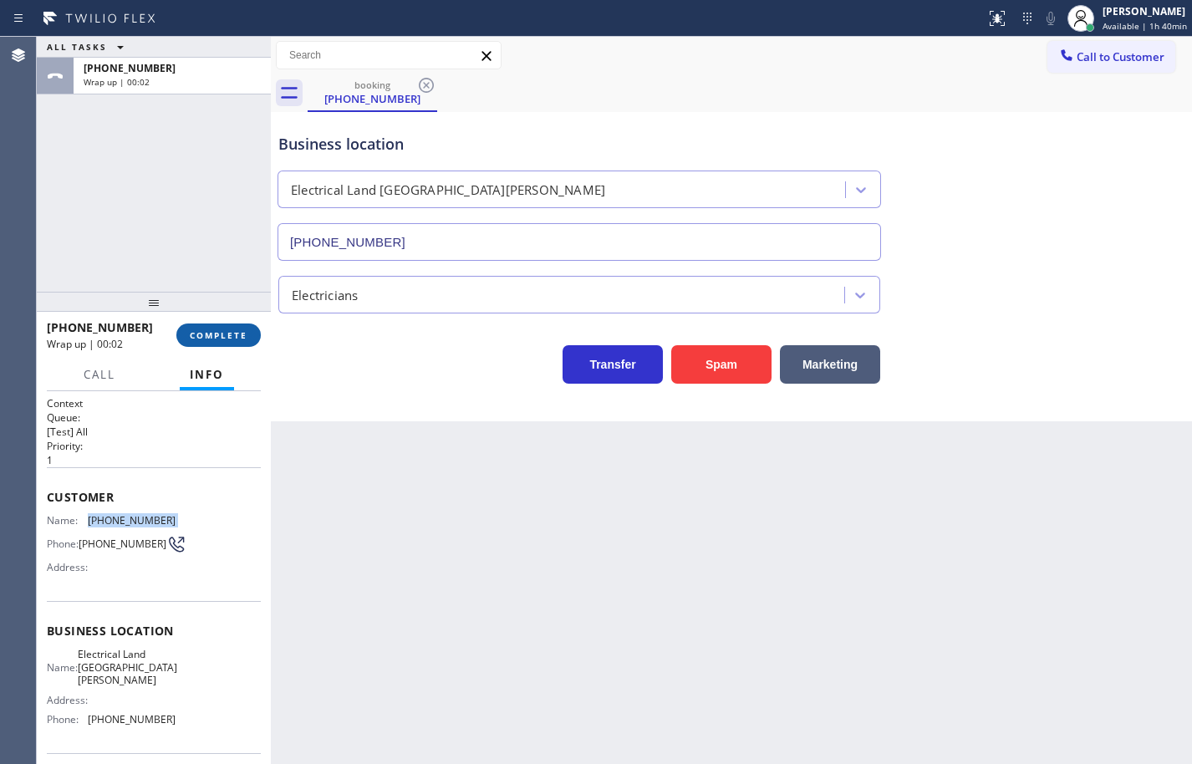
click at [211, 336] on span "COMPLETE" at bounding box center [219, 335] width 58 height 12
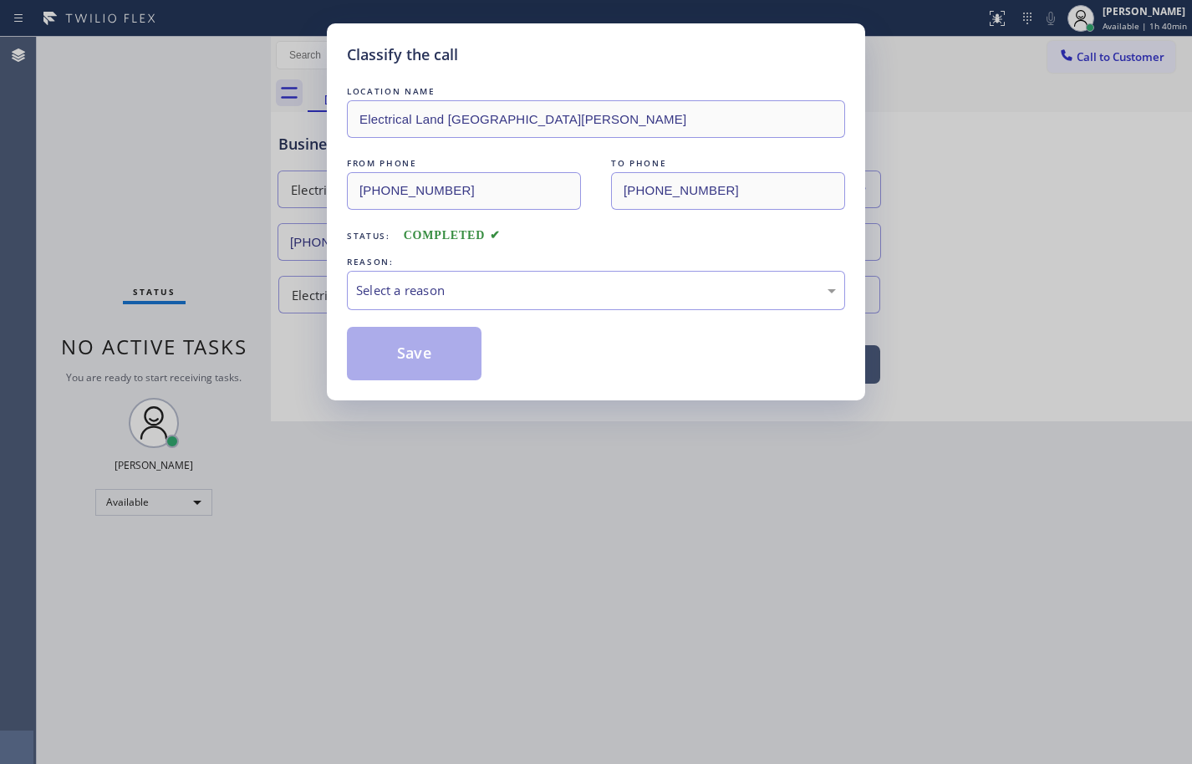
click at [455, 287] on div "Select a reason" at bounding box center [596, 290] width 480 height 19
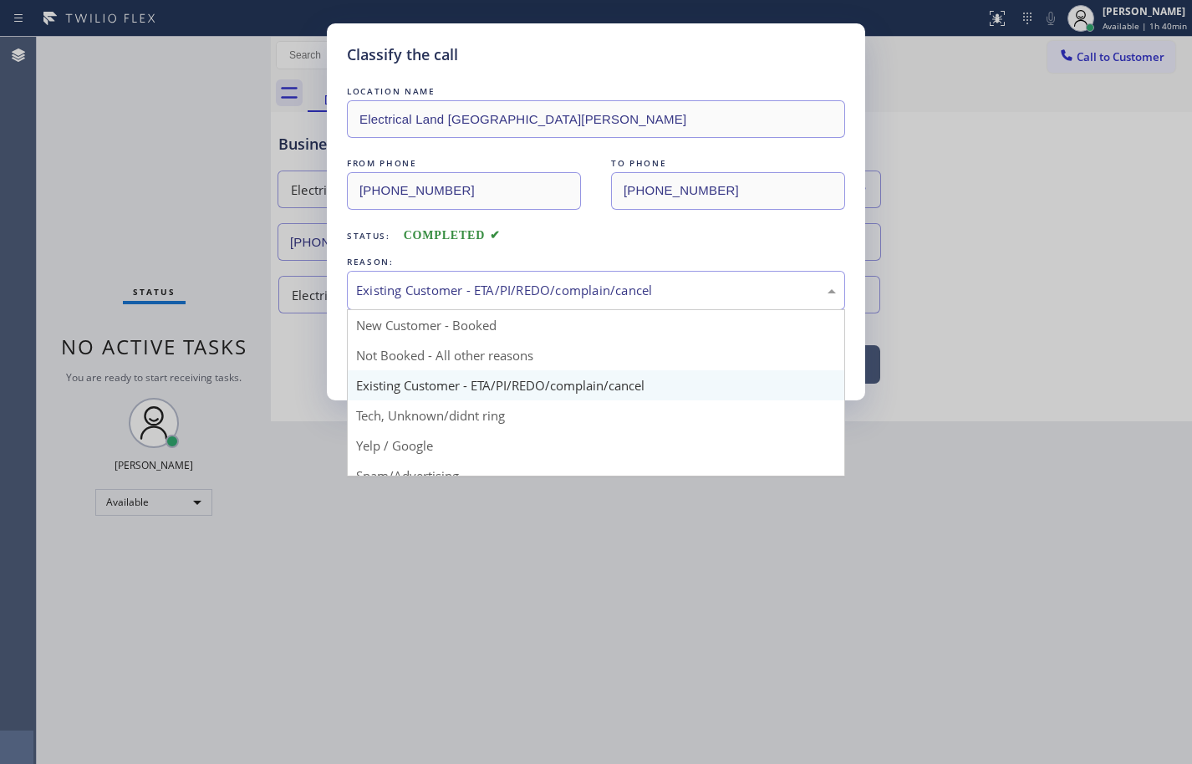
click at [471, 289] on div "Existing Customer - ETA/PI/REDO/complain/cancel" at bounding box center [596, 290] width 480 height 19
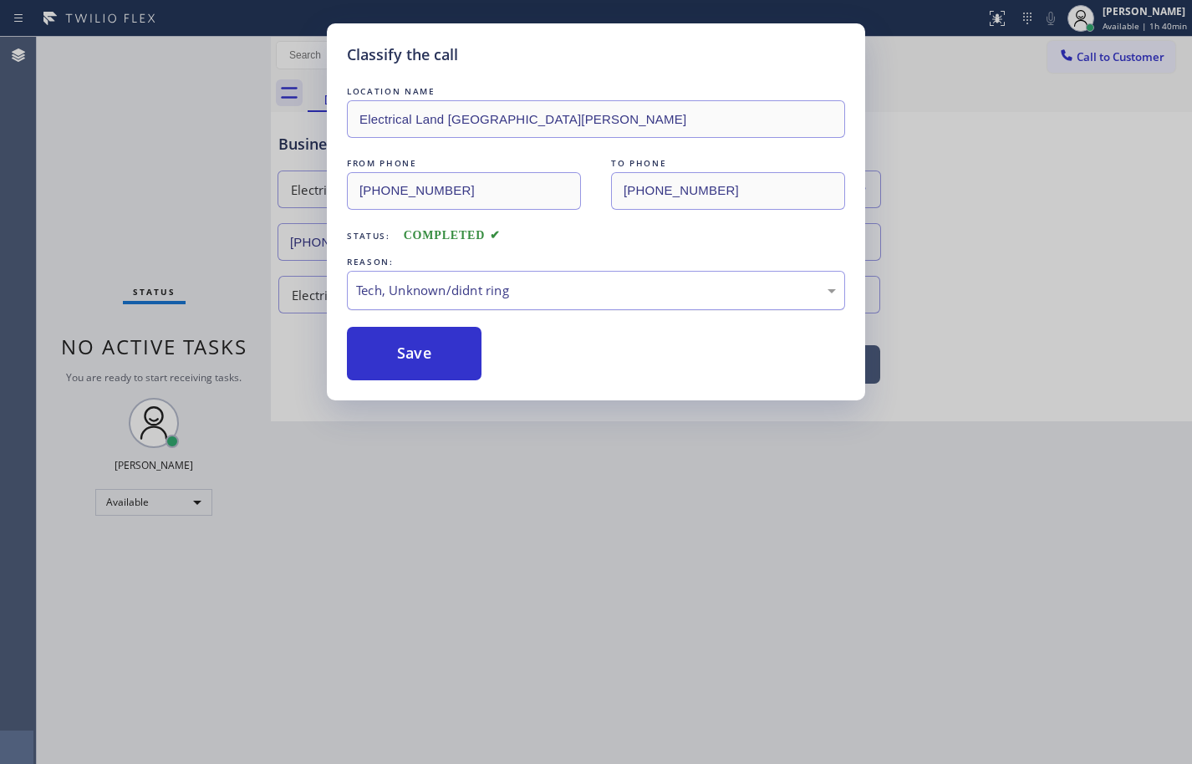
click at [476, 295] on div "Tech, Unknown/didnt ring" at bounding box center [596, 290] width 480 height 19
click at [452, 359] on button "Save" at bounding box center [414, 353] width 135 height 53
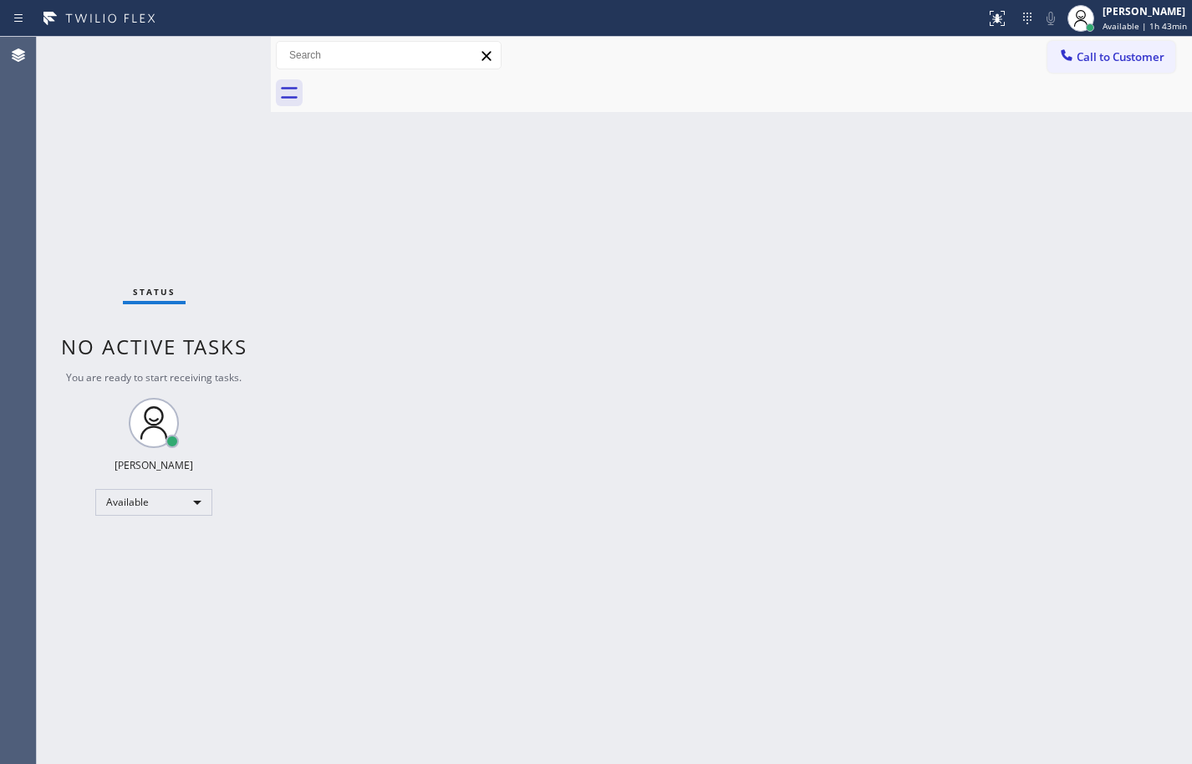
click at [797, 268] on div "Back to Dashboard Change Sender ID Customers Technicians Select a contact Outbo…" at bounding box center [731, 400] width 921 height 727
drag, startPoint x: 1156, startPoint y: 20, endPoint x: 1152, endPoint y: 32, distance: 12.4
click at [1156, 20] on span "Available | 2h 5min" at bounding box center [1143, 26] width 79 height 12
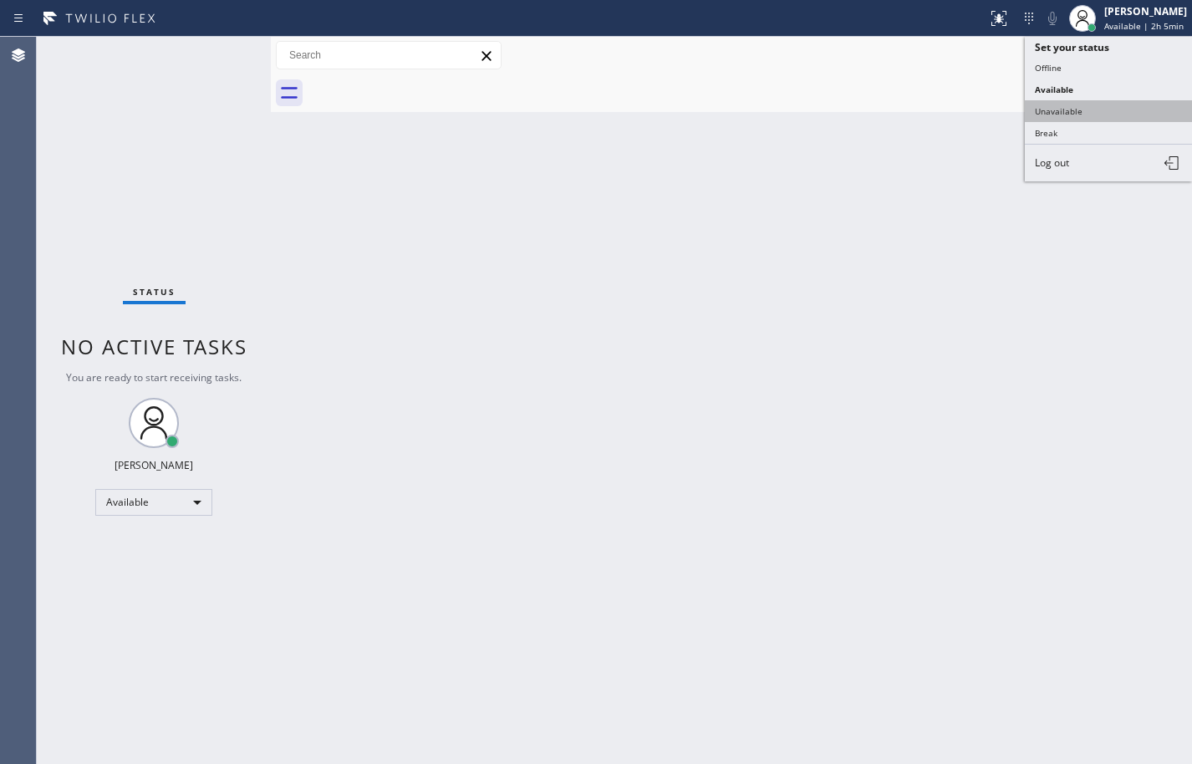
click at [1094, 102] on button "Unavailable" at bounding box center [1108, 111] width 167 height 22
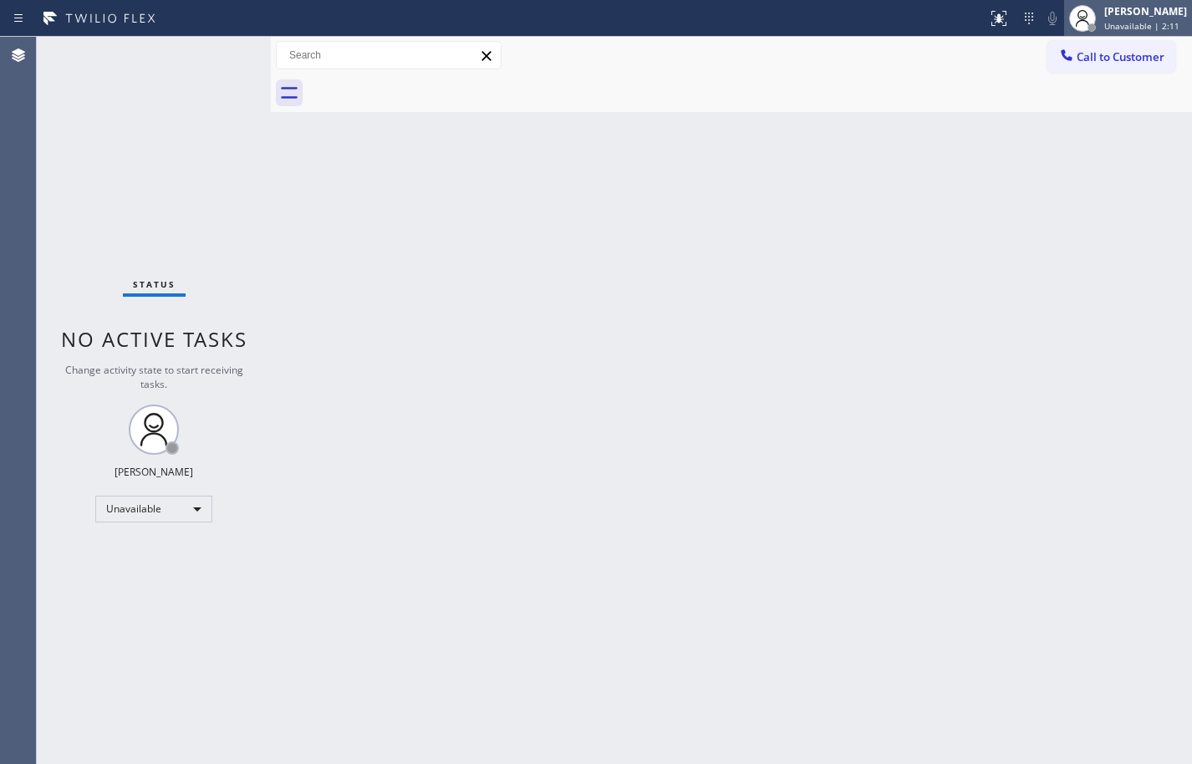
click at [1104, 22] on span "Unavailable | 2:11" at bounding box center [1141, 26] width 75 height 12
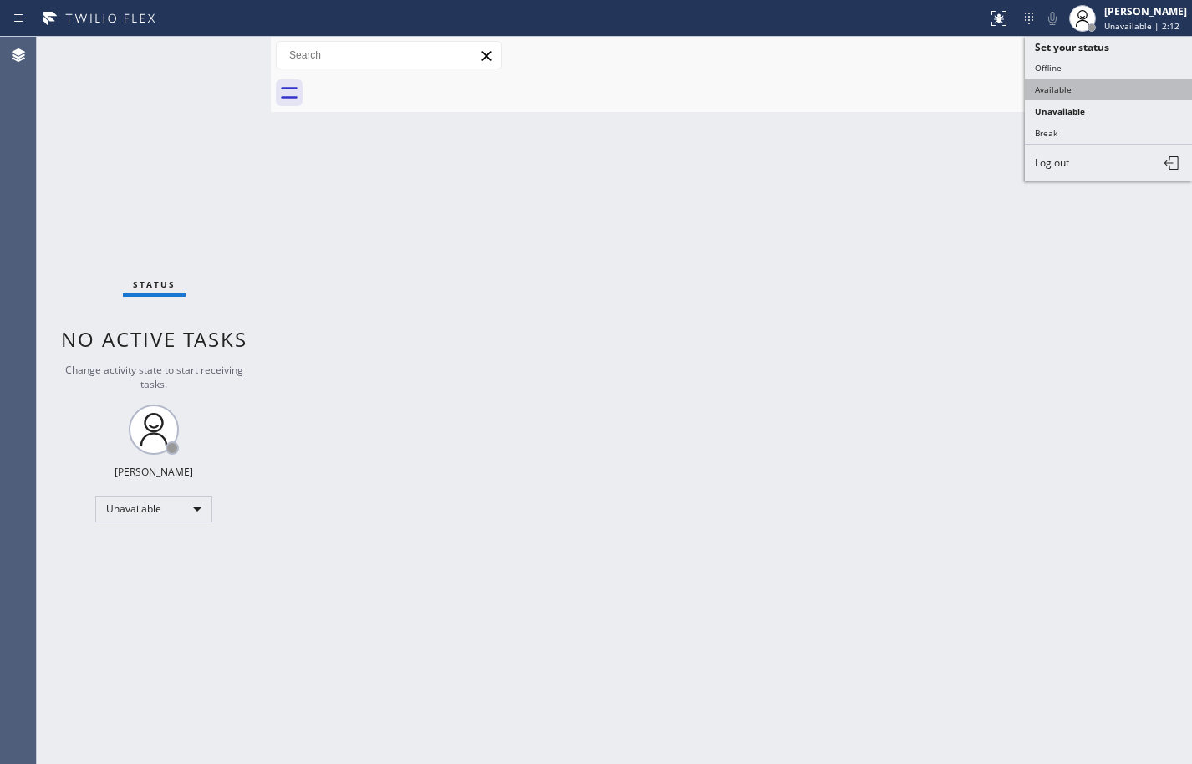
click at [1075, 84] on button "Available" at bounding box center [1108, 90] width 167 height 22
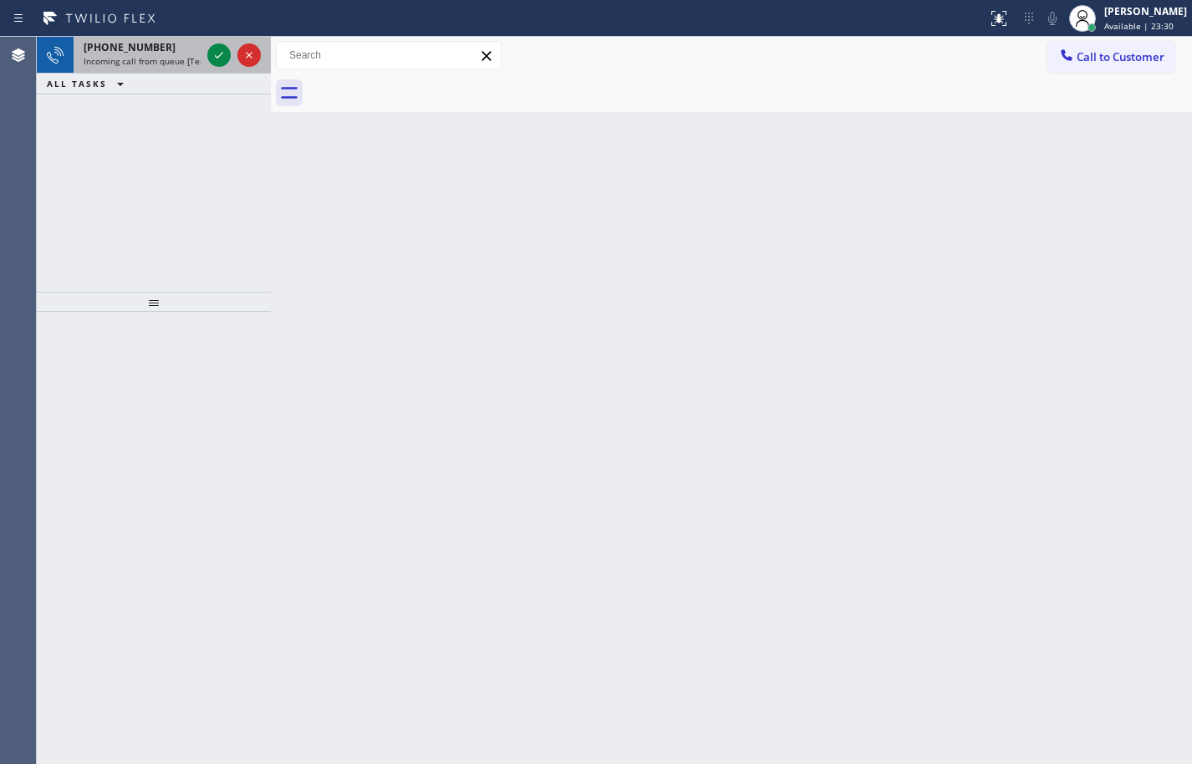
drag, startPoint x: 165, startPoint y: 68, endPoint x: 236, endPoint y: 69, distance: 71.1
click at [165, 68] on div "[PHONE_NUMBER] Incoming call from queue [Test] All" at bounding box center [139, 55] width 130 height 37
click at [220, 59] on icon at bounding box center [219, 55] width 20 height 20
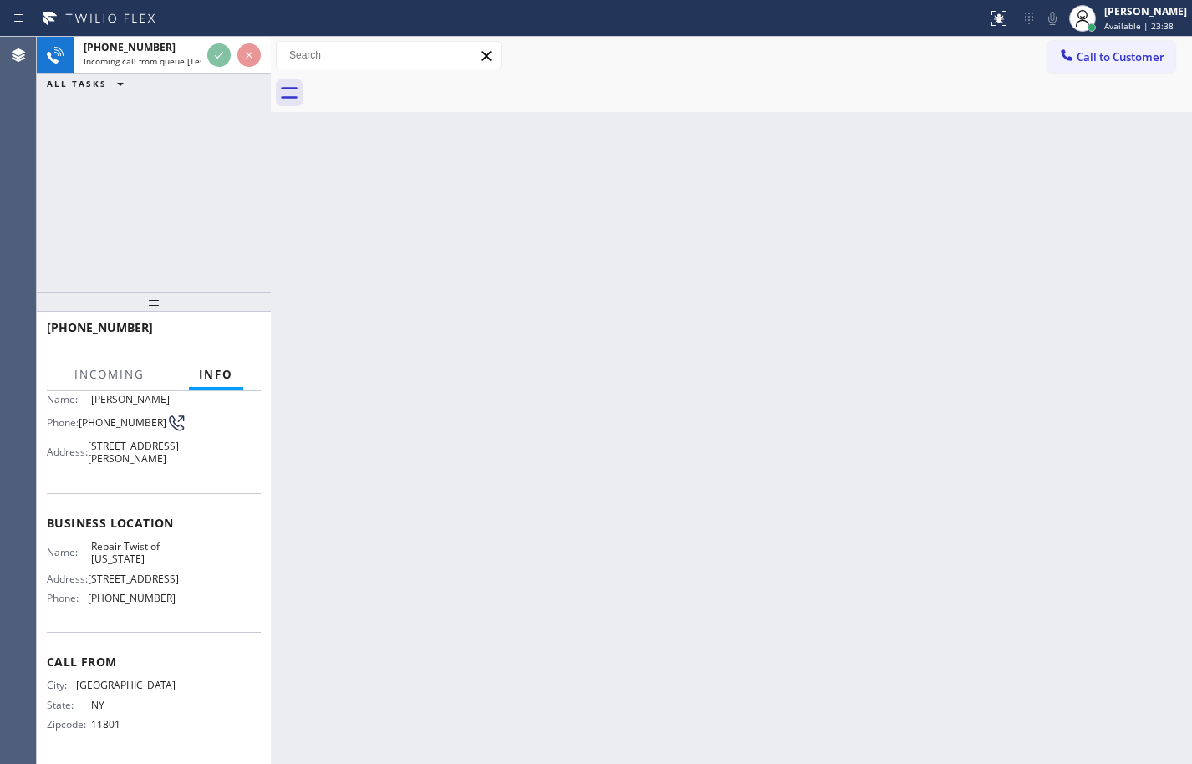
scroll to position [179, 0]
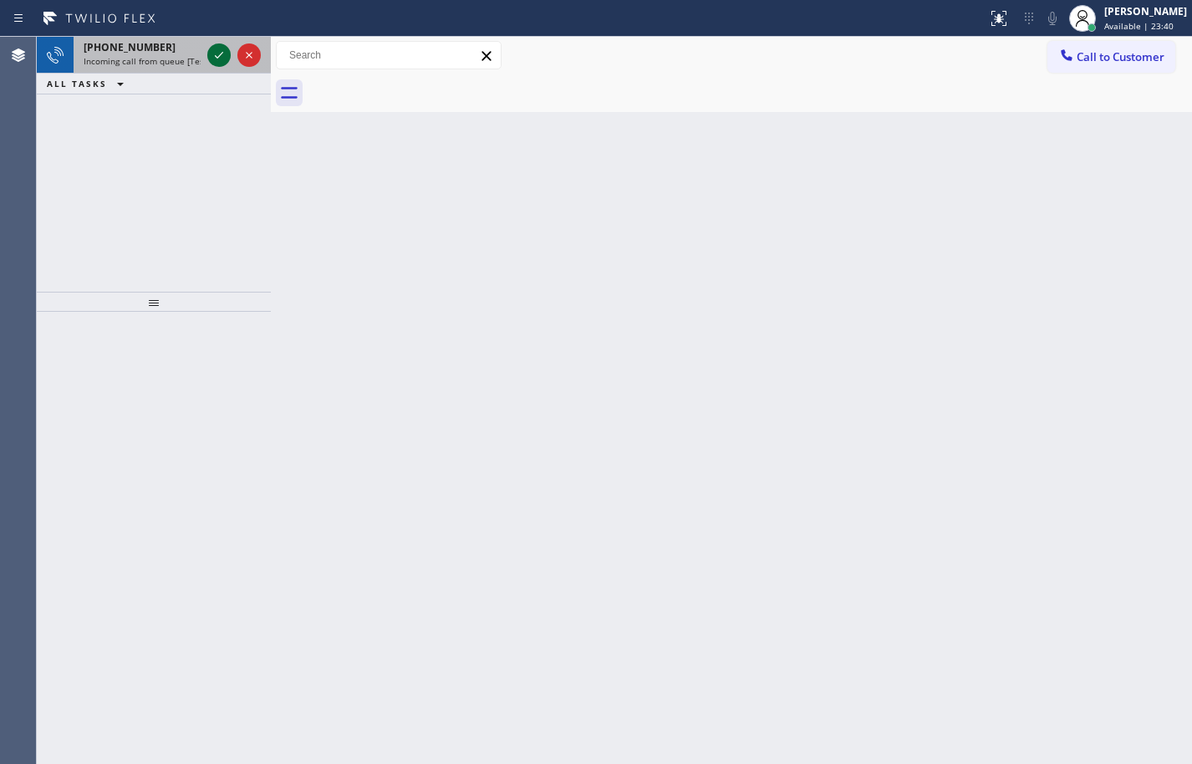
click at [223, 57] on icon at bounding box center [219, 55] width 20 height 20
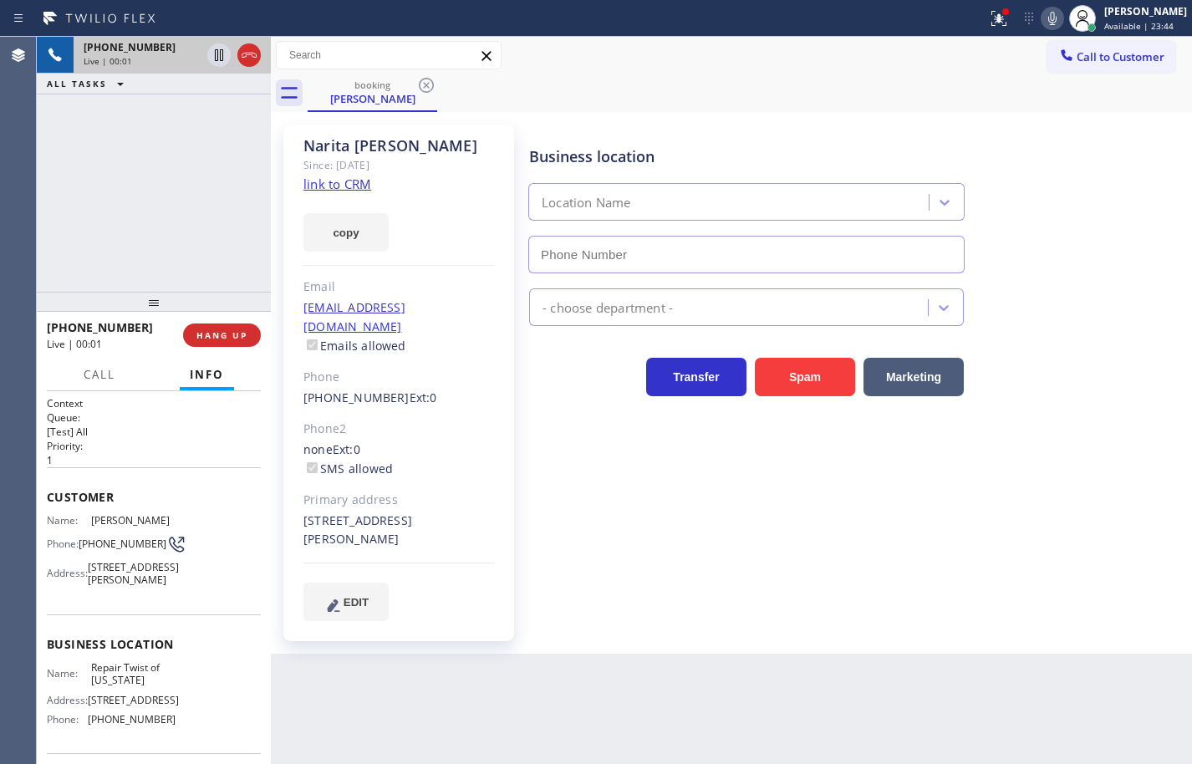
type input "[PHONE_NUMBER]"
click at [354, 186] on link "link to CRM" at bounding box center [337, 184] width 68 height 17
click at [1043, 22] on icon at bounding box center [1052, 18] width 20 height 20
click at [1042, 12] on icon at bounding box center [1052, 18] width 20 height 20
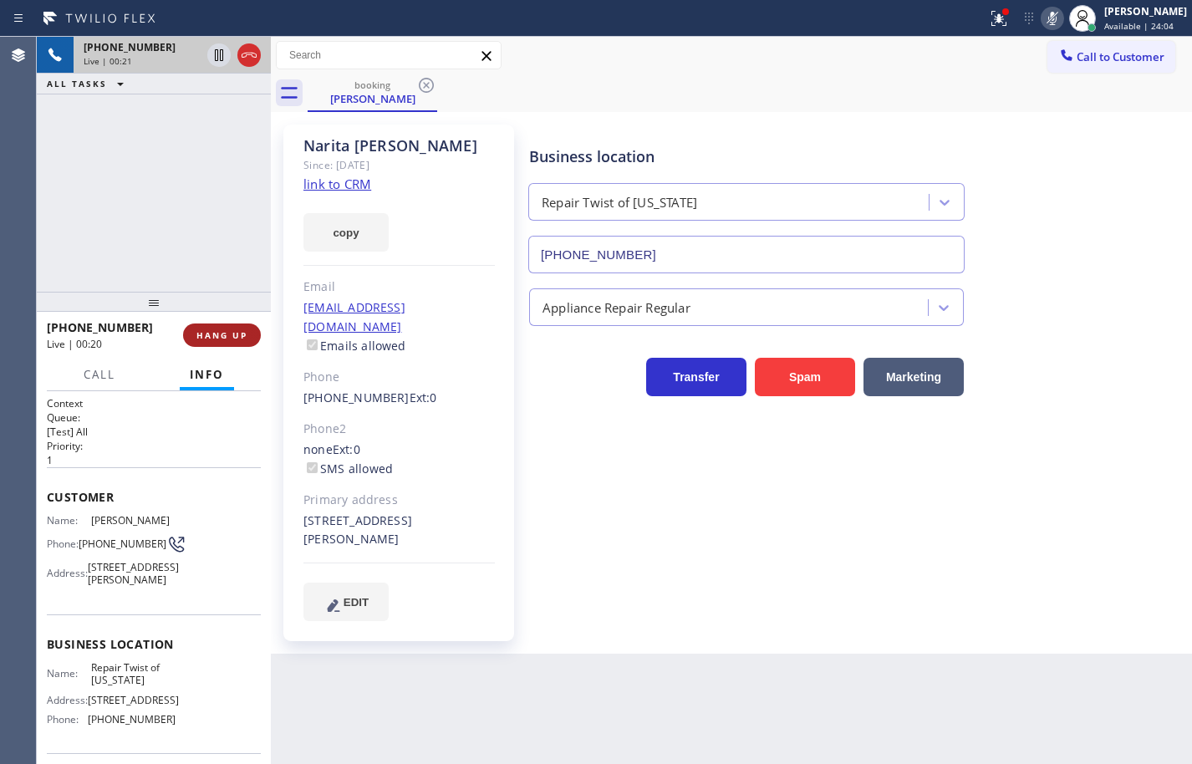
click at [250, 331] on button "HANG UP" at bounding box center [222, 334] width 78 height 23
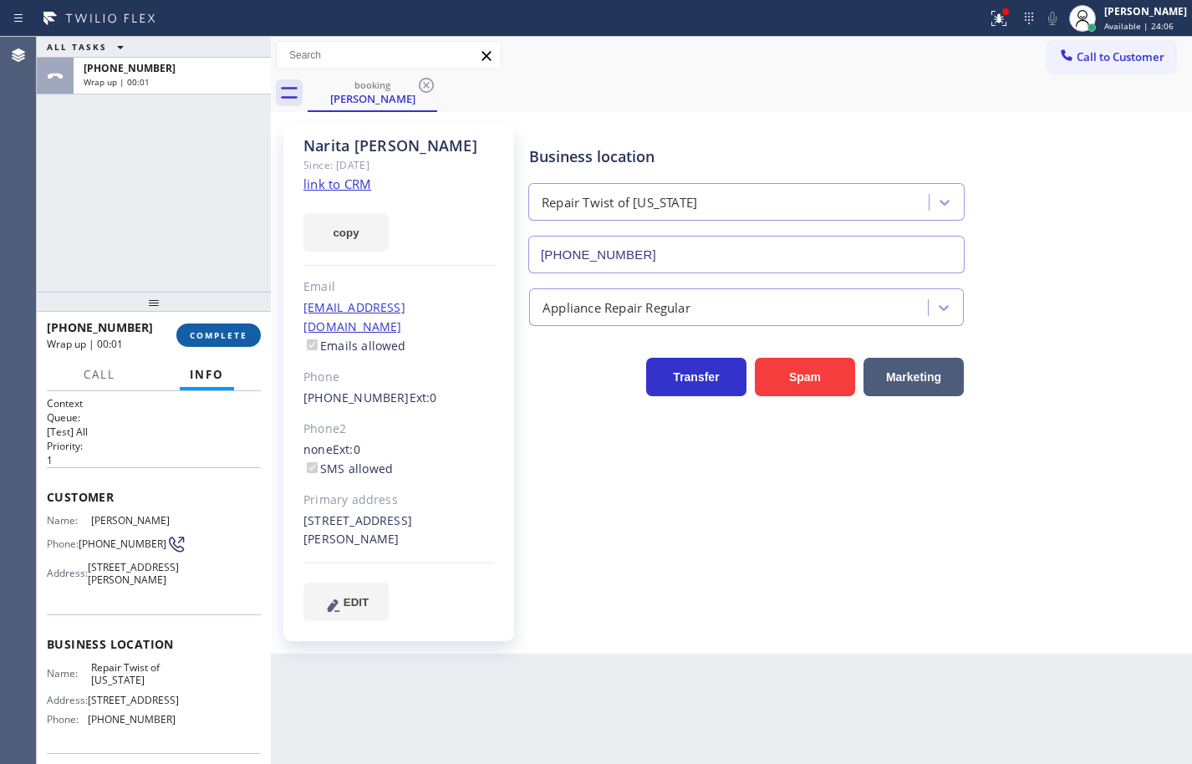
click at [250, 331] on button "COMPLETE" at bounding box center [218, 334] width 84 height 23
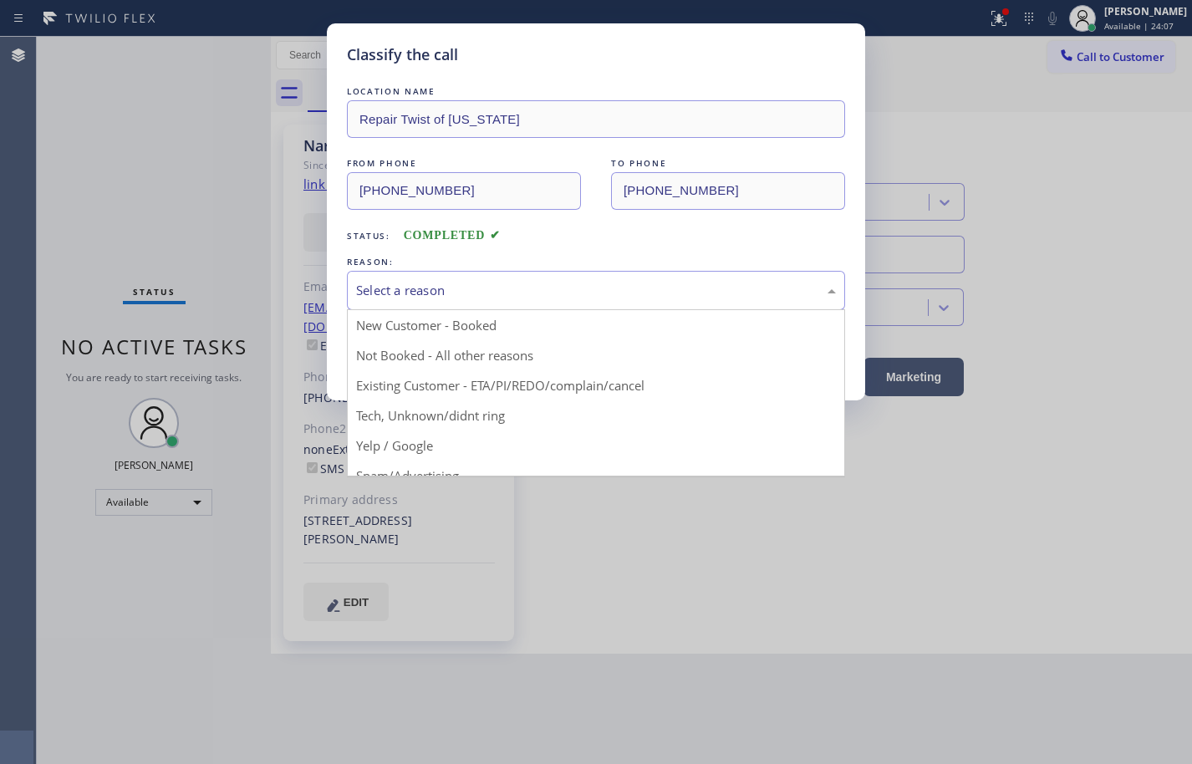
click at [363, 298] on div "Select a reason" at bounding box center [596, 290] width 480 height 19
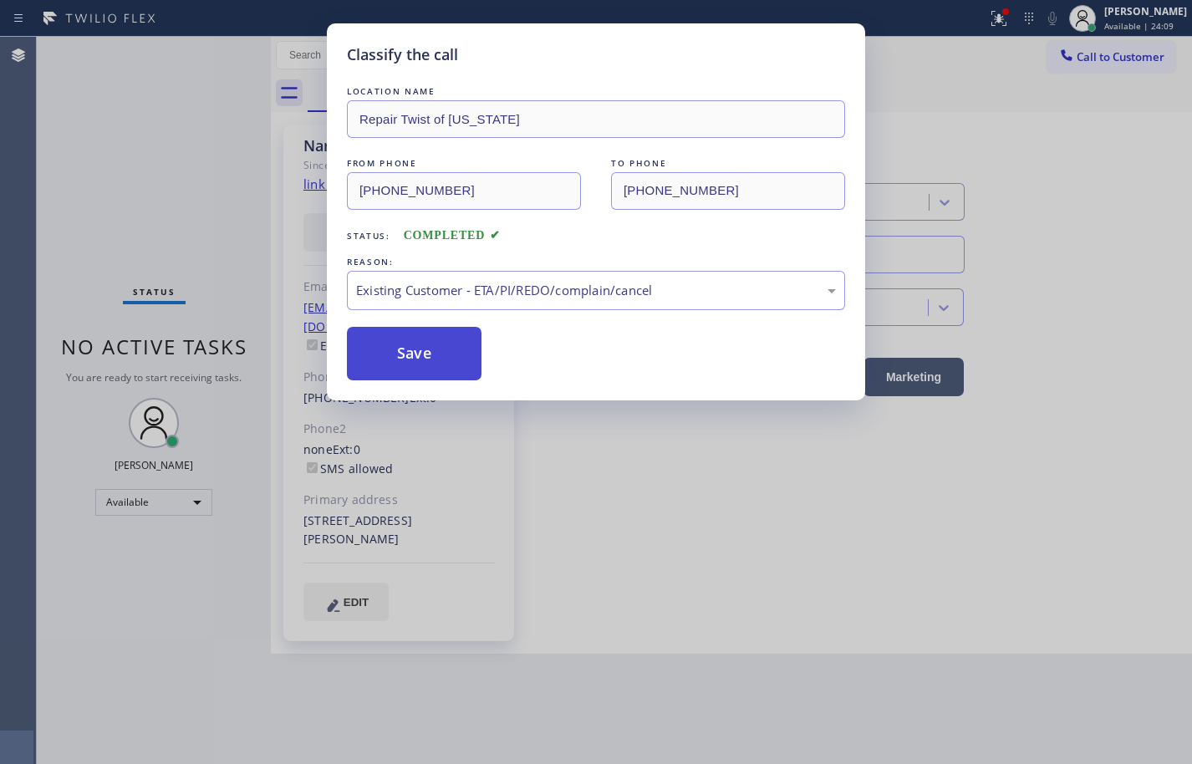
click at [452, 355] on button "Save" at bounding box center [414, 353] width 135 height 53
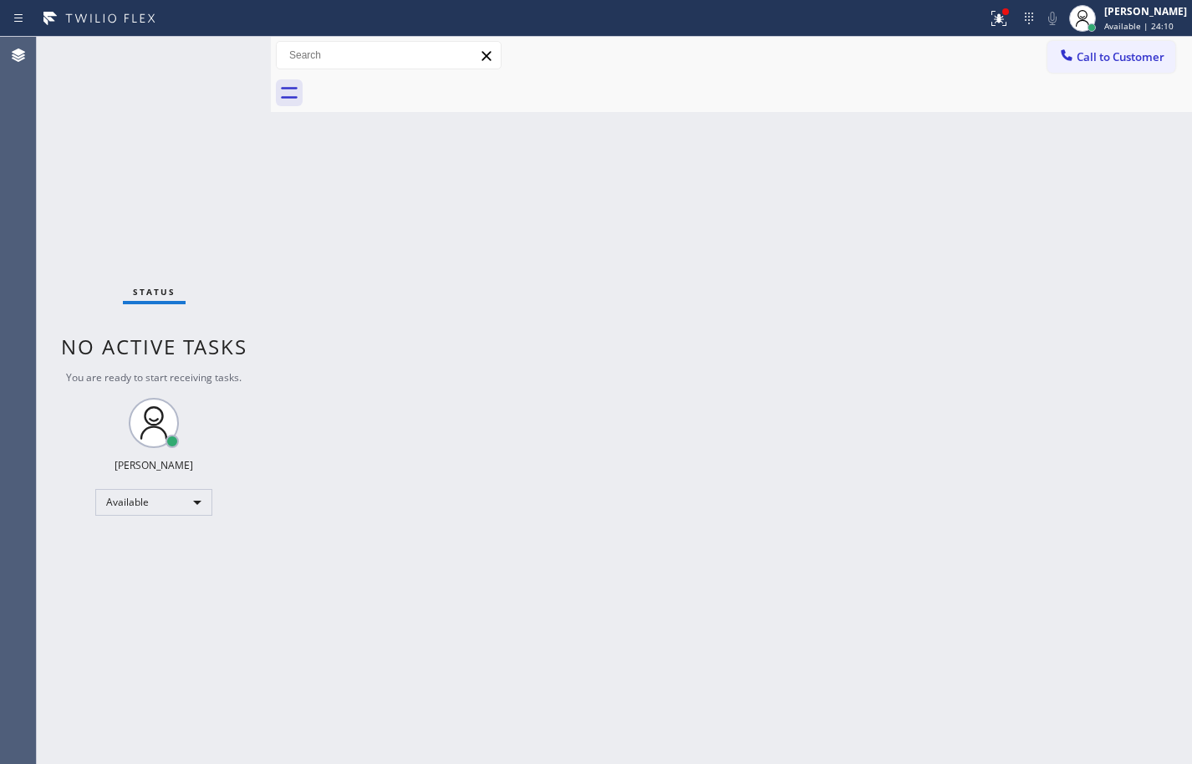
click at [669, 272] on div "Back to Dashboard Change Sender ID Customers Technicians Select a contact Outbo…" at bounding box center [731, 400] width 921 height 727
drag, startPoint x: 1139, startPoint y: 38, endPoint x: 1138, endPoint y: 29, distance: 8.4
click at [1138, 36] on div "Status report Issue detected This issue could affect your workflow. Please cont…" at bounding box center [596, 382] width 1192 height 764
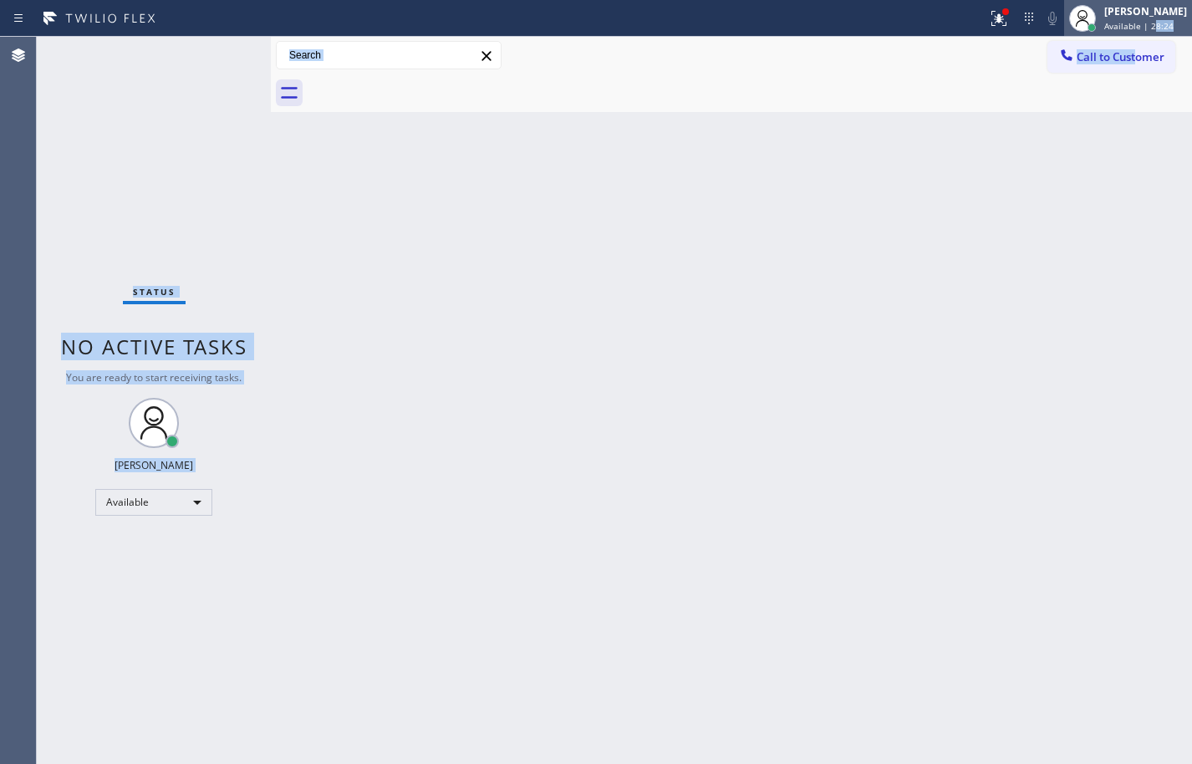
click at [1139, 26] on span "Available | 28:24" at bounding box center [1138, 26] width 69 height 12
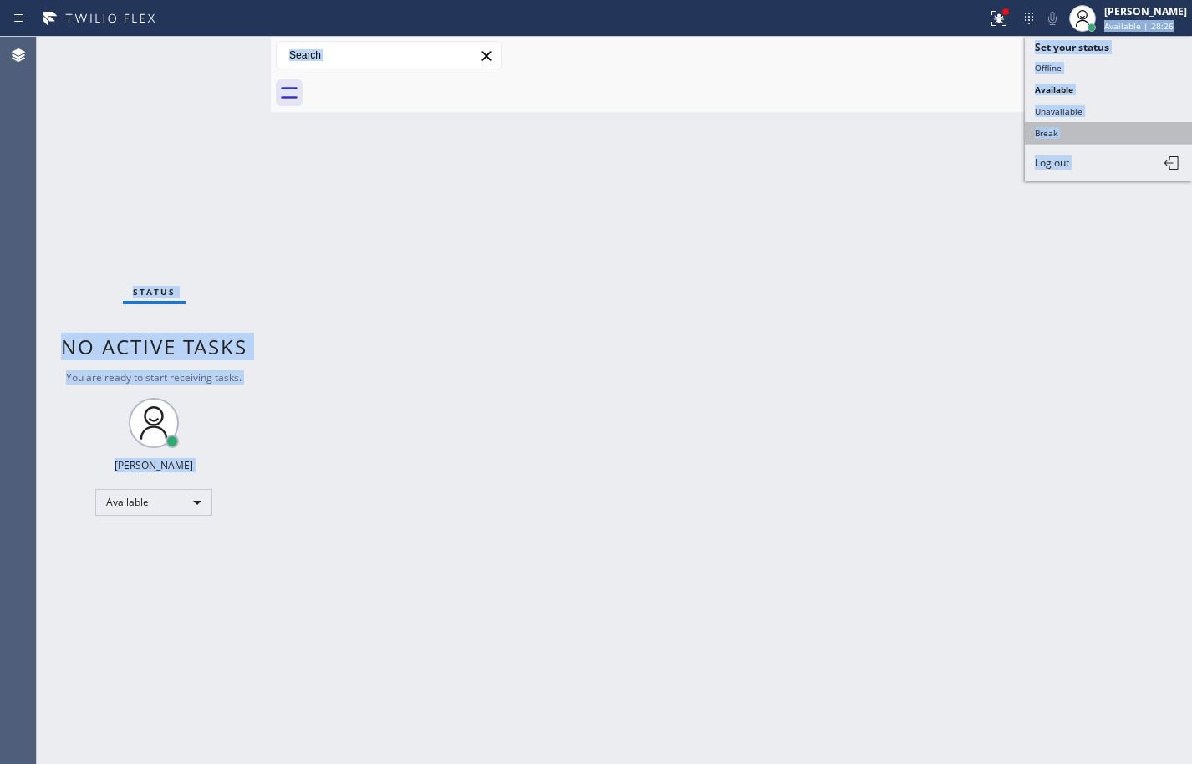
click at [1108, 130] on button "Break" at bounding box center [1108, 133] width 167 height 22
